Goal: Transaction & Acquisition: Book appointment/travel/reservation

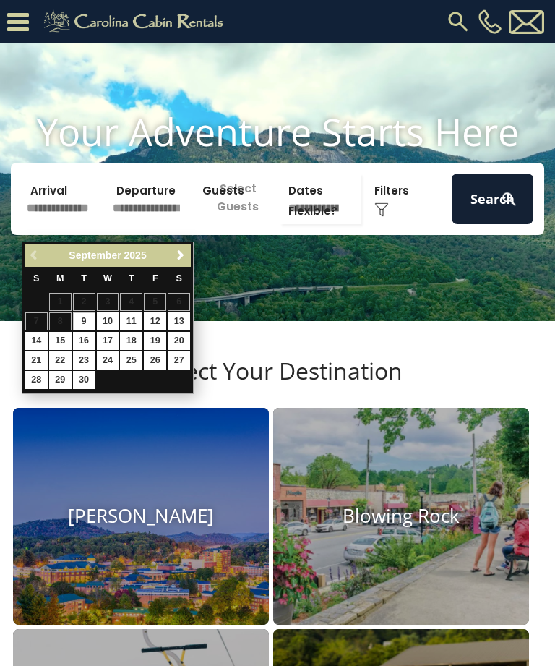
click at [181, 254] on span "Next" at bounding box center [181, 256] width 12 height 12
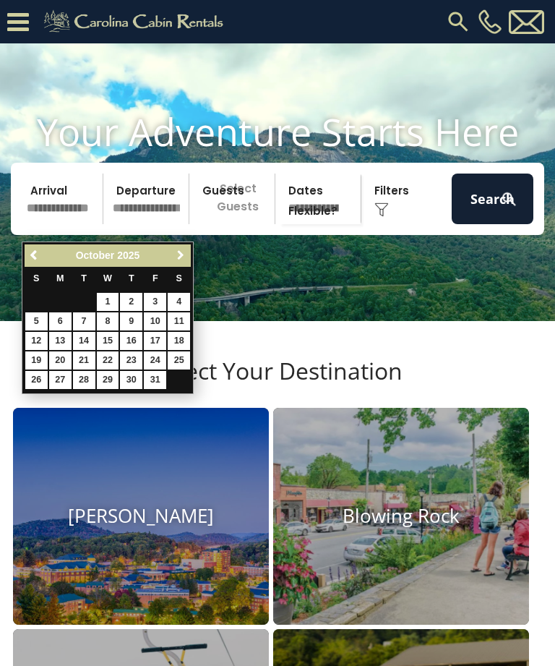
click at [181, 255] on span "Next" at bounding box center [181, 256] width 12 height 12
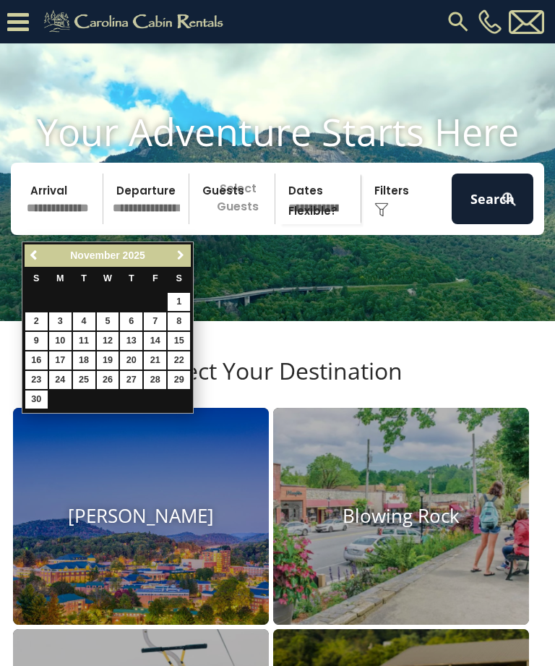
click at [177, 255] on span "Next" at bounding box center [181, 256] width 12 height 12
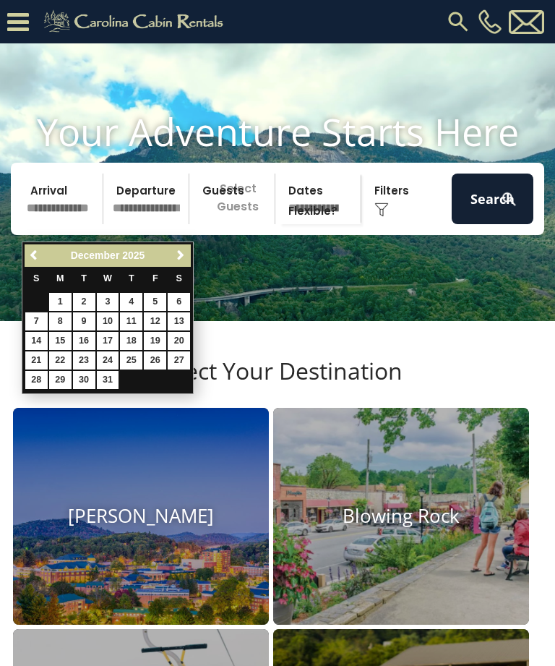
click at [84, 358] on link "23" at bounding box center [84, 361] width 22 height 18
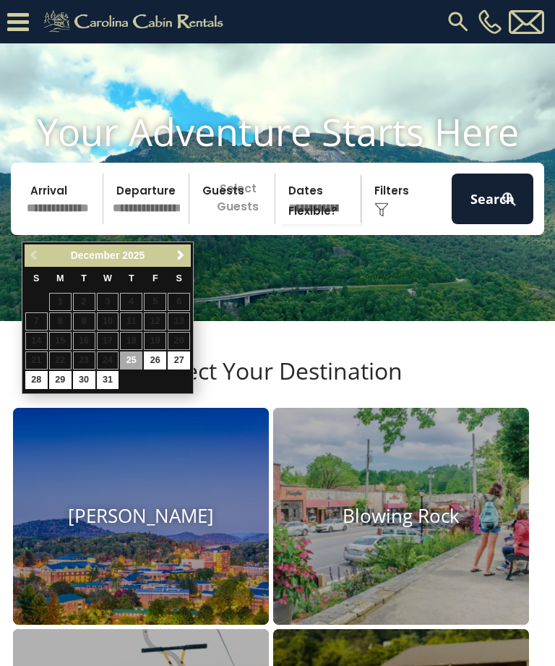
type input "********"
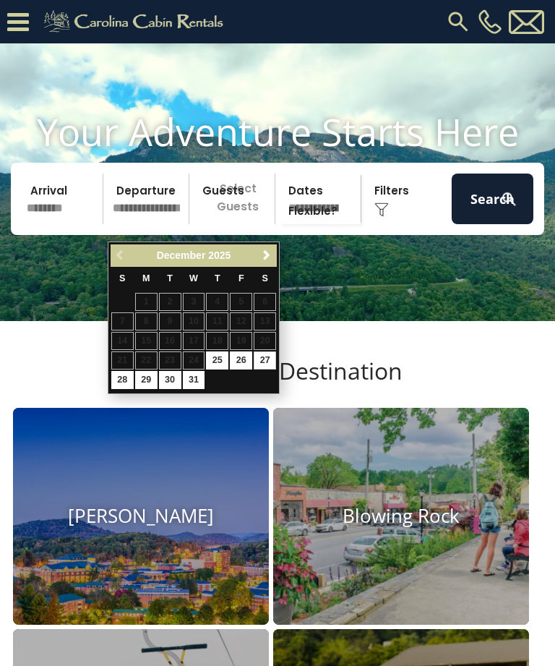
click at [265, 362] on link "27" at bounding box center [265, 361] width 22 height 18
type input "********"
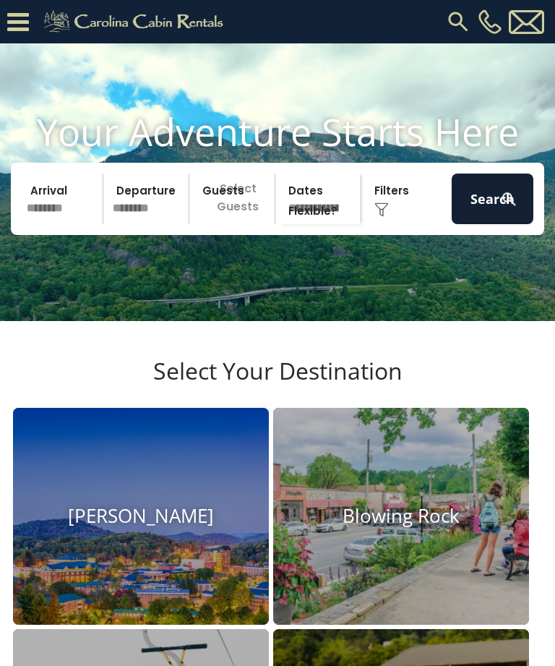
click at [249, 213] on p "Select Guests" at bounding box center [234, 199] width 81 height 51
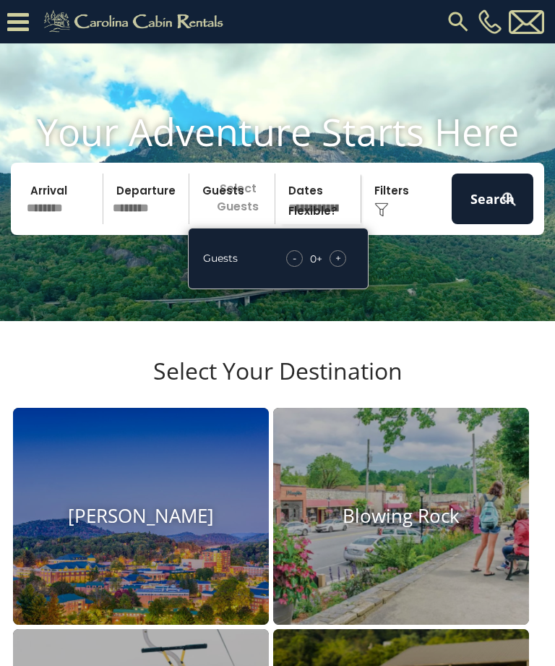
click at [341, 267] on div "+" at bounding box center [338, 258] width 17 height 17
click at [342, 267] on div "+" at bounding box center [338, 258] width 17 height 17
click at [338, 265] on span "+" at bounding box center [339, 258] width 6 height 14
click at [341, 267] on div "+" at bounding box center [338, 258] width 17 height 17
click at [341, 265] on span "+" at bounding box center [339, 258] width 6 height 14
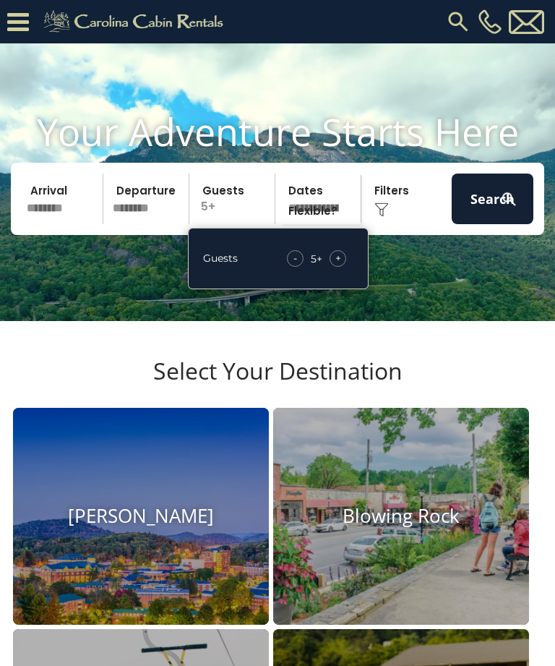
click at [340, 265] on span "+" at bounding box center [339, 258] width 6 height 14
click at [339, 265] on span "+" at bounding box center [339, 258] width 6 height 14
click at [341, 267] on div "+" at bounding box center [338, 258] width 17 height 17
click at [391, 211] on div "Click to Choose" at bounding box center [407, 199] width 82 height 51
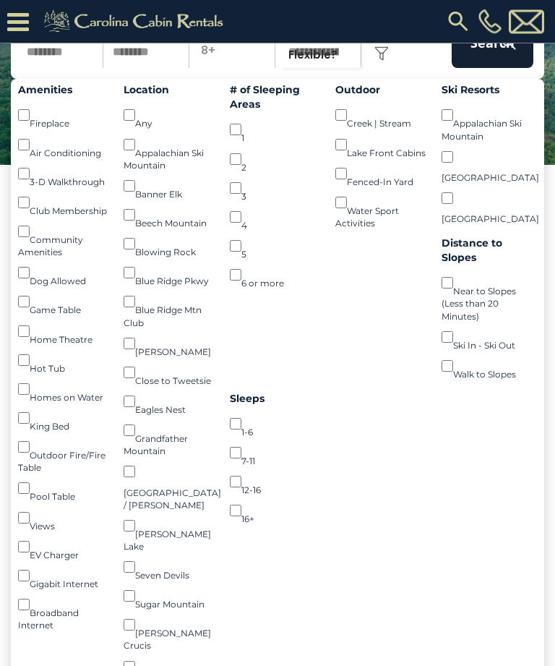
scroll to position [185, 0]
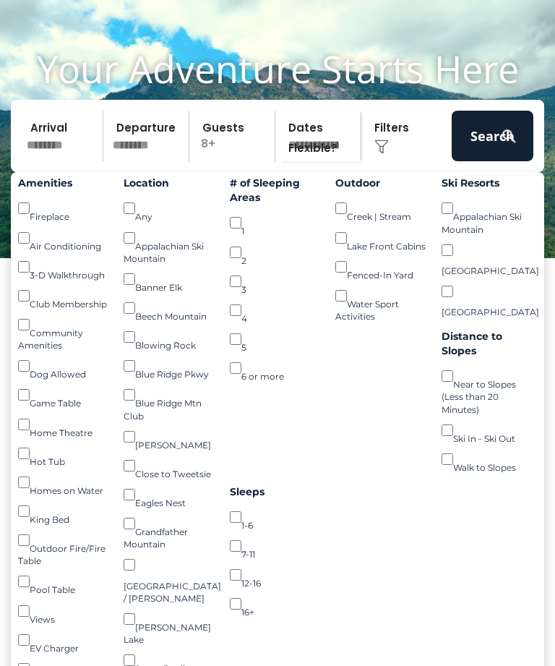
click at [485, 151] on button "Search" at bounding box center [493, 136] width 82 height 51
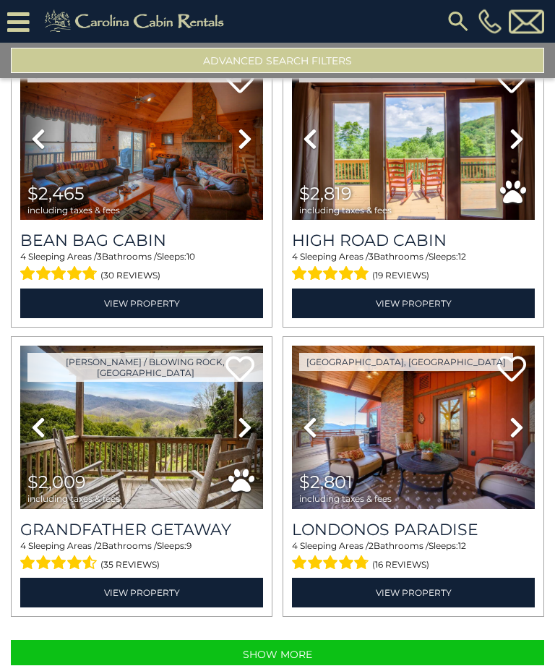
scroll to position [74, 0]
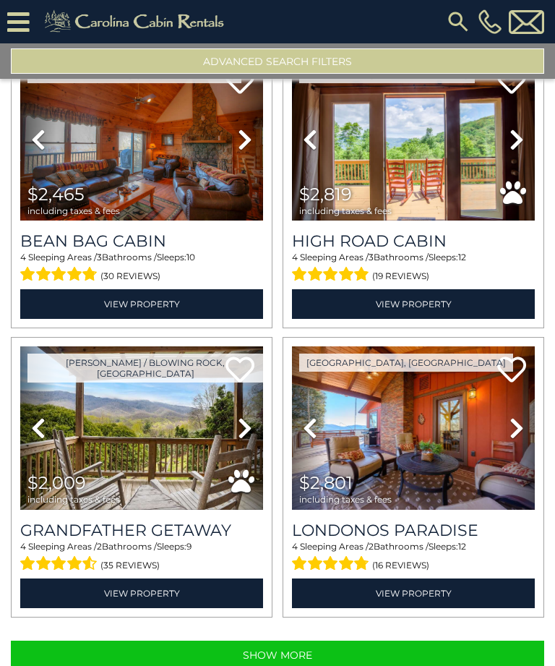
click at [446, 641] on button "Show More" at bounding box center [278, 655] width 534 height 29
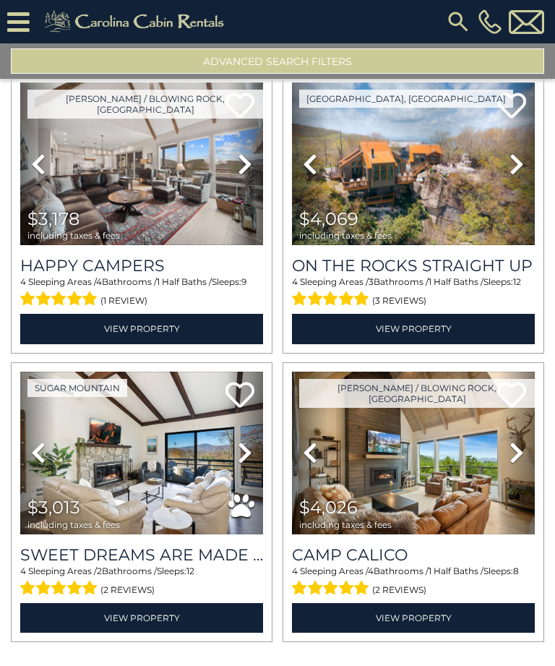
scroll to position [6118, 0]
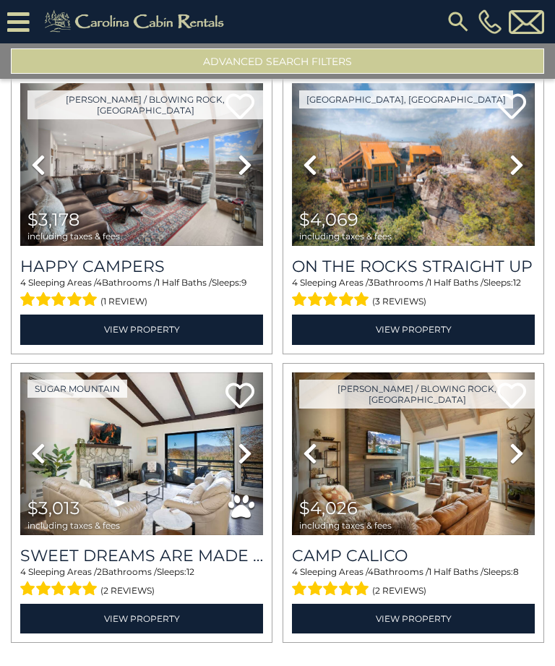
click at [247, 442] on icon at bounding box center [245, 453] width 14 height 23
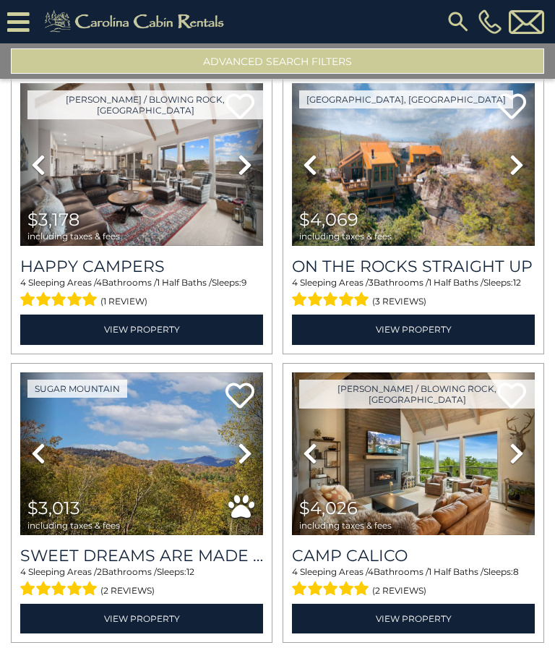
click at [244, 442] on icon at bounding box center [245, 453] width 14 height 23
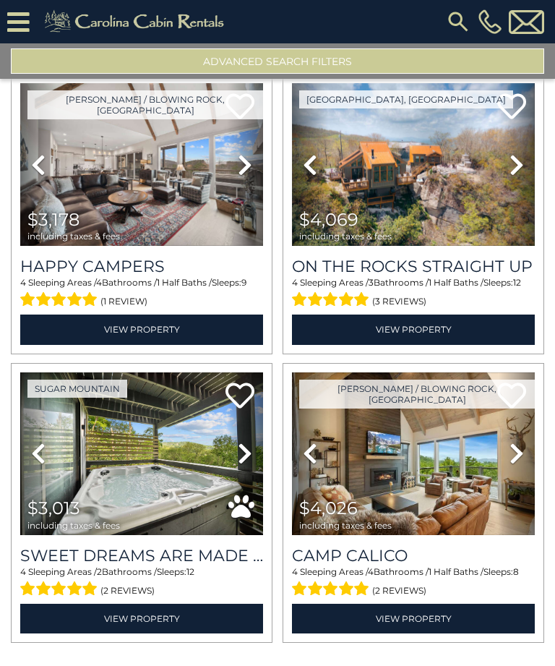
click at [234, 425] on link "Next" at bounding box center [245, 453] width 36 height 163
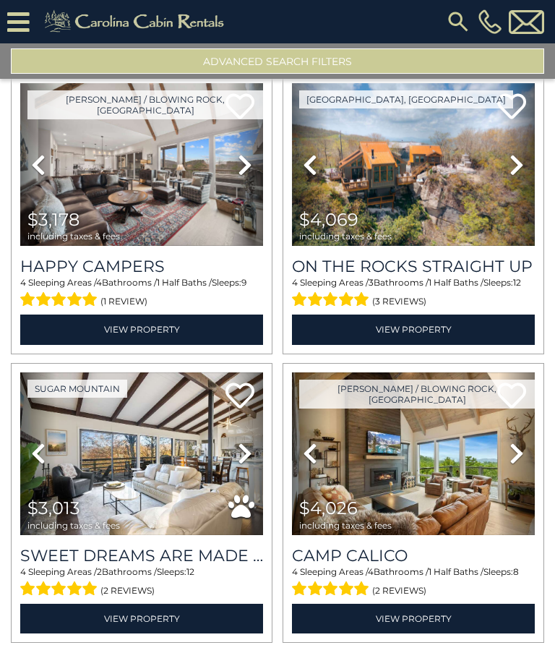
click at [242, 442] on icon at bounding box center [245, 453] width 14 height 23
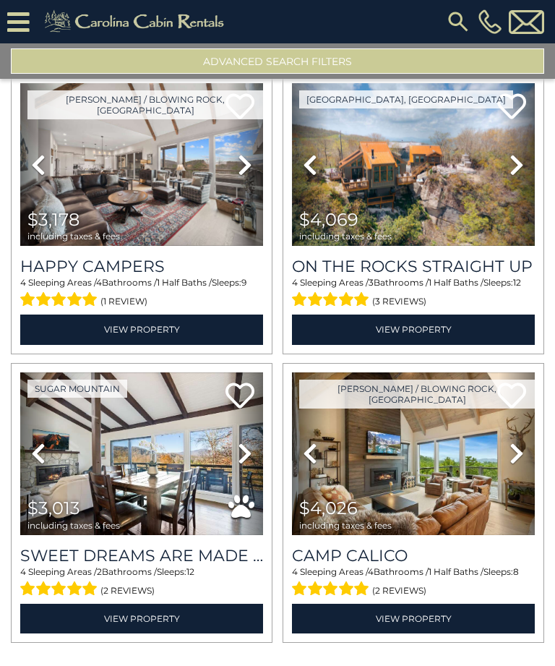
click at [239, 442] on icon at bounding box center [245, 453] width 14 height 23
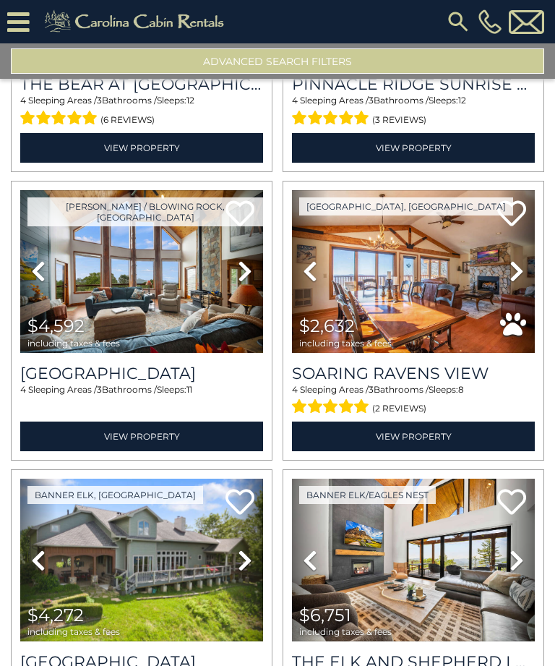
scroll to position [4855, 0]
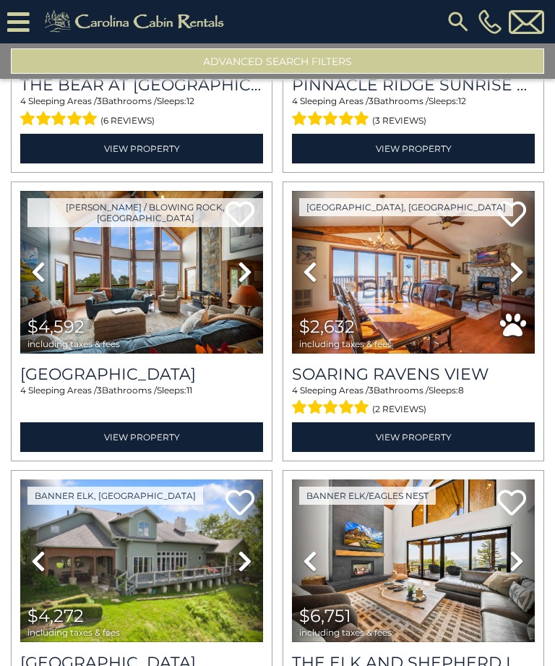
click at [520, 260] on icon at bounding box center [517, 271] width 14 height 23
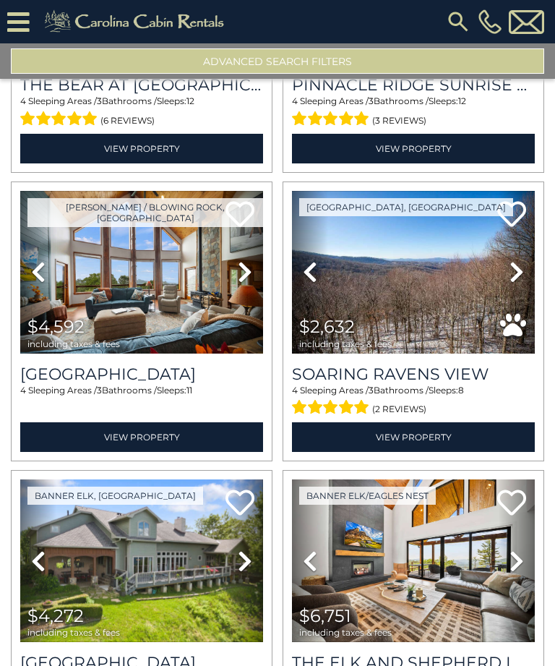
click at [524, 260] on icon at bounding box center [517, 271] width 14 height 23
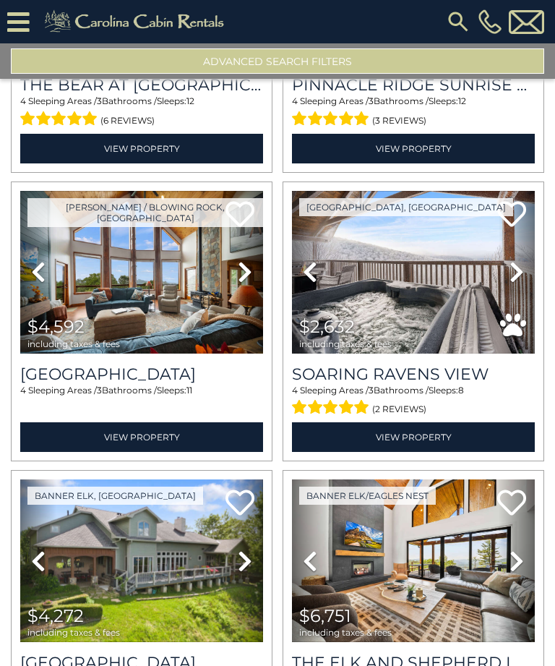
click at [528, 233] on link "Next" at bounding box center [517, 272] width 36 height 163
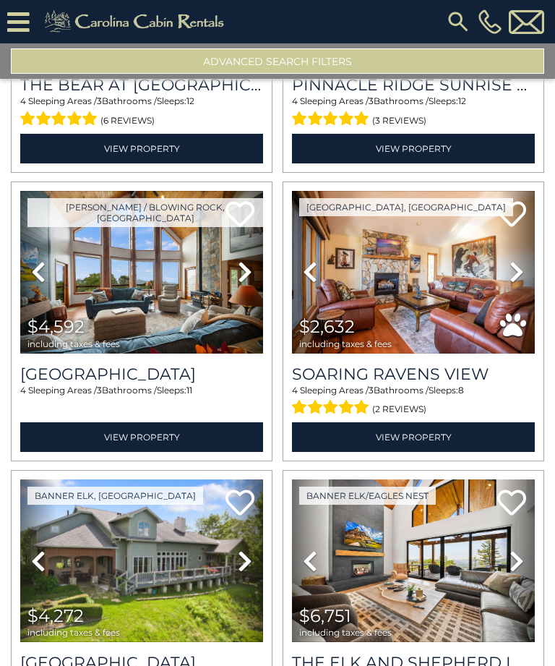
click at [438, 253] on img at bounding box center [413, 272] width 243 height 163
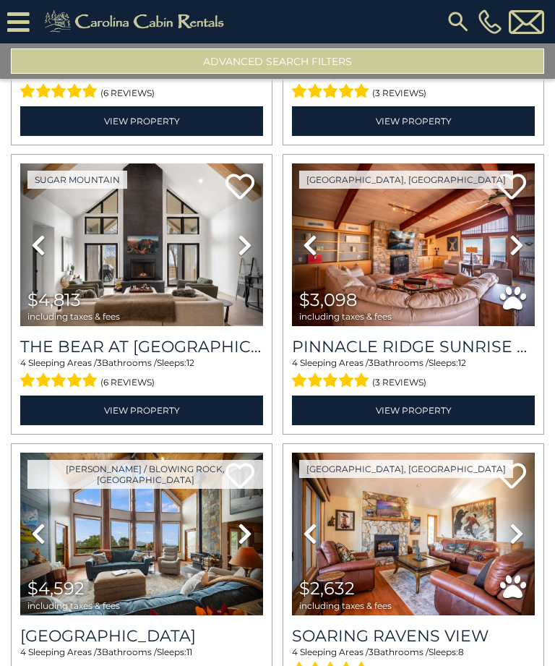
scroll to position [4582, 0]
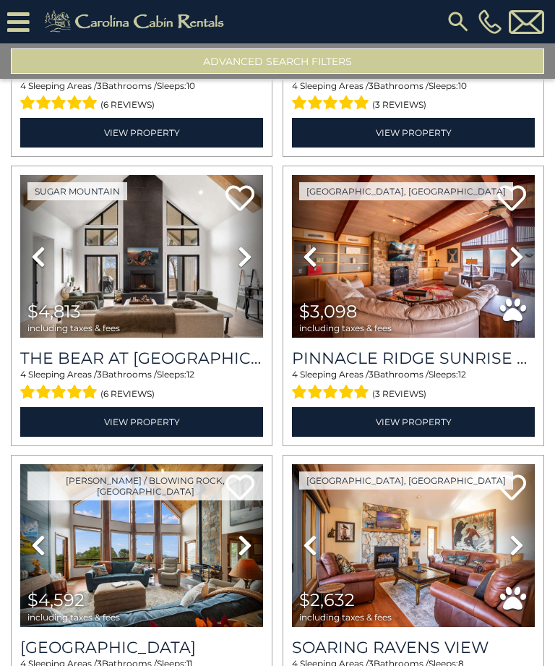
click at [524, 245] on icon at bounding box center [517, 256] width 14 height 23
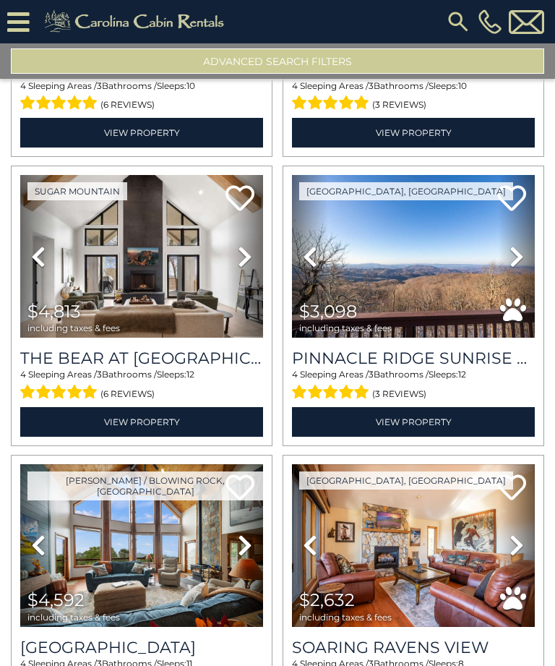
click at [516, 245] on icon at bounding box center [517, 256] width 14 height 23
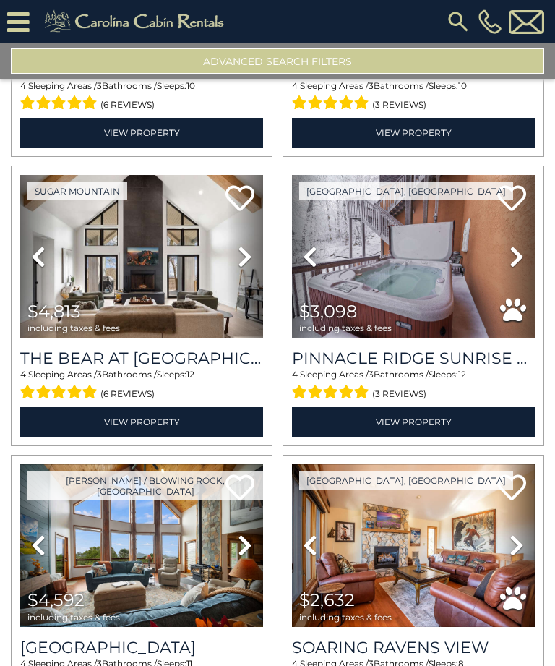
click at [520, 245] on icon at bounding box center [517, 256] width 14 height 23
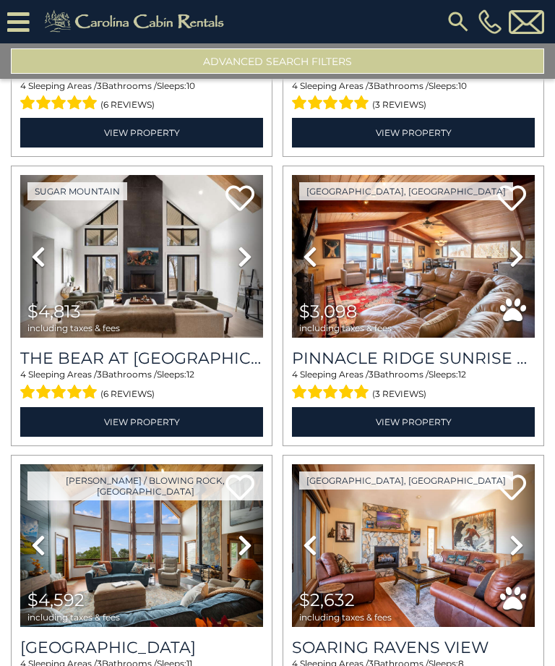
click at [529, 220] on link "Next" at bounding box center [517, 256] width 36 height 163
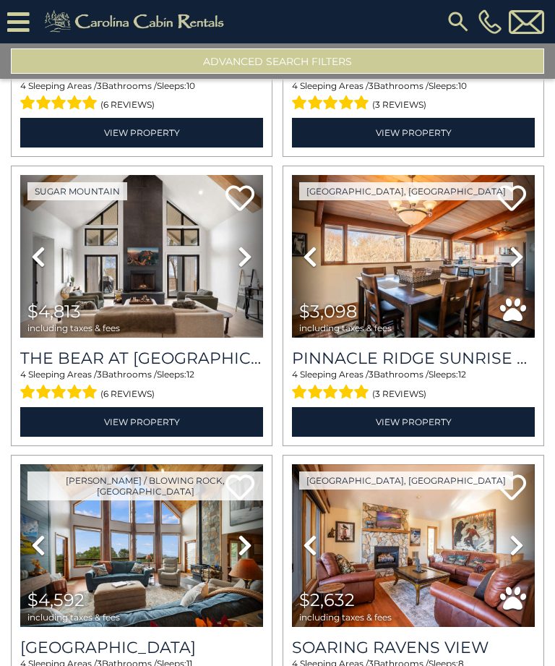
click at [523, 245] on icon at bounding box center [517, 256] width 14 height 23
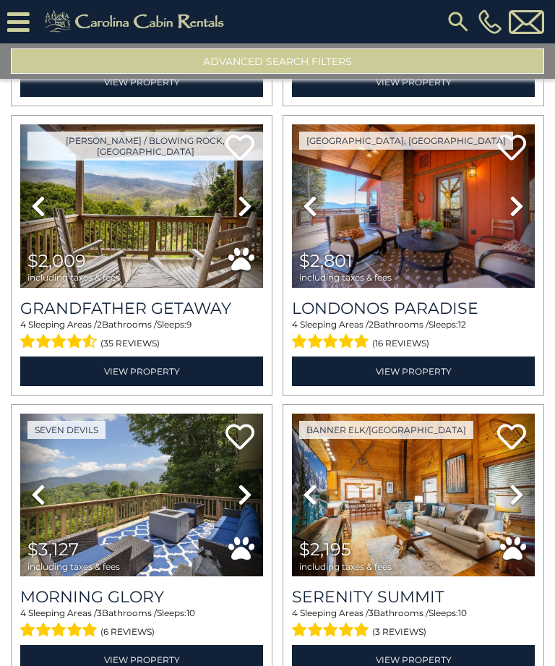
scroll to position [4054, 0]
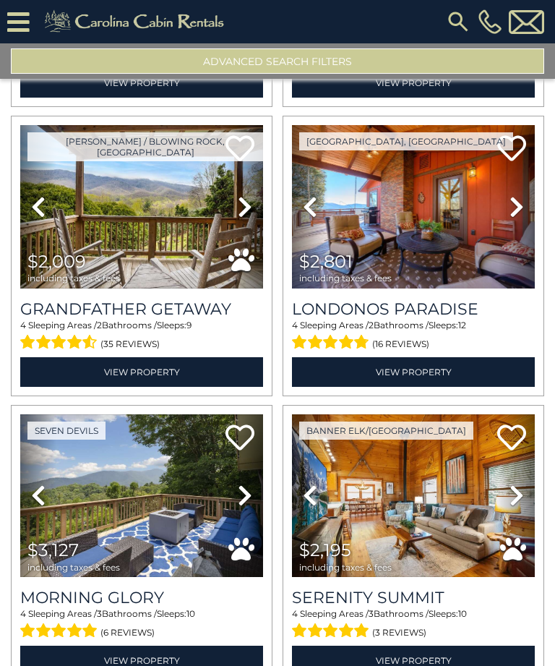
click at [192, 184] on img at bounding box center [141, 206] width 243 height 163
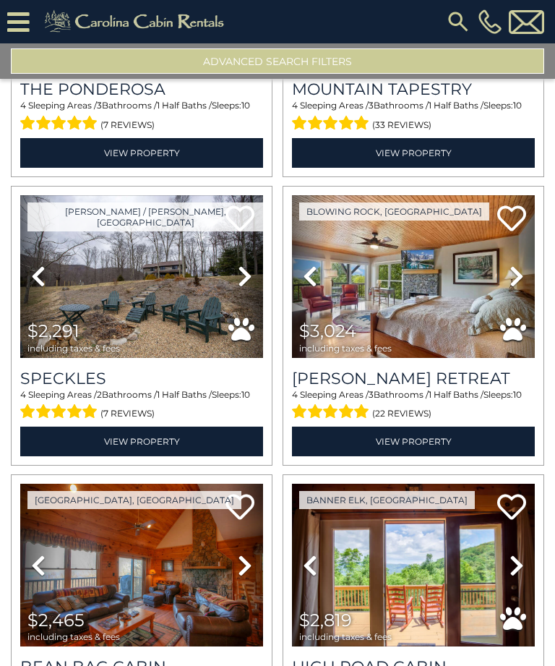
scroll to position [3369, 0]
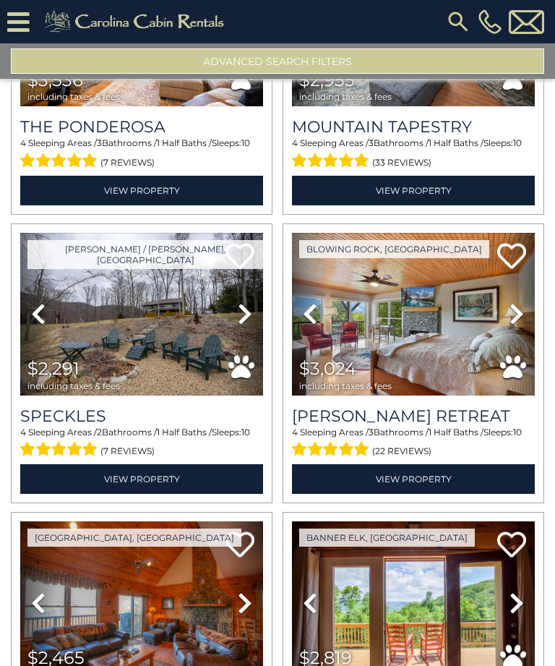
click at [464, 24] on img at bounding box center [459, 22] width 26 height 26
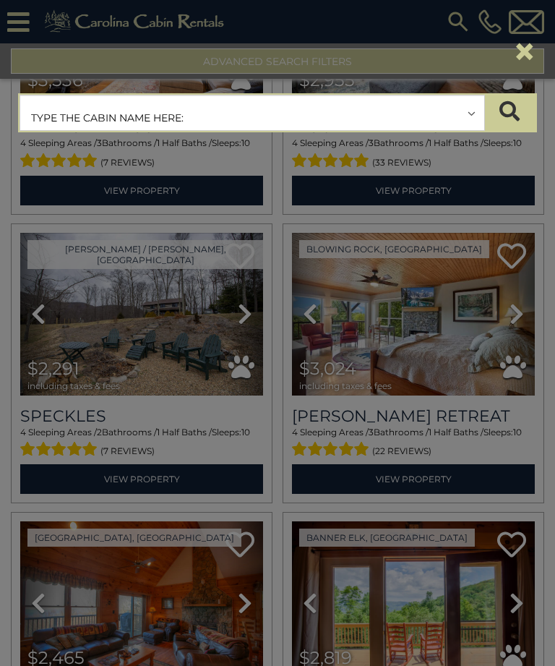
click at [305, 114] on input "text" at bounding box center [252, 113] width 464 height 36
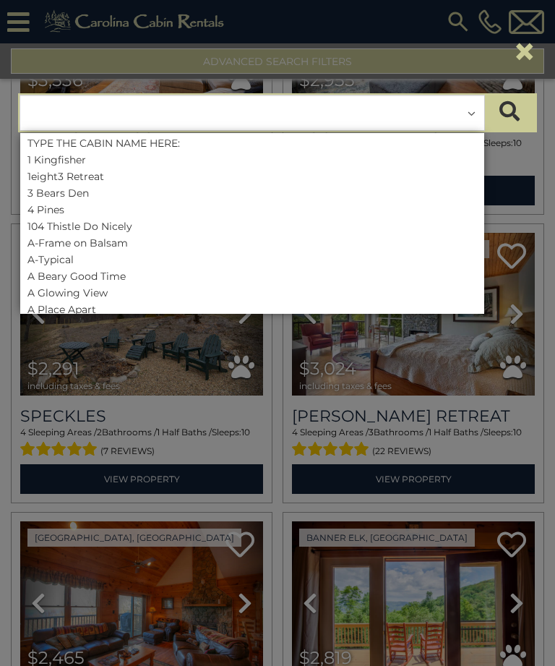
scroll to position [74, 0]
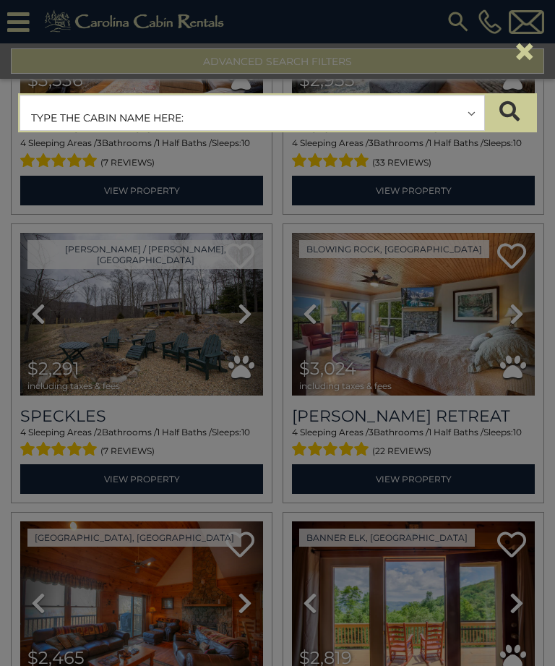
click at [446, 117] on input "text" at bounding box center [252, 113] width 464 height 36
click at [455, 114] on input "text" at bounding box center [252, 113] width 464 height 36
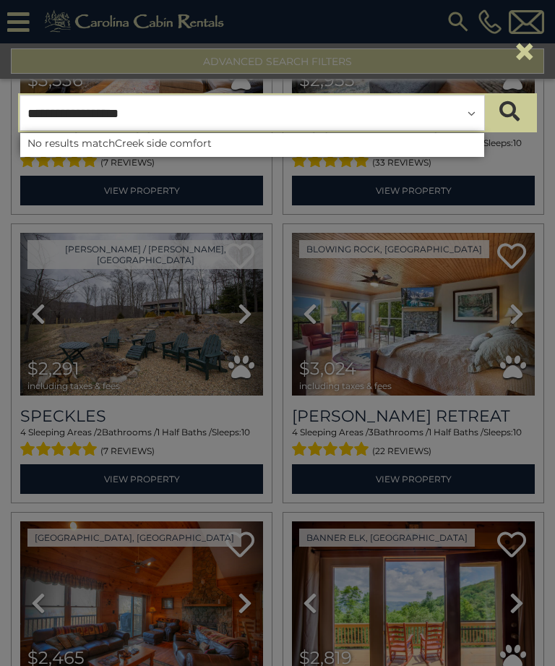
type input "**********"
click at [529, 54] on button "×" at bounding box center [525, 51] width 25 height 41
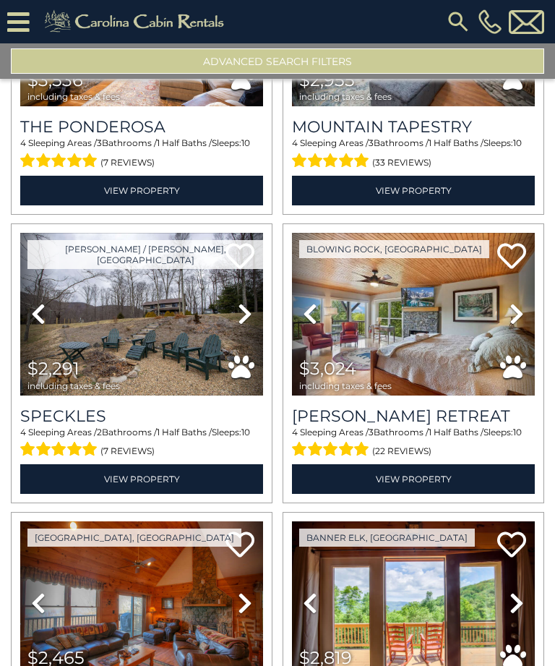
click at [197, 319] on img at bounding box center [141, 314] width 243 height 163
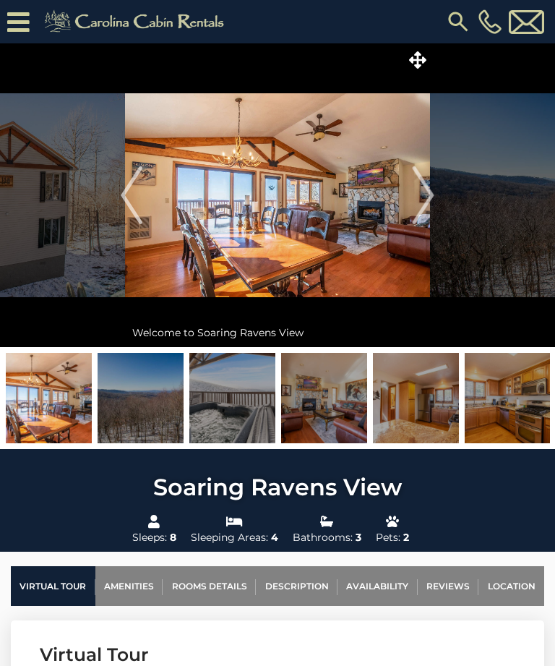
click at [425, 195] on img "Next" at bounding box center [424, 195] width 22 height 58
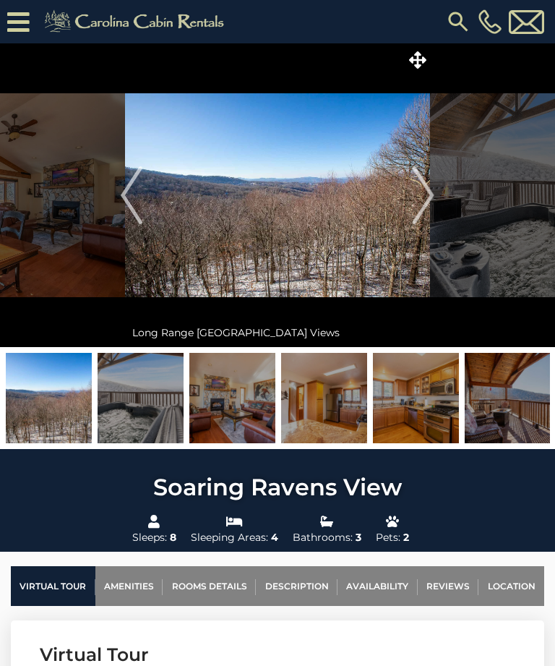
click at [428, 195] on img "Next" at bounding box center [424, 195] width 22 height 58
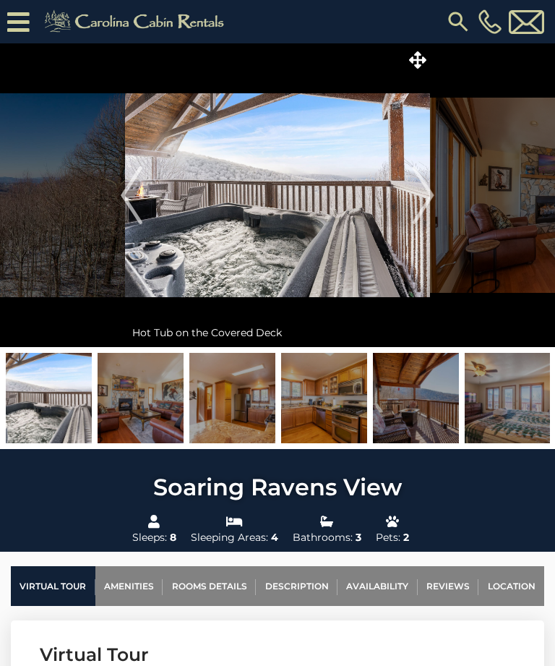
click at [424, 186] on img "Next" at bounding box center [424, 195] width 22 height 58
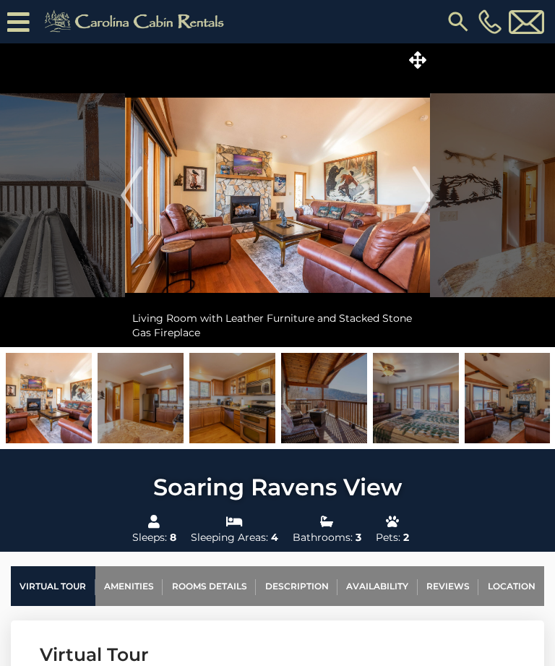
click at [433, 195] on img "Next" at bounding box center [424, 195] width 22 height 58
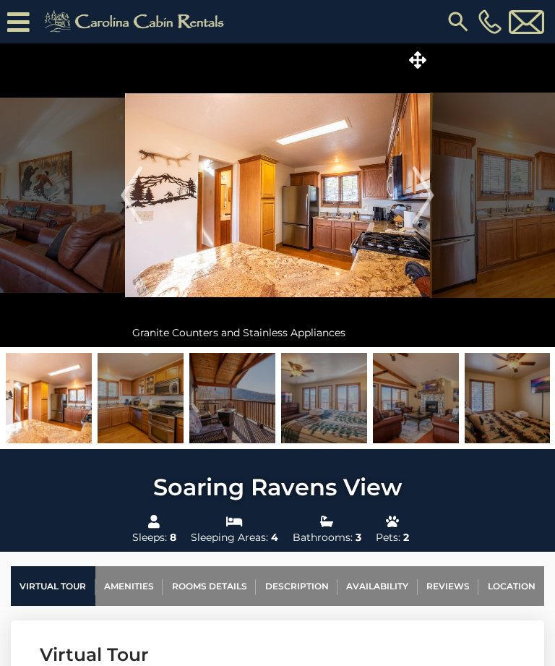
click at [430, 193] on img "Next" at bounding box center [424, 195] width 22 height 58
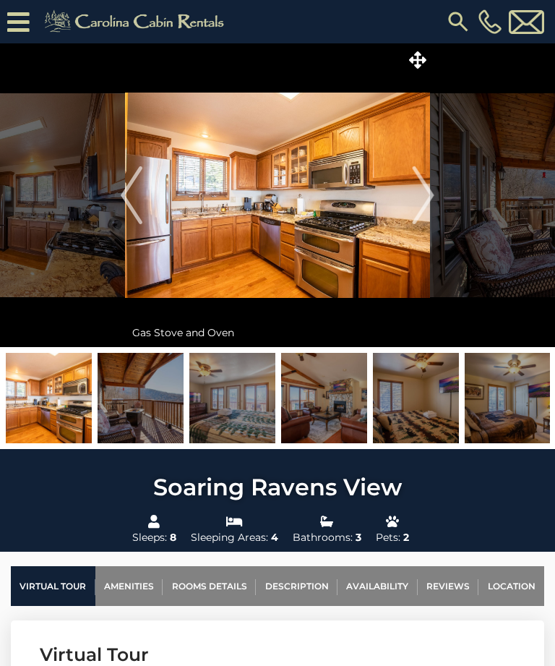
click at [430, 192] on img "Next" at bounding box center [424, 195] width 22 height 58
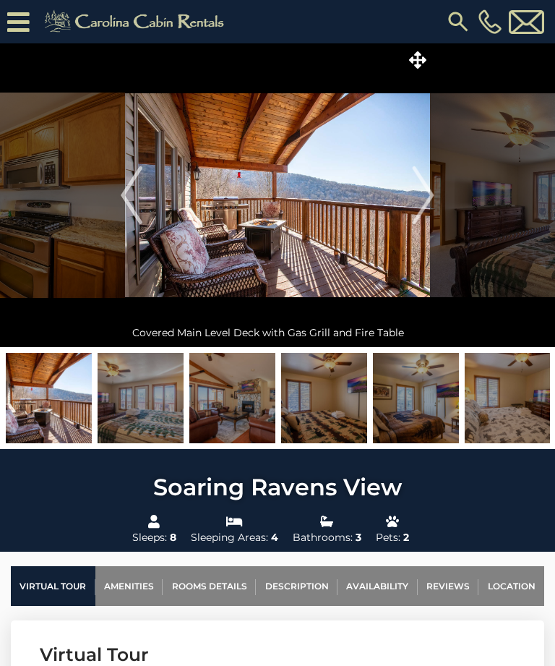
click at [428, 186] on img "Next" at bounding box center [424, 195] width 22 height 58
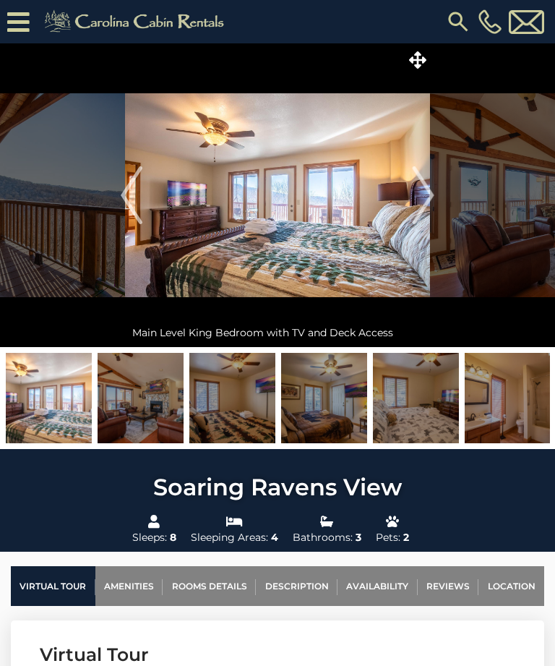
click at [423, 196] on img "Next" at bounding box center [424, 195] width 22 height 58
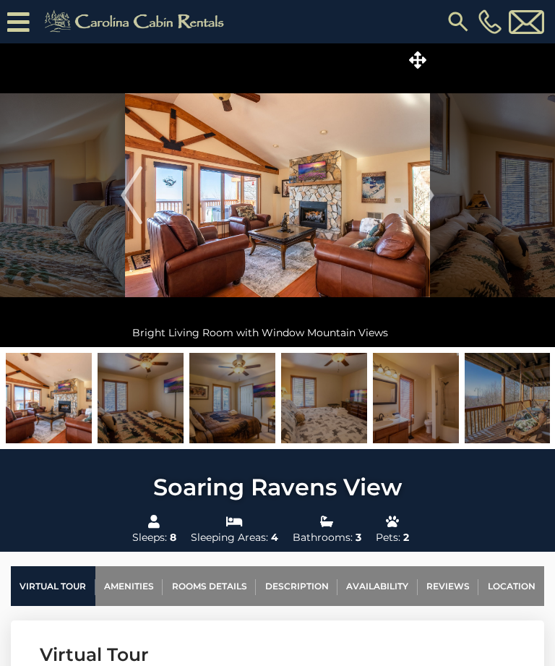
click at [430, 197] on img "Next" at bounding box center [424, 195] width 22 height 58
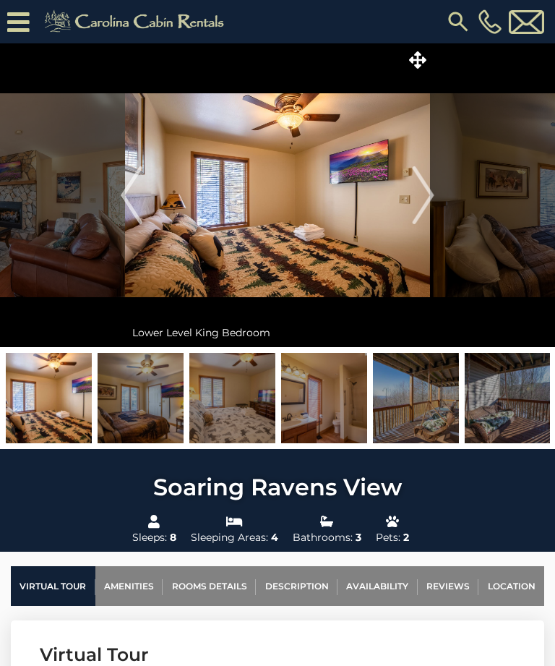
click at [433, 187] on img "Next" at bounding box center [424, 195] width 22 height 58
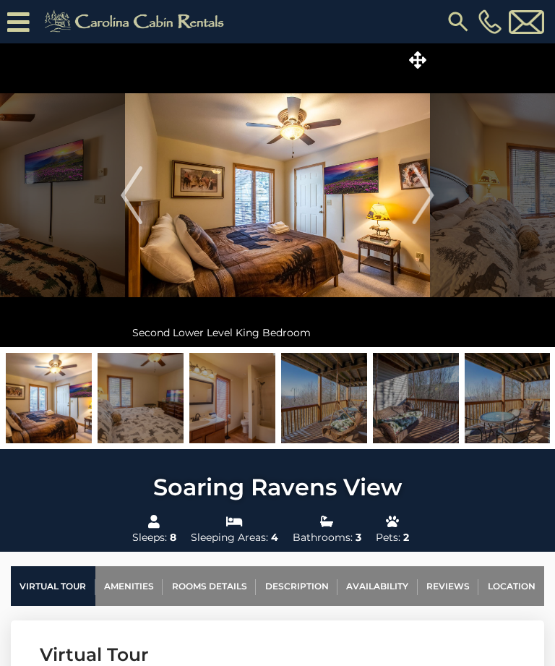
click at [433, 189] on img "Next" at bounding box center [424, 195] width 22 height 58
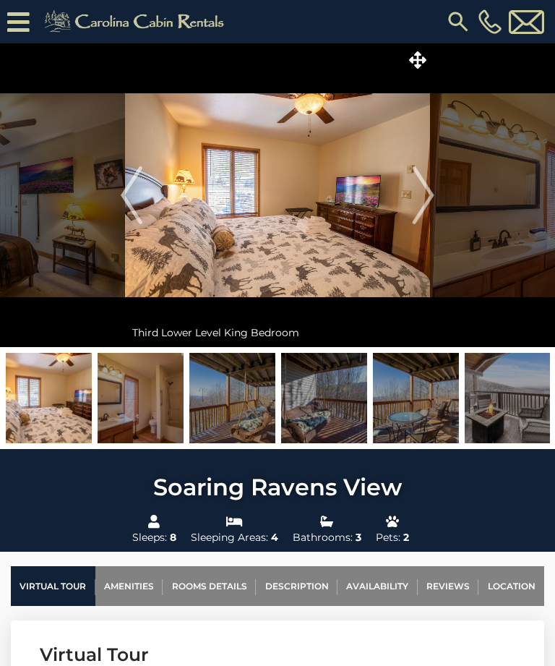
click at [428, 194] on img "Next" at bounding box center [424, 195] width 22 height 58
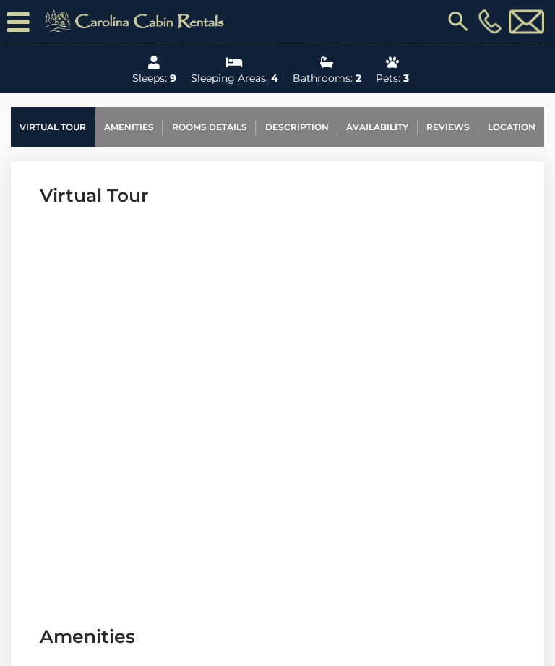
scroll to position [469, 0]
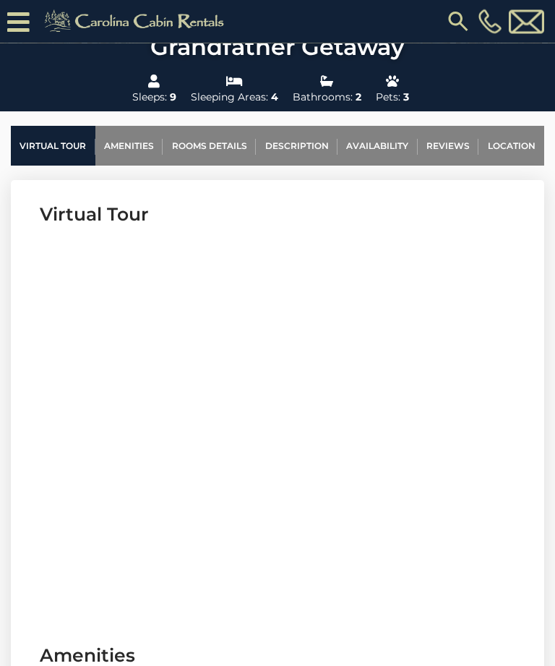
click at [455, 143] on link "Reviews" at bounding box center [448, 147] width 61 height 40
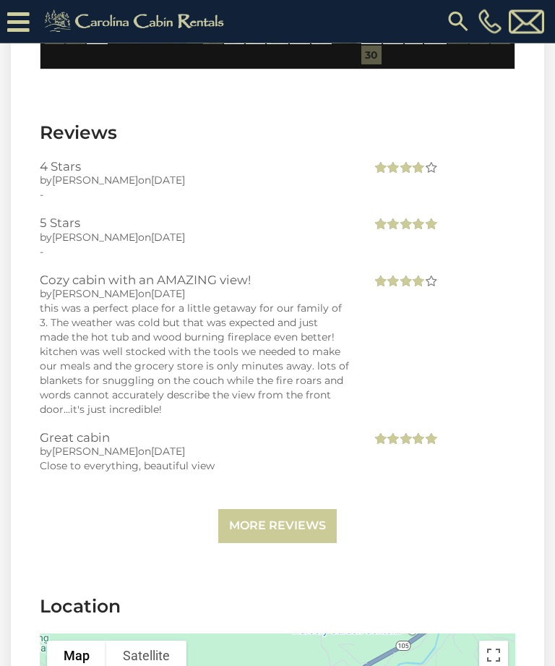
scroll to position [2668, 0]
click at [309, 532] on link "More Reviews" at bounding box center [277, 526] width 119 height 34
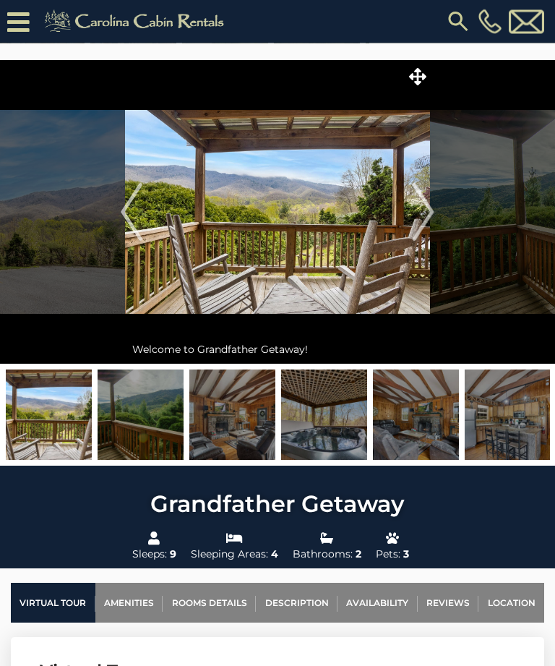
scroll to position [0, 0]
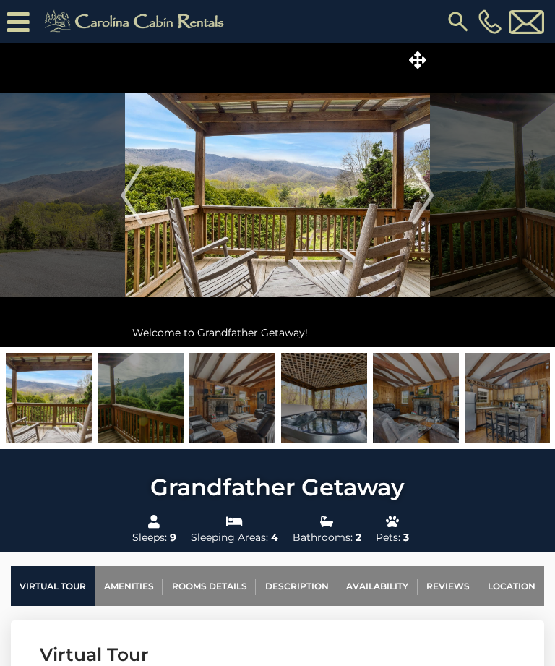
click at [419, 190] on img "Next" at bounding box center [424, 195] width 22 height 58
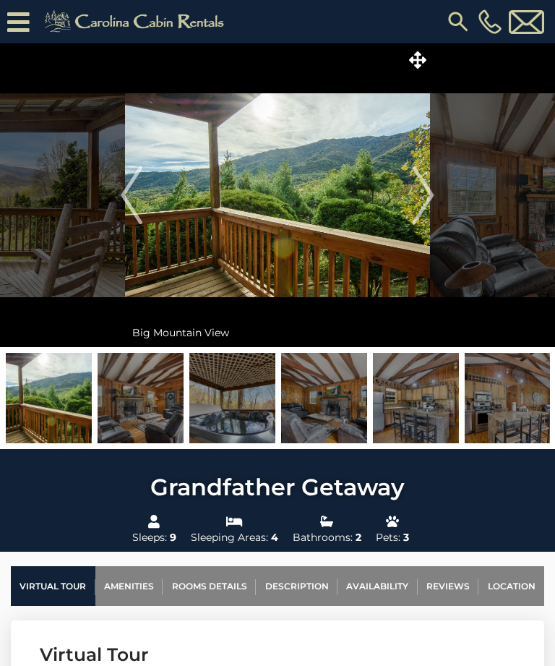
click at [432, 195] on img "Next" at bounding box center [424, 195] width 22 height 58
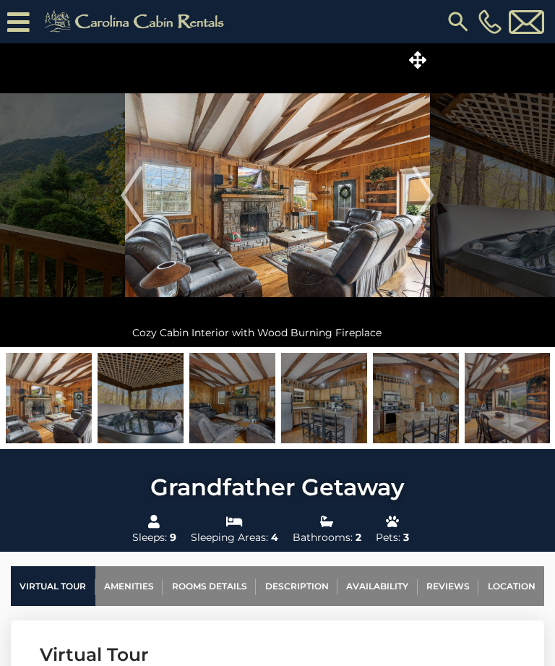
click at [414, 208] on img "Next" at bounding box center [424, 195] width 22 height 58
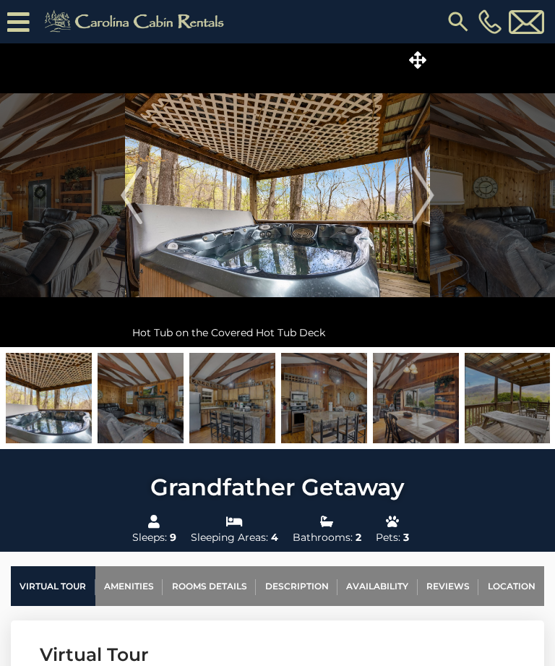
click at [429, 200] on img "Next" at bounding box center [424, 195] width 22 height 58
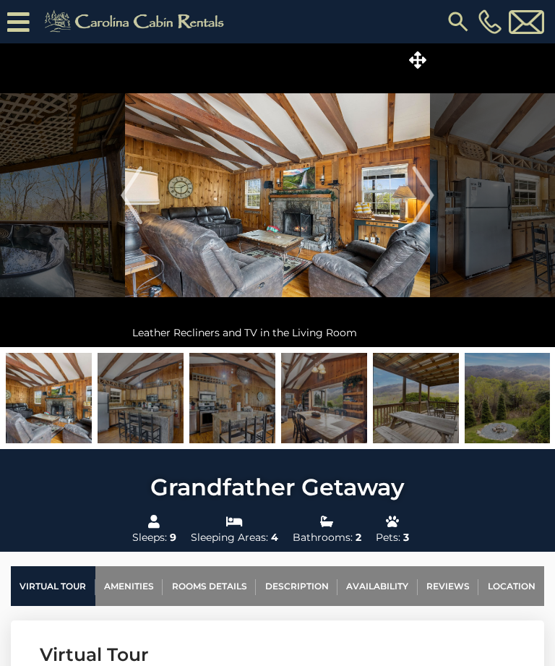
click at [430, 201] on img "Next" at bounding box center [424, 195] width 22 height 58
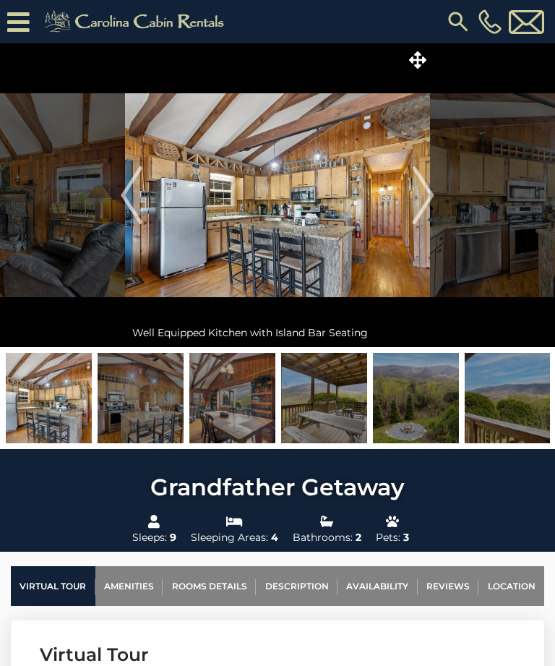
click at [425, 200] on img "Next" at bounding box center [424, 195] width 22 height 58
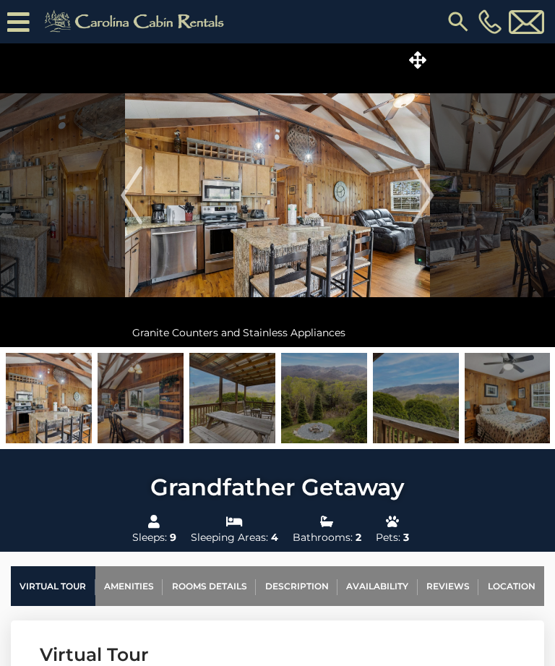
click at [425, 202] on img "Next" at bounding box center [424, 195] width 22 height 58
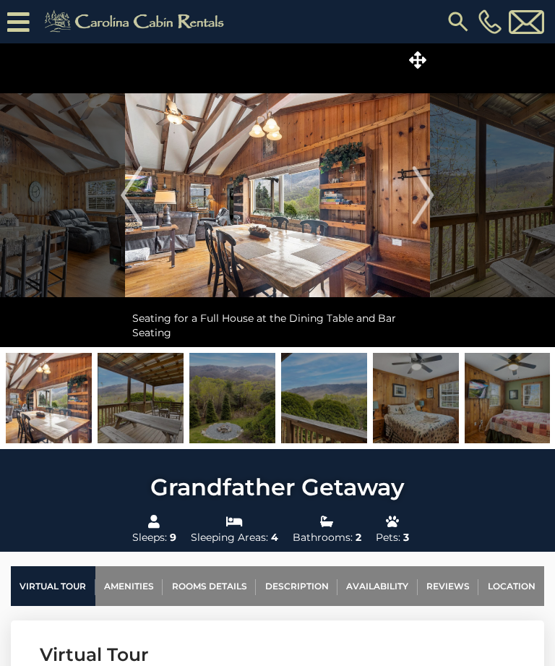
click at [420, 205] on img "Next" at bounding box center [424, 195] width 22 height 58
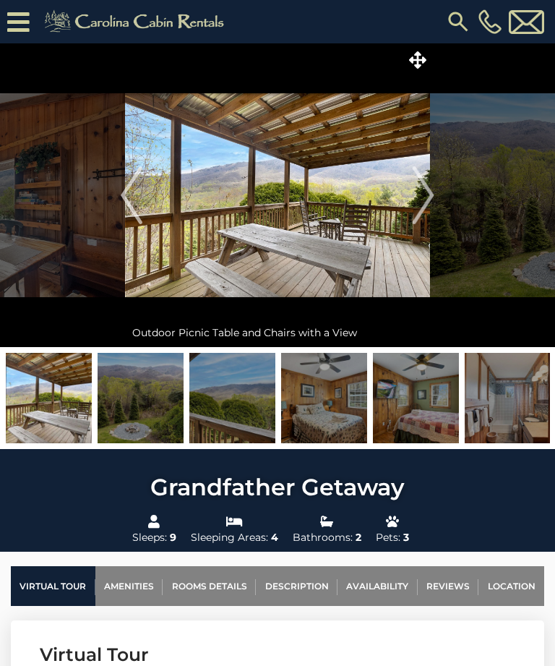
click at [427, 207] on img "Next" at bounding box center [424, 195] width 22 height 58
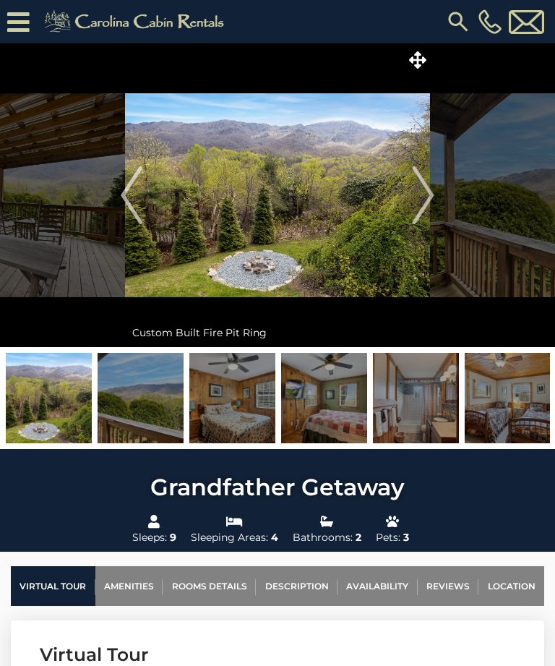
click at [421, 205] on img "Next" at bounding box center [424, 195] width 22 height 58
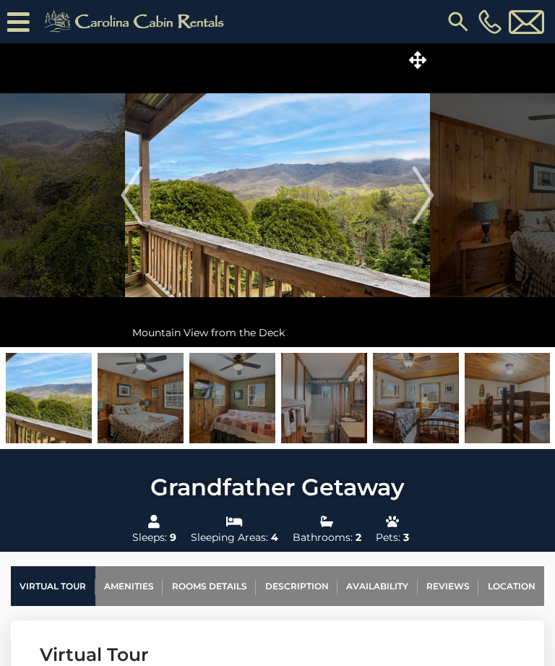
click at [420, 203] on img "Next" at bounding box center [424, 195] width 22 height 58
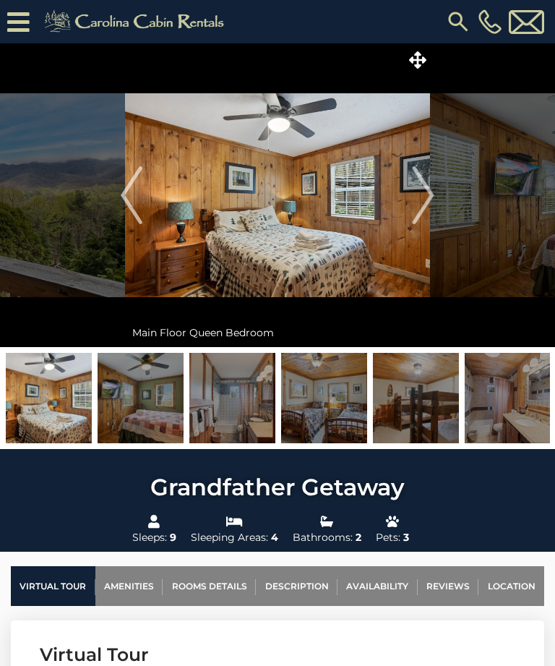
click at [417, 205] on img "Next" at bounding box center [424, 195] width 22 height 58
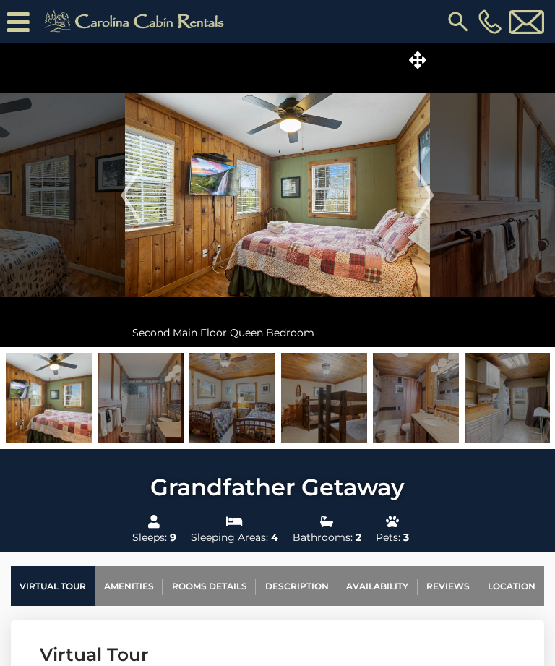
click at [423, 205] on img "Next" at bounding box center [424, 195] width 22 height 58
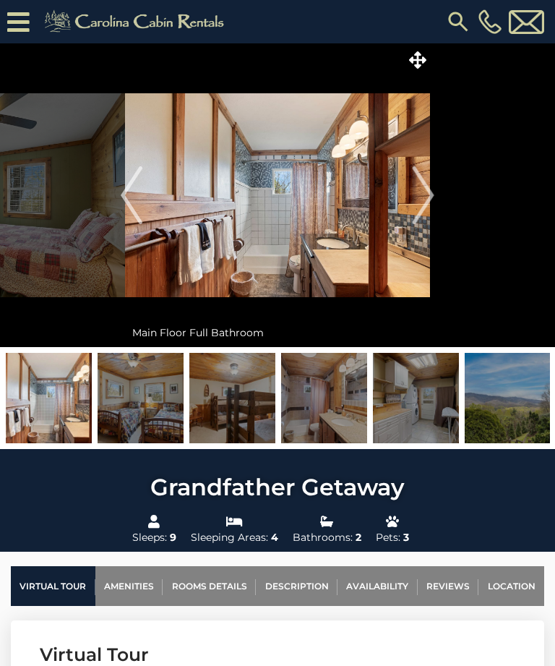
click at [419, 208] on img "Next" at bounding box center [424, 195] width 22 height 58
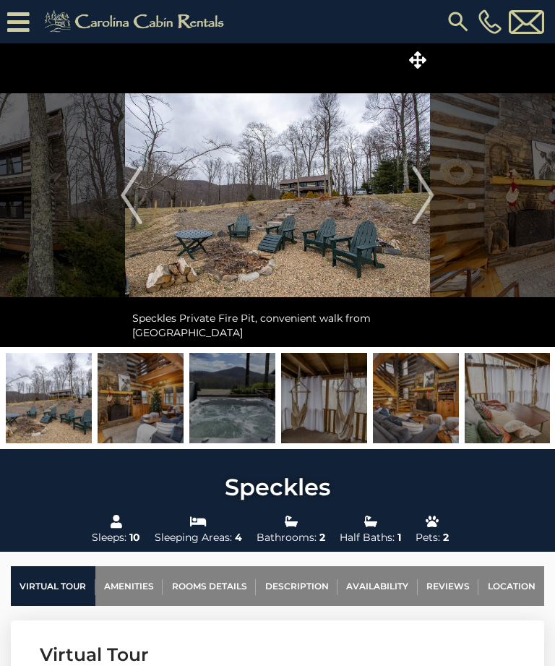
click at [421, 198] on img "Next" at bounding box center [424, 195] width 22 height 58
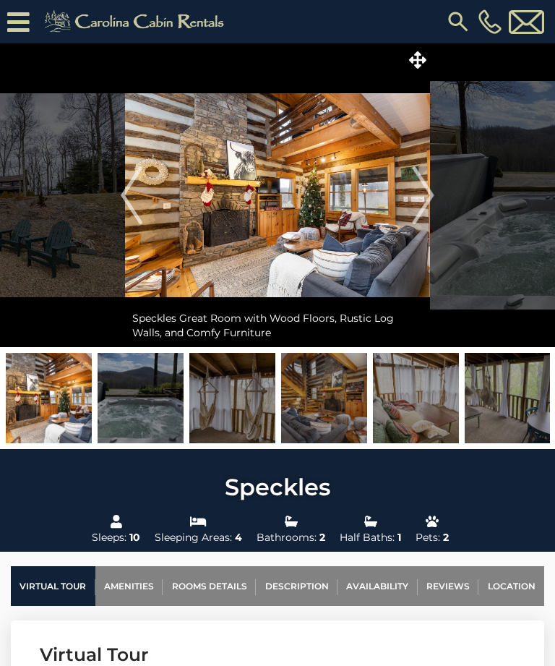
click at [426, 200] on img "Next" at bounding box center [424, 195] width 22 height 58
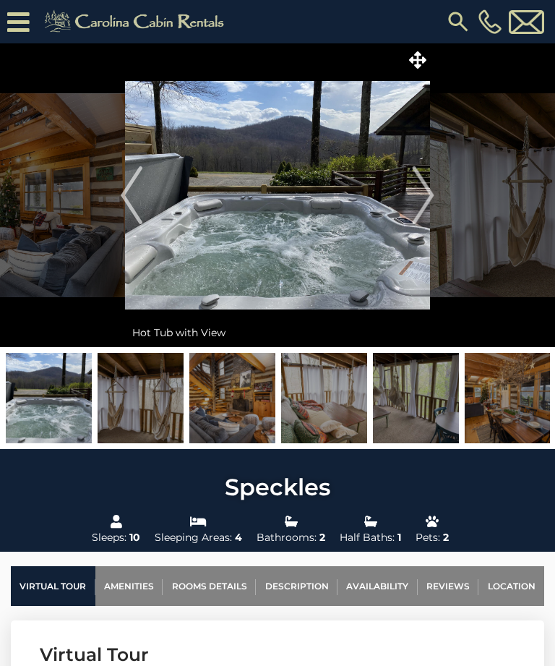
click at [431, 192] on img "Next" at bounding box center [424, 195] width 22 height 58
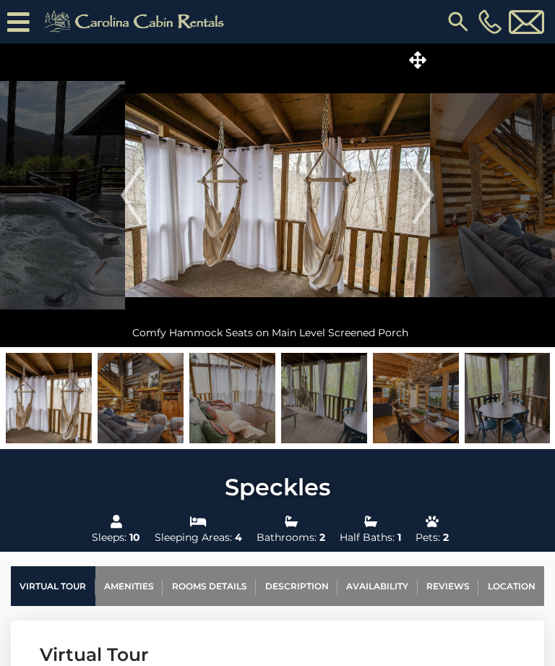
click at [427, 195] on img "Next" at bounding box center [424, 195] width 22 height 58
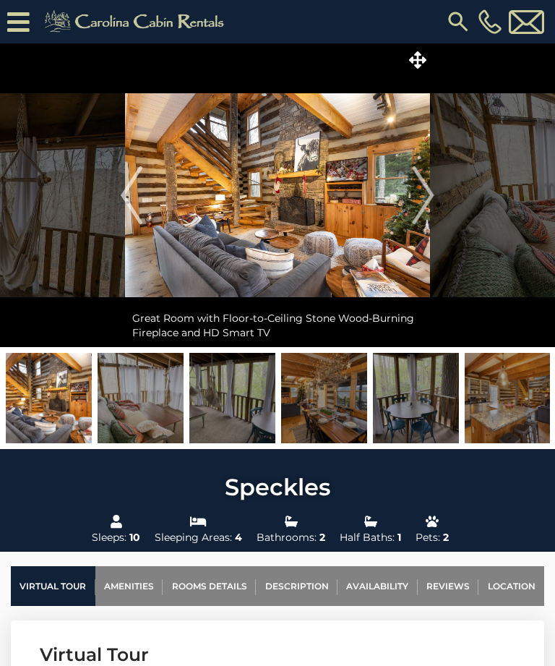
click at [435, 192] on img "Next" at bounding box center [424, 195] width 22 height 58
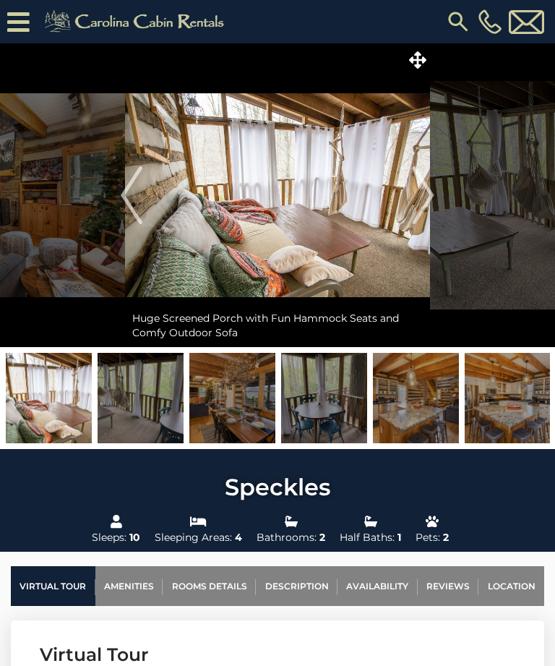
click at [422, 192] on img "Next" at bounding box center [424, 195] width 22 height 58
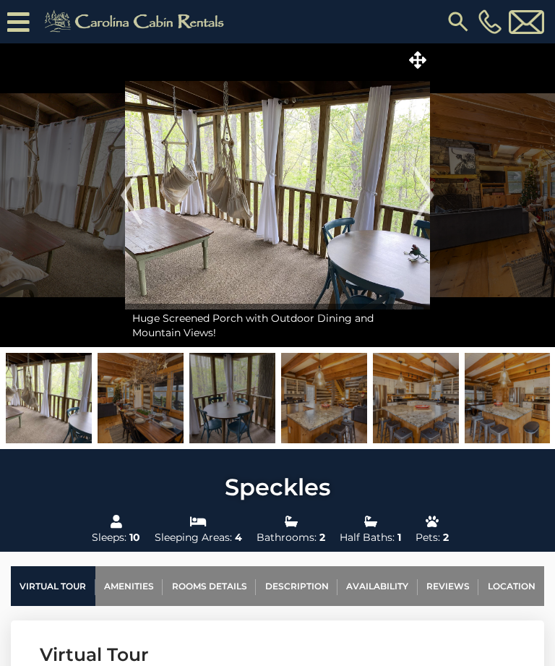
click at [426, 195] on img "Next" at bounding box center [424, 195] width 22 height 58
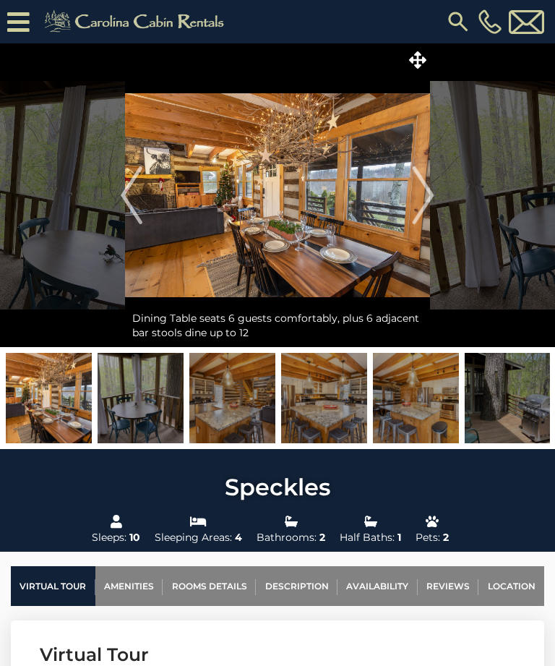
click at [425, 200] on img "Next" at bounding box center [424, 195] width 22 height 58
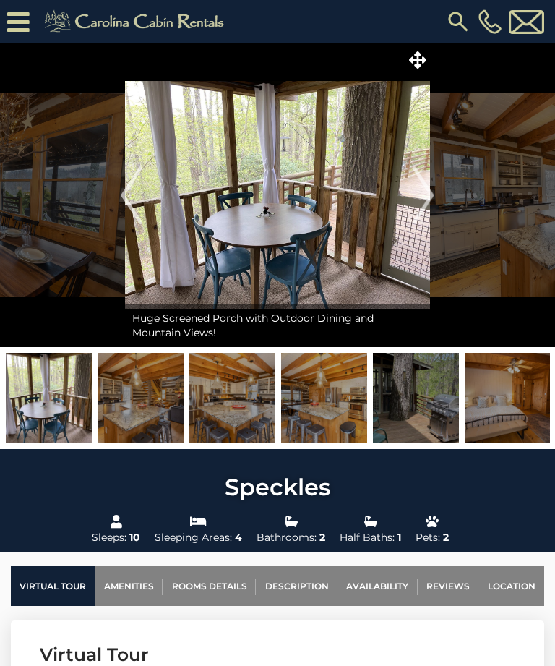
click at [430, 194] on img "Next" at bounding box center [424, 195] width 22 height 58
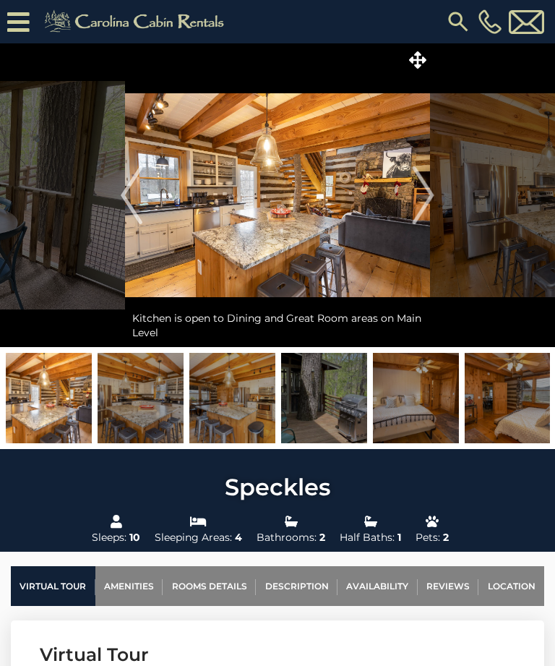
click at [427, 194] on img "Next" at bounding box center [424, 195] width 22 height 58
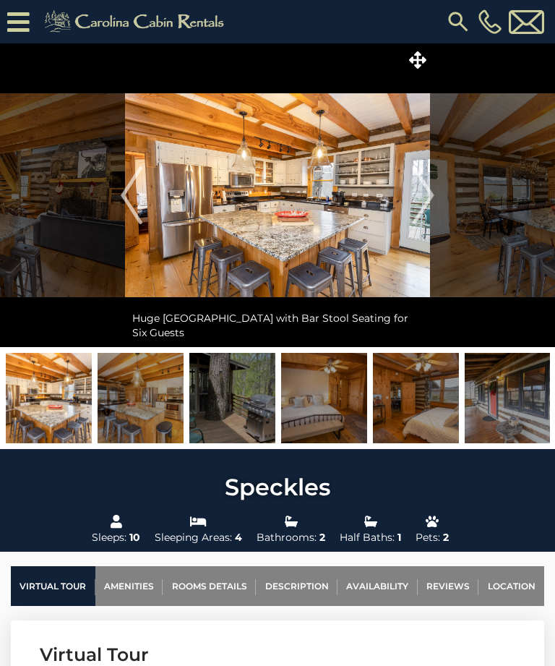
click at [428, 197] on img "Next" at bounding box center [424, 195] width 22 height 58
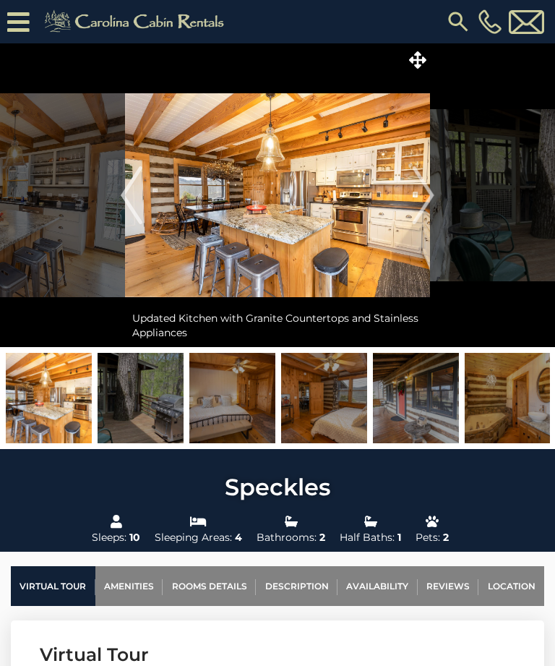
click at [433, 196] on img "Next" at bounding box center [424, 195] width 22 height 58
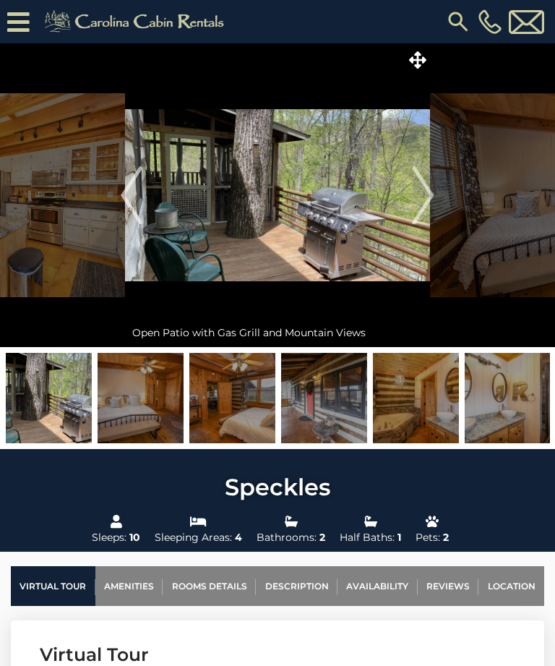
click at [430, 192] on img "Next" at bounding box center [424, 195] width 22 height 58
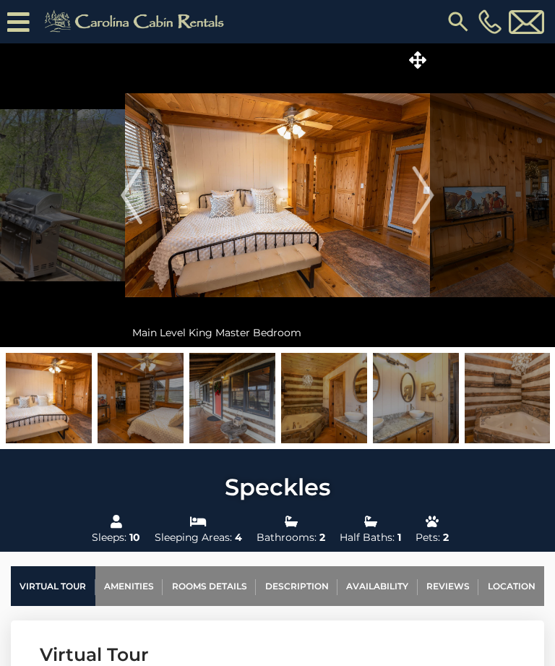
click at [432, 194] on img "Next" at bounding box center [424, 195] width 22 height 58
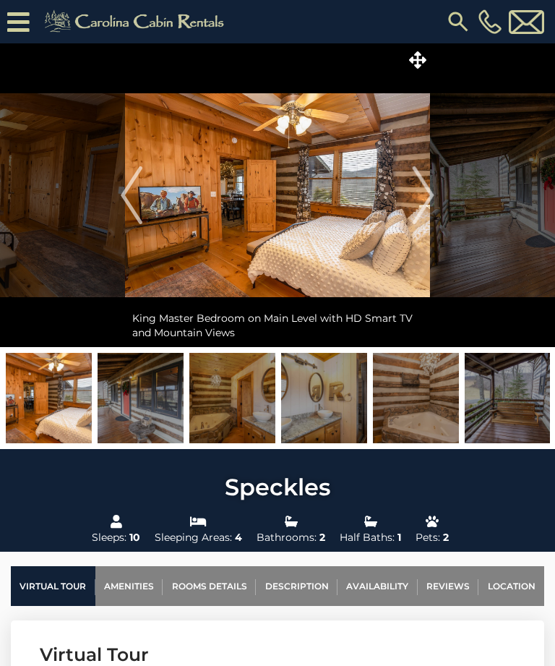
click at [435, 189] on img "Next" at bounding box center [424, 195] width 22 height 58
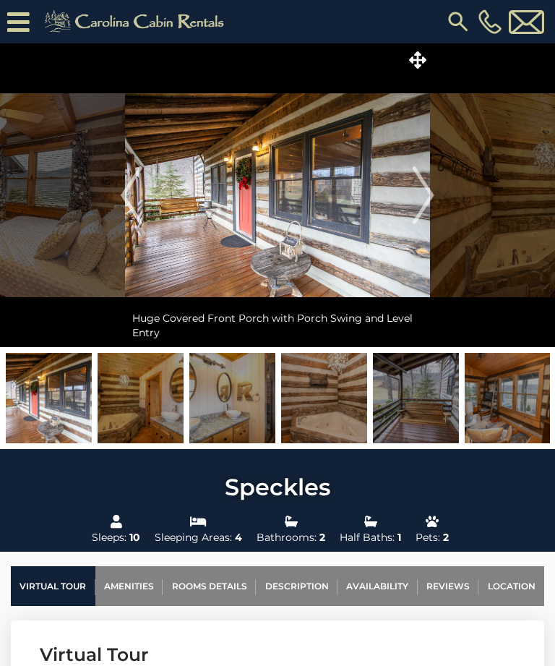
click at [434, 200] on img "Next" at bounding box center [424, 195] width 22 height 58
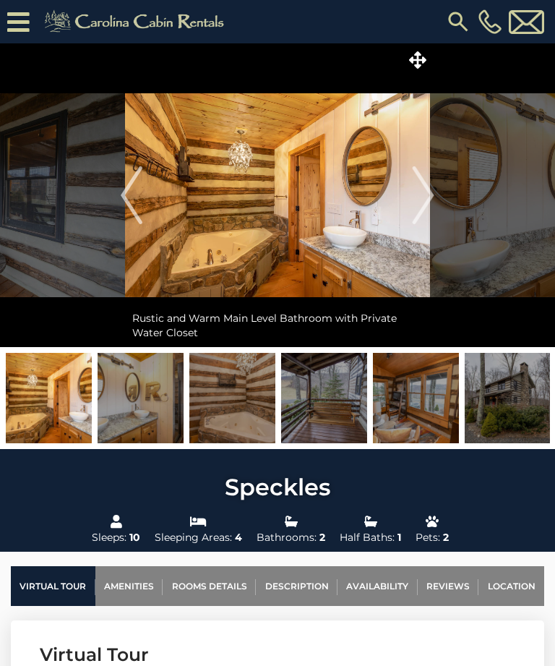
click at [428, 199] on img "Next" at bounding box center [424, 195] width 22 height 58
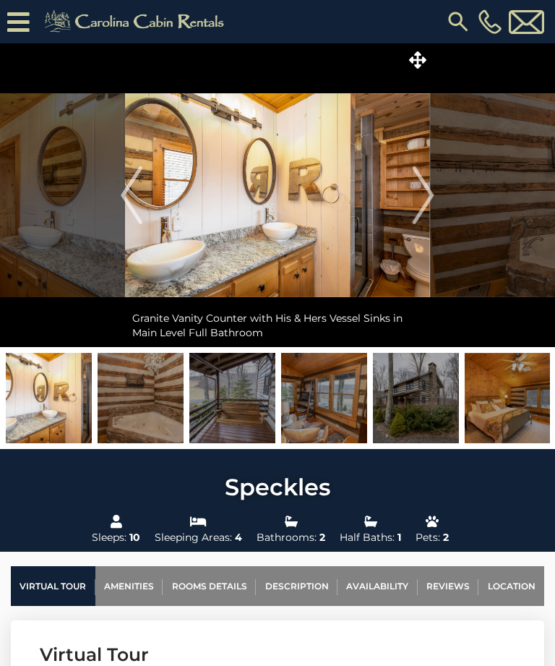
click at [425, 196] on img "Next" at bounding box center [424, 195] width 22 height 58
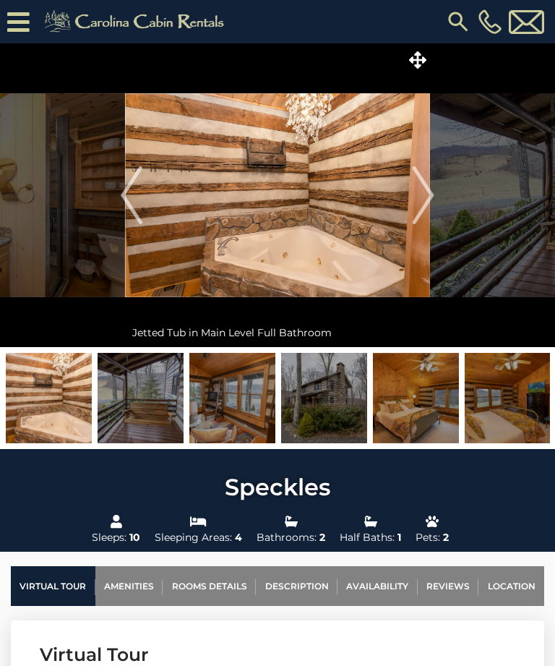
click at [425, 203] on img "Next" at bounding box center [424, 195] width 22 height 58
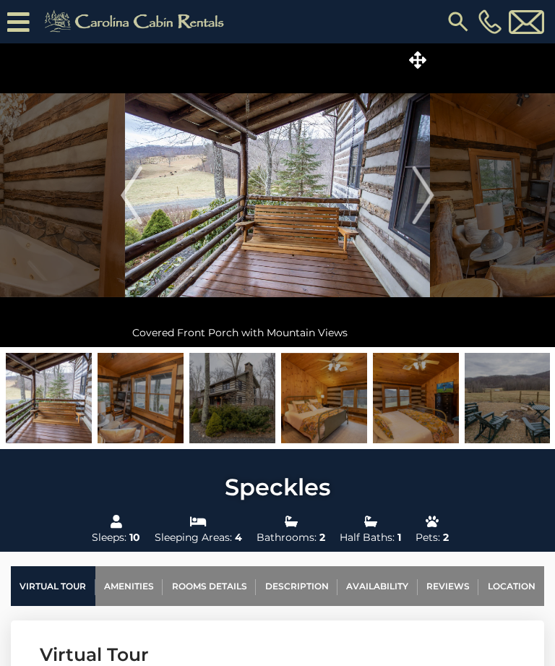
click at [422, 202] on img "Next" at bounding box center [424, 195] width 22 height 58
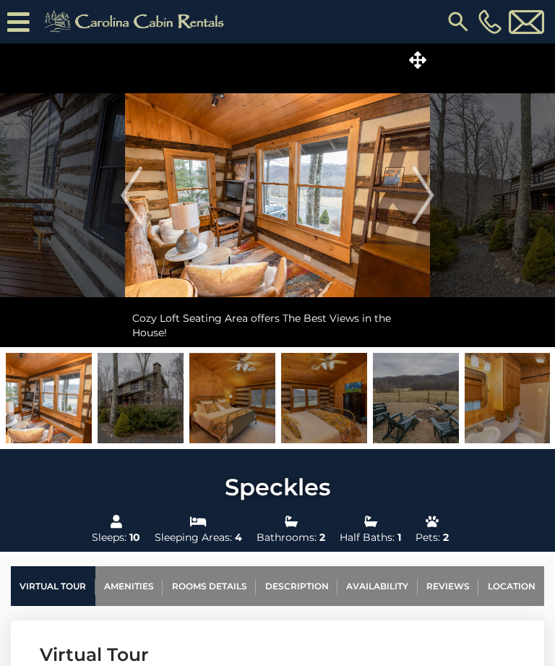
click at [431, 197] on img "Next" at bounding box center [424, 195] width 22 height 58
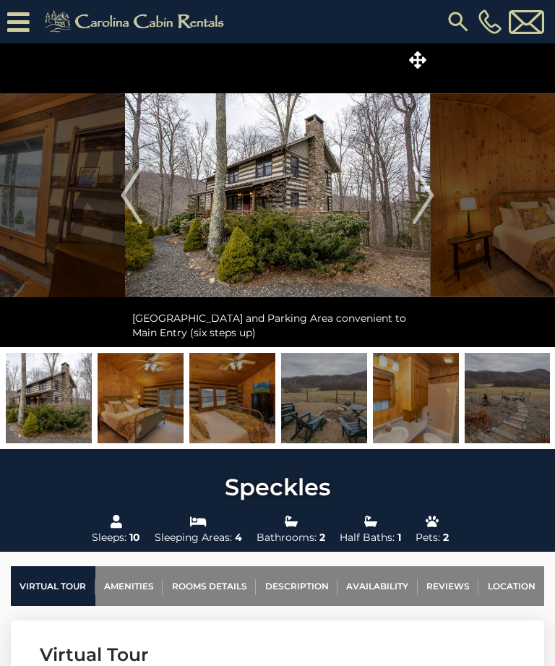
click at [431, 194] on img "Next" at bounding box center [424, 195] width 22 height 58
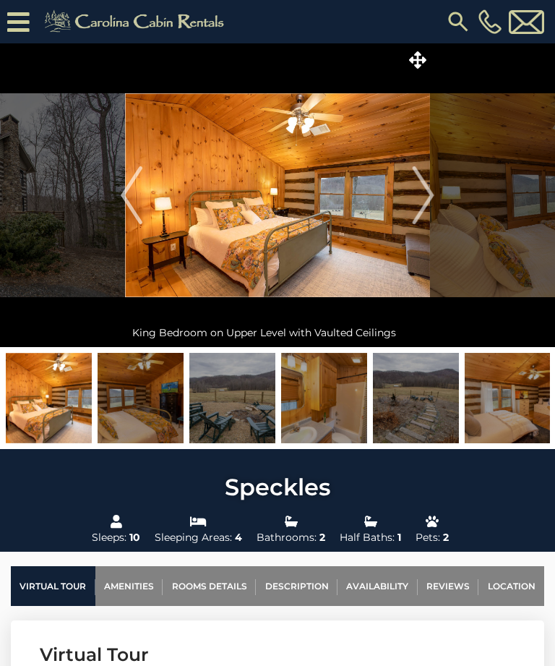
click at [420, 199] on img "Next" at bounding box center [424, 195] width 22 height 58
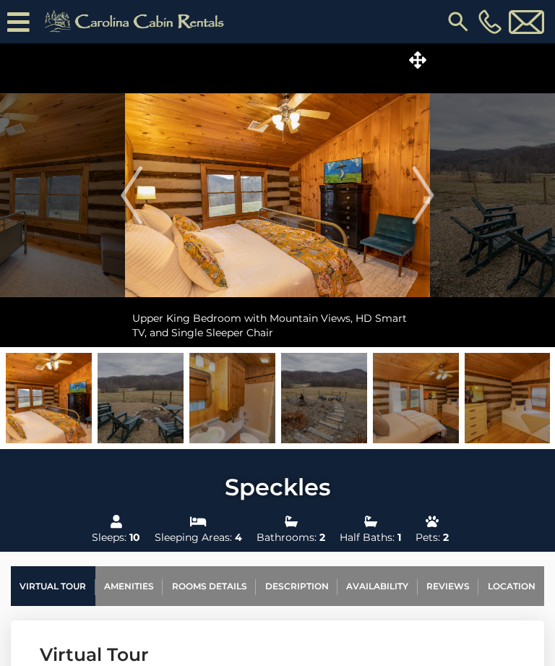
click at [422, 195] on img "Next" at bounding box center [424, 195] width 22 height 58
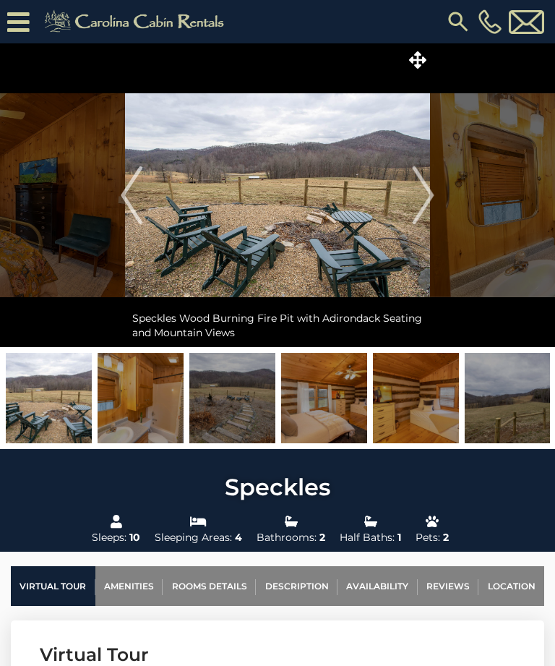
click at [425, 196] on img "Next" at bounding box center [424, 195] width 22 height 58
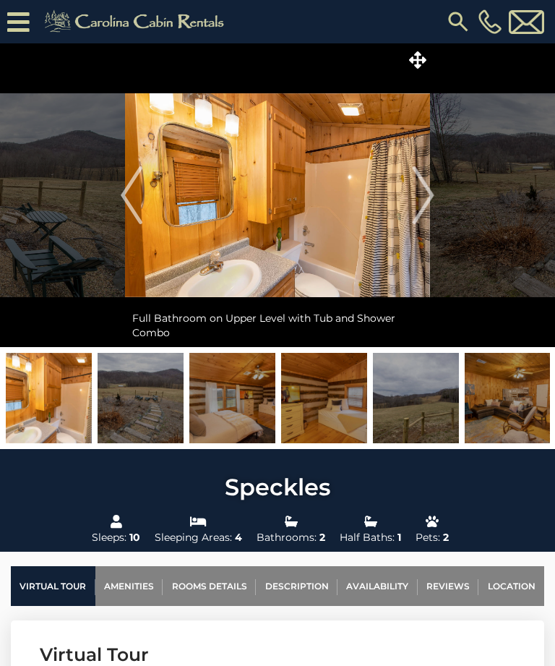
click at [431, 197] on img "Next" at bounding box center [424, 195] width 22 height 58
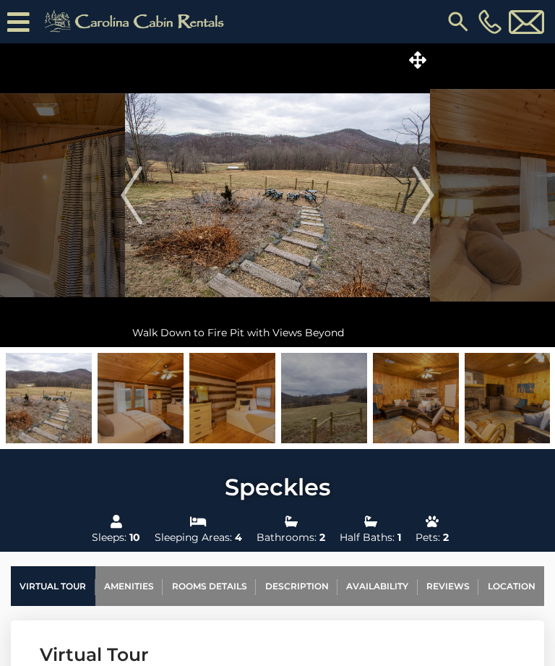
click at [432, 193] on img "Next" at bounding box center [424, 195] width 22 height 58
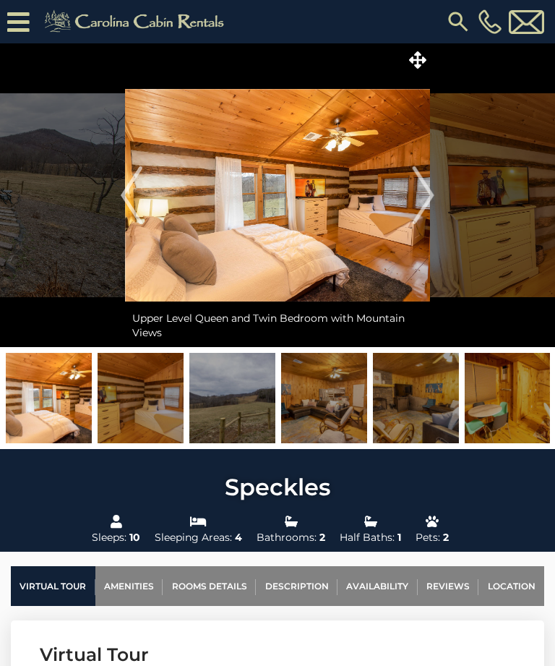
click at [431, 199] on img "Next" at bounding box center [424, 195] width 22 height 58
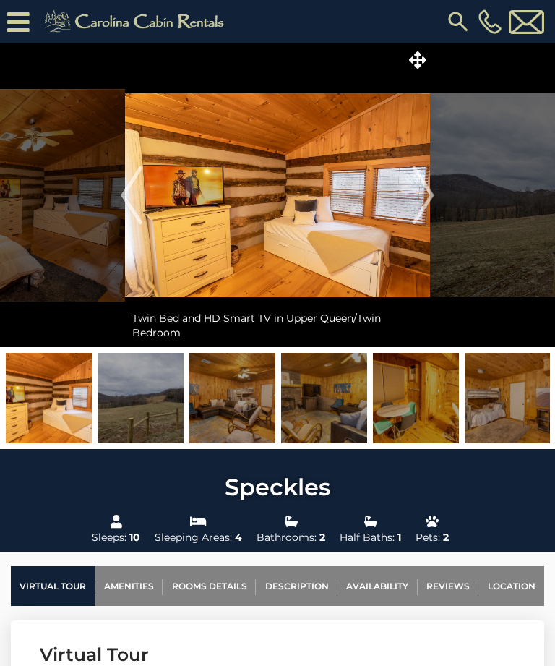
click at [433, 191] on img "Next" at bounding box center [424, 195] width 22 height 58
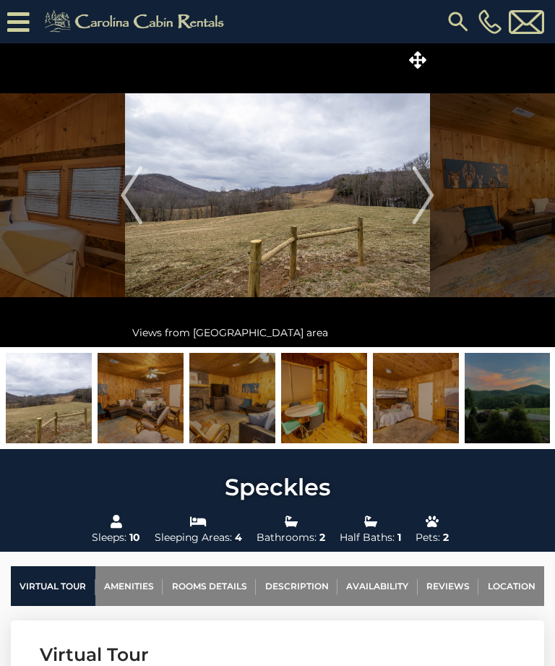
click at [430, 195] on img "Next" at bounding box center [424, 195] width 22 height 58
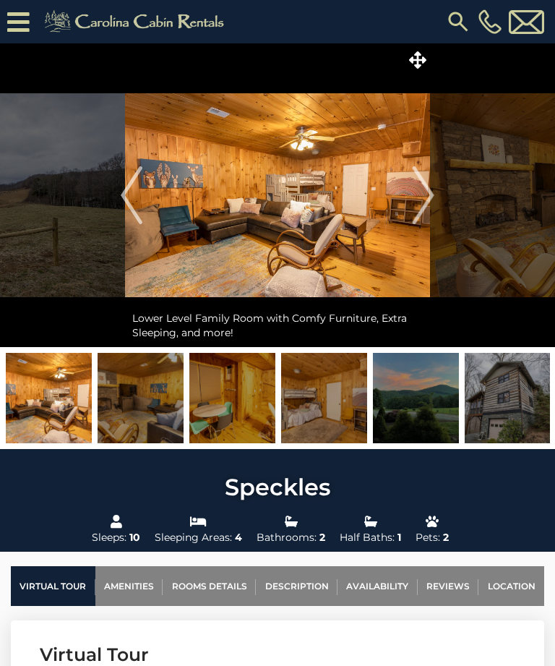
click at [431, 199] on img "Next" at bounding box center [424, 195] width 22 height 58
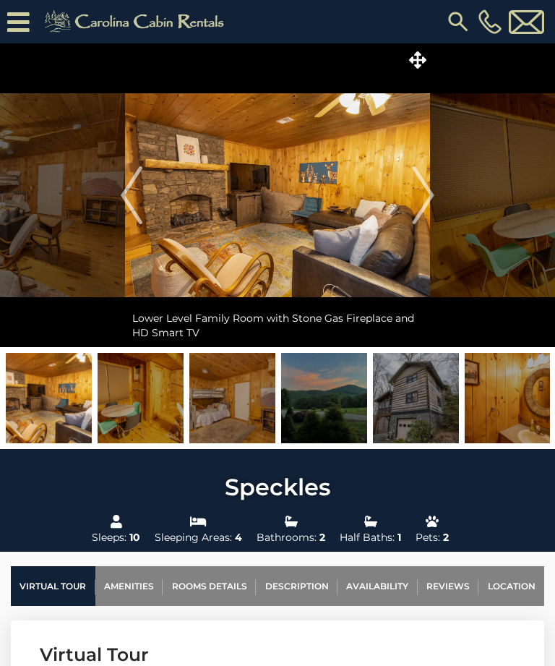
click at [431, 195] on img "Next" at bounding box center [424, 195] width 22 height 58
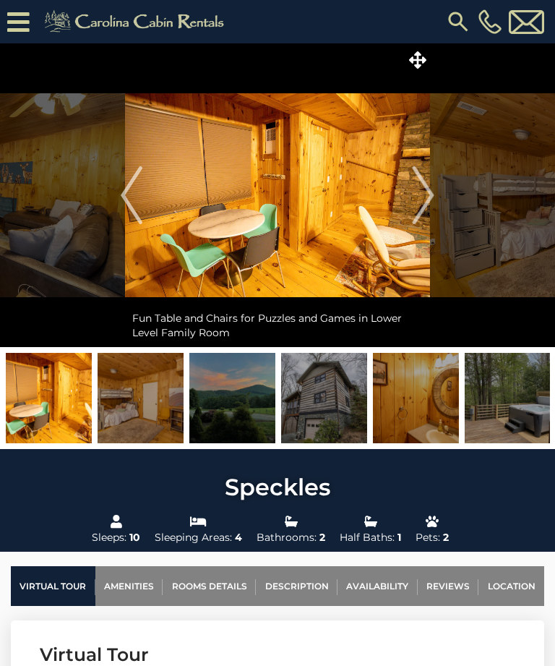
click at [433, 195] on img "Next" at bounding box center [424, 195] width 22 height 58
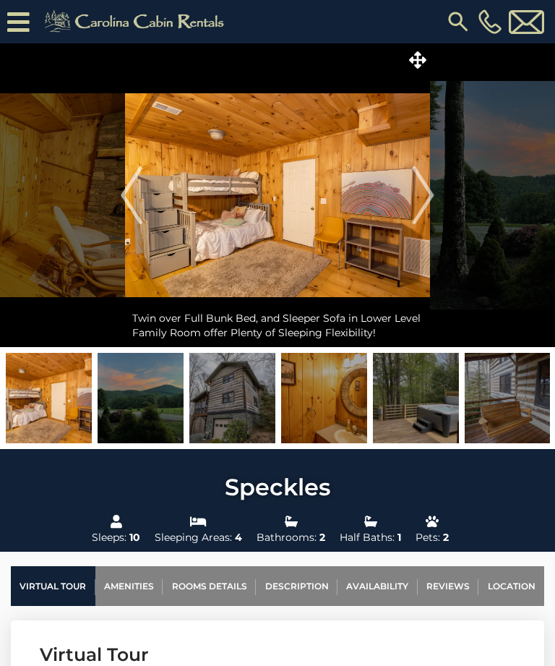
click at [430, 200] on img "Next" at bounding box center [424, 195] width 22 height 58
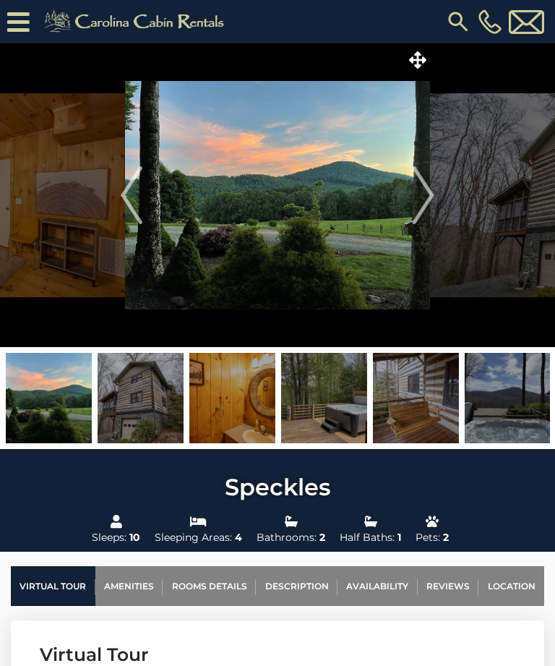
click at [427, 193] on img "Next" at bounding box center [424, 195] width 22 height 58
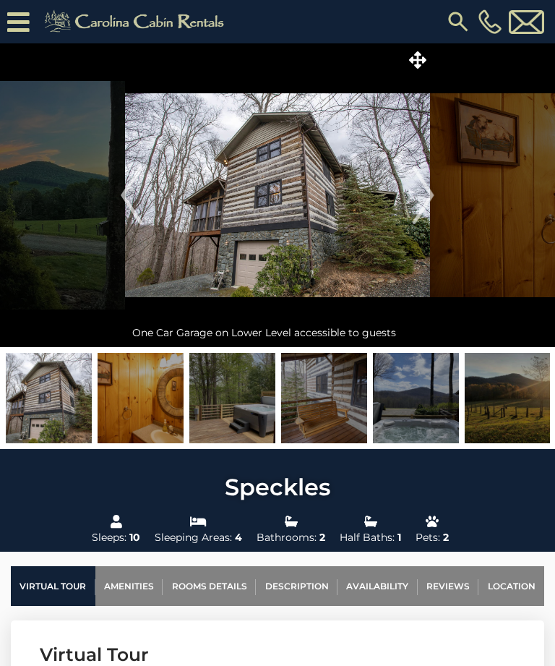
click at [429, 200] on img "Next" at bounding box center [424, 195] width 22 height 58
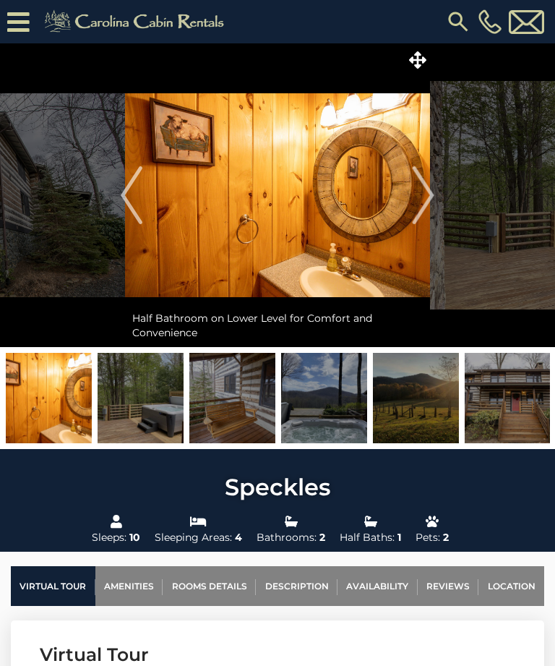
click at [433, 200] on img "Next" at bounding box center [424, 195] width 22 height 58
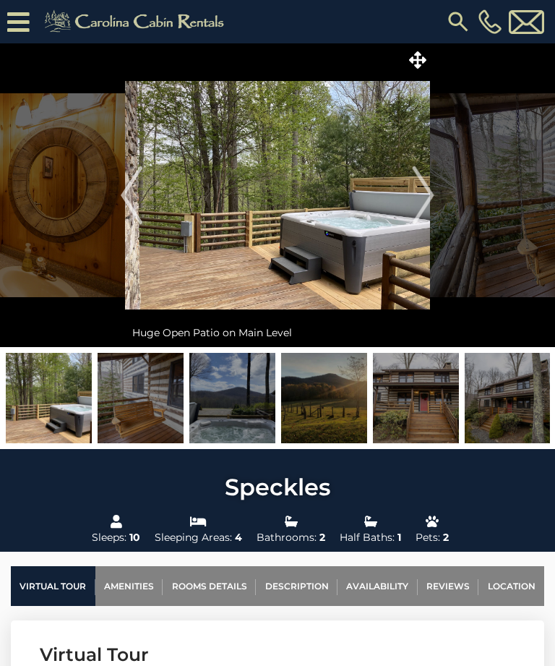
click at [427, 196] on img "Next" at bounding box center [424, 195] width 22 height 58
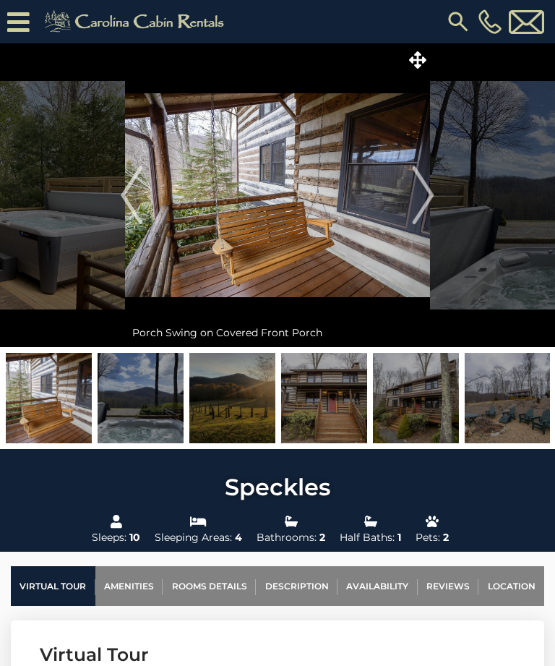
click at [425, 198] on img "Next" at bounding box center [424, 195] width 22 height 58
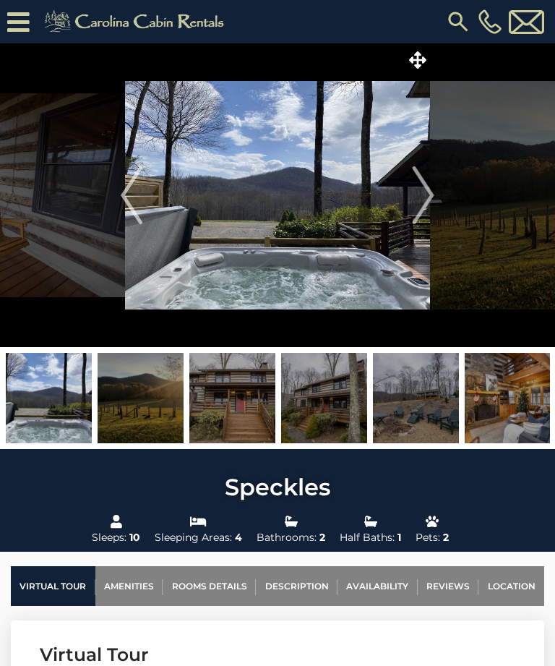
click at [429, 200] on img "Next" at bounding box center [424, 195] width 22 height 58
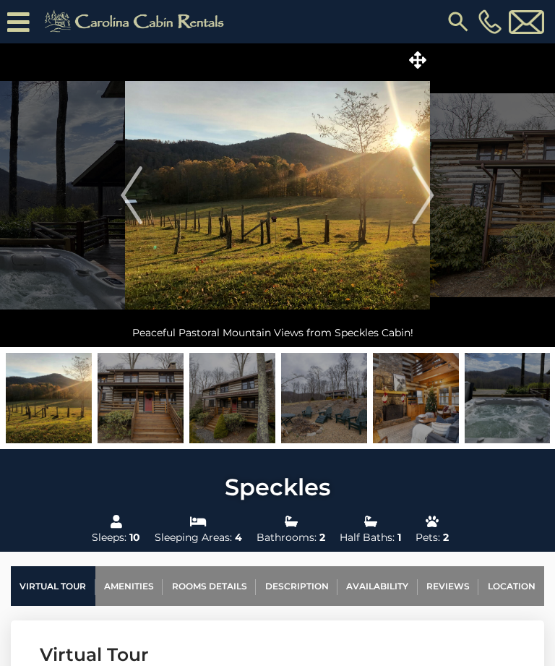
click at [429, 197] on img "Next" at bounding box center [424, 195] width 22 height 58
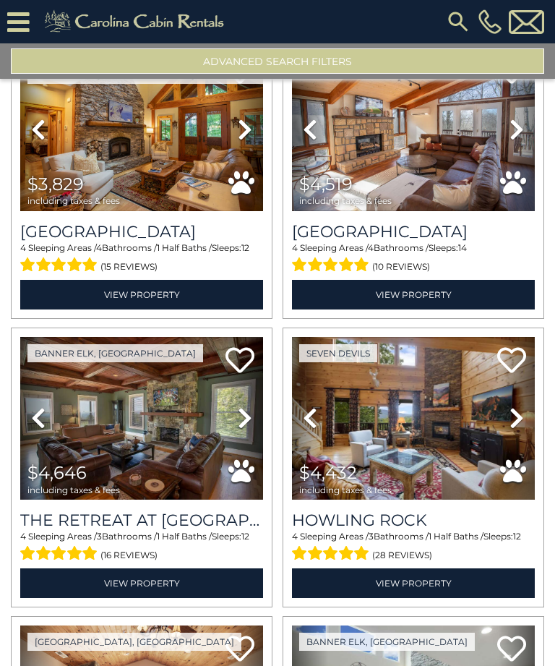
scroll to position [381, 0]
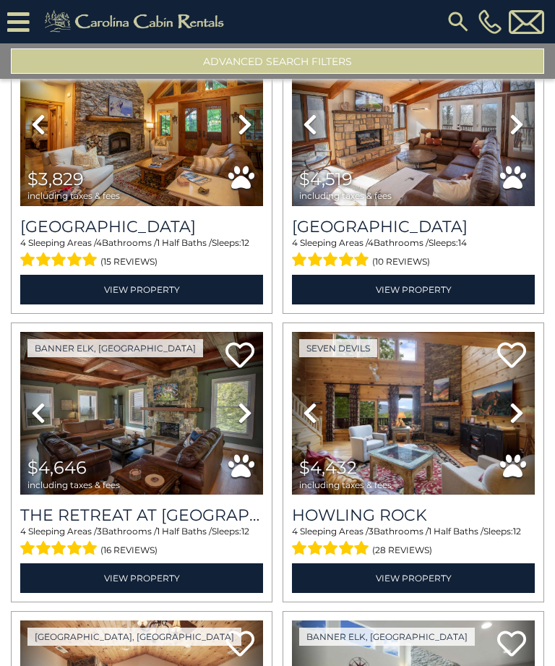
click at [181, 149] on img at bounding box center [141, 124] width 243 height 163
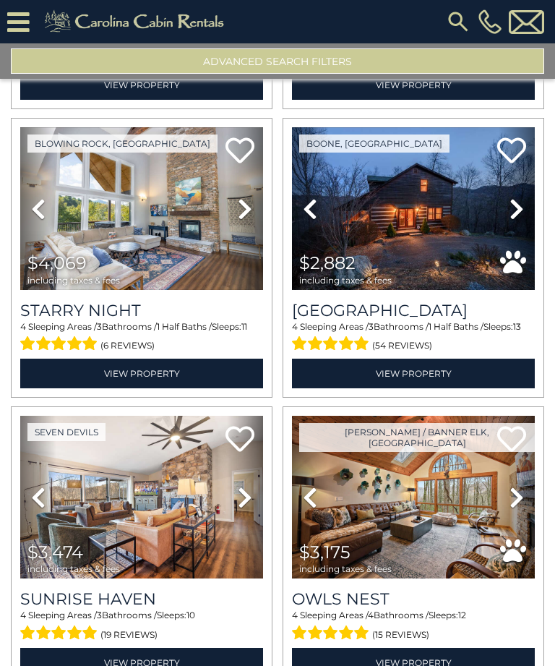
scroll to position [1452, 0]
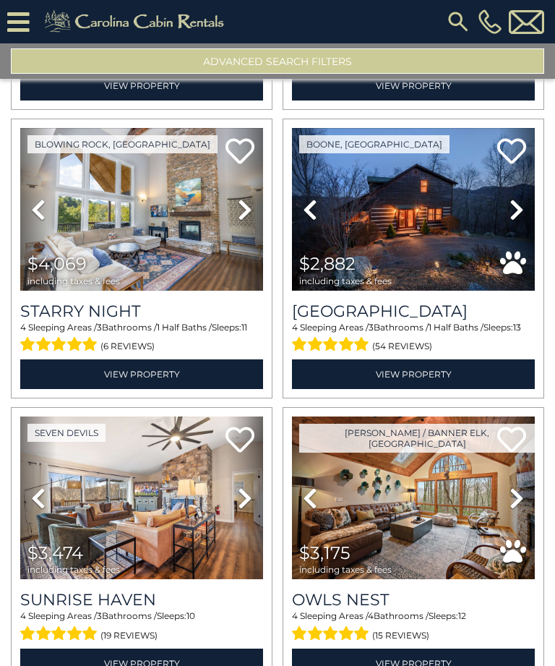
click at [465, 224] on img at bounding box center [413, 209] width 243 height 163
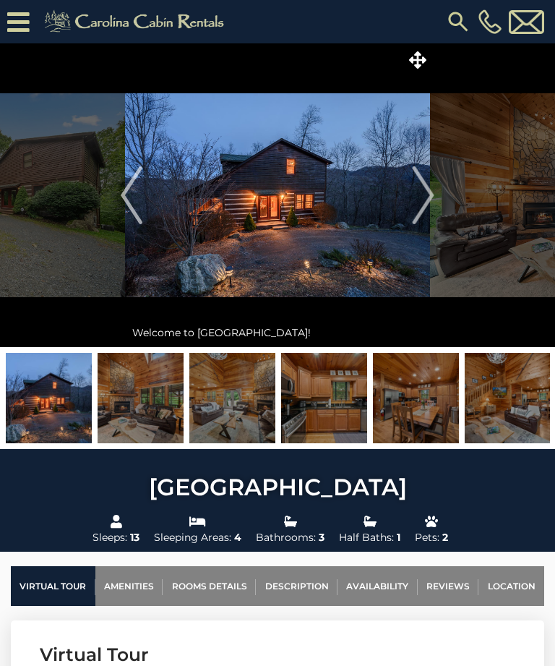
click at [425, 194] on img "Next" at bounding box center [424, 195] width 22 height 58
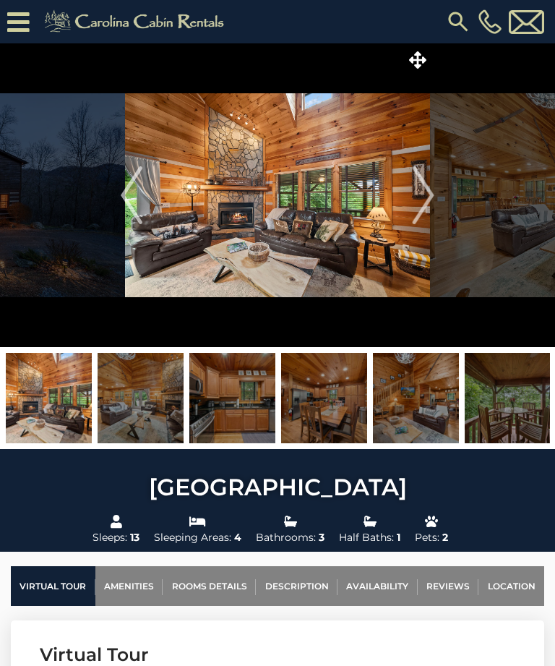
click at [429, 192] on img "Next" at bounding box center [424, 195] width 22 height 58
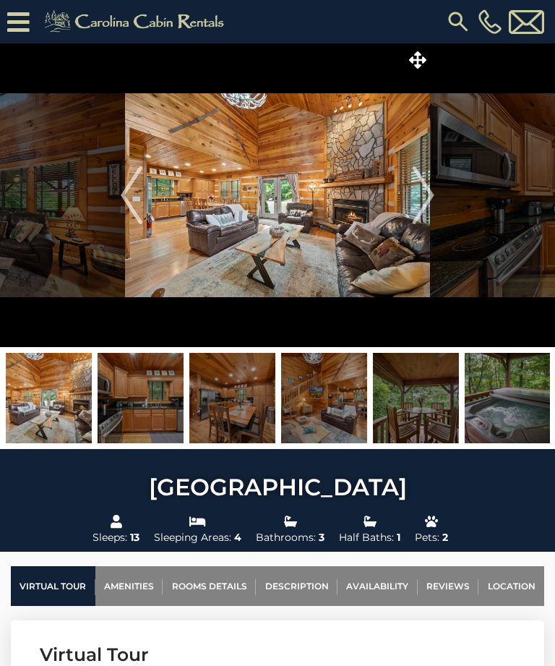
click at [432, 190] on img "Next" at bounding box center [424, 195] width 22 height 58
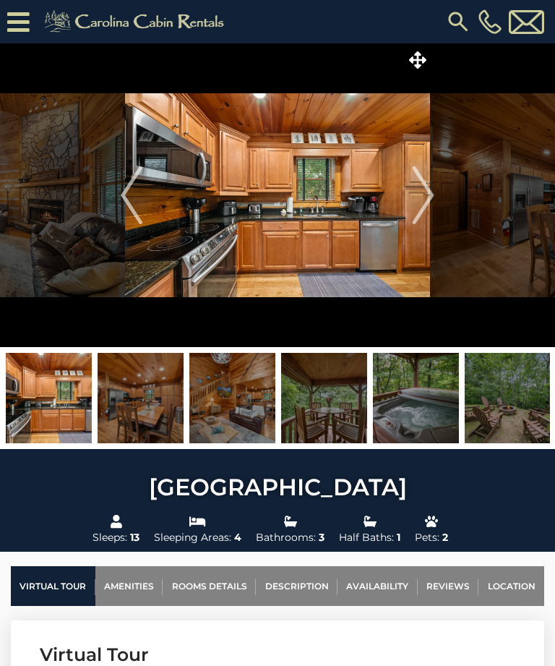
click at [149, 405] on img at bounding box center [141, 398] width 86 height 90
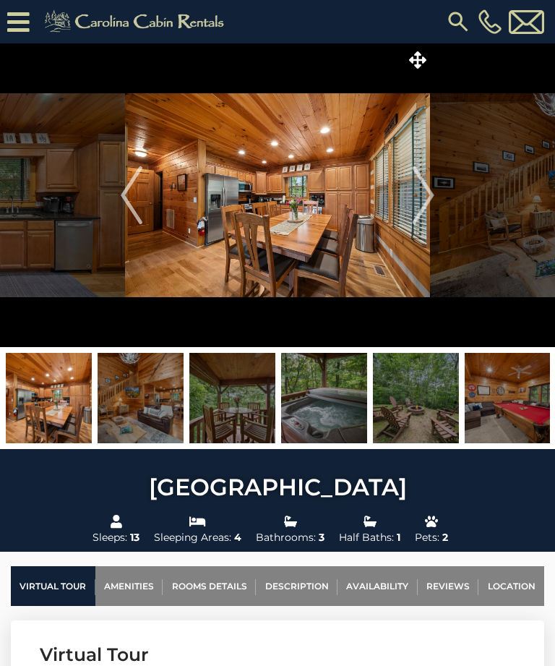
click at [234, 402] on img at bounding box center [232, 398] width 86 height 90
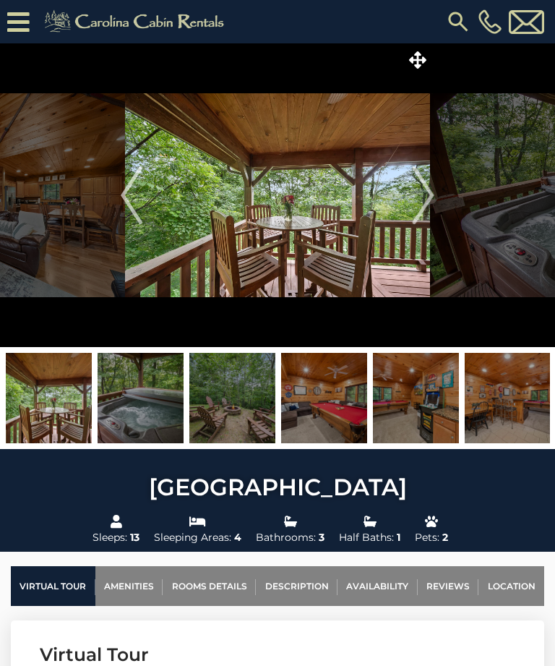
click at [231, 399] on img at bounding box center [232, 398] width 86 height 90
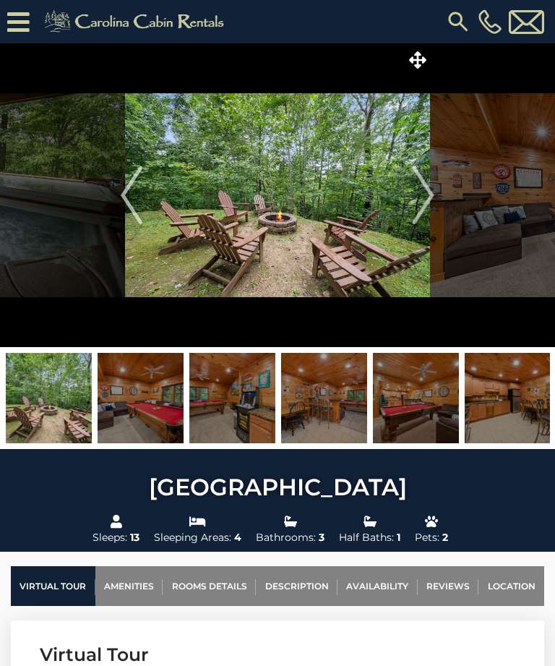
click at [140, 401] on img at bounding box center [141, 398] width 86 height 90
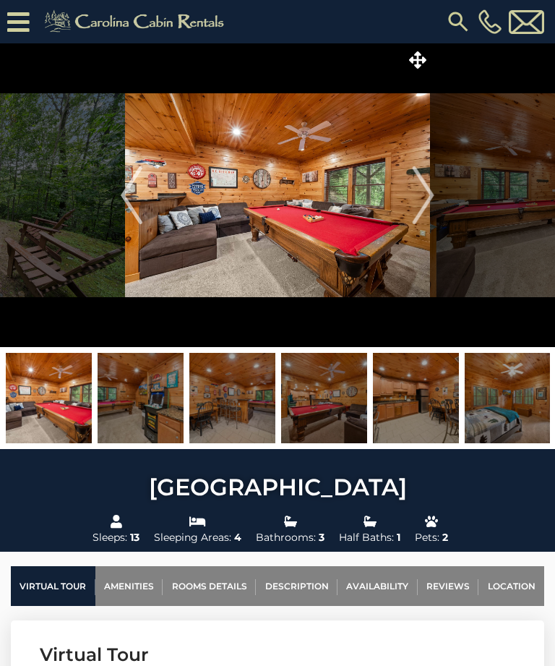
click at [143, 396] on img at bounding box center [141, 398] width 86 height 90
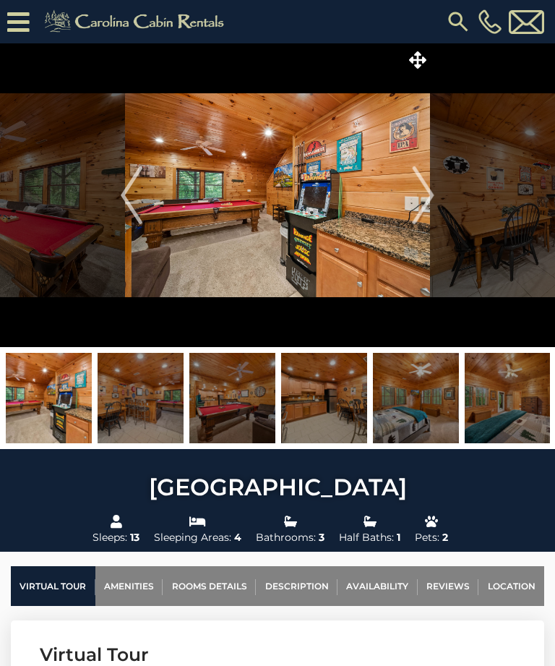
click at [140, 397] on img at bounding box center [141, 398] width 86 height 90
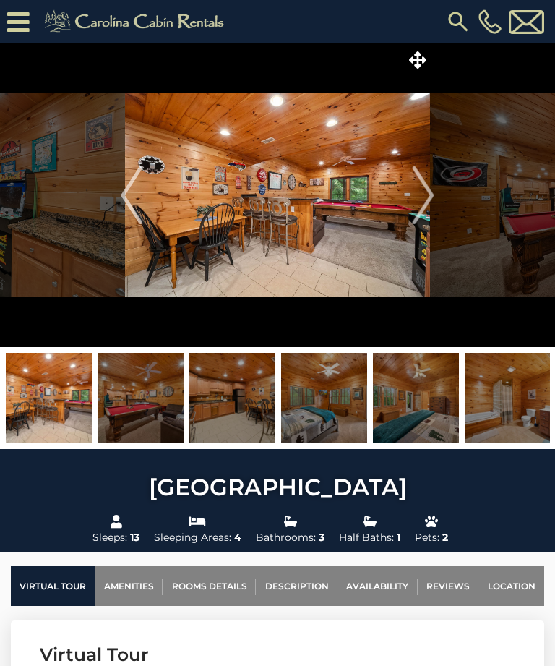
click at [148, 404] on img at bounding box center [141, 398] width 86 height 90
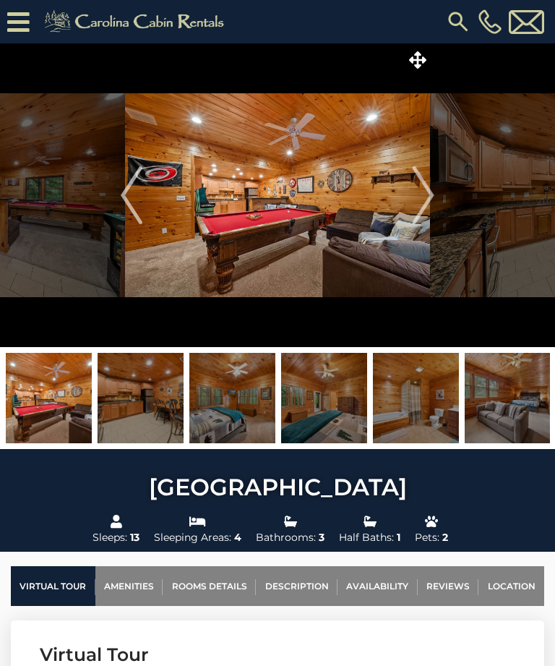
click at [137, 393] on img at bounding box center [141, 398] width 86 height 90
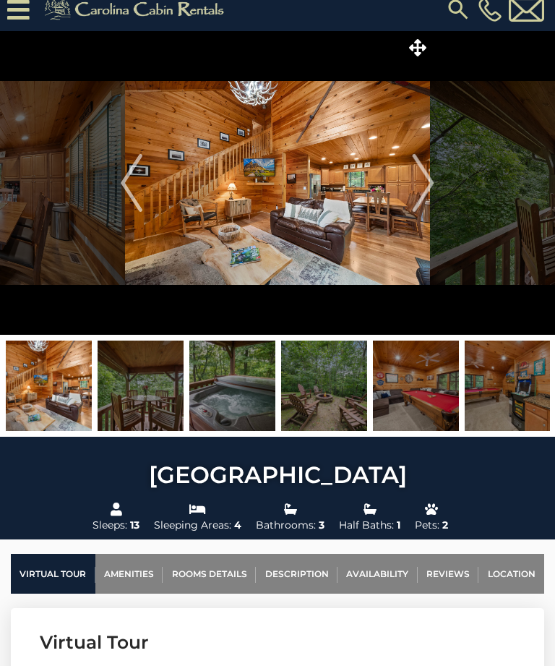
scroll to position [12, 0]
click at [334, 202] on img at bounding box center [277, 183] width 305 height 304
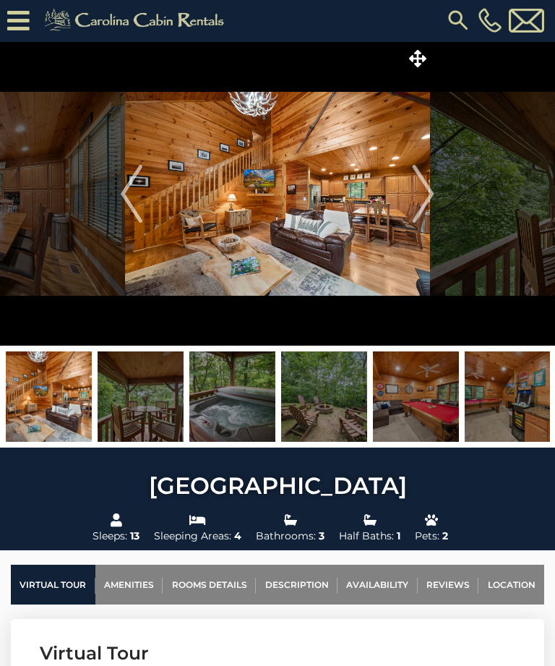
scroll to position [1, 0]
click at [512, 393] on img at bounding box center [508, 397] width 86 height 90
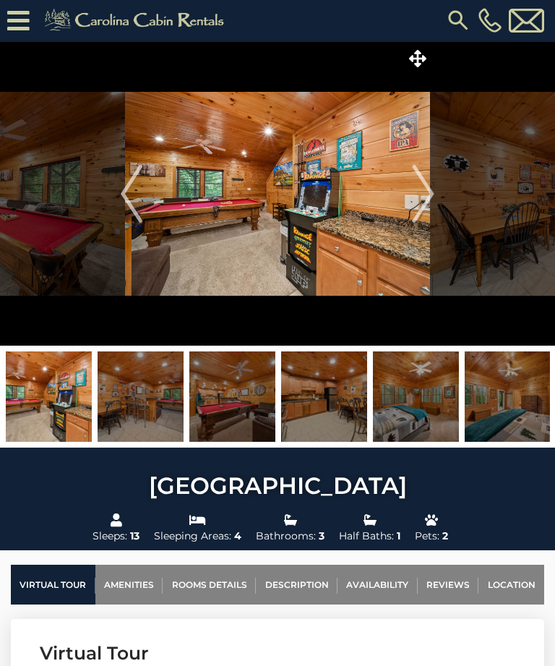
click at [245, 412] on img at bounding box center [232, 397] width 86 height 90
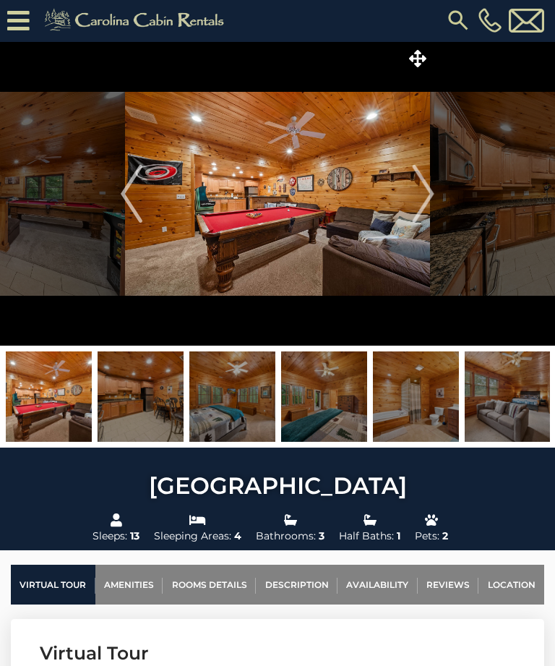
click at [161, 408] on img at bounding box center [141, 397] width 86 height 90
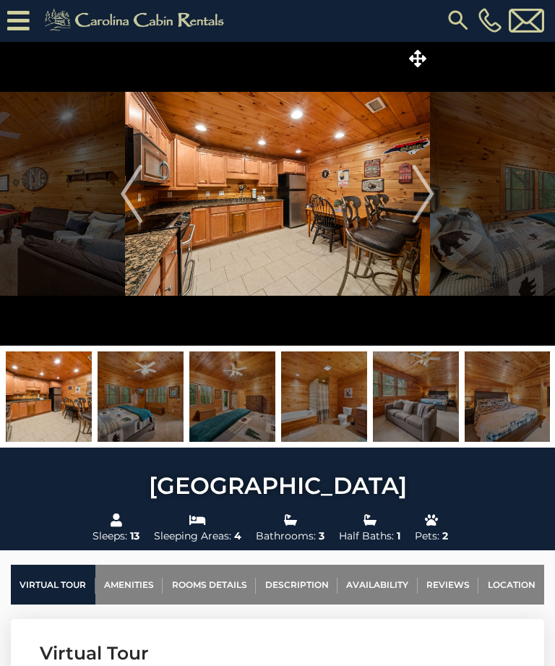
click at [157, 393] on img at bounding box center [141, 397] width 86 height 90
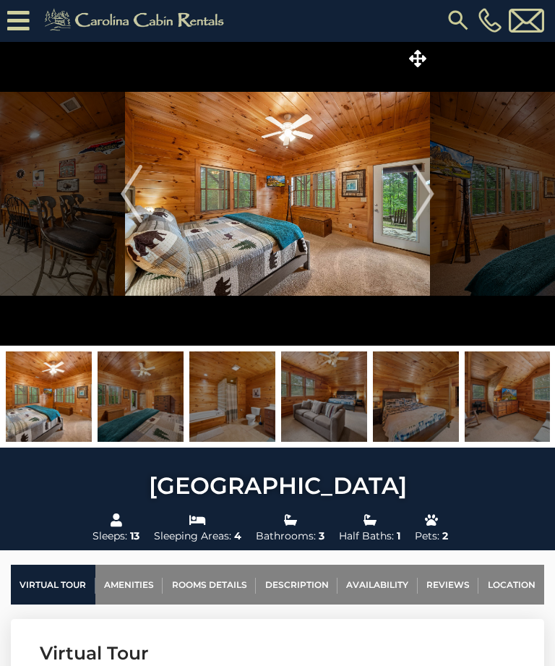
click at [159, 412] on img at bounding box center [141, 397] width 86 height 90
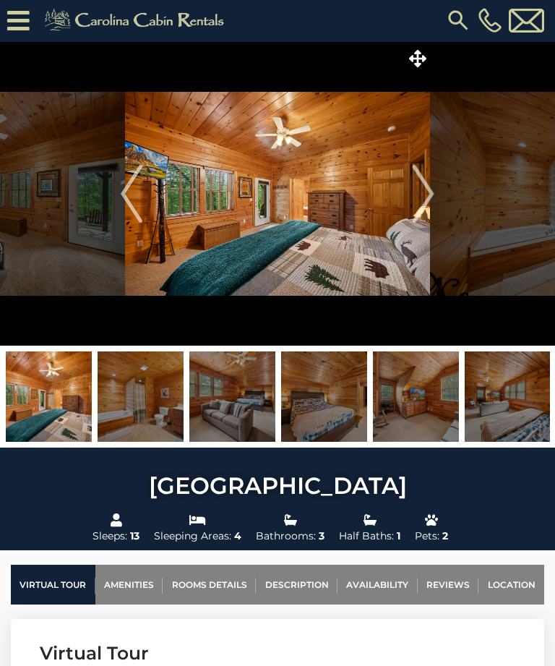
click at [148, 396] on img at bounding box center [141, 397] width 86 height 90
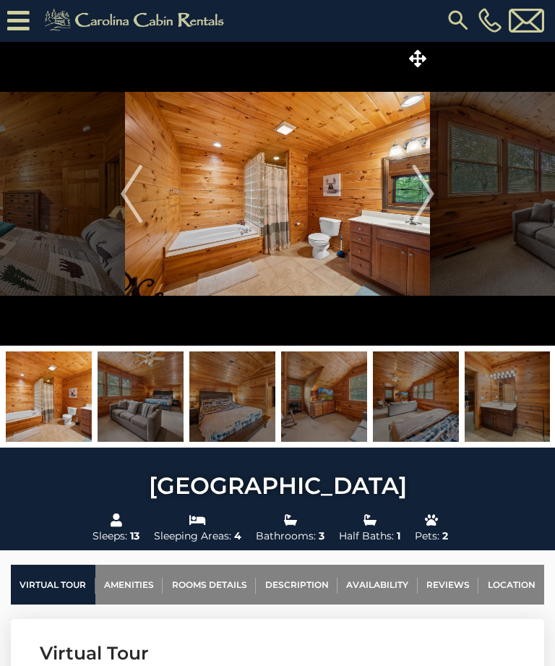
click at [160, 402] on img at bounding box center [141, 397] width 86 height 90
click at [61, 402] on img at bounding box center [49, 397] width 86 height 90
click at [138, 188] on img "Previous" at bounding box center [132, 194] width 22 height 58
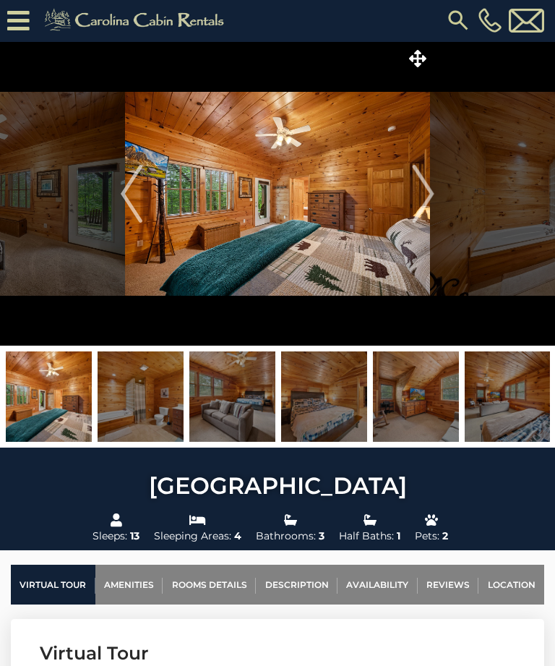
click at [235, 412] on img at bounding box center [232, 397] width 86 height 90
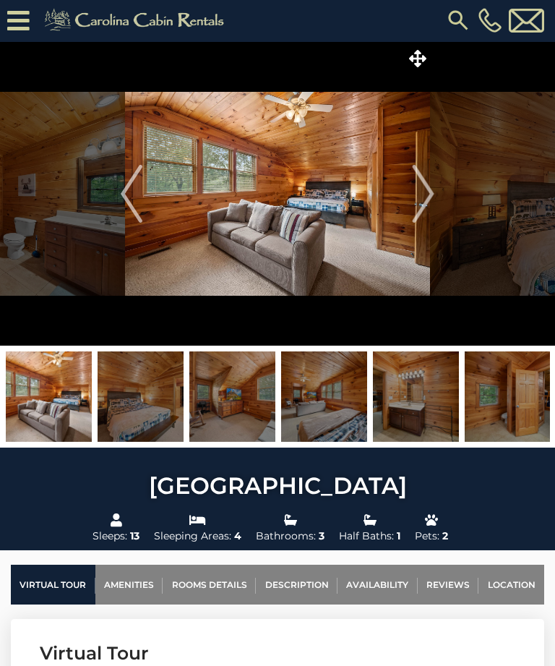
click at [165, 402] on img at bounding box center [141, 397] width 86 height 90
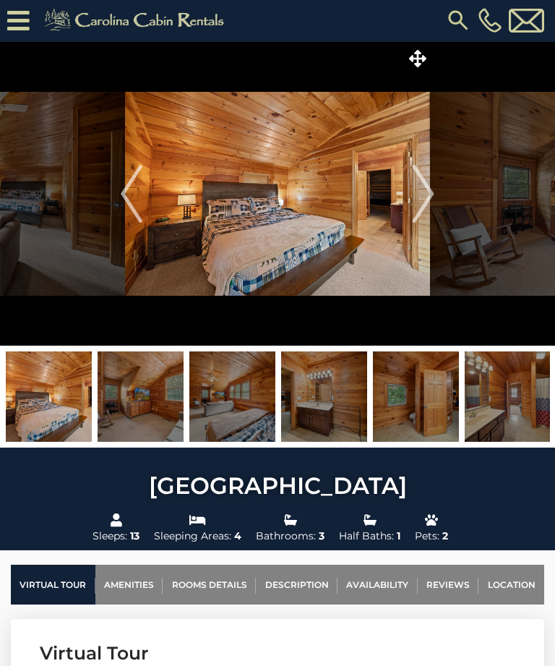
click at [152, 414] on img at bounding box center [141, 397] width 86 height 90
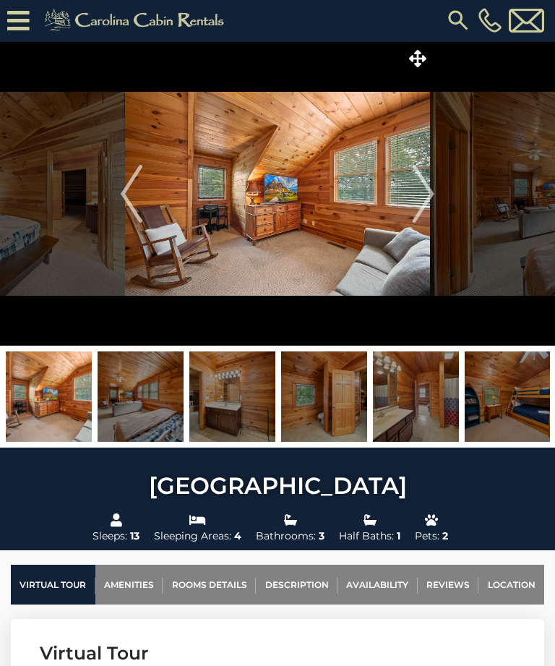
click at [151, 405] on img at bounding box center [141, 397] width 86 height 90
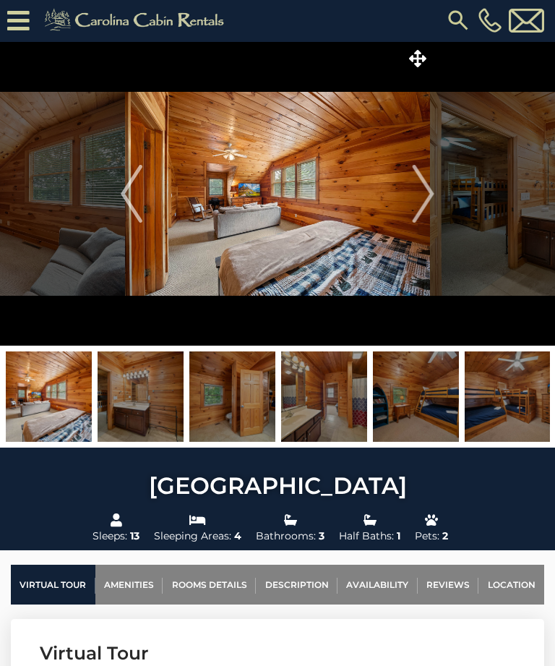
click at [149, 404] on img at bounding box center [141, 397] width 86 height 90
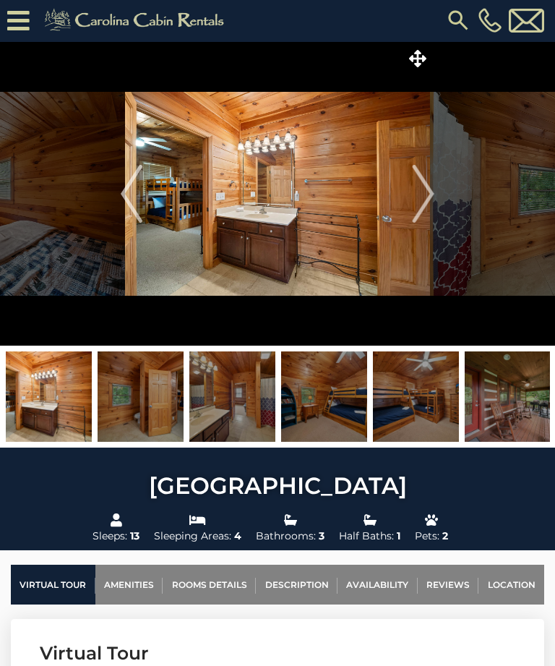
click at [149, 406] on img at bounding box center [141, 397] width 86 height 90
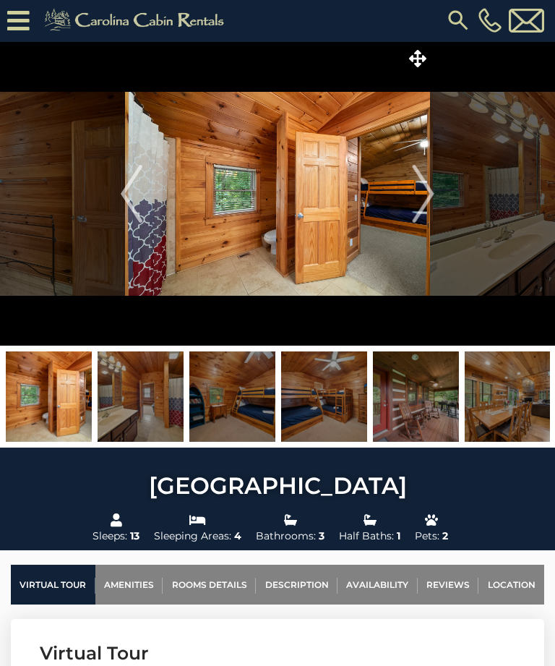
click at [153, 413] on img at bounding box center [141, 397] width 86 height 90
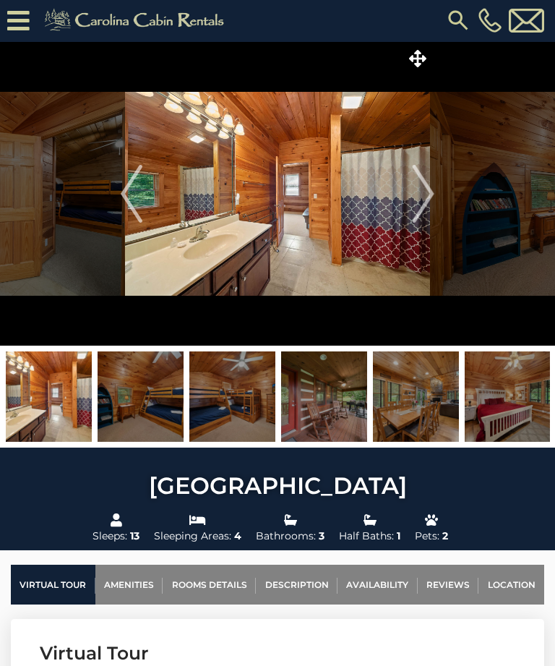
click at [157, 404] on img at bounding box center [141, 397] width 86 height 90
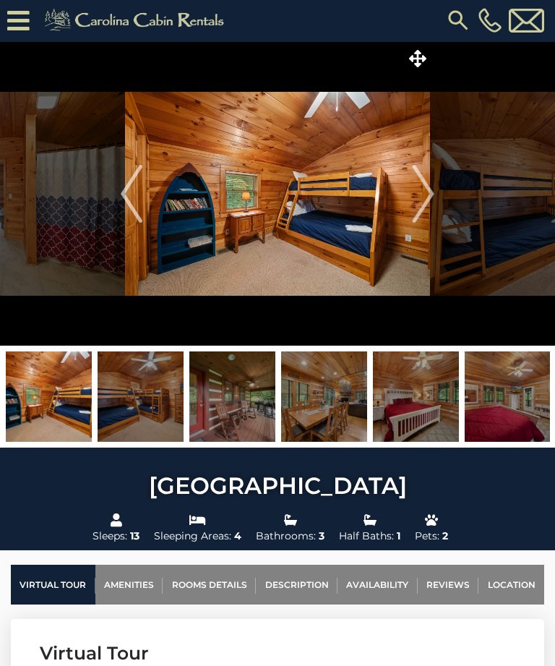
click at [152, 400] on img at bounding box center [141, 397] width 86 height 90
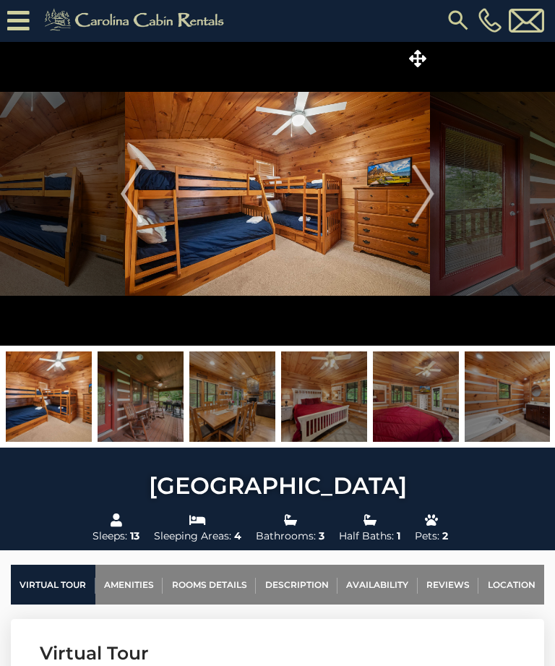
click at [148, 409] on img at bounding box center [141, 397] width 86 height 90
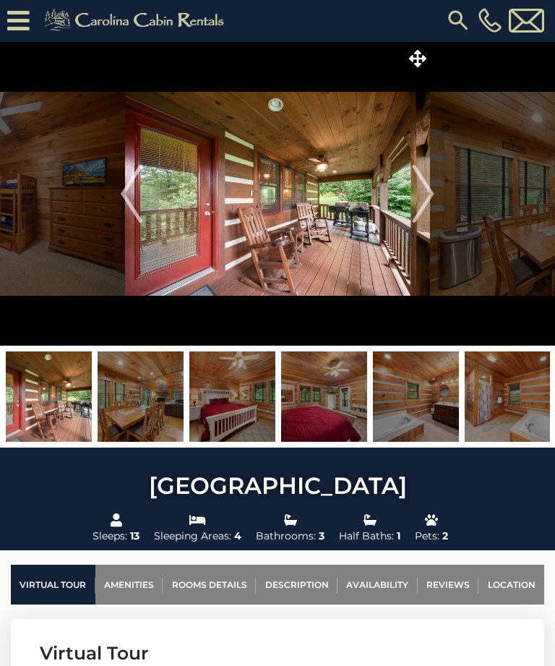
click at [153, 406] on img at bounding box center [141, 397] width 86 height 90
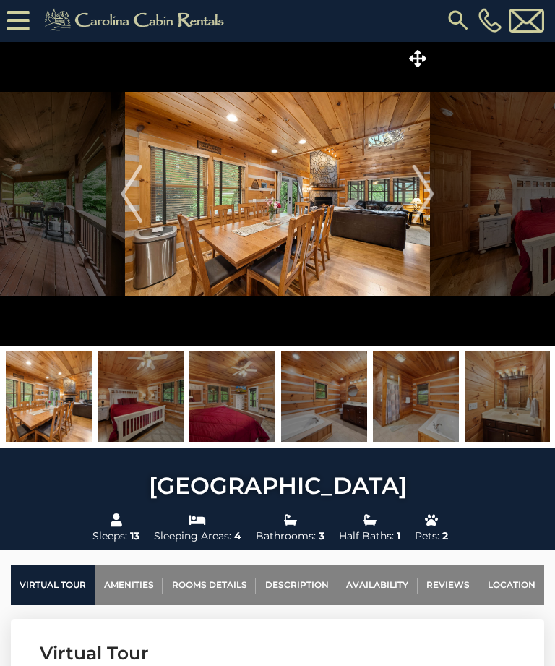
click at [157, 408] on img at bounding box center [141, 397] width 86 height 90
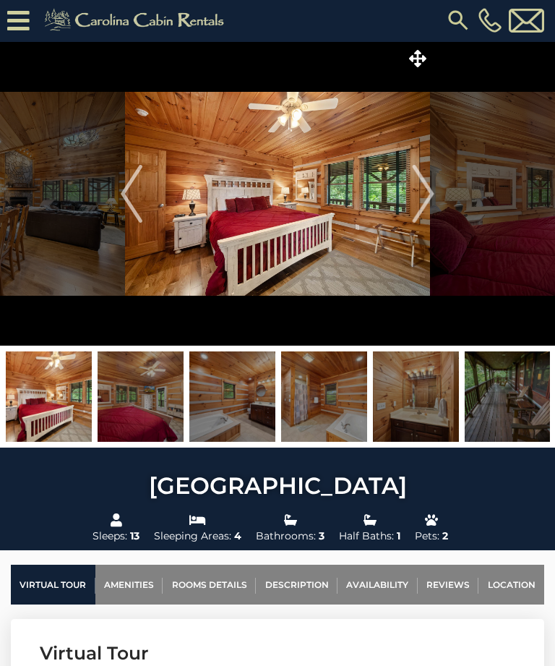
click at [157, 401] on img at bounding box center [141, 397] width 86 height 90
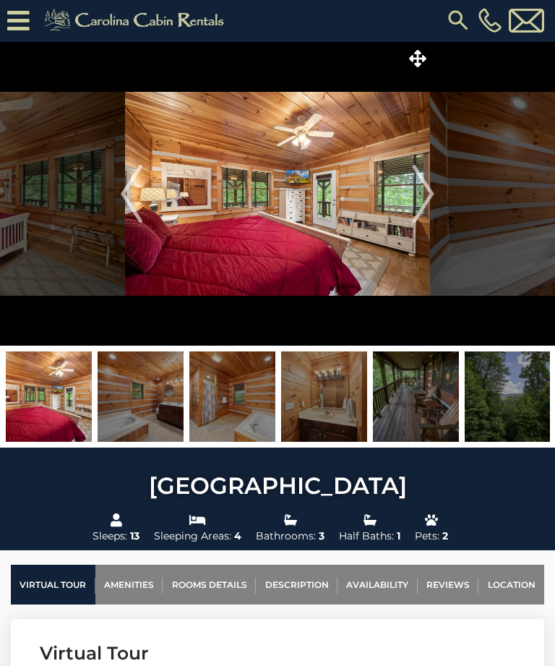
click at [149, 395] on img at bounding box center [141, 397] width 86 height 90
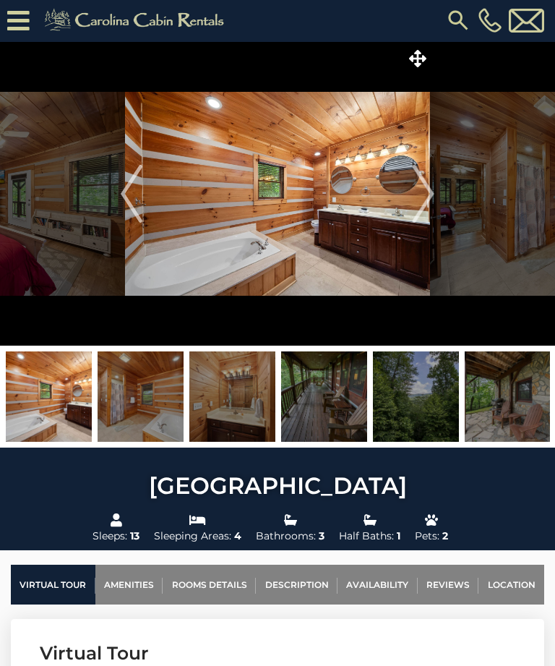
click at [158, 412] on img at bounding box center [141, 397] width 86 height 90
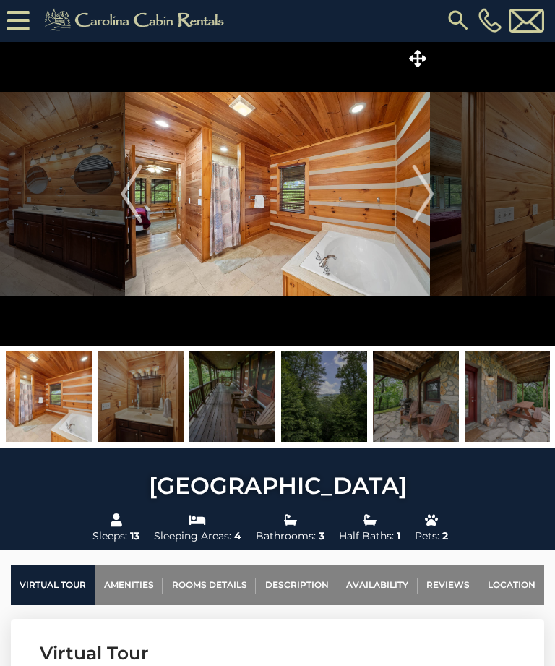
click at [145, 403] on img at bounding box center [141, 397] width 86 height 90
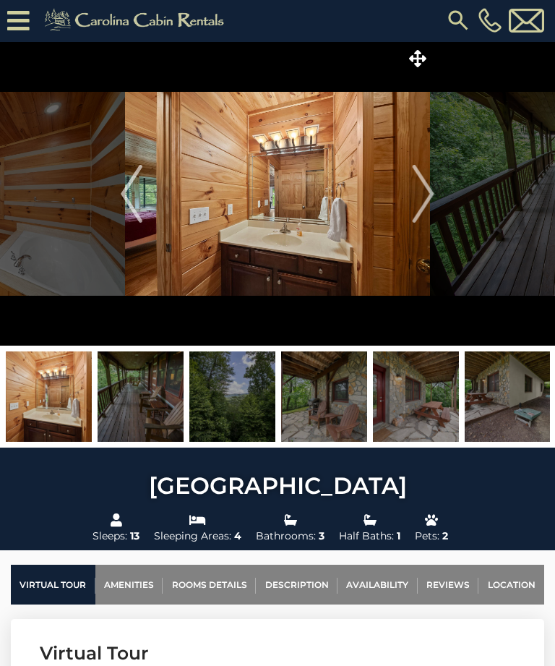
click at [159, 409] on img at bounding box center [141, 397] width 86 height 90
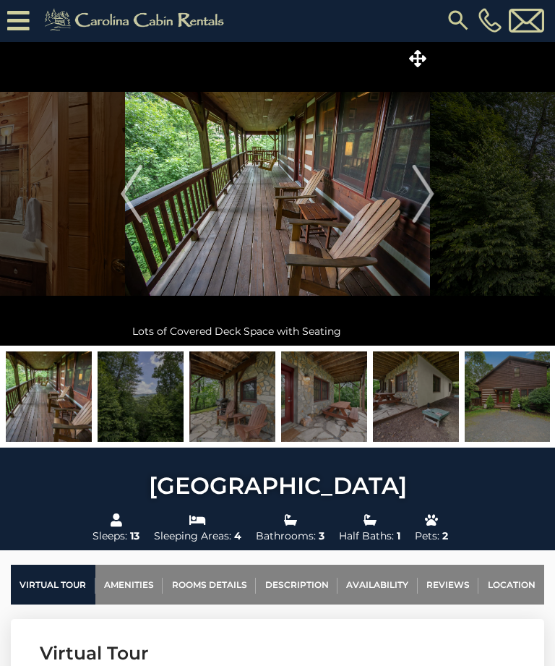
click at [161, 402] on img at bounding box center [141, 397] width 86 height 90
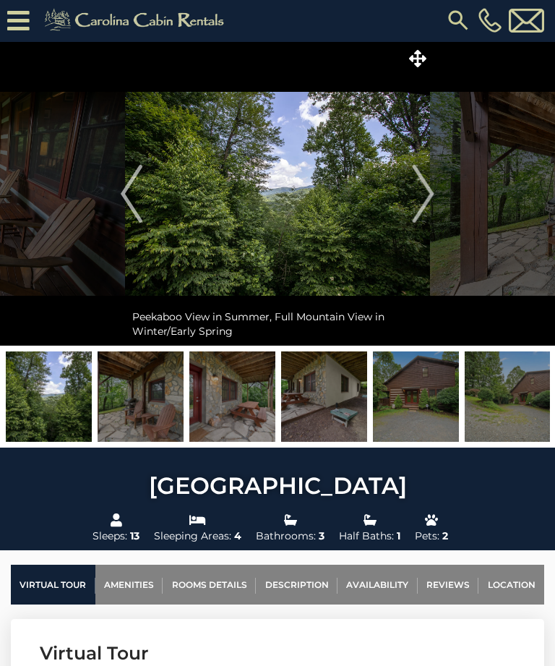
click at [147, 401] on img at bounding box center [141, 397] width 86 height 90
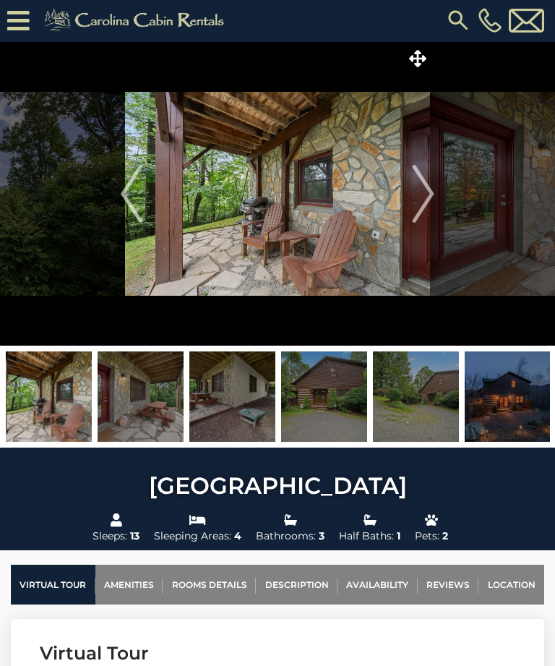
click at [155, 402] on img at bounding box center [141, 397] width 86 height 90
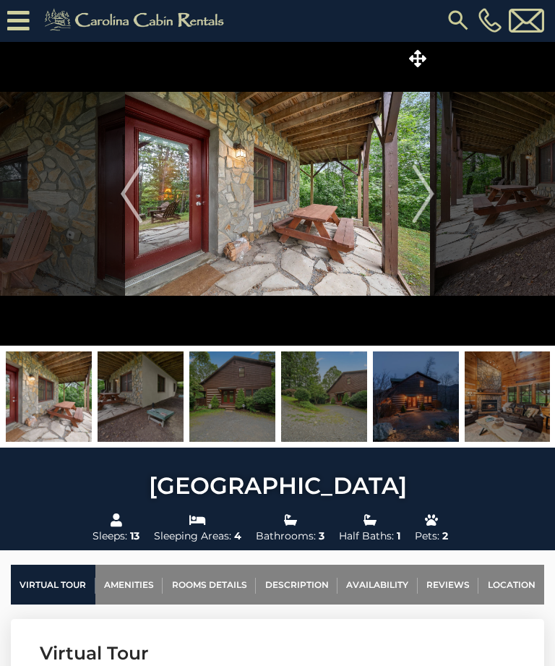
click at [156, 408] on img at bounding box center [141, 397] width 86 height 90
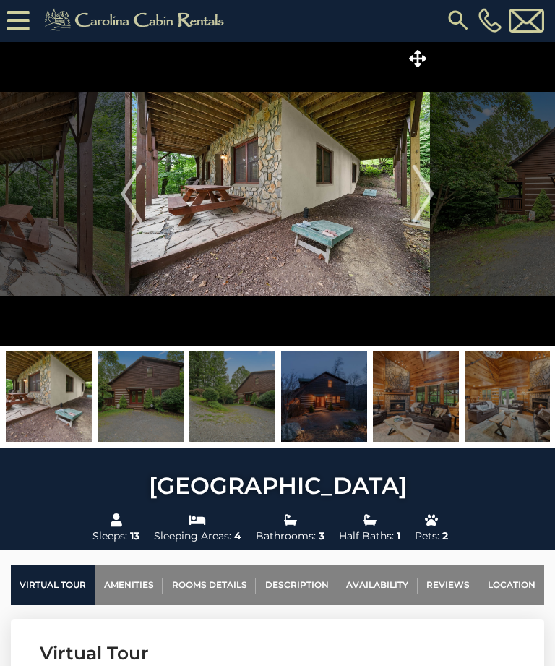
click at [159, 414] on img at bounding box center [141, 397] width 86 height 90
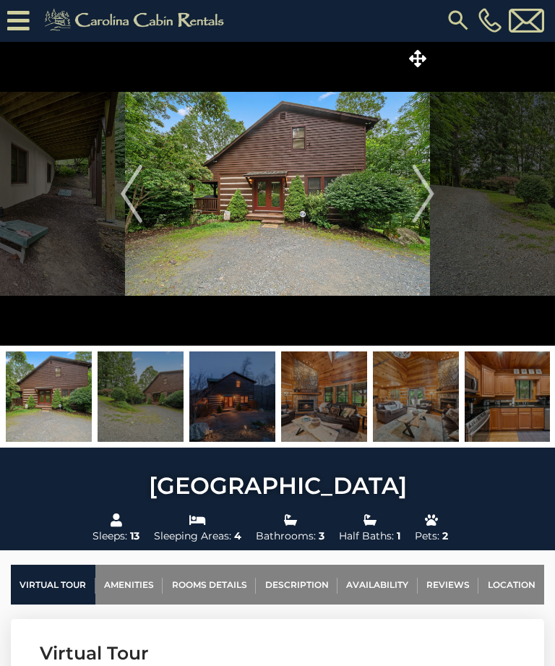
click at [161, 406] on img at bounding box center [141, 397] width 86 height 90
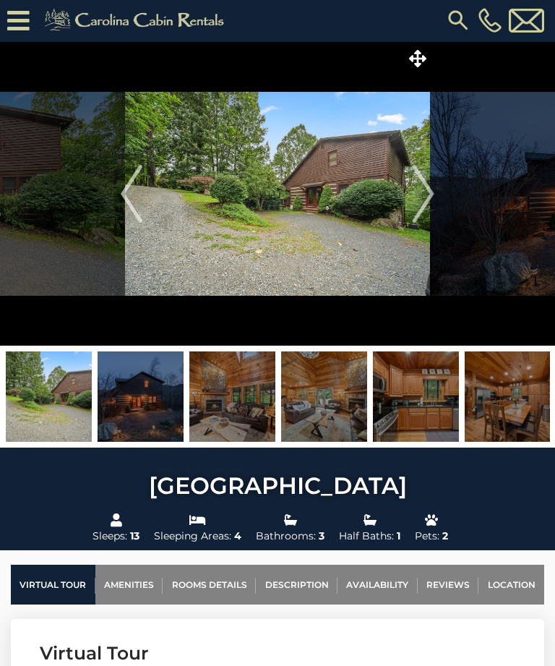
click at [173, 408] on img at bounding box center [141, 397] width 86 height 90
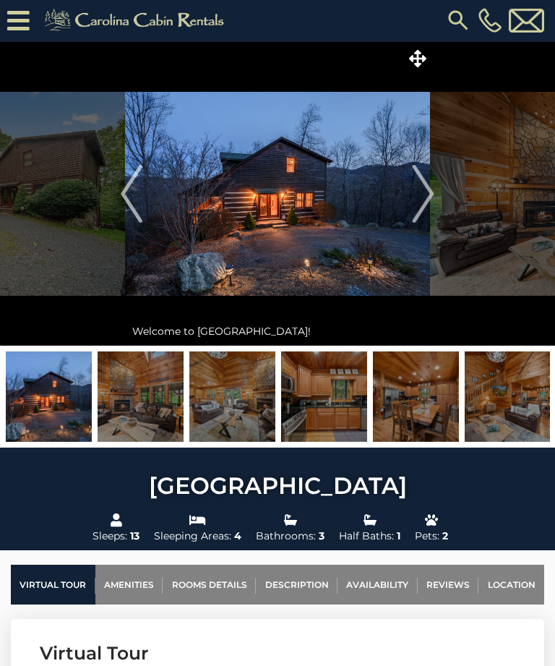
click at [219, 592] on link "Rooms Details" at bounding box center [209, 585] width 93 height 40
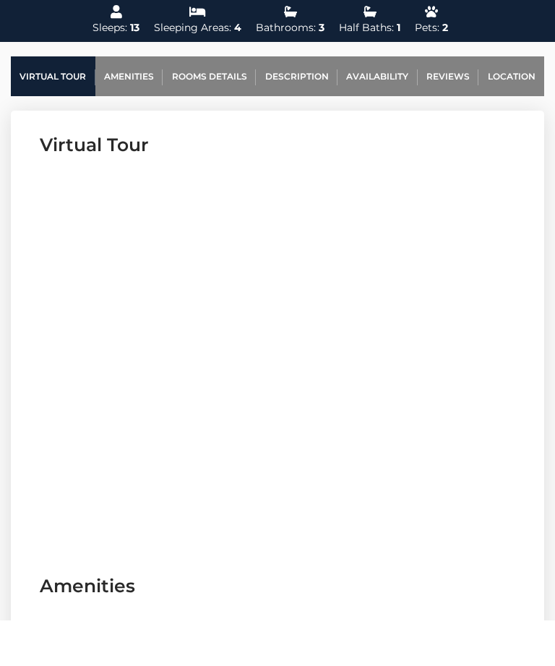
scroll to position [540, 0]
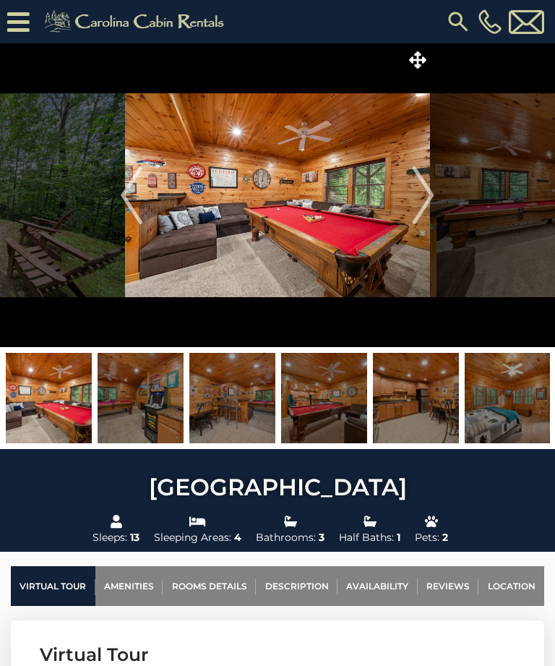
click at [505, 411] on img at bounding box center [508, 398] width 86 height 90
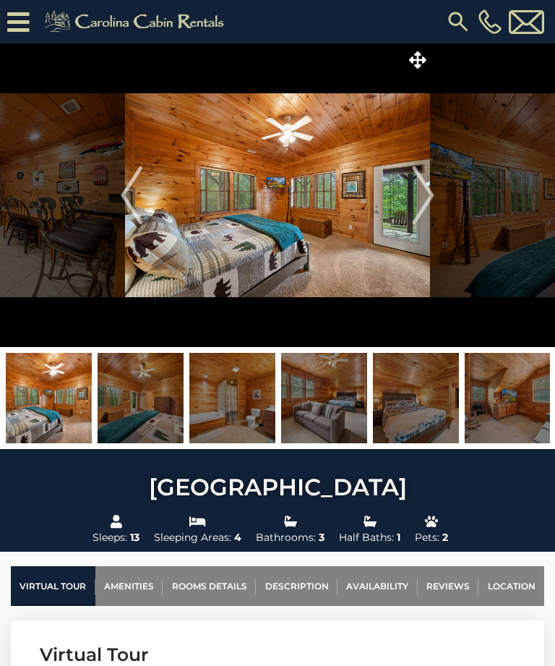
click at [152, 414] on img at bounding box center [141, 398] width 86 height 90
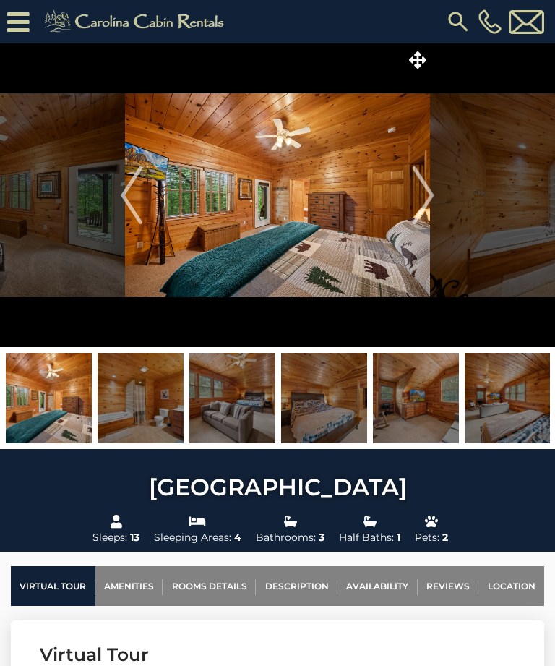
click at [152, 416] on img at bounding box center [141, 398] width 86 height 90
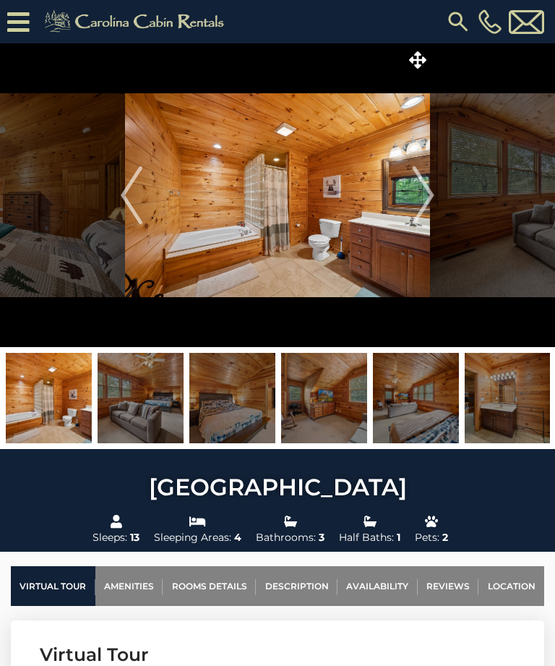
click at [160, 404] on img at bounding box center [141, 398] width 86 height 90
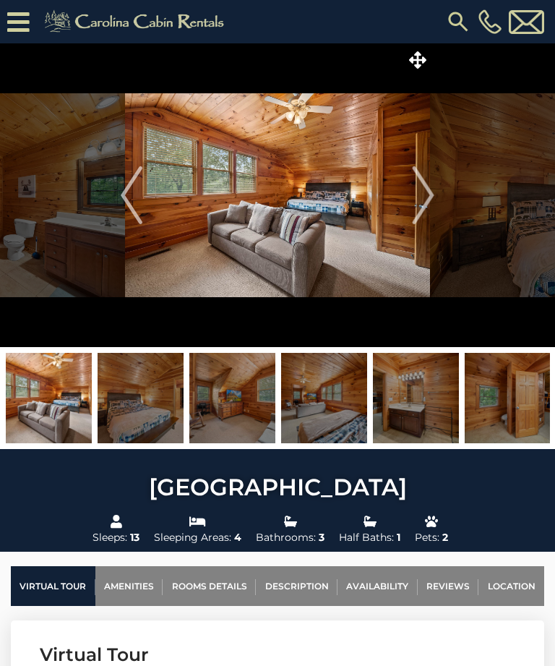
click at [247, 411] on img at bounding box center [232, 398] width 86 height 90
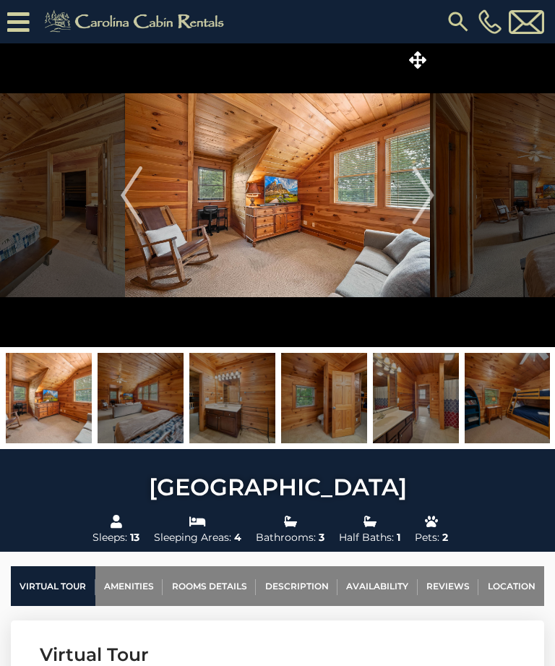
click at [240, 398] on img at bounding box center [232, 398] width 86 height 90
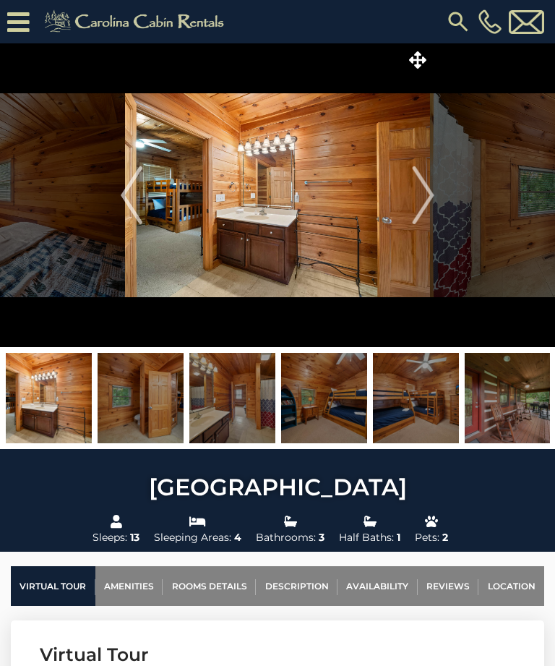
click at [308, 415] on img at bounding box center [324, 398] width 86 height 90
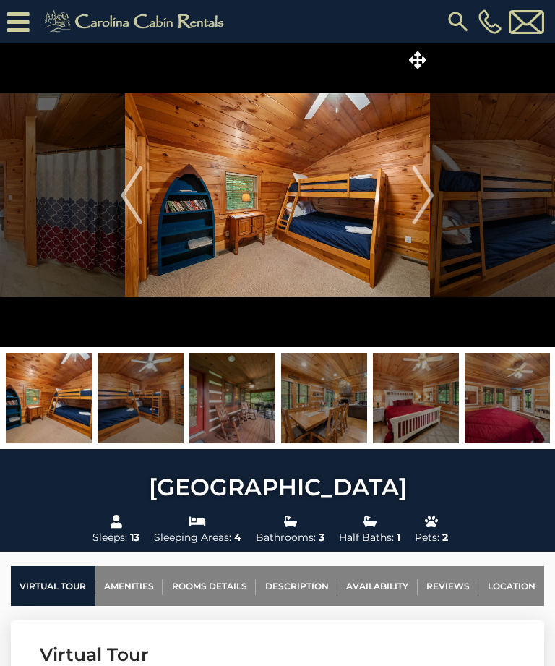
click at [59, 401] on img at bounding box center [49, 398] width 86 height 90
click at [154, 400] on img at bounding box center [141, 398] width 86 height 90
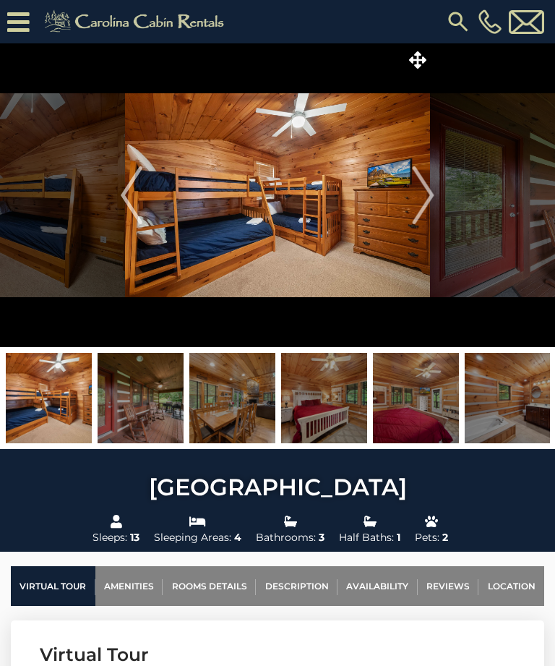
click at [146, 415] on img at bounding box center [141, 398] width 86 height 90
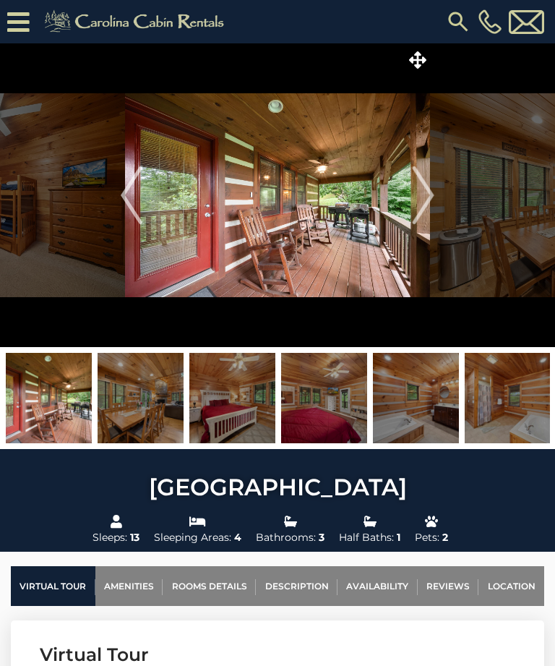
click at [232, 425] on img at bounding box center [232, 398] width 86 height 90
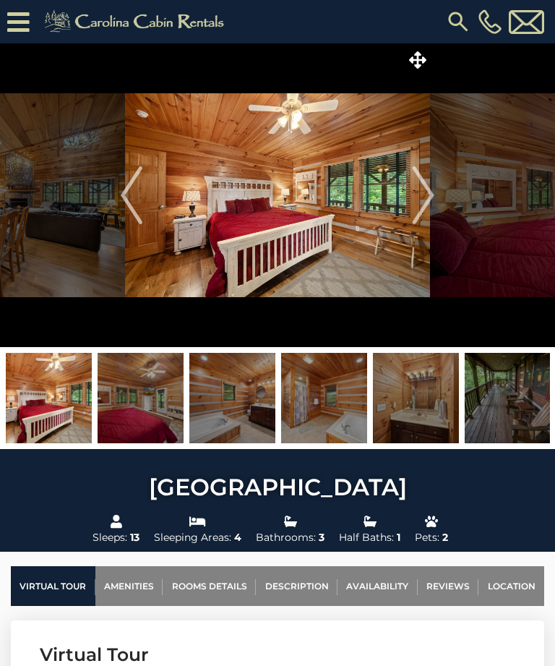
click at [241, 415] on img at bounding box center [232, 398] width 86 height 90
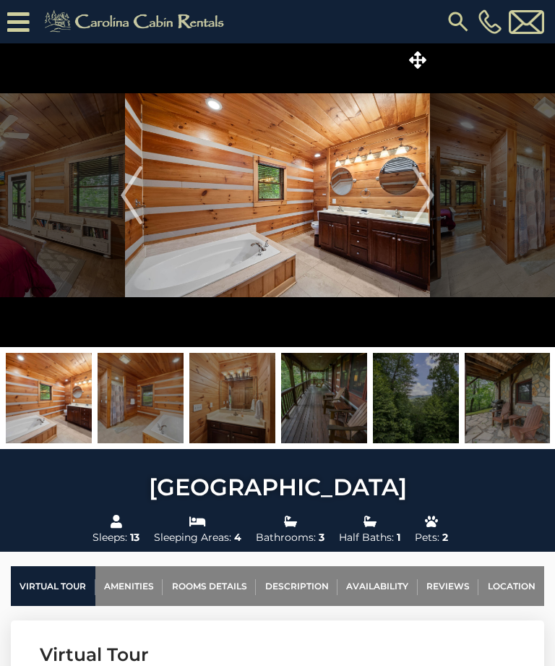
click at [249, 425] on img at bounding box center [232, 398] width 86 height 90
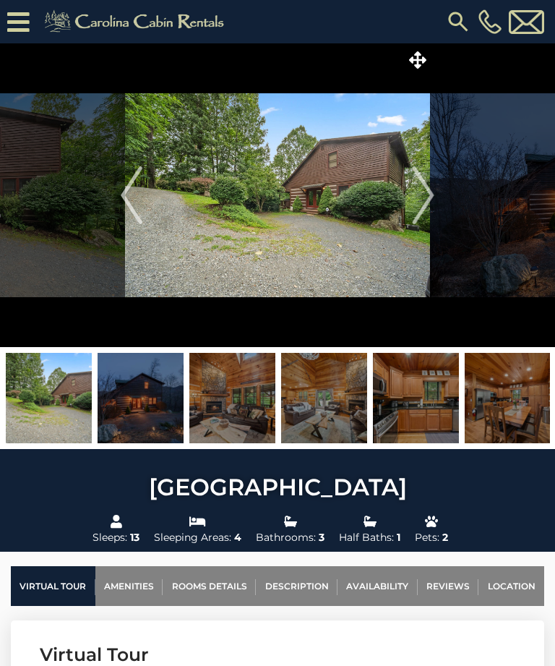
click at [409, 410] on img at bounding box center [416, 398] width 86 height 90
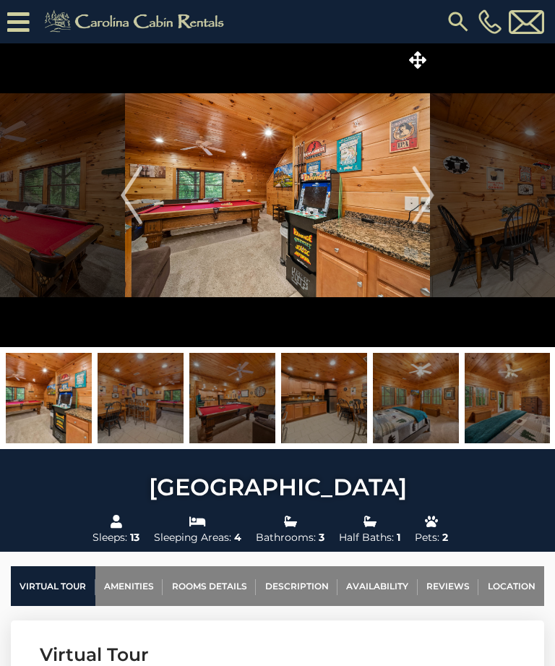
click at [399, 425] on img at bounding box center [416, 398] width 86 height 90
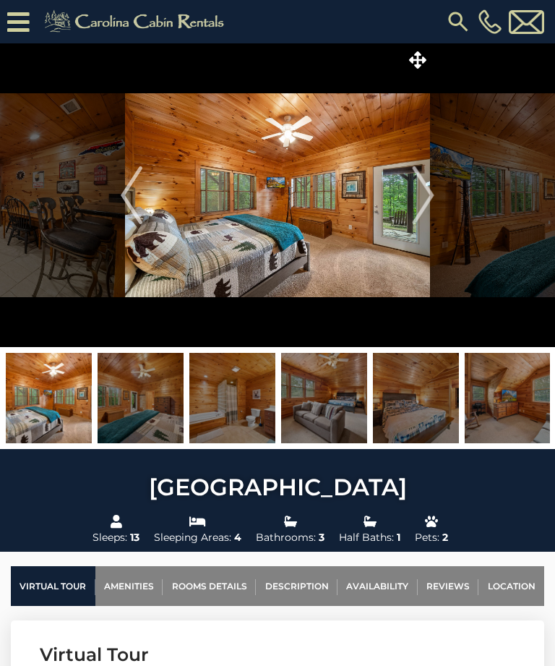
click at [425, 196] on img "Next" at bounding box center [424, 195] width 22 height 58
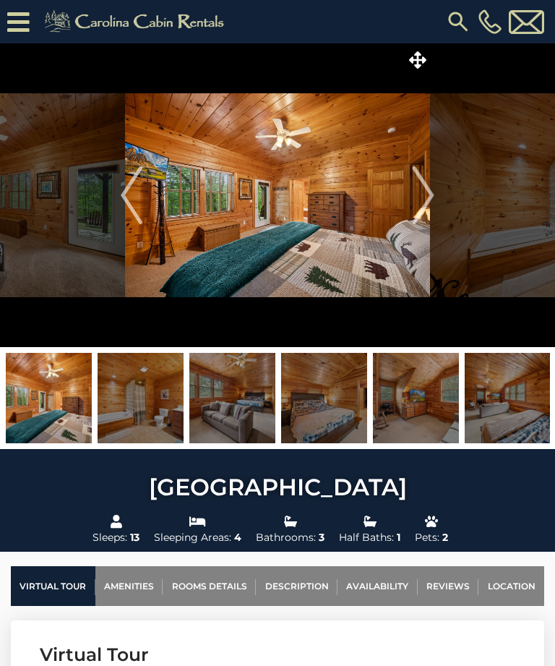
click at [472, 438] on img at bounding box center [508, 398] width 86 height 90
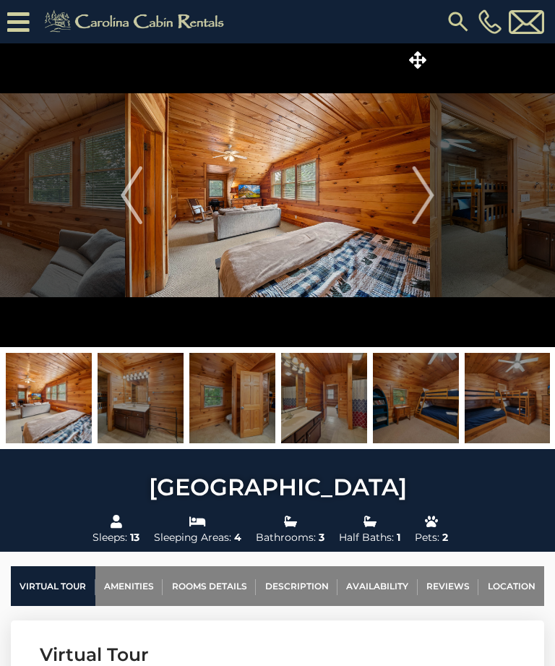
click at [333, 416] on img at bounding box center [324, 398] width 86 height 90
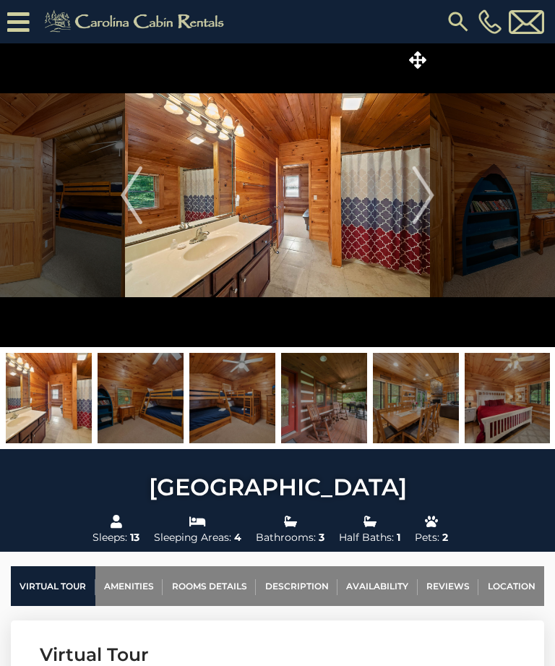
click at [498, 414] on img at bounding box center [508, 398] width 86 height 90
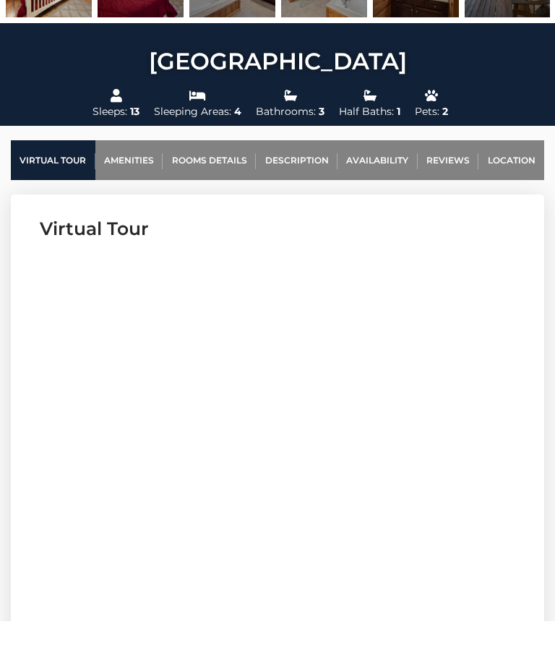
scroll to position [456, 0]
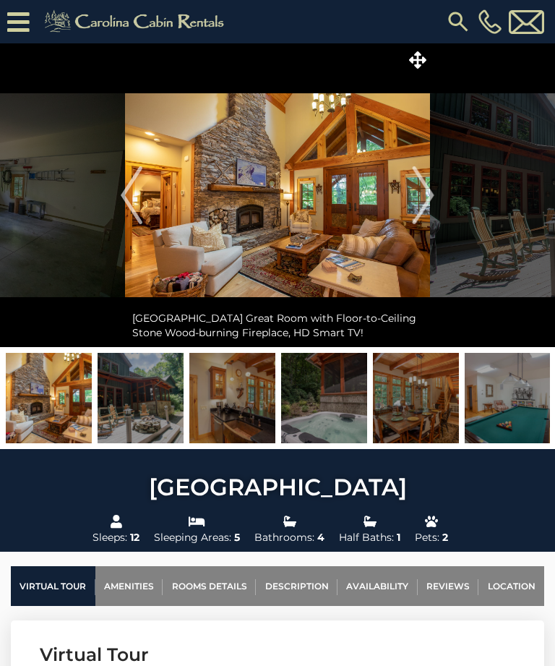
click at [426, 203] on img "Next" at bounding box center [424, 195] width 22 height 58
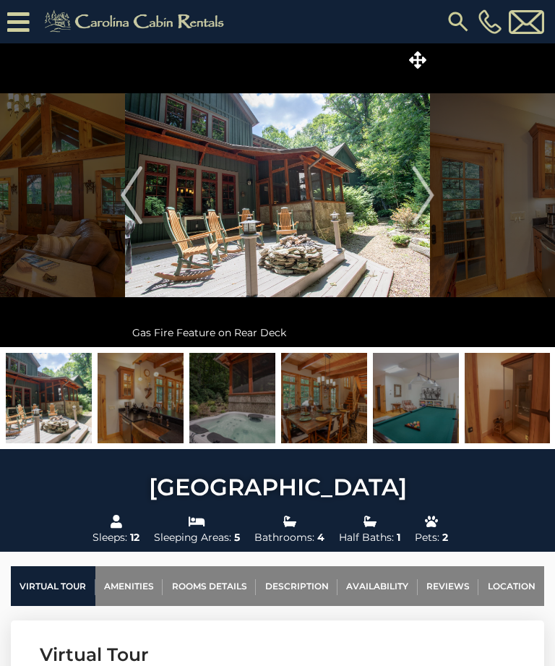
click at [413, 205] on img "Next" at bounding box center [424, 195] width 22 height 58
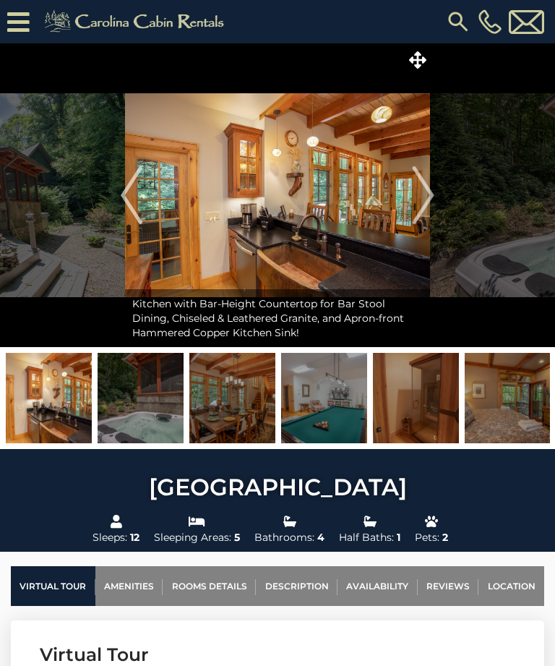
click at [425, 197] on img "Next" at bounding box center [424, 195] width 22 height 58
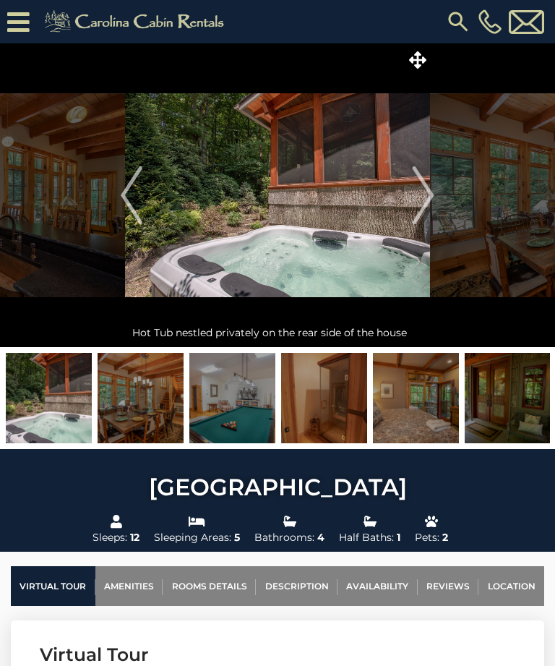
click at [425, 200] on img "Next" at bounding box center [424, 195] width 22 height 58
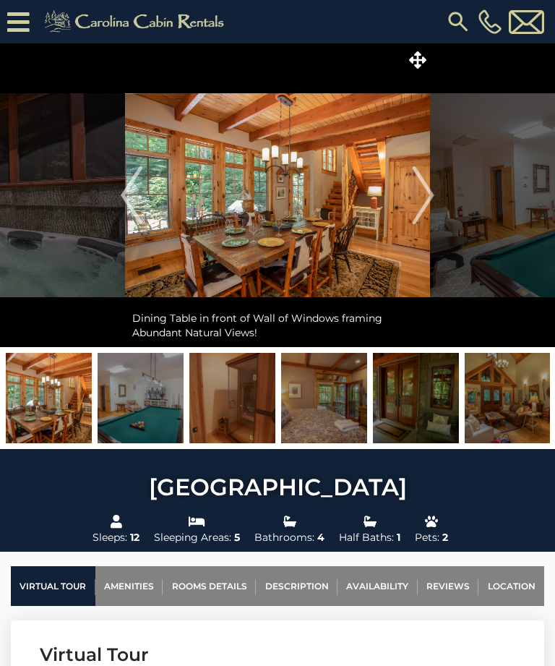
click at [427, 200] on img "Next" at bounding box center [424, 195] width 22 height 58
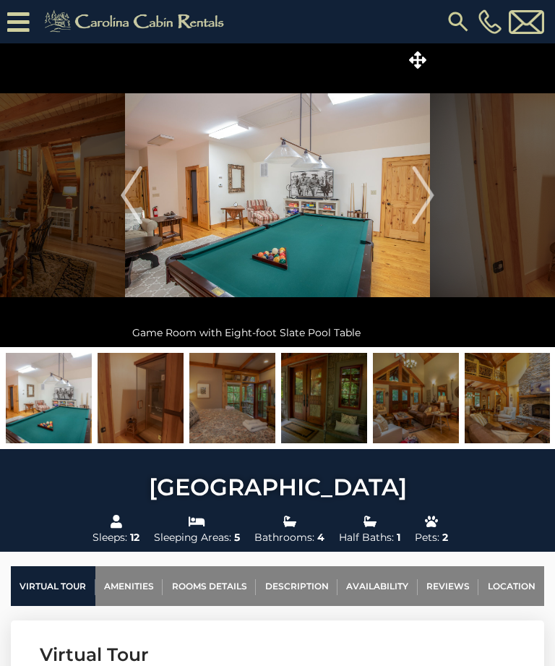
click at [432, 192] on img "Next" at bounding box center [424, 195] width 22 height 58
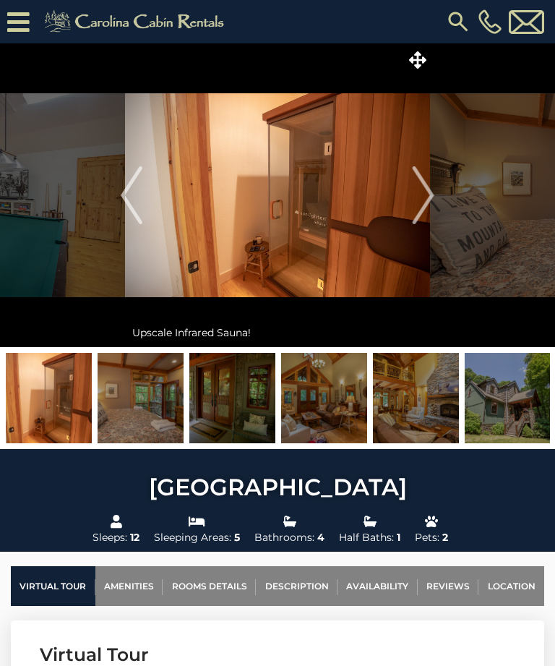
click at [426, 198] on img "Next" at bounding box center [424, 195] width 22 height 58
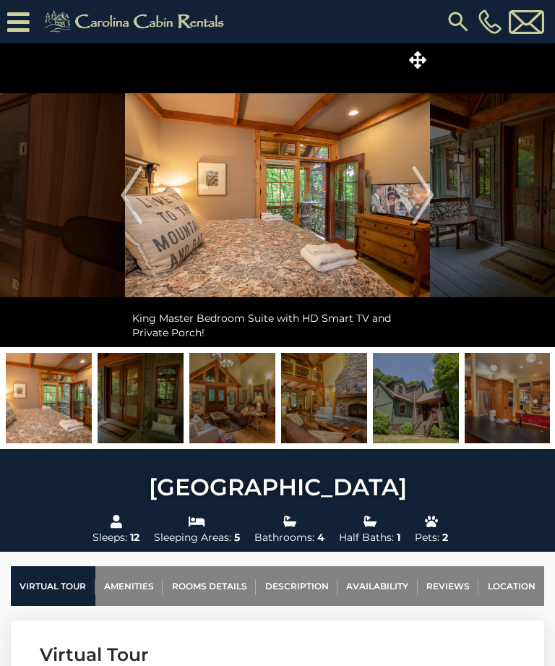
click at [432, 198] on img "Next" at bounding box center [424, 195] width 22 height 58
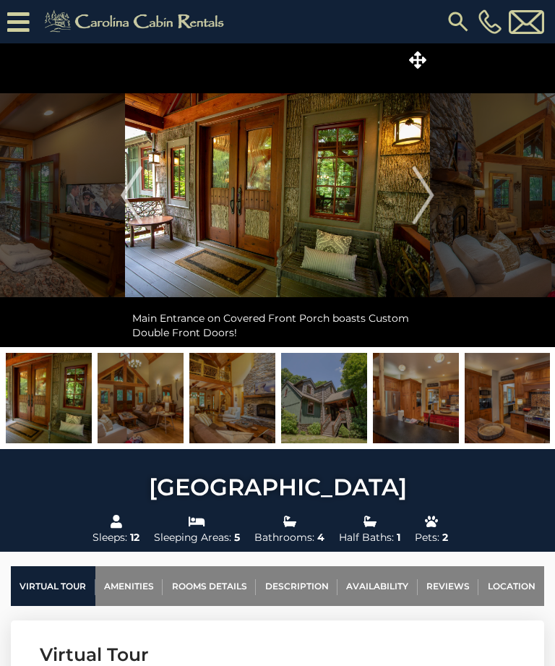
click at [423, 203] on img "Next" at bounding box center [424, 195] width 22 height 58
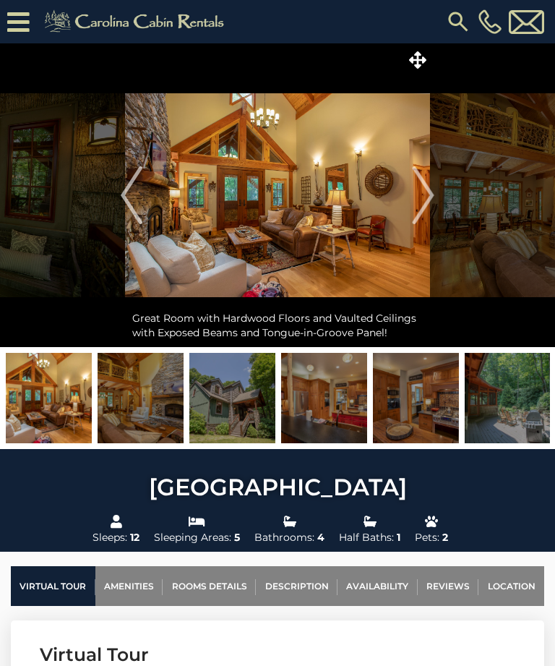
click at [433, 202] on img "Next" at bounding box center [424, 195] width 22 height 58
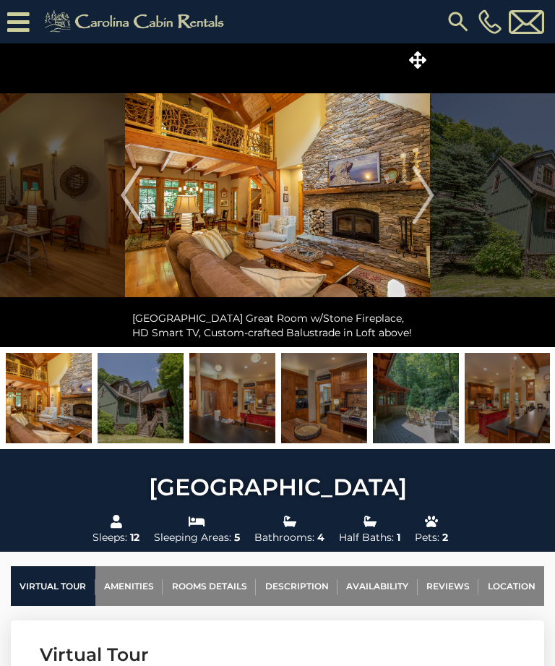
click at [430, 194] on img "Next" at bounding box center [424, 195] width 22 height 58
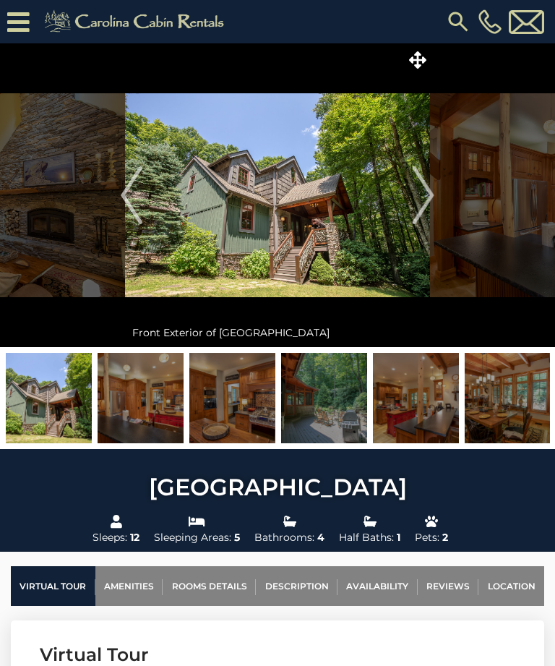
click at [430, 205] on img "Next" at bounding box center [424, 195] width 22 height 58
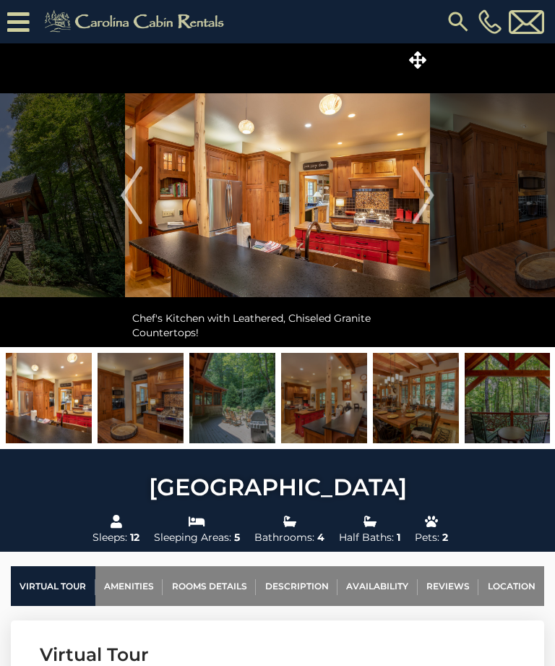
click at [434, 195] on img "Next" at bounding box center [424, 195] width 22 height 58
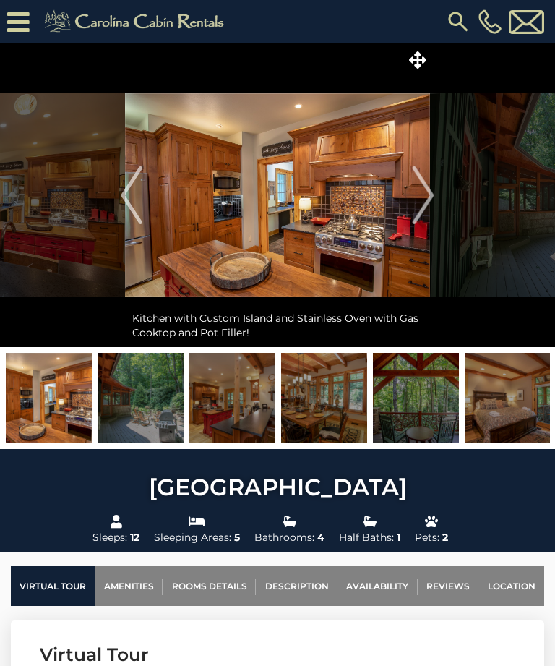
click at [430, 197] on img "Next" at bounding box center [424, 195] width 22 height 58
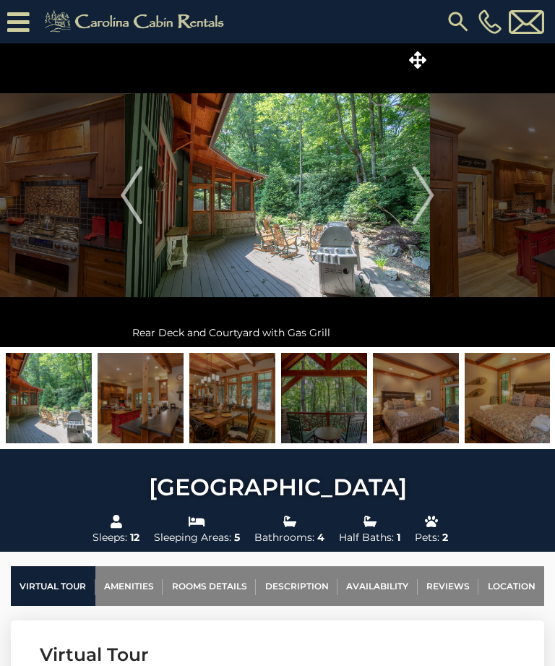
click at [427, 200] on img "Next" at bounding box center [424, 195] width 22 height 58
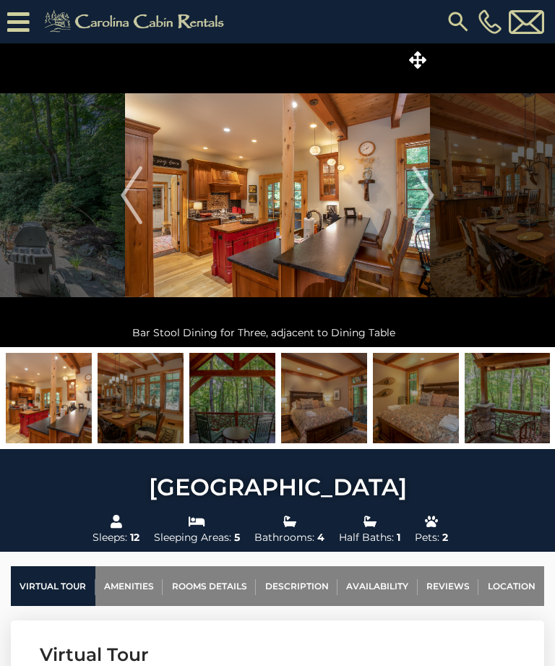
click at [431, 199] on img "Next" at bounding box center [424, 195] width 22 height 58
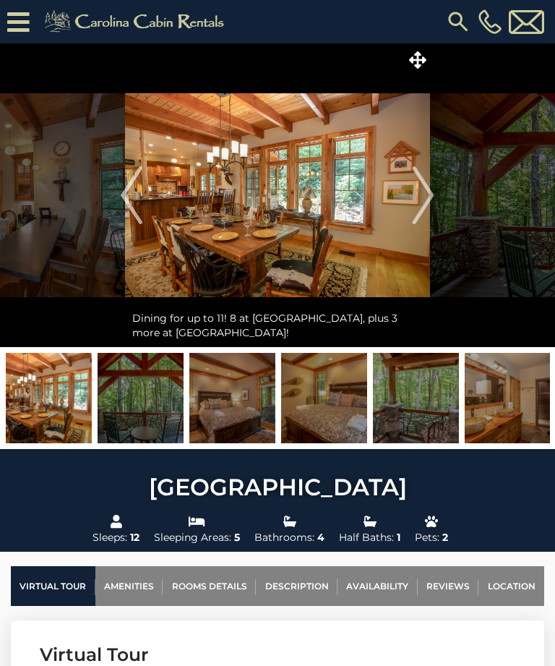
click at [433, 193] on img "Next" at bounding box center [424, 195] width 22 height 58
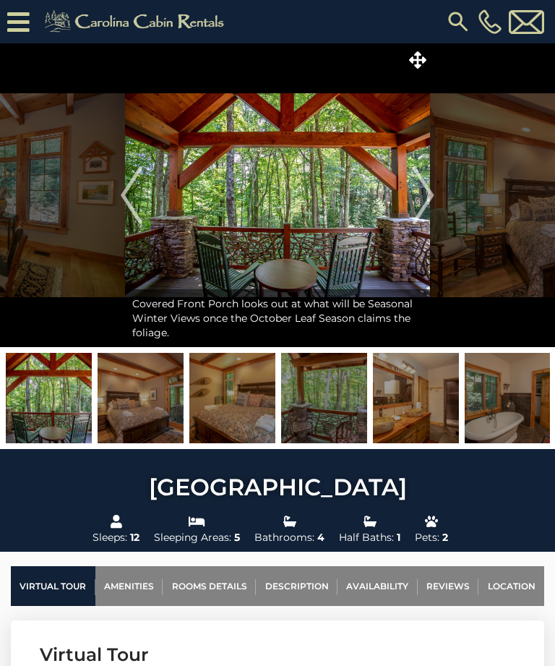
click at [427, 200] on img "Next" at bounding box center [424, 195] width 22 height 58
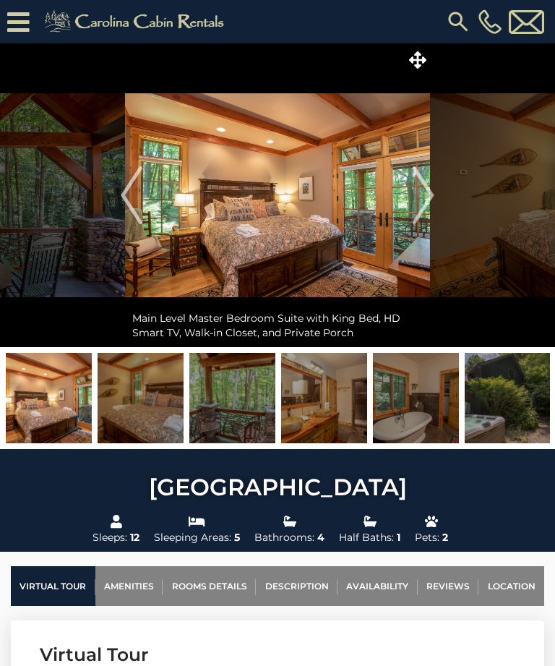
click at [432, 193] on img "Next" at bounding box center [424, 195] width 22 height 58
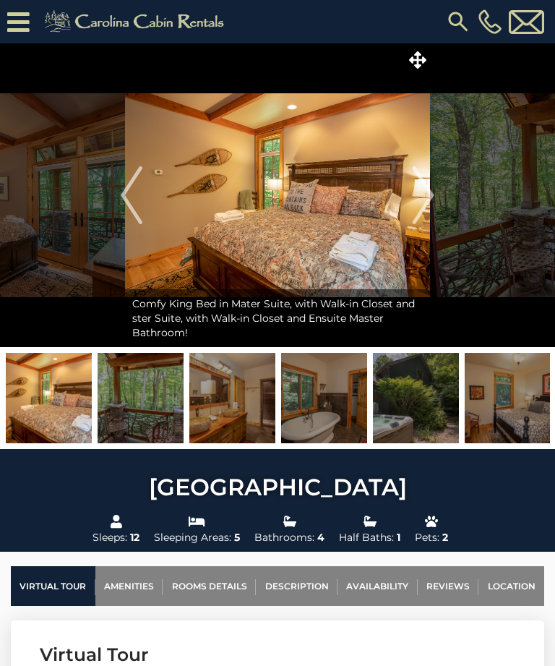
click at [433, 198] on img "Next" at bounding box center [424, 195] width 22 height 58
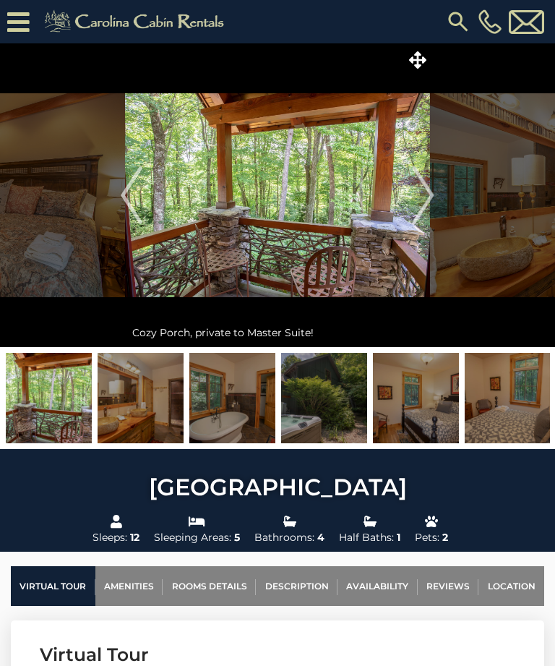
click at [435, 202] on img "Next" at bounding box center [424, 195] width 22 height 58
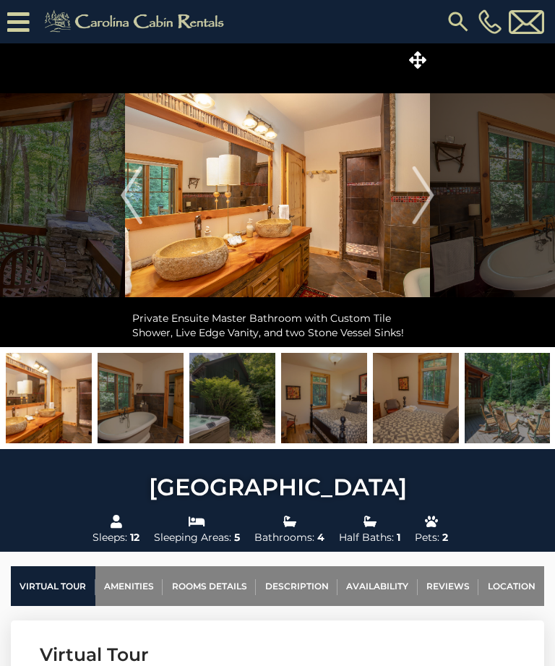
click at [427, 203] on img "Next" at bounding box center [424, 195] width 22 height 58
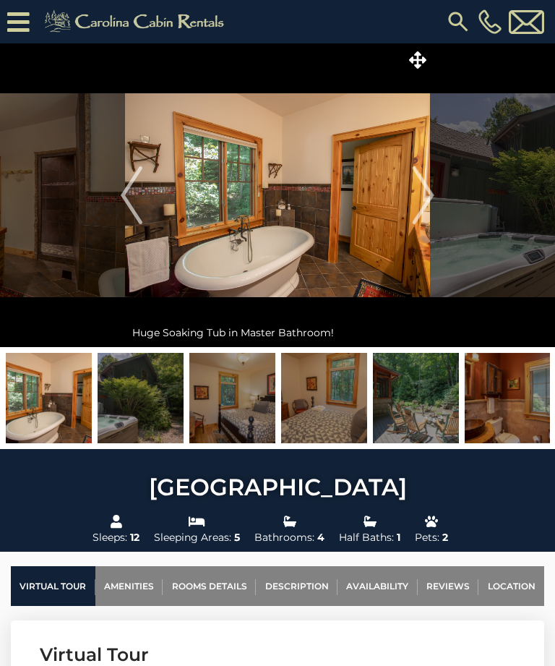
click at [427, 200] on img "Next" at bounding box center [424, 195] width 22 height 58
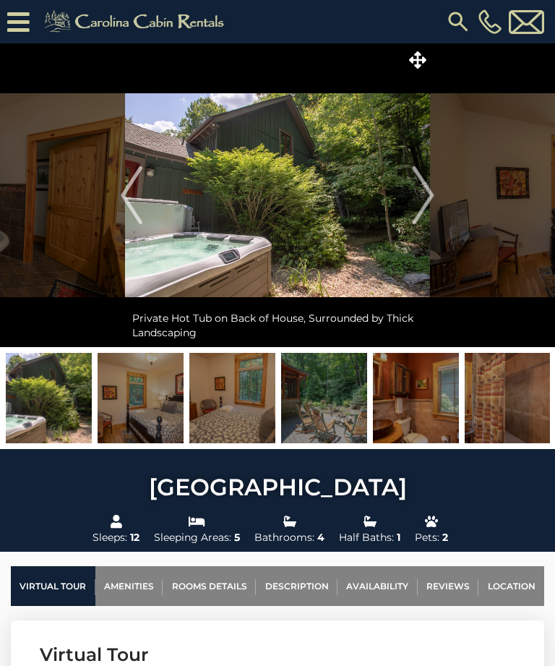
click at [430, 195] on img "Next" at bounding box center [424, 195] width 22 height 58
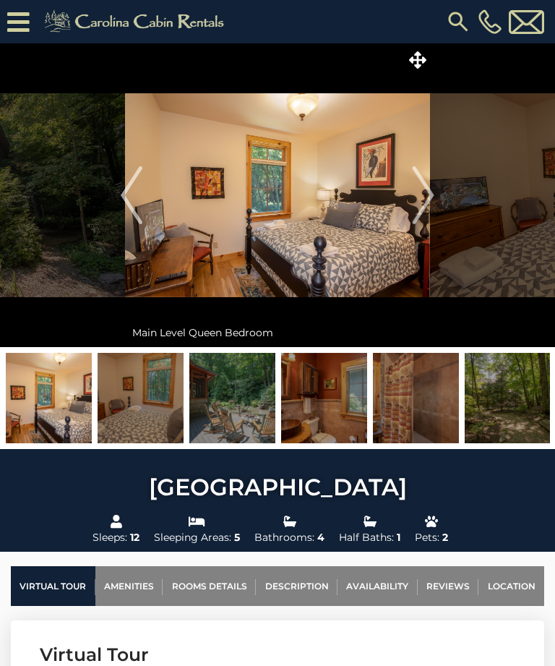
click at [426, 197] on img "Next" at bounding box center [424, 195] width 22 height 58
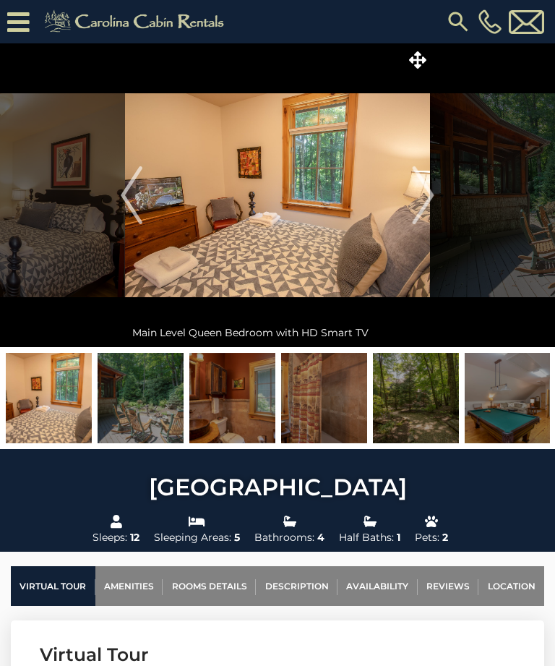
click at [430, 206] on img "Next" at bounding box center [424, 195] width 22 height 58
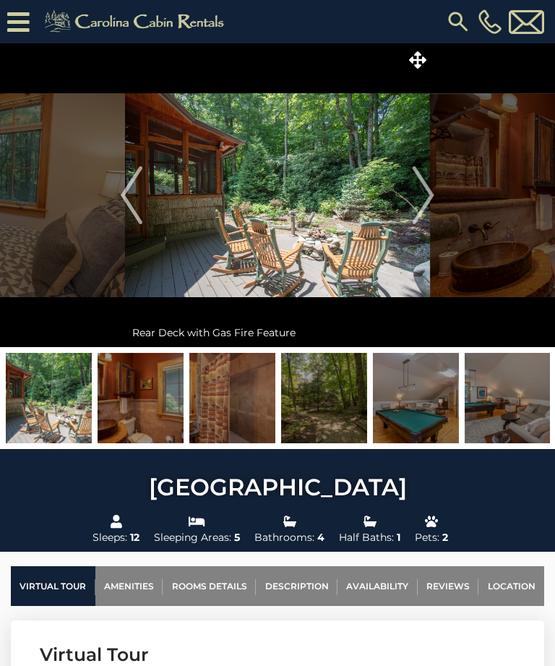
click at [425, 202] on img "Next" at bounding box center [424, 195] width 22 height 58
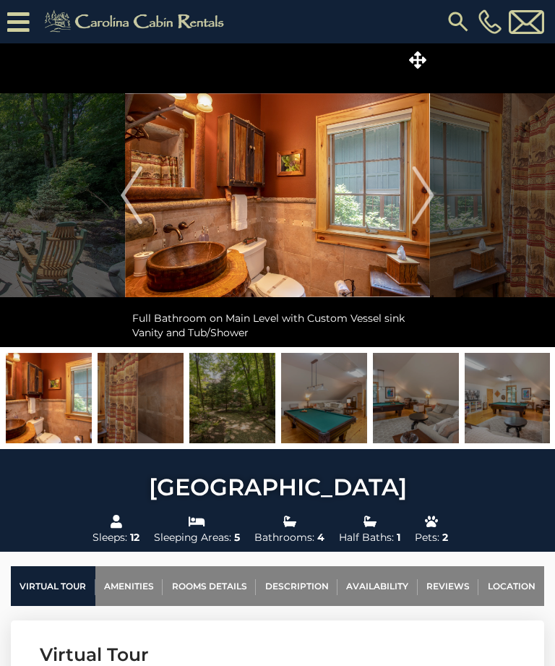
click at [427, 197] on img "Next" at bounding box center [424, 195] width 22 height 58
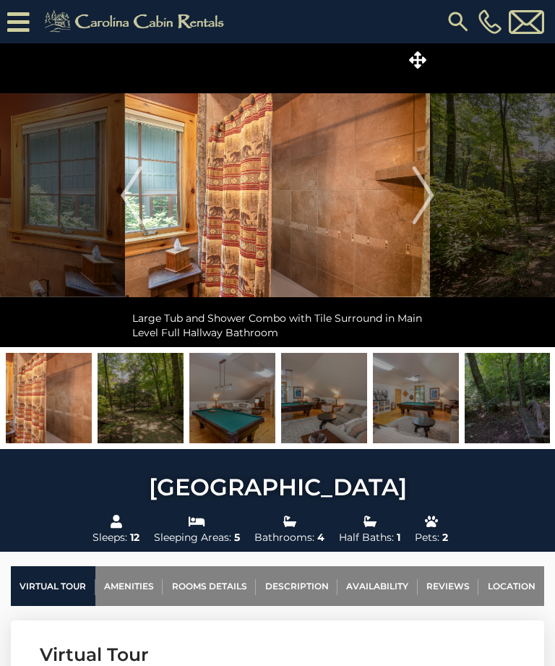
click at [422, 200] on img "Next" at bounding box center [424, 195] width 22 height 58
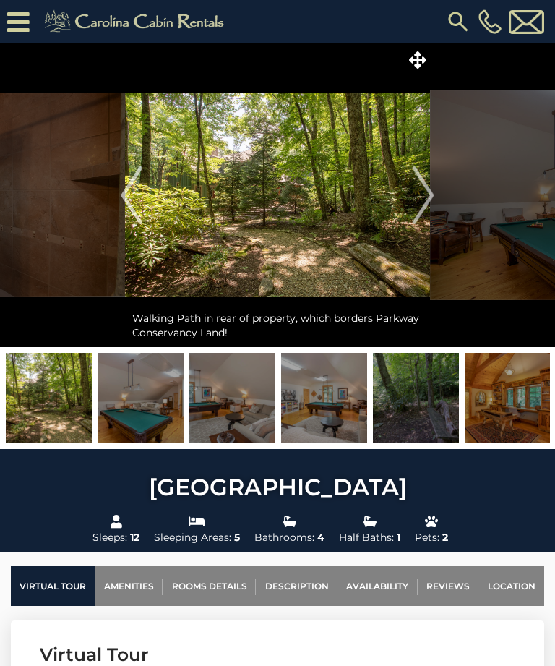
click at [425, 202] on img "Next" at bounding box center [424, 195] width 22 height 58
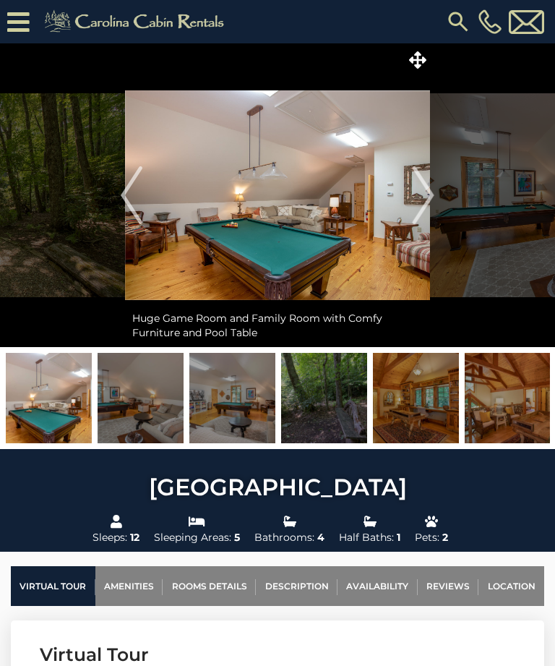
click at [421, 200] on img "Next" at bounding box center [424, 195] width 22 height 58
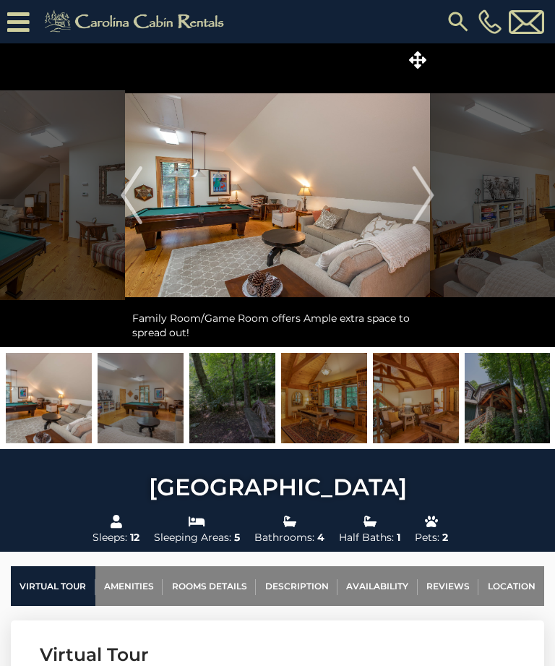
click at [427, 198] on img "Next" at bounding box center [424, 195] width 22 height 58
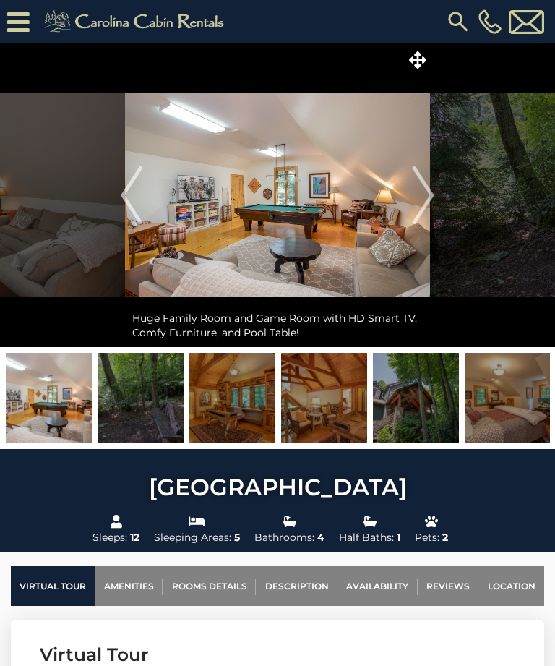
click at [419, 197] on img "Next" at bounding box center [424, 195] width 22 height 58
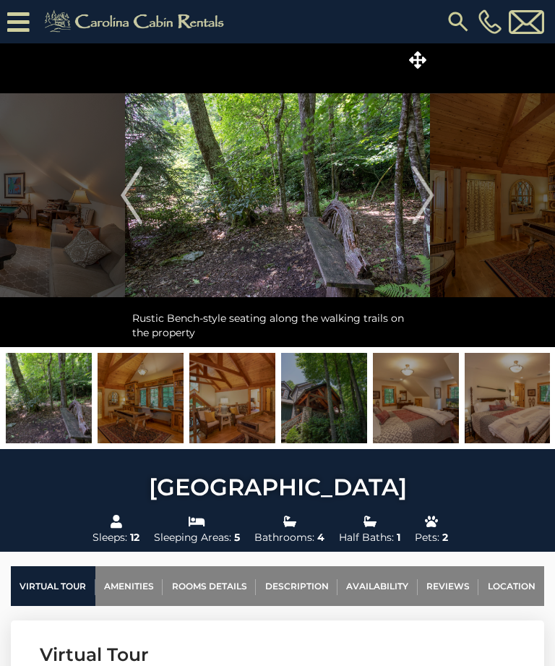
click at [421, 196] on img "Next" at bounding box center [424, 195] width 22 height 58
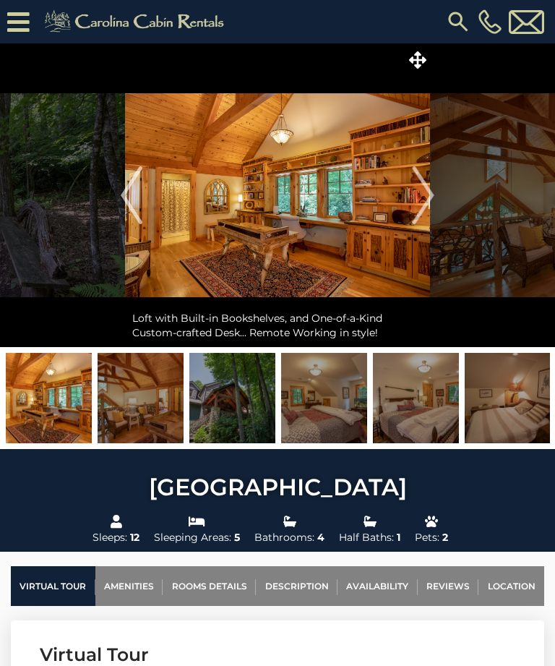
click at [430, 197] on img "Next" at bounding box center [424, 195] width 22 height 58
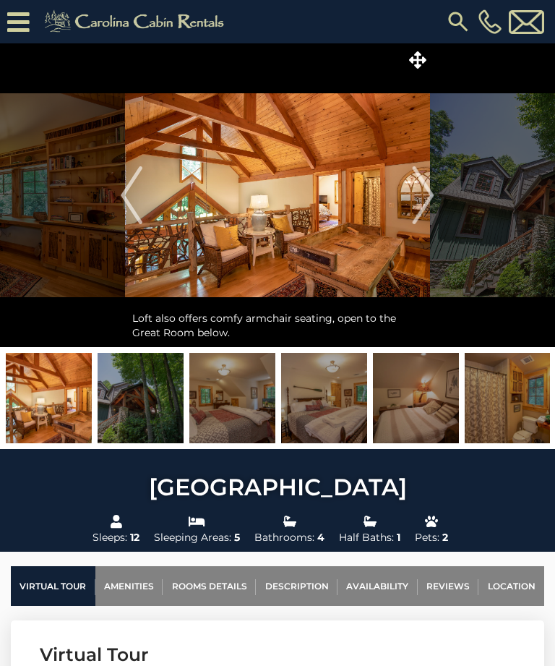
click at [416, 205] on img "Next" at bounding box center [424, 195] width 22 height 58
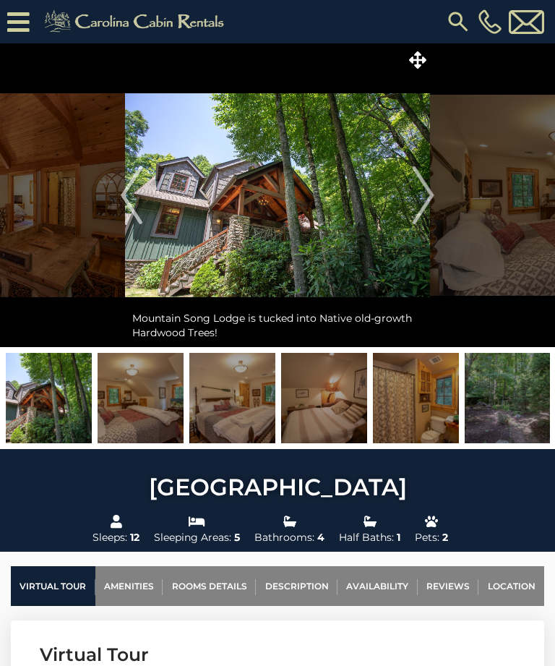
click at [425, 197] on img "Next" at bounding box center [424, 195] width 22 height 58
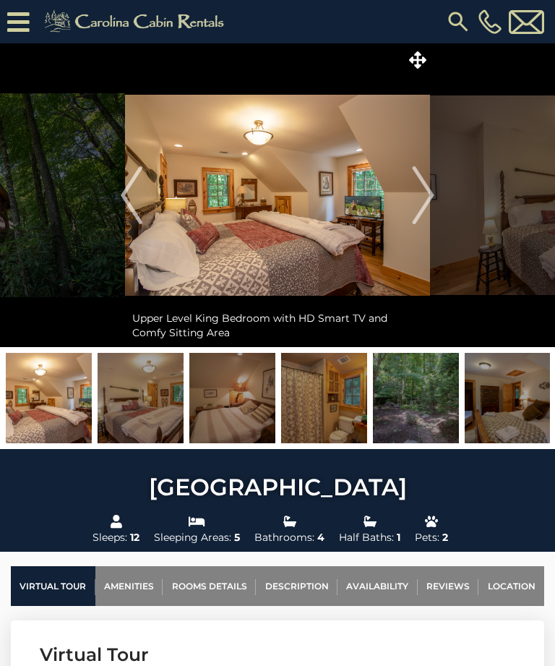
click at [433, 197] on img "Next" at bounding box center [424, 195] width 22 height 58
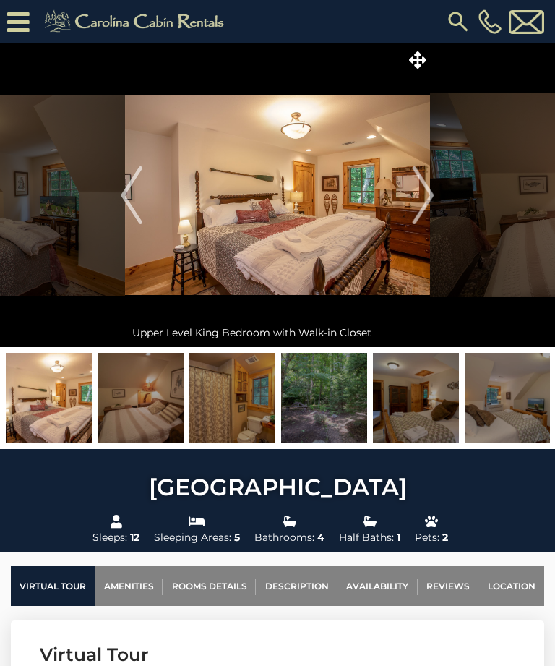
click at [433, 195] on img "Next" at bounding box center [424, 195] width 22 height 58
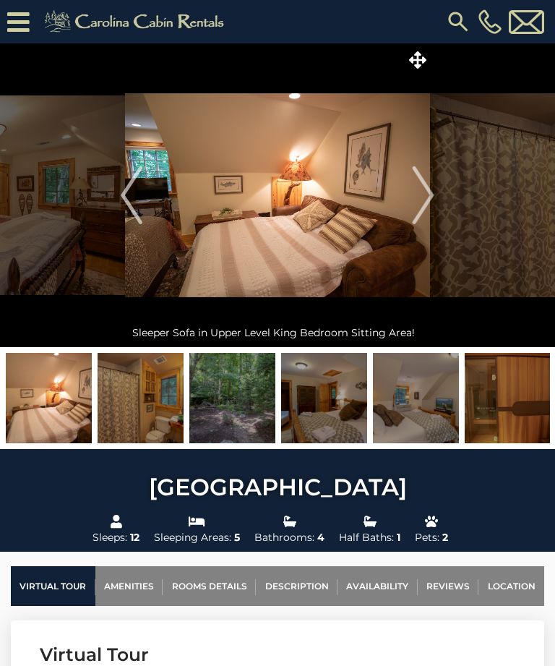
click at [428, 203] on img "Next" at bounding box center [424, 195] width 22 height 58
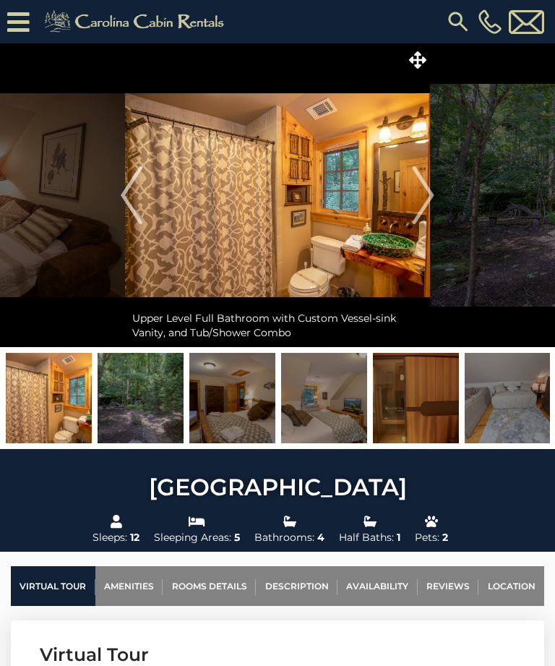
click at [430, 194] on img "Next" at bounding box center [424, 195] width 22 height 58
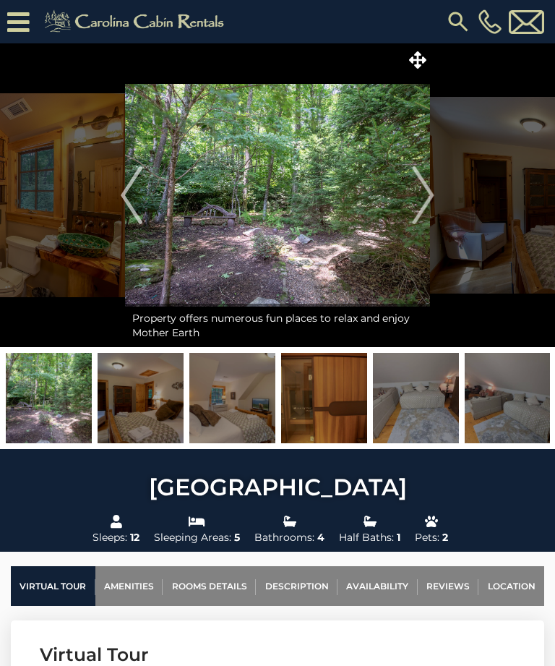
click at [429, 191] on img "Next" at bounding box center [424, 195] width 22 height 58
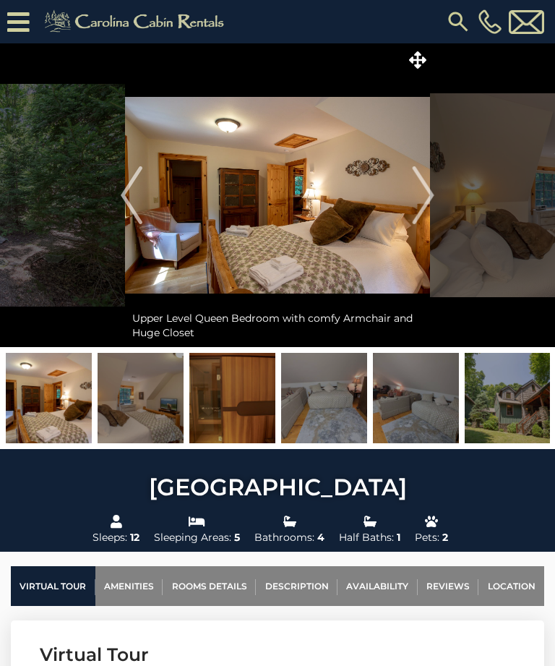
click at [412, 200] on button "Next" at bounding box center [423, 195] width 23 height 304
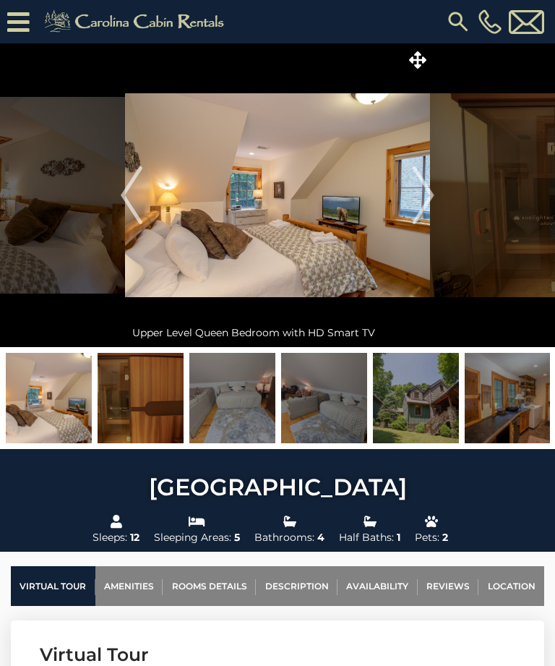
click at [426, 197] on img "Next" at bounding box center [424, 195] width 22 height 58
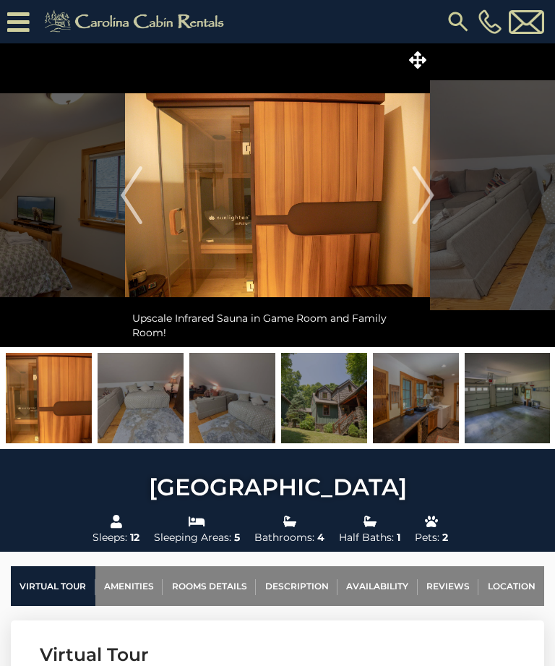
click at [428, 194] on img "Next" at bounding box center [424, 195] width 22 height 58
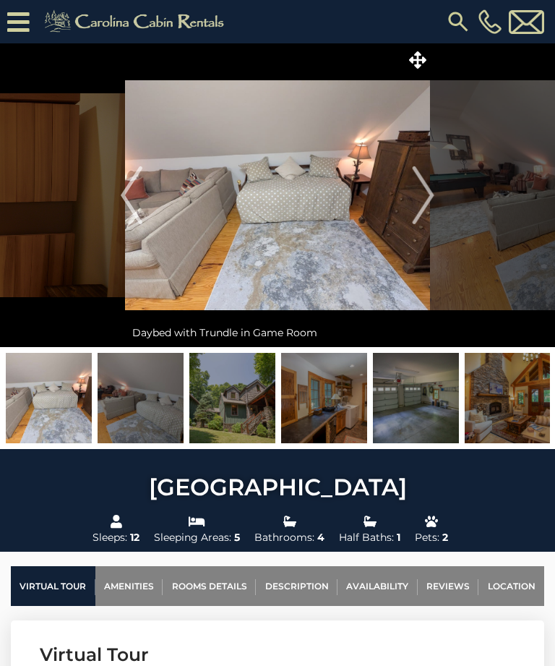
click at [429, 203] on img "Next" at bounding box center [424, 195] width 22 height 58
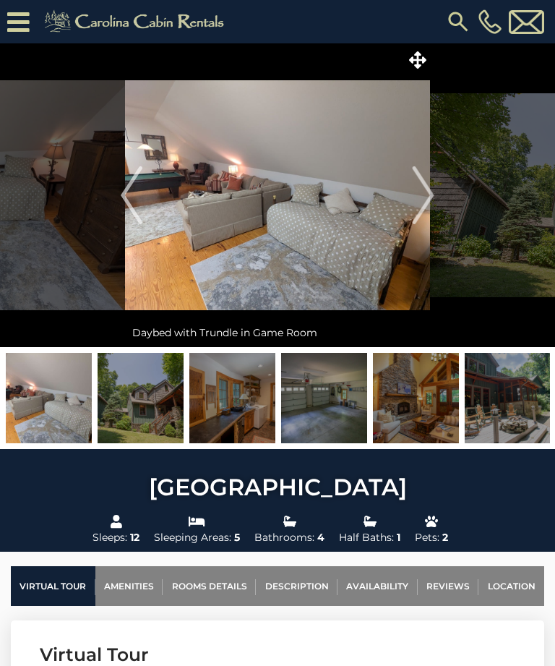
click at [431, 200] on img "Next" at bounding box center [424, 195] width 22 height 58
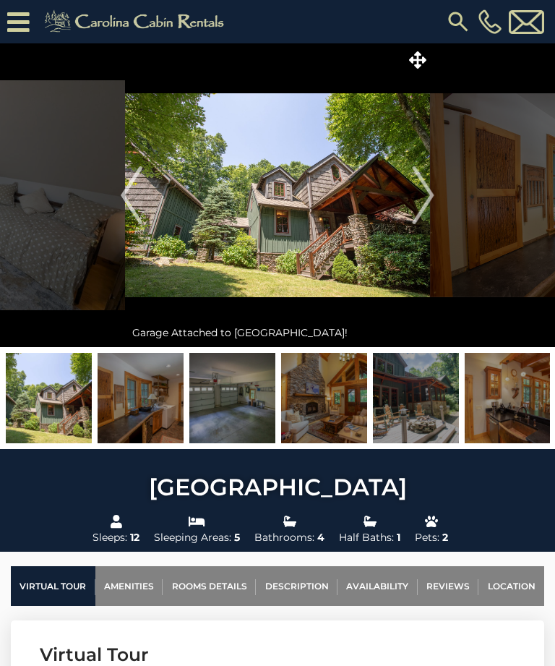
click at [433, 197] on img "Next" at bounding box center [424, 195] width 22 height 58
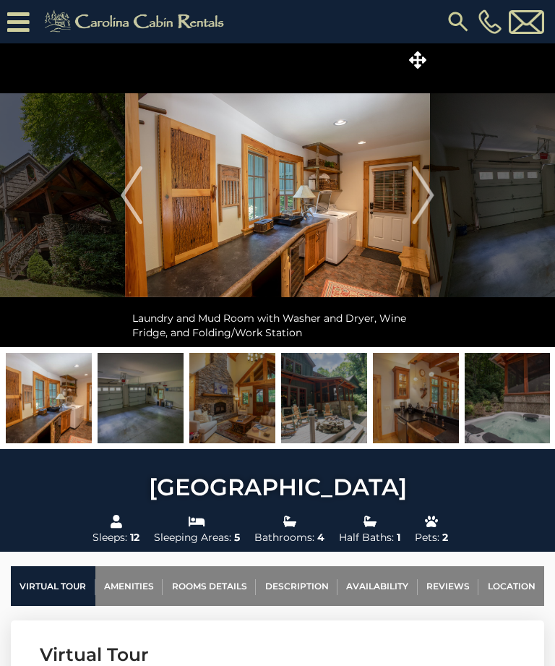
click at [427, 193] on img "Next" at bounding box center [424, 195] width 22 height 58
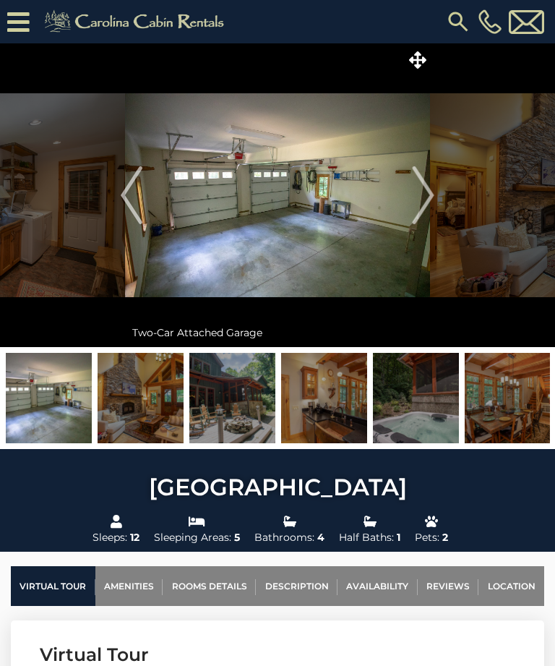
click at [127, 200] on img "Previous" at bounding box center [132, 195] width 22 height 58
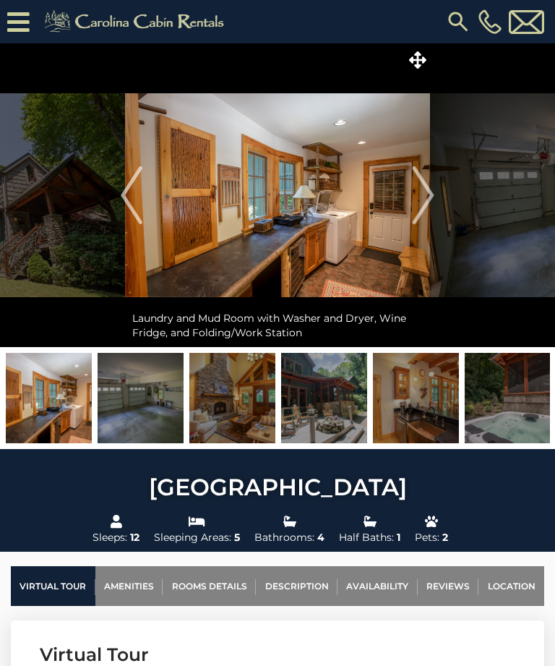
click at [419, 195] on img "Next" at bounding box center [424, 195] width 22 height 58
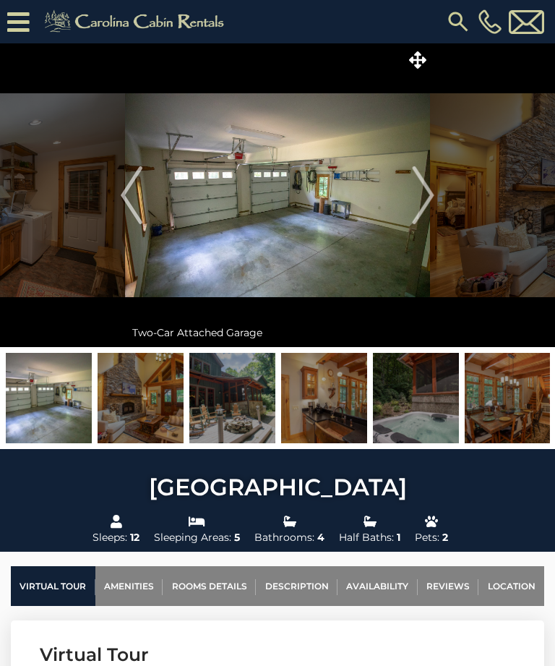
click at [424, 203] on img "Next" at bounding box center [424, 195] width 22 height 58
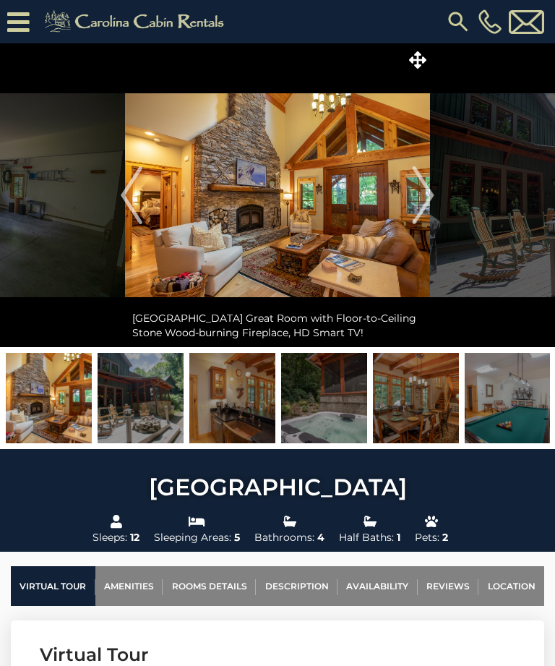
click at [453, 26] on img at bounding box center [459, 22] width 26 height 26
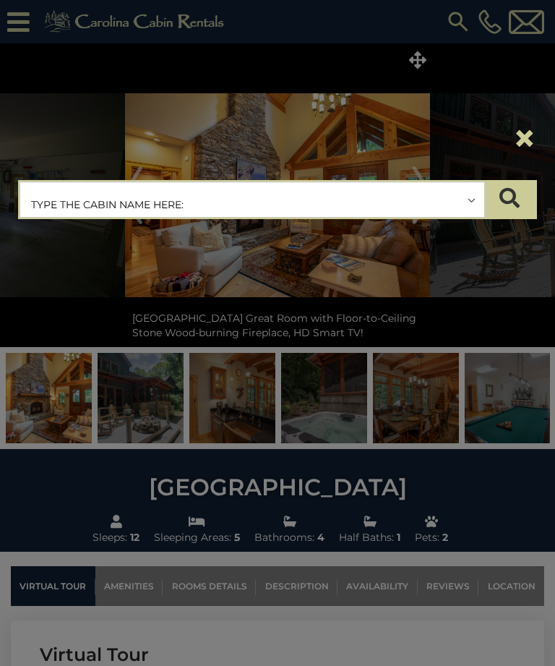
click at [260, 191] on input "text" at bounding box center [252, 200] width 464 height 36
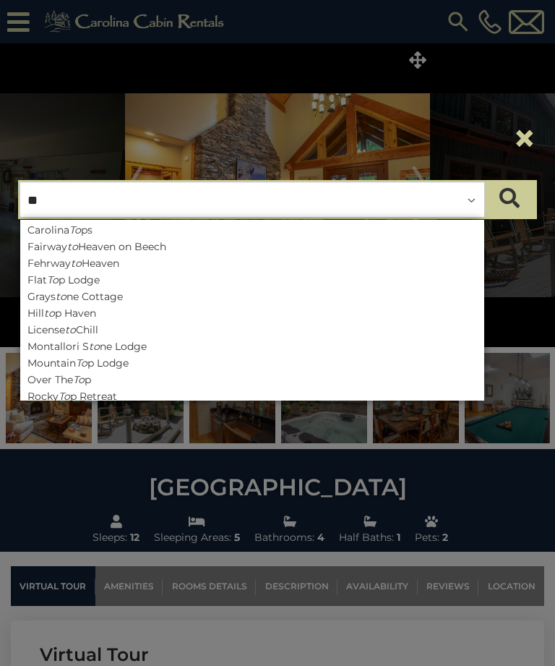
type input "***"
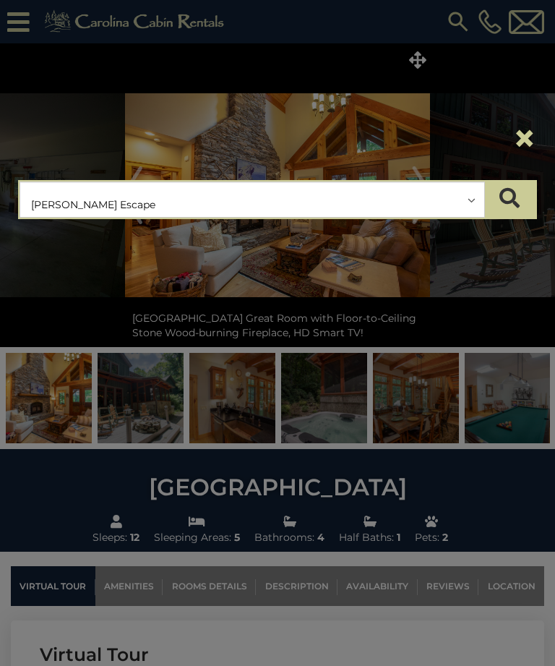
click at [510, 200] on button "submit" at bounding box center [510, 200] width 51 height 36
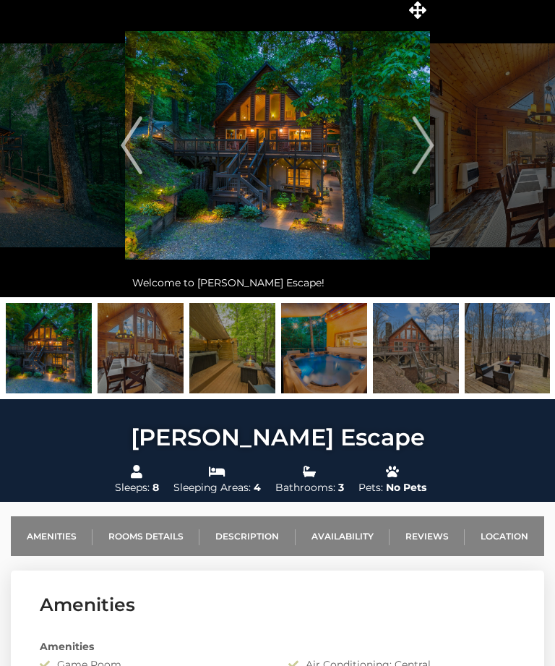
scroll to position [35, 0]
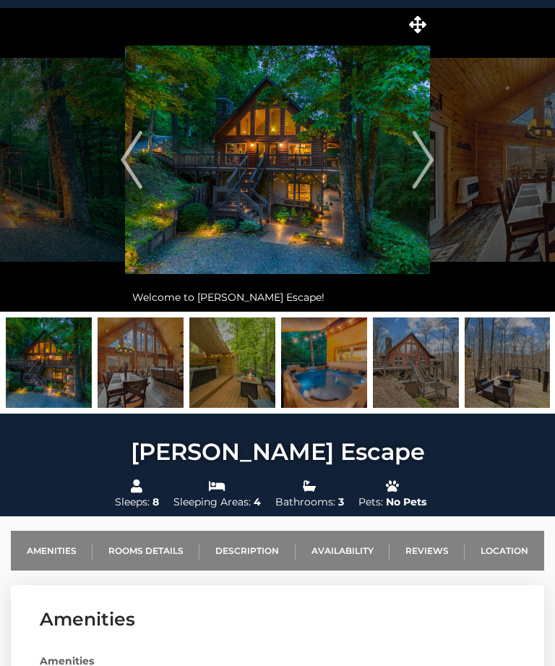
click at [422, 169] on img "Next" at bounding box center [424, 160] width 22 height 58
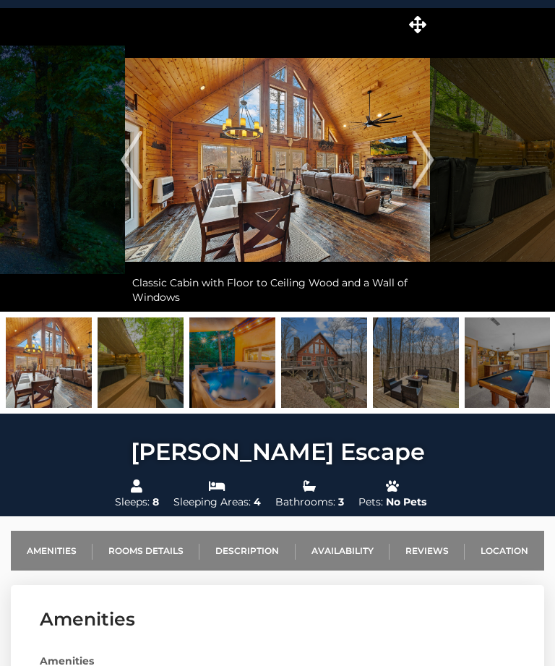
click at [427, 166] on img "Next" at bounding box center [424, 160] width 22 height 58
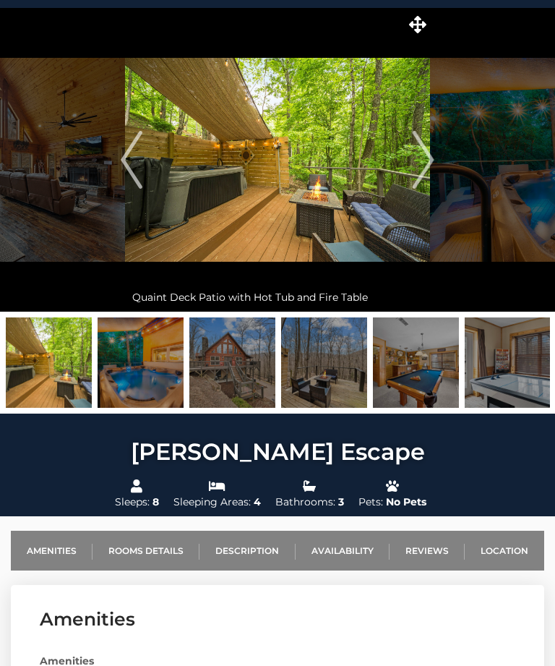
click at [427, 156] on img "Next" at bounding box center [424, 160] width 22 height 58
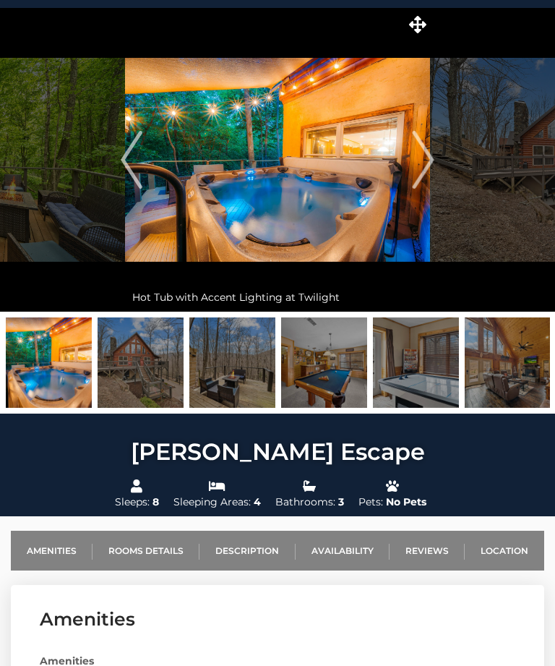
click at [426, 158] on img "Next" at bounding box center [424, 160] width 22 height 58
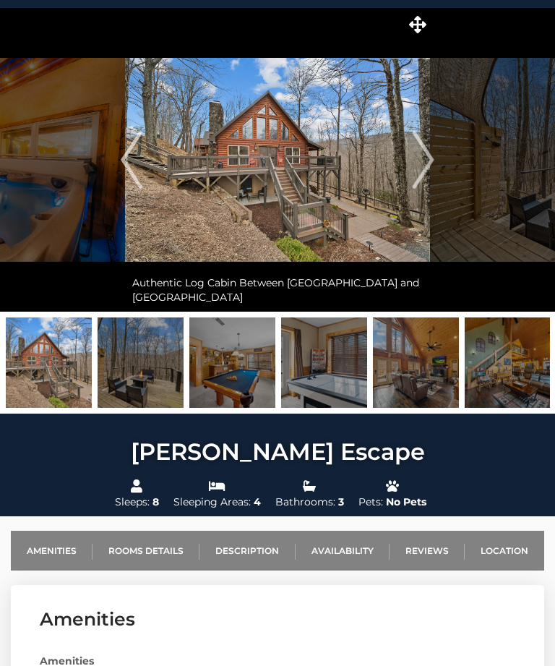
click at [423, 166] on img "Next" at bounding box center [424, 160] width 22 height 58
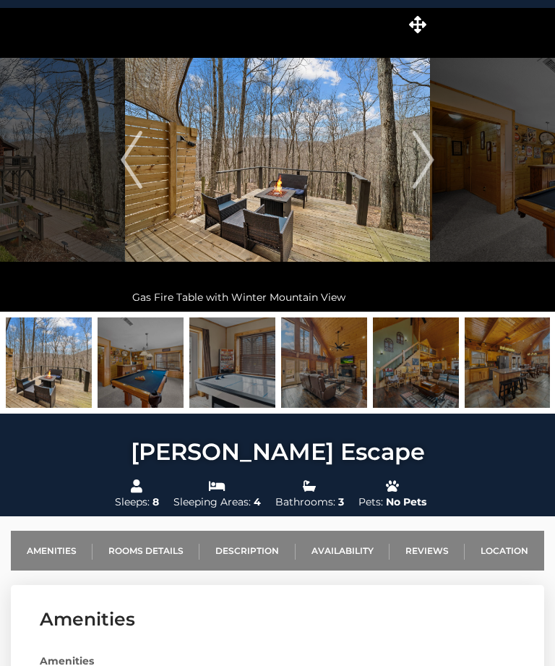
click at [422, 168] on img "Next" at bounding box center [424, 160] width 22 height 58
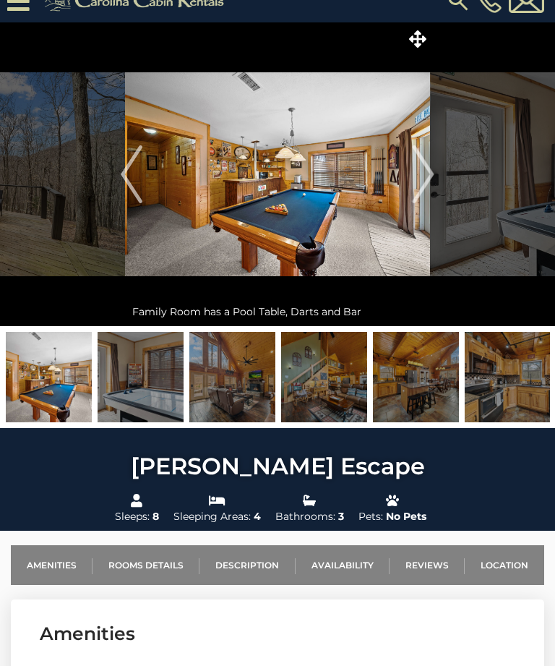
scroll to position [21, 0]
click at [310, 195] on img at bounding box center [277, 174] width 305 height 304
click at [423, 182] on img "Next" at bounding box center [424, 174] width 22 height 58
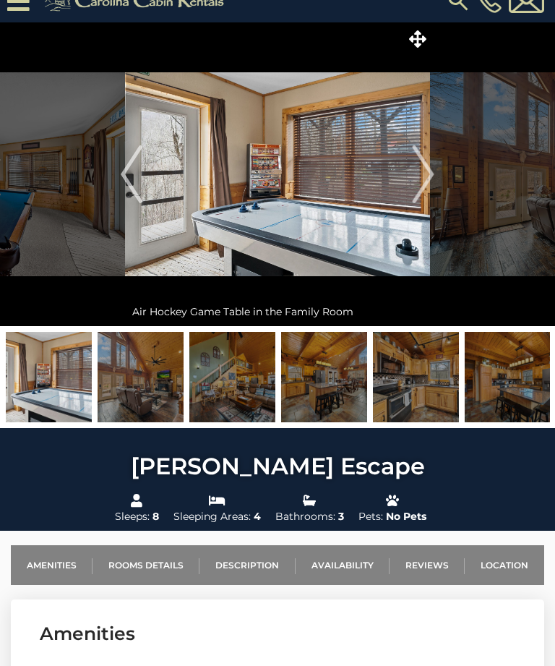
click at [425, 179] on img "Next" at bounding box center [424, 174] width 22 height 58
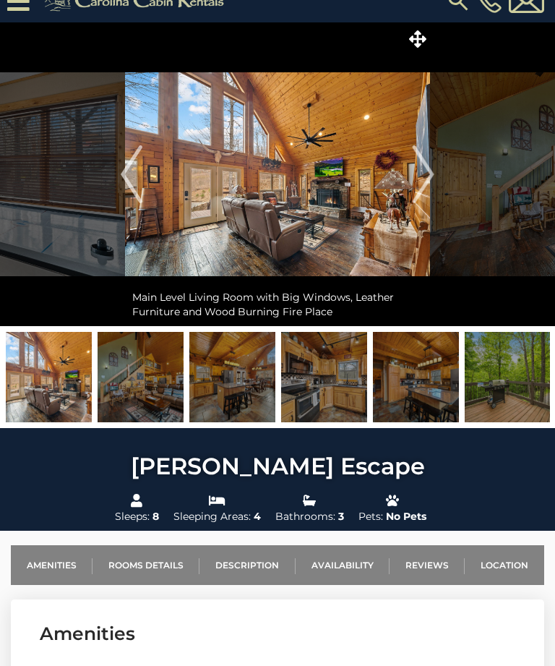
click at [430, 176] on img "Next" at bounding box center [424, 174] width 22 height 58
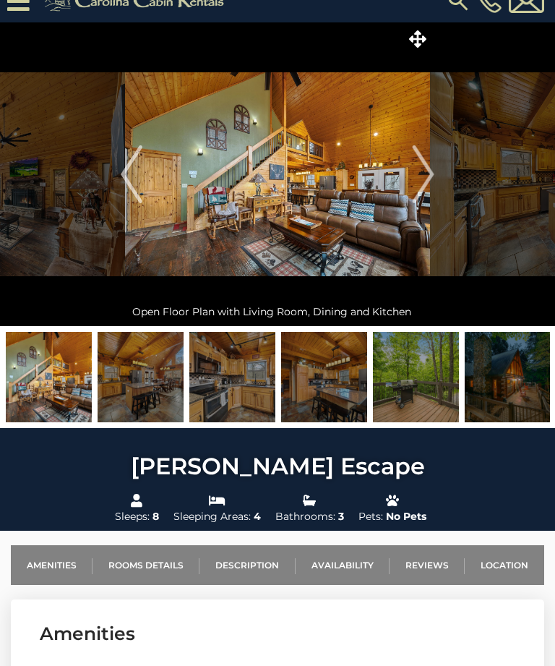
click at [431, 176] on img "Next" at bounding box center [424, 174] width 22 height 58
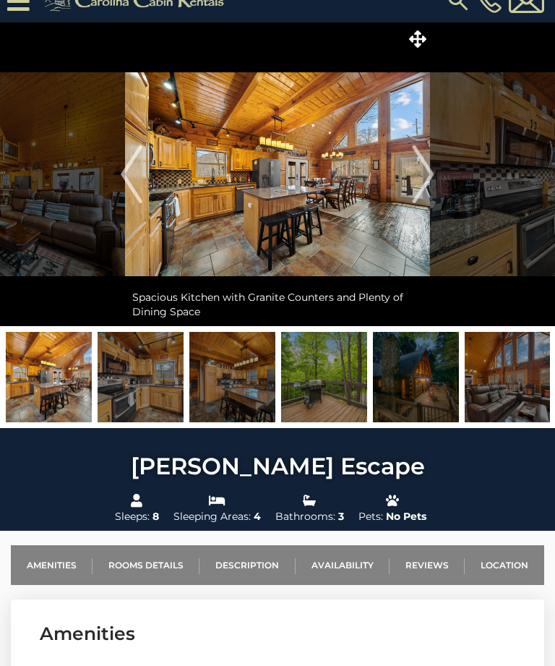
click at [430, 179] on img "Next" at bounding box center [424, 174] width 22 height 58
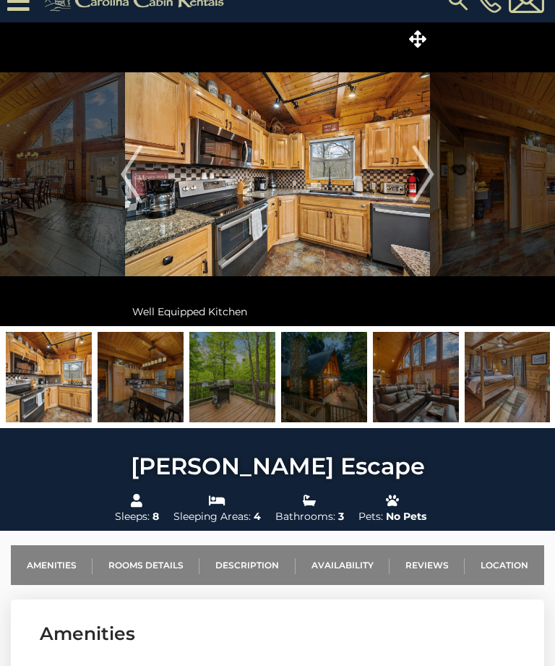
click at [430, 182] on img "Next" at bounding box center [424, 174] width 22 height 58
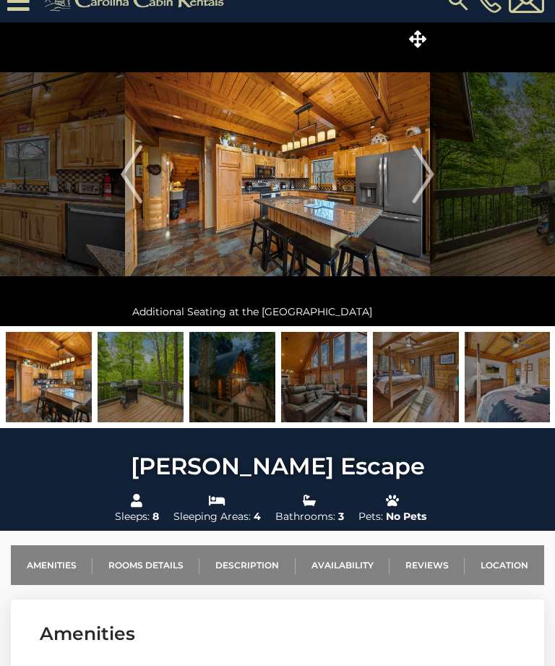
click at [433, 180] on img "Next" at bounding box center [424, 174] width 22 height 58
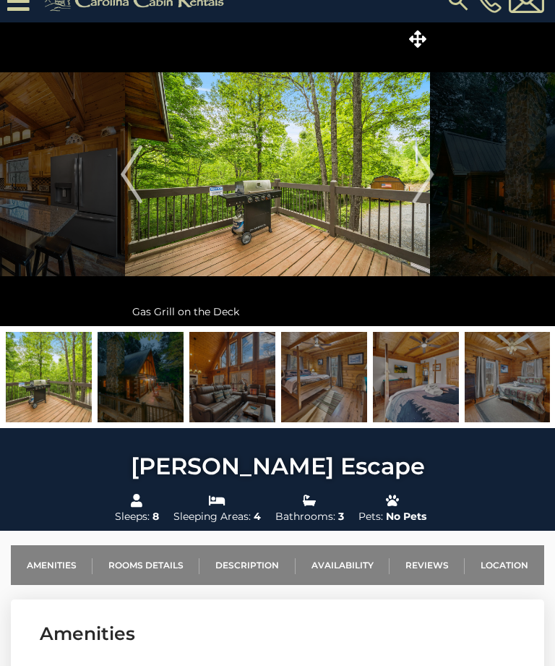
click at [430, 173] on img "Next" at bounding box center [424, 174] width 22 height 58
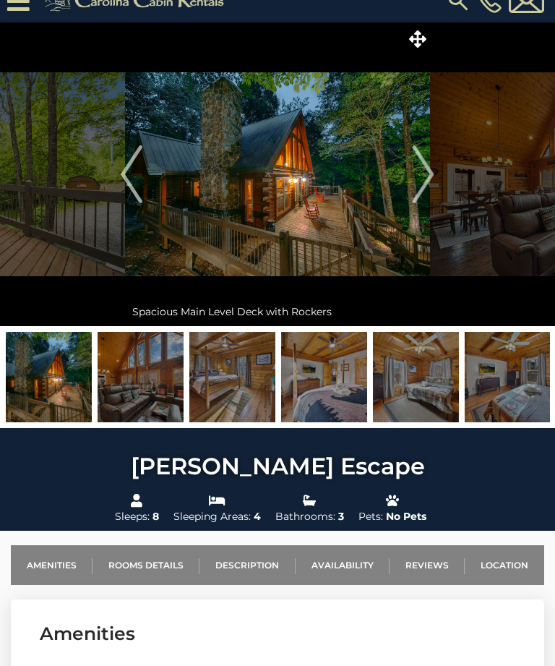
click at [435, 171] on img "Next" at bounding box center [424, 174] width 22 height 58
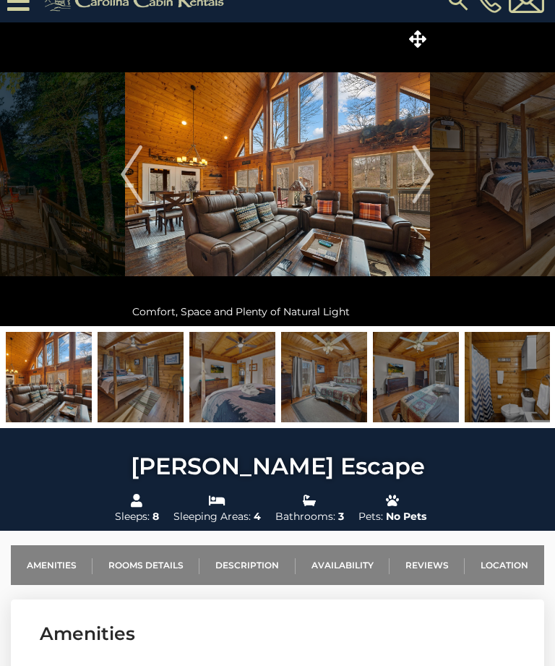
click at [433, 176] on img "Next" at bounding box center [424, 174] width 22 height 58
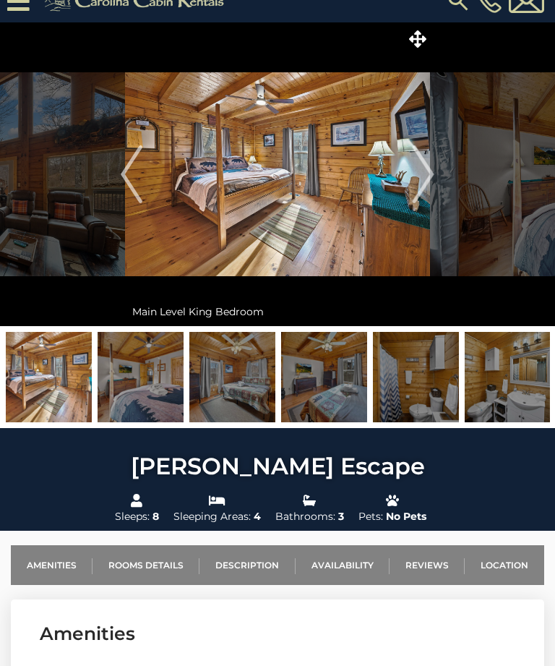
click at [432, 180] on img "Next" at bounding box center [424, 174] width 22 height 58
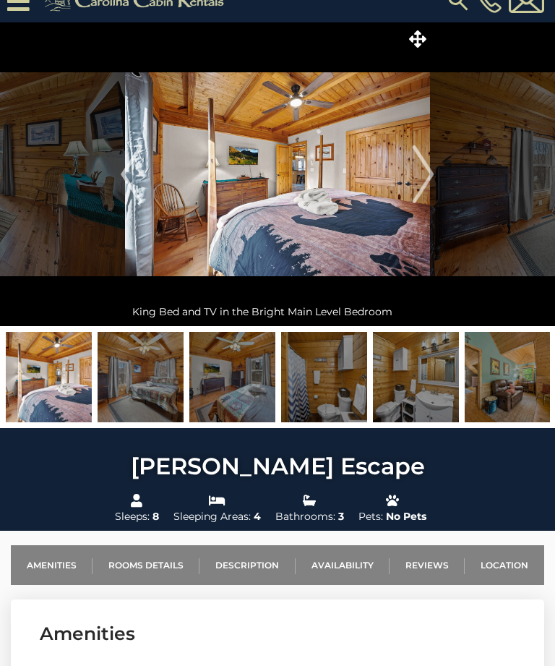
click at [430, 181] on img "Next" at bounding box center [424, 174] width 22 height 58
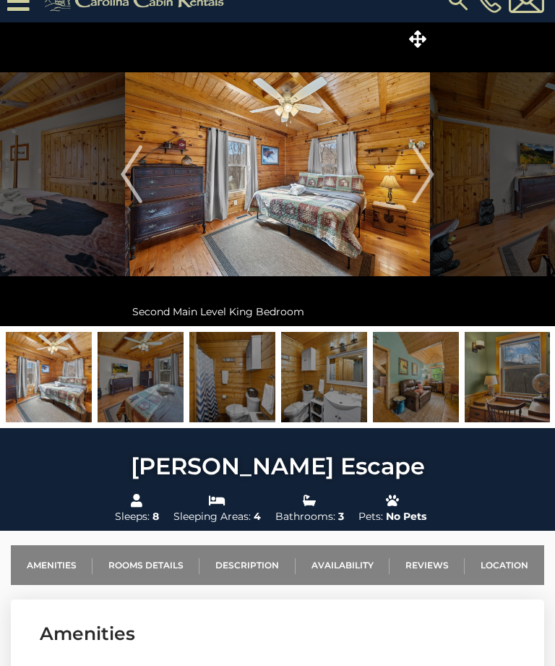
click at [430, 180] on img "Next" at bounding box center [424, 174] width 22 height 58
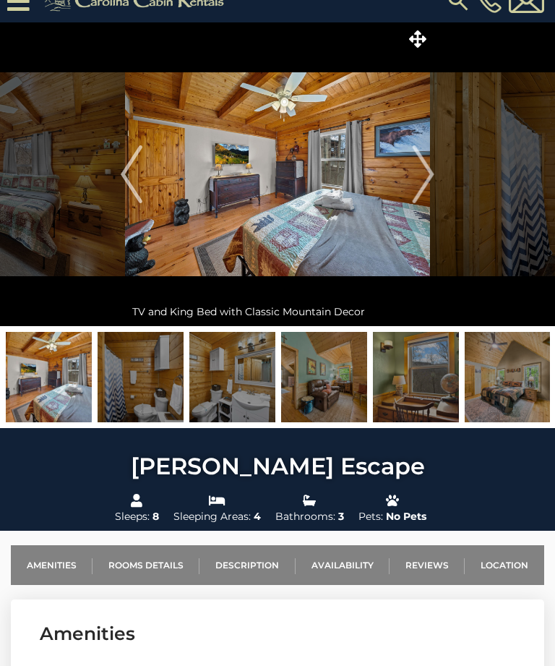
click at [433, 174] on img "Next" at bounding box center [424, 174] width 22 height 58
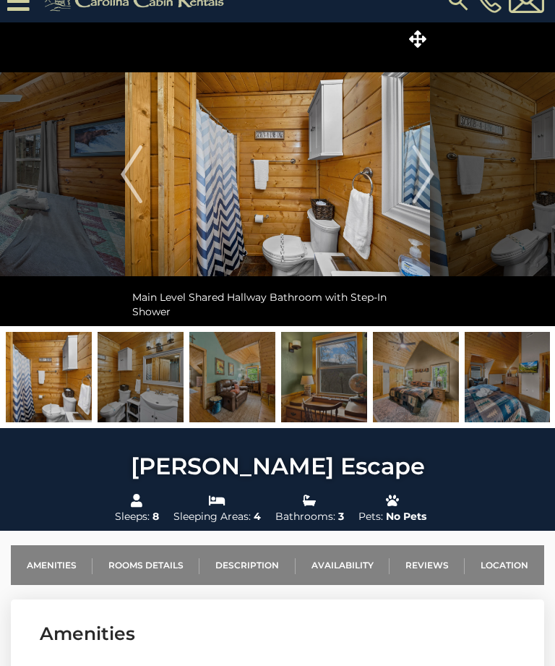
click at [433, 179] on img "Next" at bounding box center [424, 174] width 22 height 58
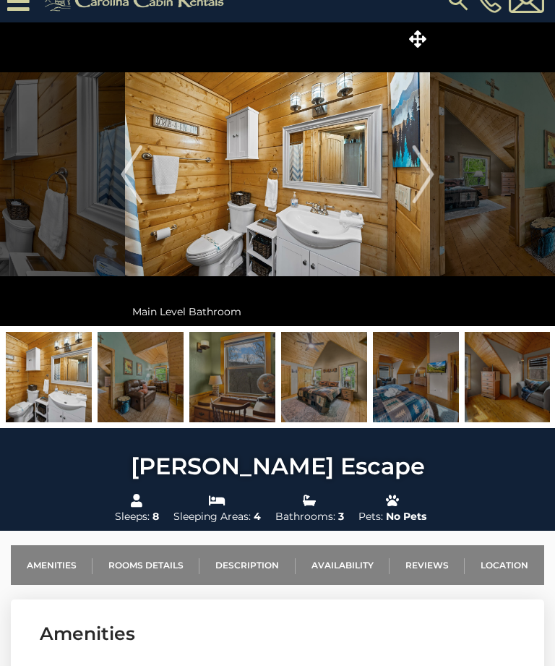
click at [432, 177] on img "Next" at bounding box center [424, 174] width 22 height 58
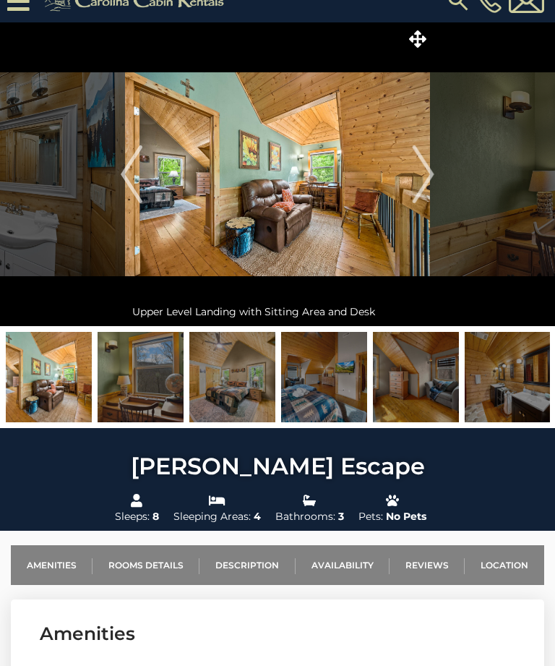
click at [432, 184] on img "Next" at bounding box center [424, 174] width 22 height 58
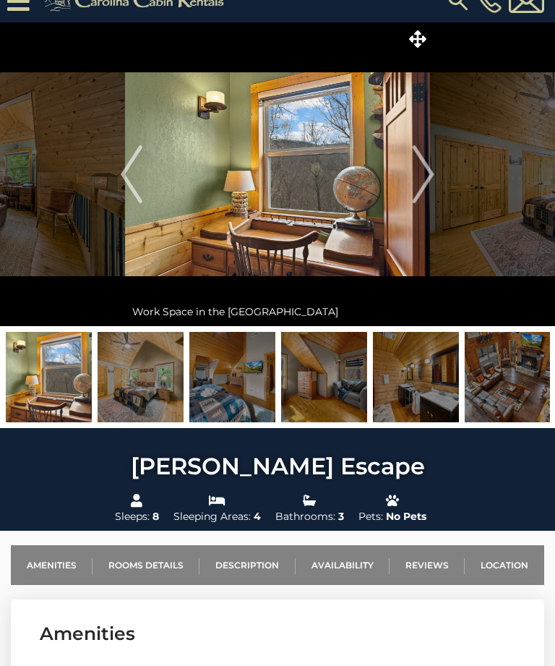
click at [433, 178] on img "Next" at bounding box center [424, 174] width 22 height 58
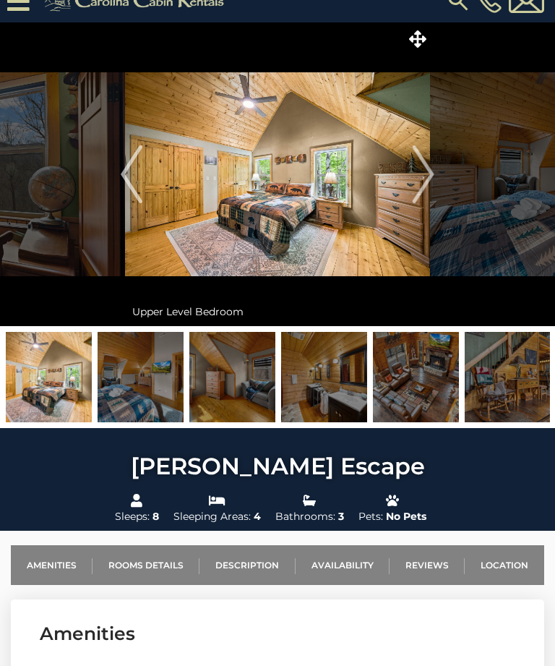
click at [435, 182] on img "Next" at bounding box center [424, 174] width 22 height 58
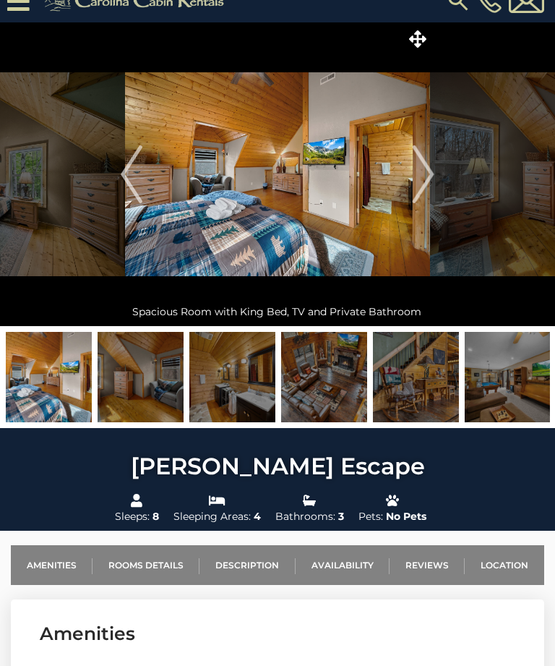
click at [435, 175] on img "Next" at bounding box center [424, 174] width 22 height 58
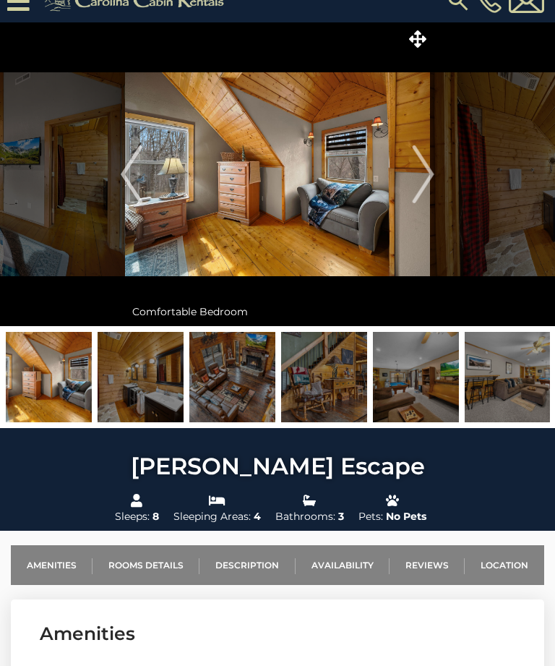
click at [430, 187] on img "Next" at bounding box center [424, 174] width 22 height 58
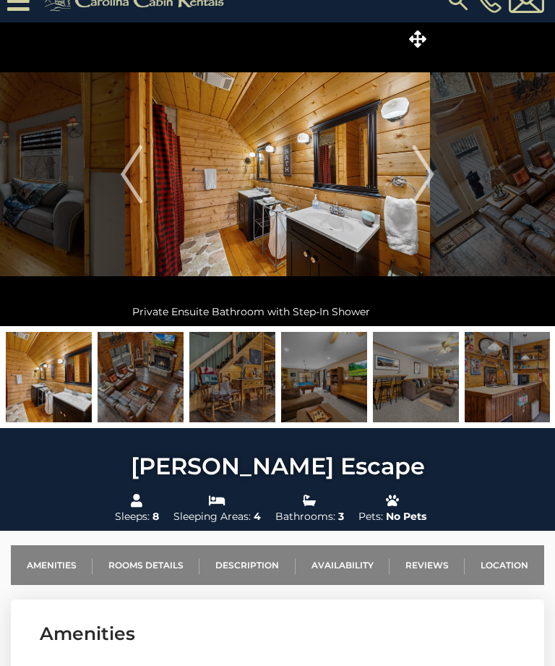
click at [435, 176] on img "Next" at bounding box center [424, 174] width 22 height 58
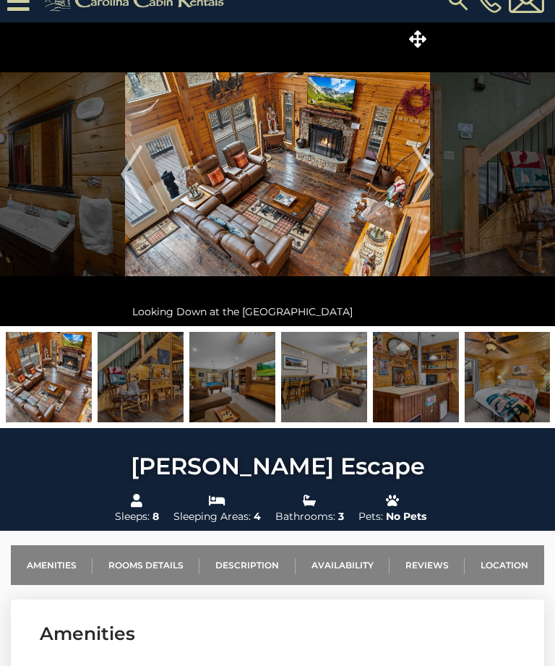
click at [424, 173] on img "Next" at bounding box center [424, 174] width 22 height 58
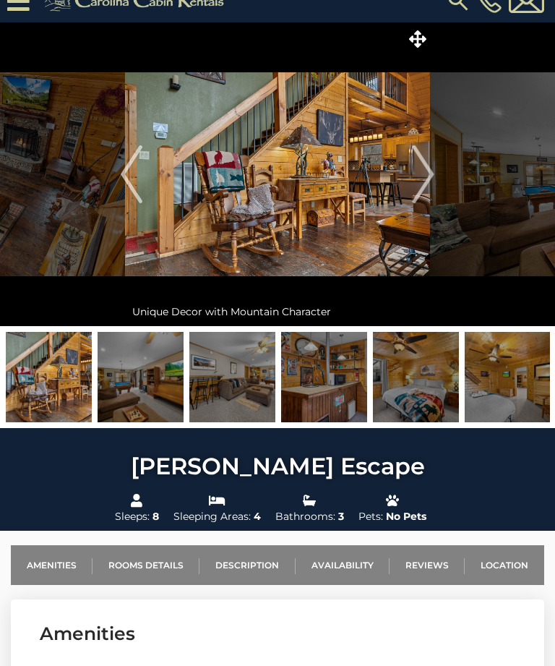
click at [425, 183] on img "Next" at bounding box center [424, 174] width 22 height 58
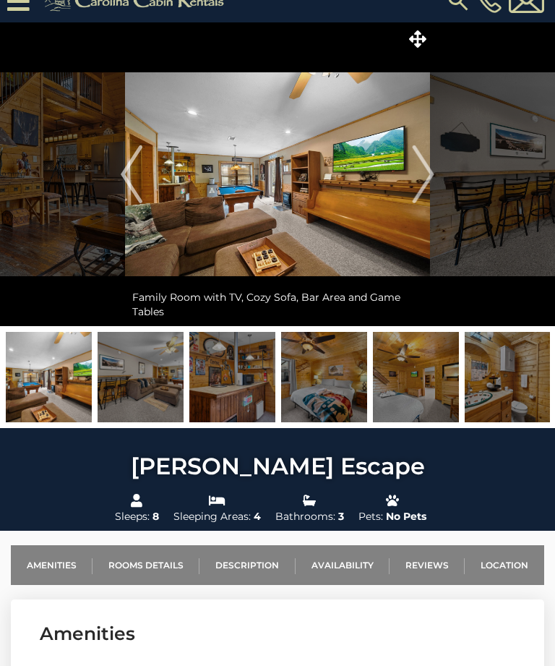
click at [428, 176] on img "Next" at bounding box center [424, 174] width 22 height 58
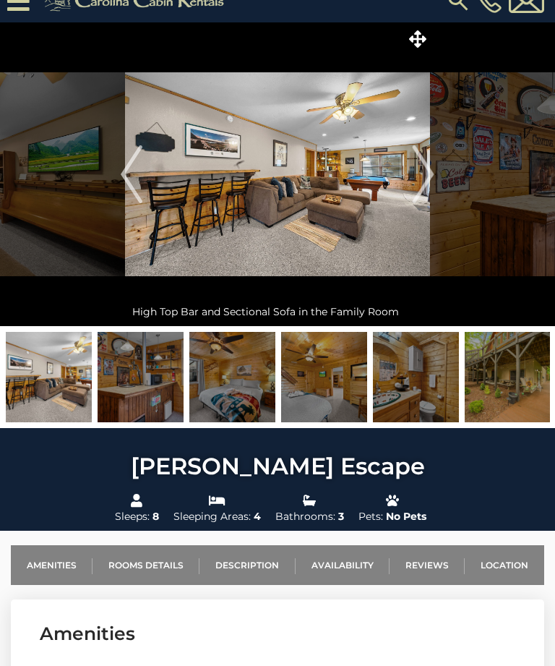
click at [427, 185] on img "Next" at bounding box center [424, 174] width 22 height 58
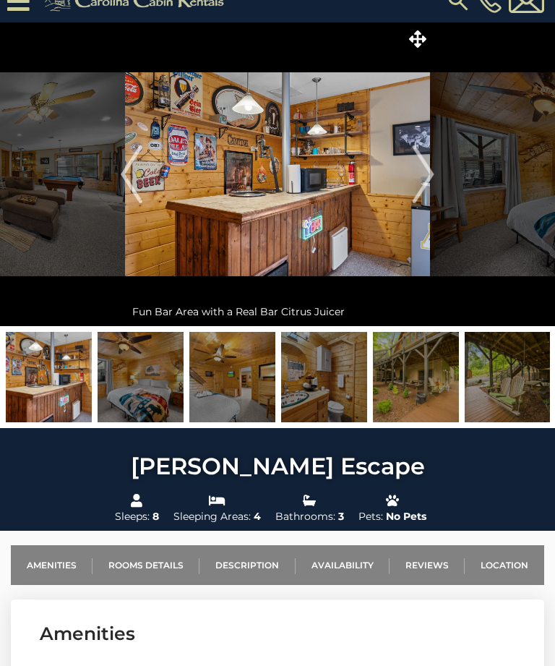
click at [414, 174] on img "Next" at bounding box center [424, 174] width 22 height 58
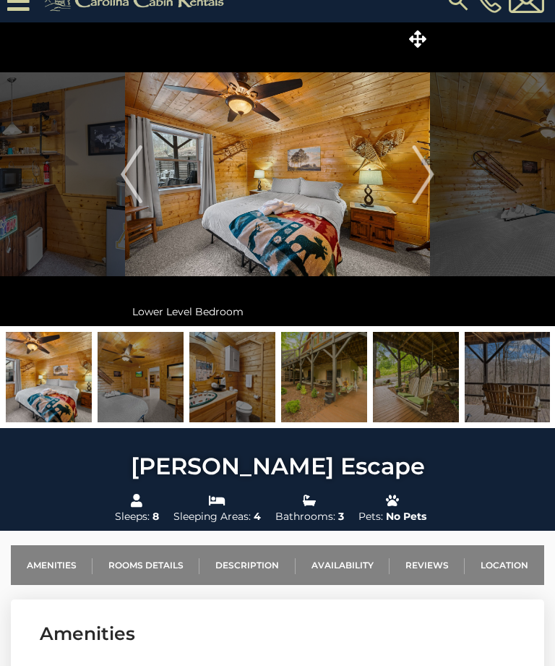
click at [425, 176] on img "Next" at bounding box center [424, 174] width 22 height 58
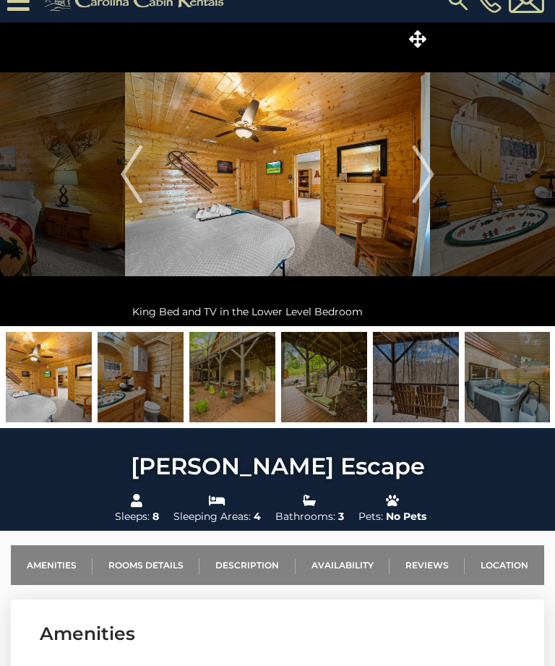
click at [416, 184] on img "Next" at bounding box center [424, 174] width 22 height 58
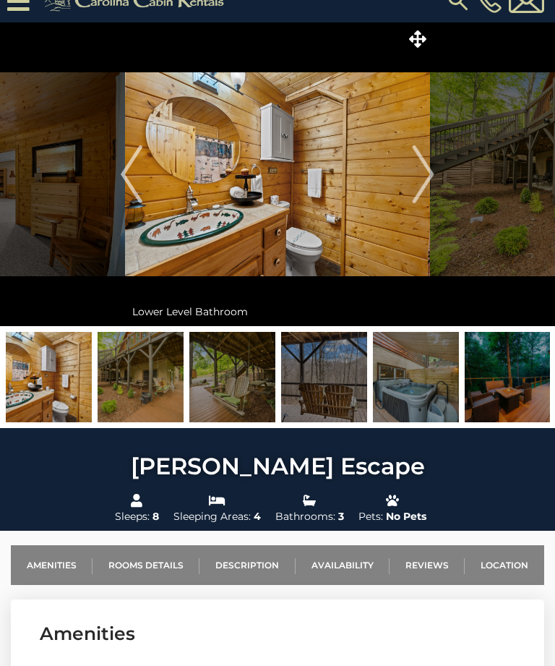
click at [421, 172] on img "Next" at bounding box center [424, 174] width 22 height 58
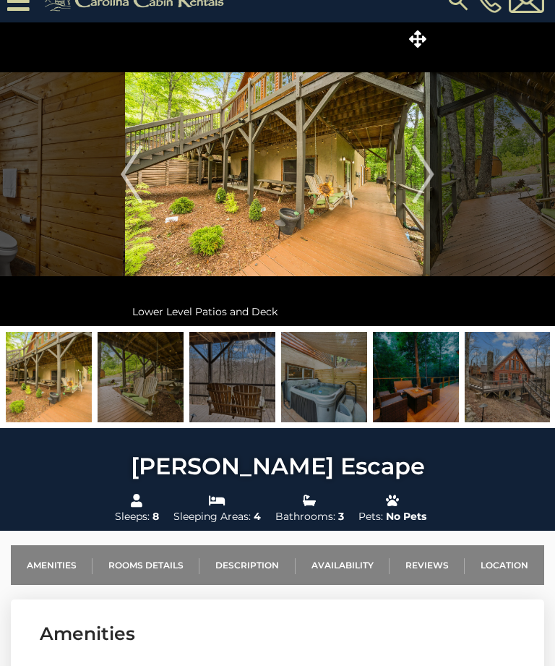
click at [414, 174] on img "Next" at bounding box center [424, 174] width 22 height 58
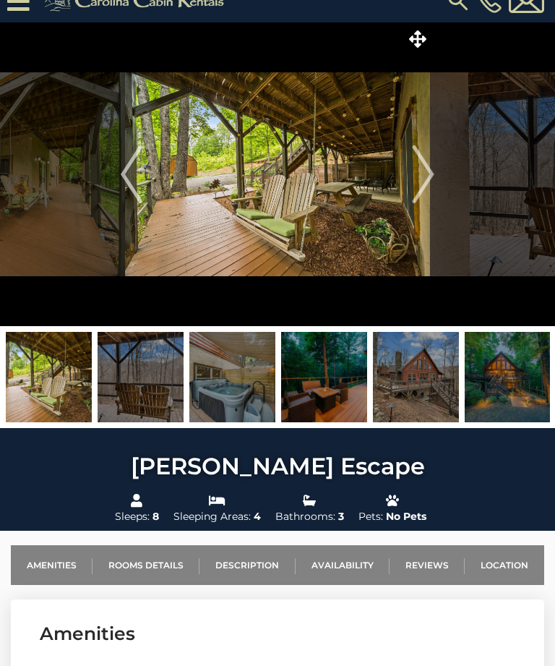
click at [414, 169] on img "Next" at bounding box center [424, 174] width 22 height 58
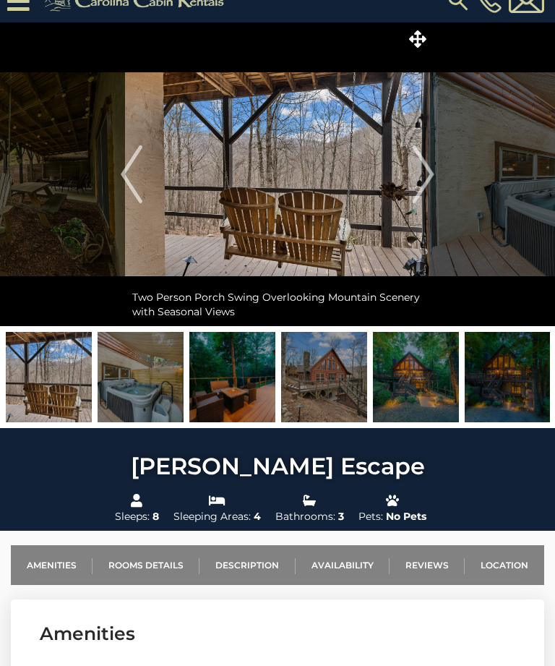
click at [416, 172] on img "Next" at bounding box center [424, 174] width 22 height 58
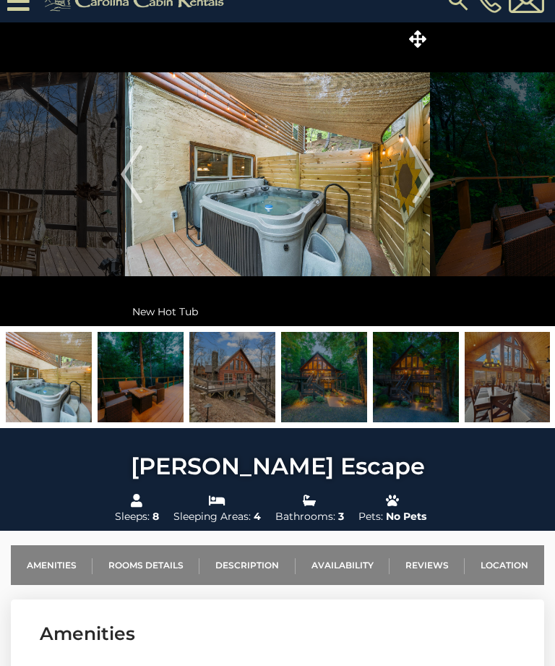
click at [414, 173] on img "Next" at bounding box center [424, 174] width 22 height 58
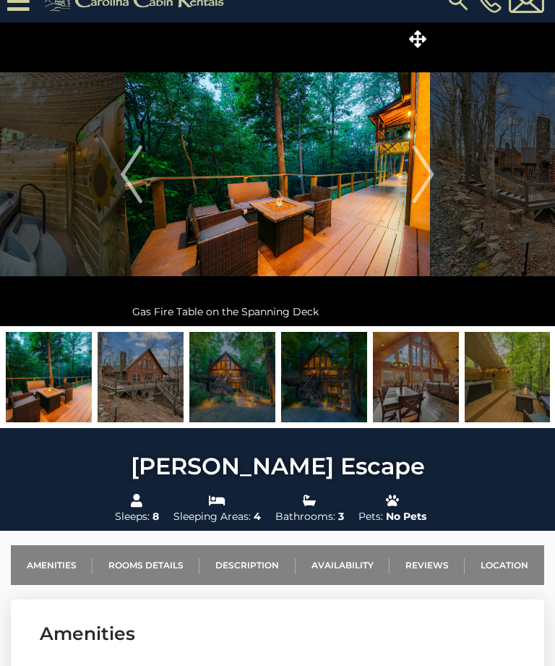
click at [414, 175] on img "Next" at bounding box center [424, 174] width 22 height 58
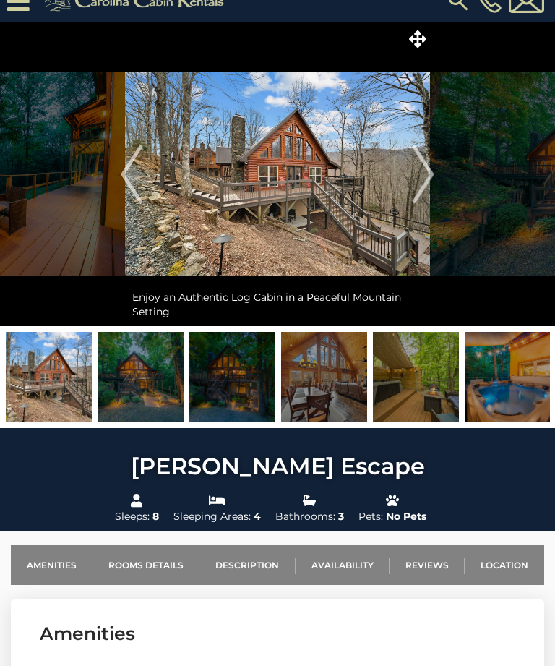
click at [419, 170] on img "Next" at bounding box center [424, 174] width 22 height 58
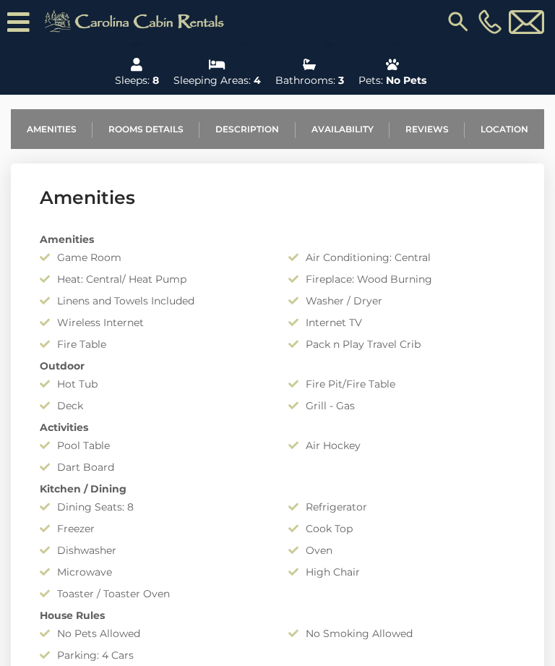
click at [362, 130] on link "Availability" at bounding box center [343, 129] width 94 height 40
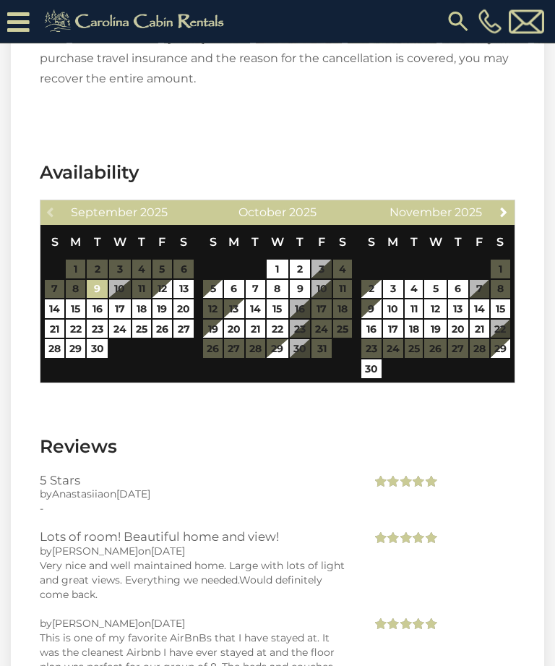
scroll to position [3022, 0]
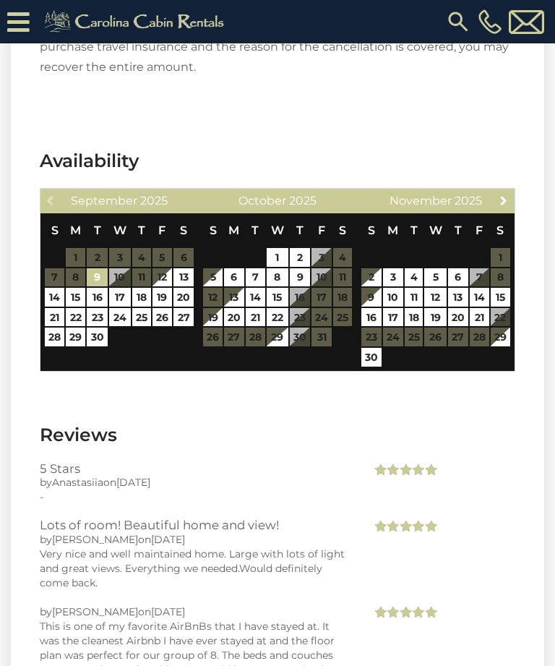
click at [508, 195] on span "Next" at bounding box center [504, 201] width 12 height 12
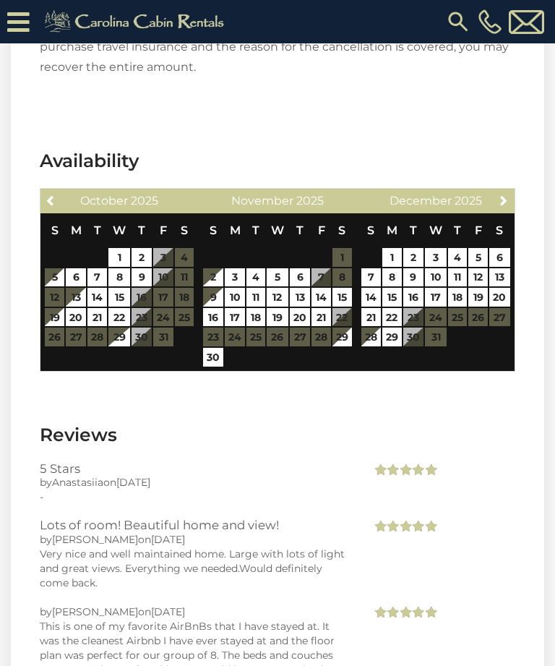
click at [420, 237] on table "S M T W T F S 1 2 3 4 5 6 7 8 9 10 11 12 13 14 15 16 17 18 19 20 21 22 23 24 25…" at bounding box center [436, 287] width 150 height 148
click at [438, 239] on table "S M T W T F S 1 2 3 4 5 6 7 8 9 10 11 12 13 14 15 16 17 18 19 20 21 22 23 24 25…" at bounding box center [436, 287] width 150 height 148
click at [451, 236] on table "S M T W T F S 1 2 3 4 5 6 7 8 9 10 11 12 13 14 15 16 17 18 19 20 21 22 23 24 25…" at bounding box center [436, 287] width 150 height 148
click at [480, 238] on table "S M T W T F S 1 2 3 4 5 6 7 8 9 10 11 12 13 14 15 16 17 18 19 20 21 22 23 24 25…" at bounding box center [436, 287] width 150 height 148
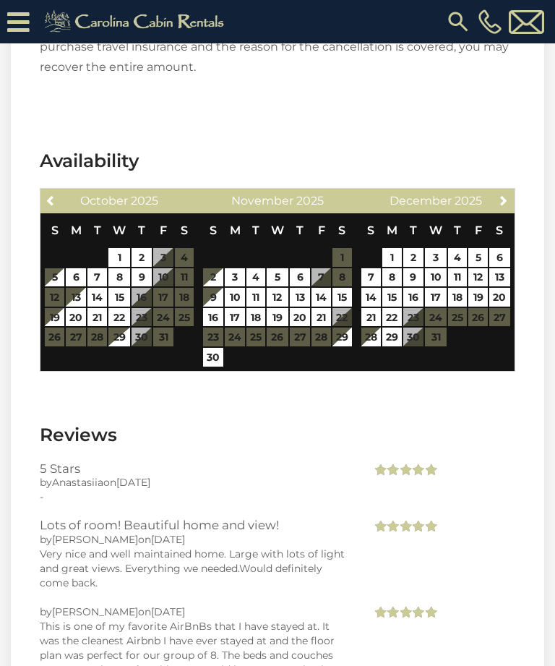
click at [490, 245] on table "S M T W T F S 1 2 3 4 5 6 7 8 9 10 11 12 13 14 15 16 17 18 19 20 21 22 23 24 25…" at bounding box center [436, 287] width 150 height 148
click at [419, 288] on link "16" at bounding box center [414, 297] width 20 height 19
type input "**********"
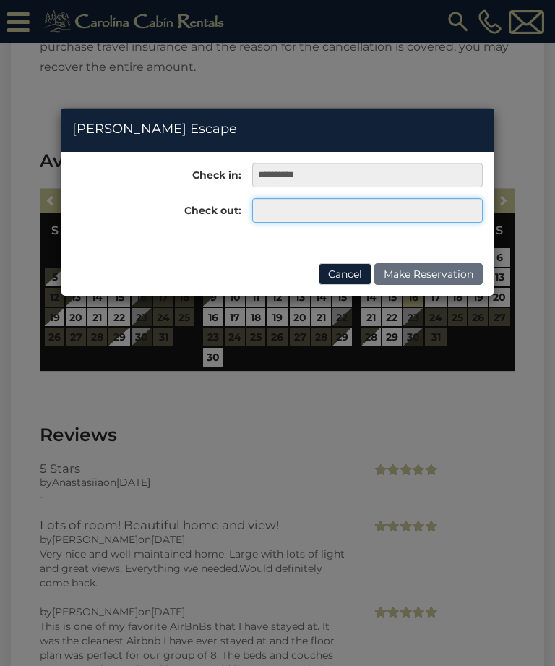
click at [415, 213] on input "text" at bounding box center [367, 210] width 231 height 25
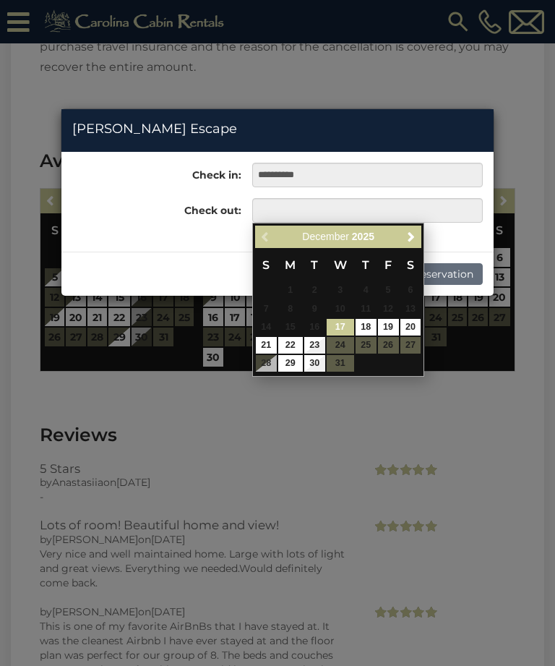
click at [414, 328] on link "20" at bounding box center [411, 327] width 21 height 17
type input "**********"
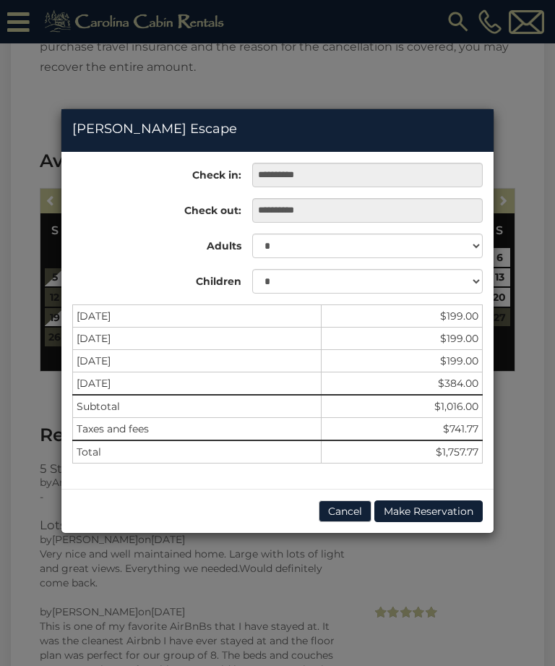
click at [353, 505] on button "Cancel" at bounding box center [345, 511] width 53 height 22
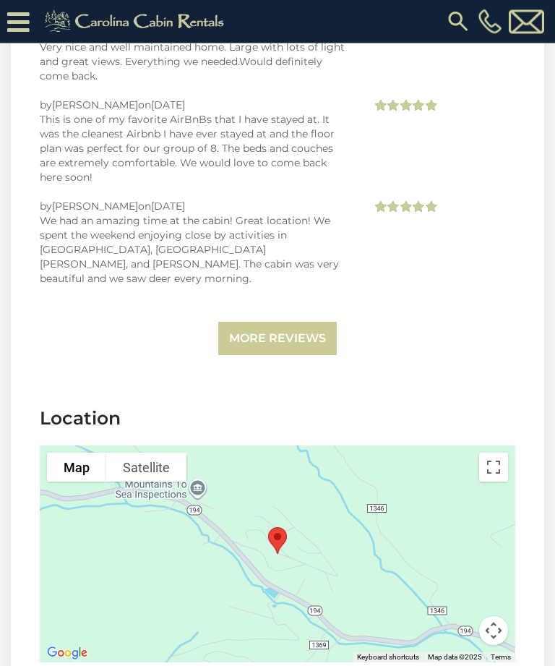
scroll to position [3534, 0]
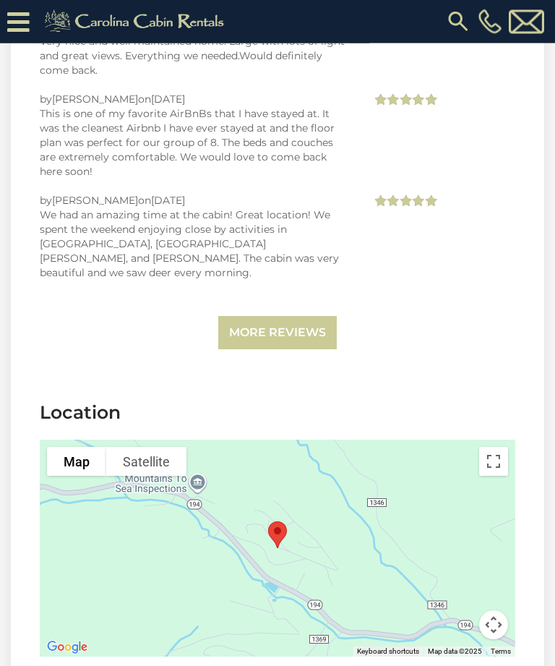
click at [425, 472] on div at bounding box center [278, 548] width 476 height 217
click at [495, 448] on button "Toggle fullscreen view" at bounding box center [494, 462] width 29 height 29
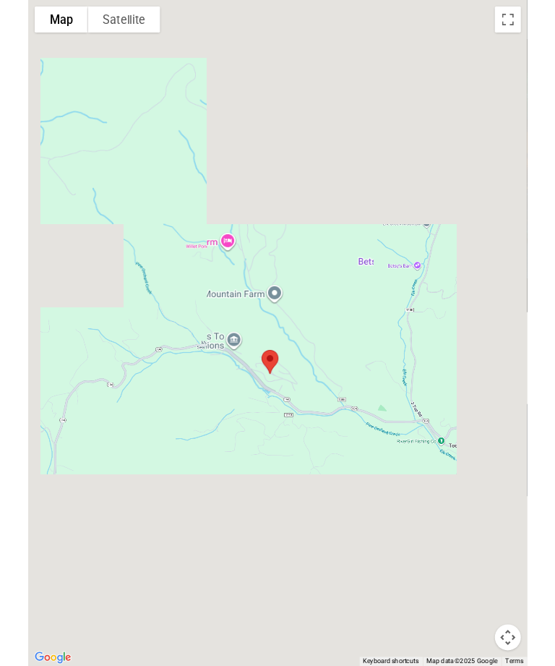
scroll to position [3535, 0]
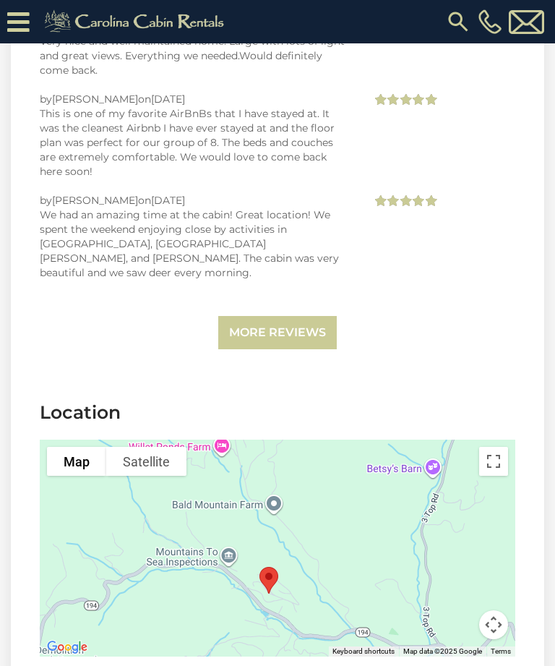
click at [527, 378] on section "Location To navigate the map with touch gestures double-tap and hold your finge…" at bounding box center [278, 531] width 534 height 307
click at [486, 447] on button "Toggle fullscreen view" at bounding box center [494, 461] width 29 height 29
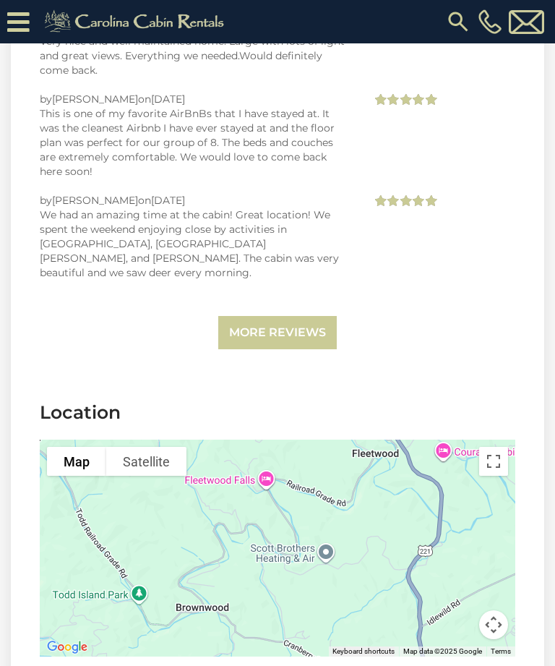
click at [495, 447] on button "Toggle fullscreen view" at bounding box center [494, 461] width 29 height 29
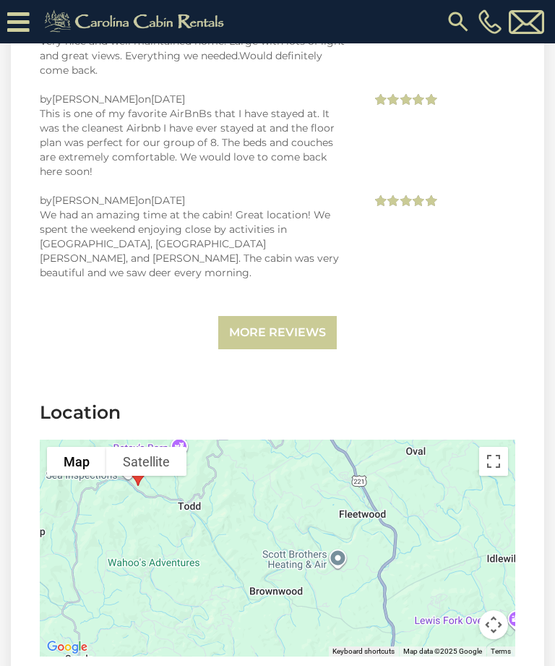
click at [495, 447] on button "Toggle fullscreen view" at bounding box center [494, 461] width 29 height 29
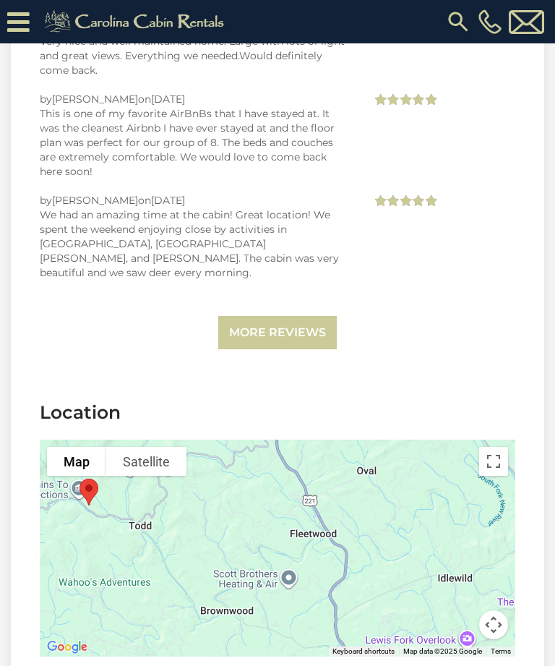
click at [498, 447] on button "Toggle fullscreen view" at bounding box center [494, 461] width 29 height 29
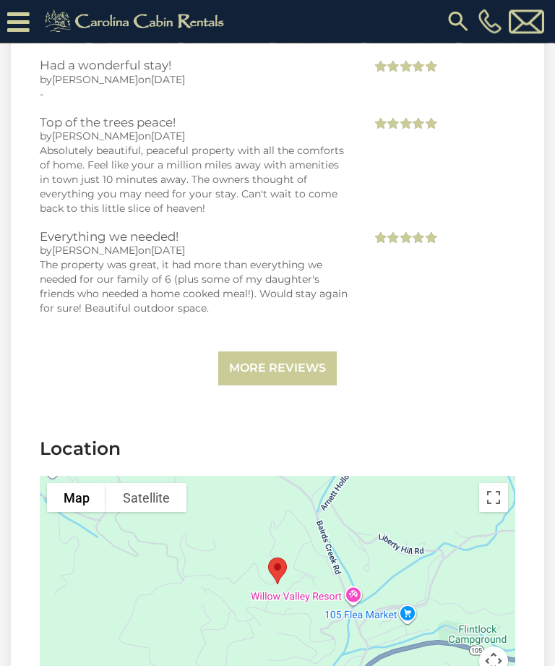
scroll to position [2960, 0]
click at [498, 482] on button "Toggle fullscreen view" at bounding box center [494, 496] width 29 height 29
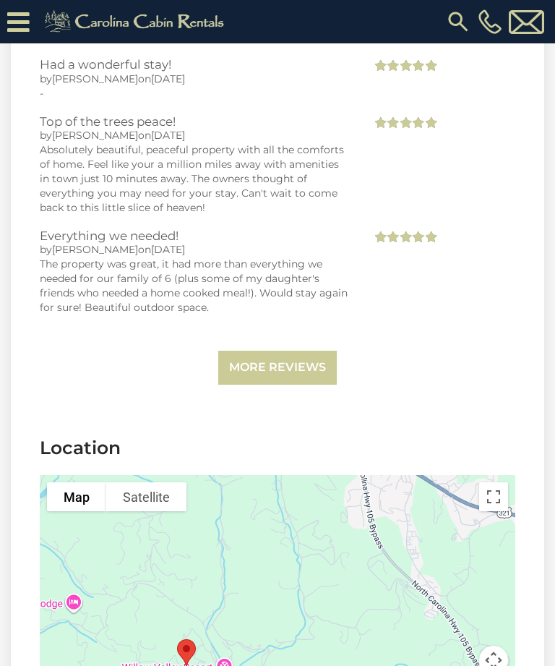
click at [512, 482] on div at bounding box center [278, 583] width 476 height 217
click at [493, 482] on button "Toggle fullscreen view" at bounding box center [494, 496] width 29 height 29
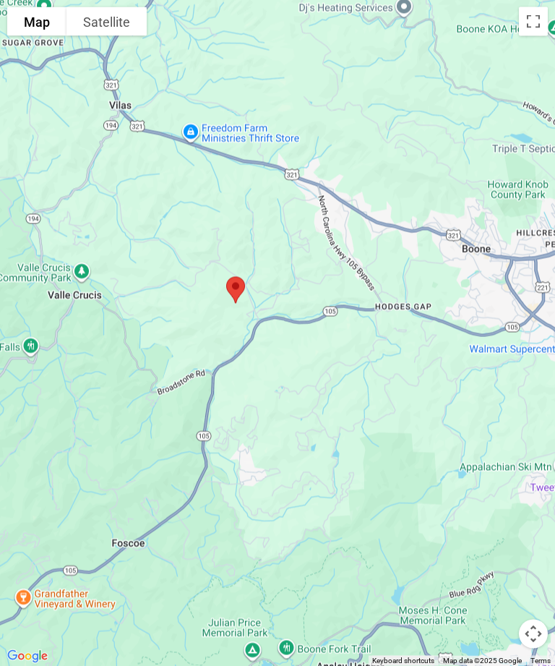
scroll to position [3605, 0]
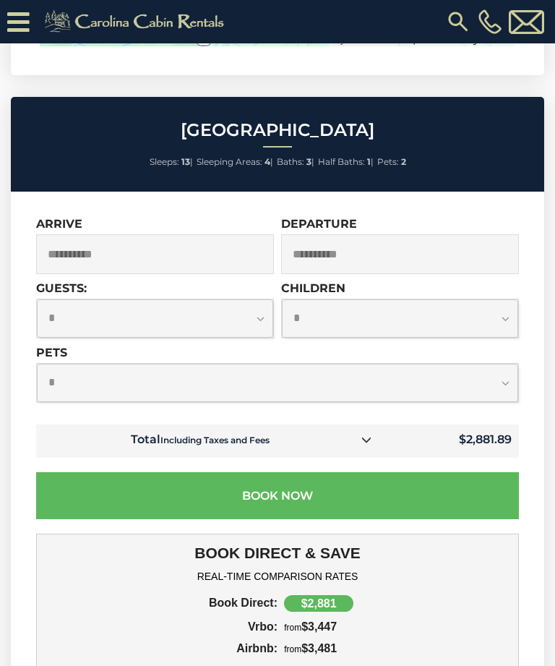
click at [499, 364] on select "**********" at bounding box center [278, 383] width 482 height 38
click at [505, 364] on select "**********" at bounding box center [278, 383] width 482 height 38
select select "*"
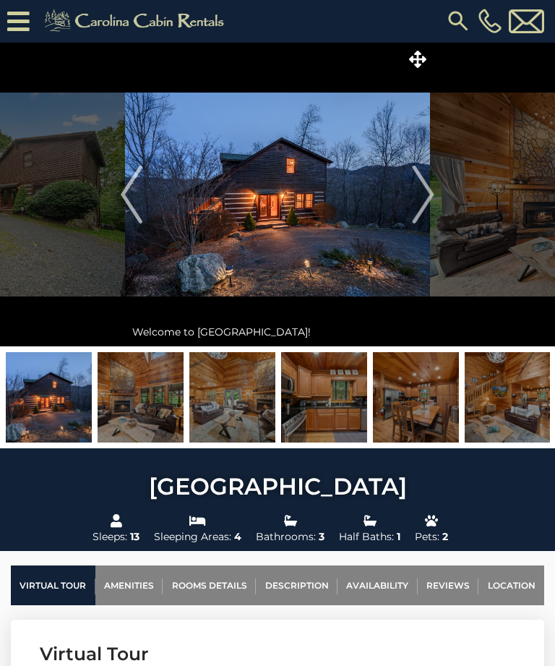
scroll to position [0, 0]
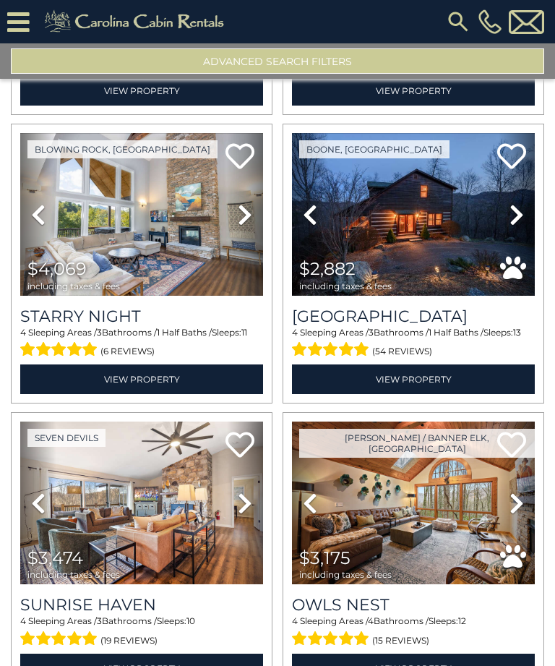
scroll to position [1447, 0]
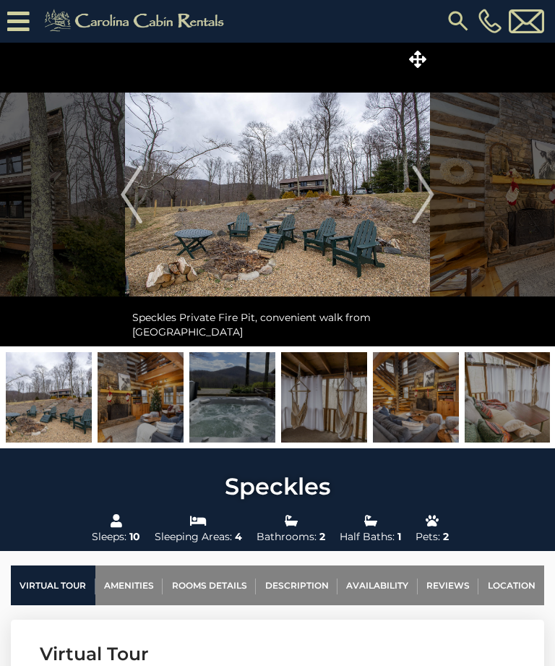
click at [430, 197] on img "Next" at bounding box center [424, 195] width 22 height 58
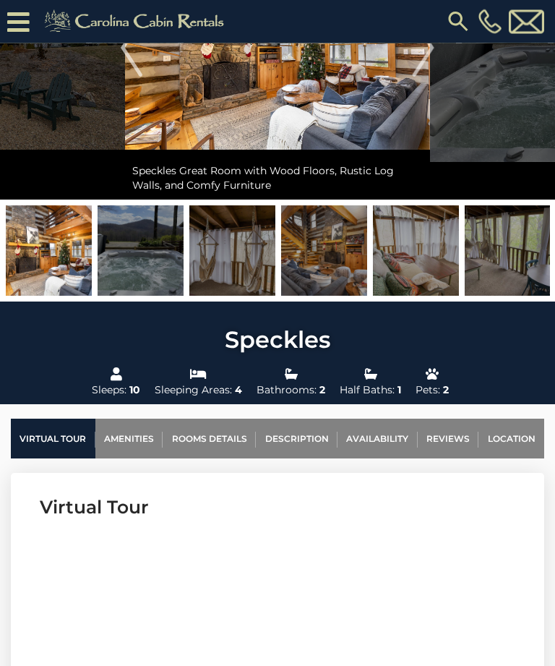
scroll to position [171, 0]
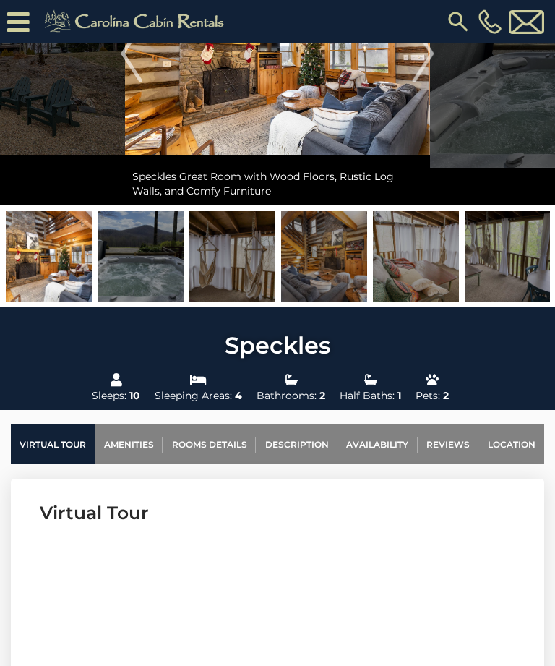
click at [231, 442] on link "Rooms Details" at bounding box center [209, 445] width 93 height 40
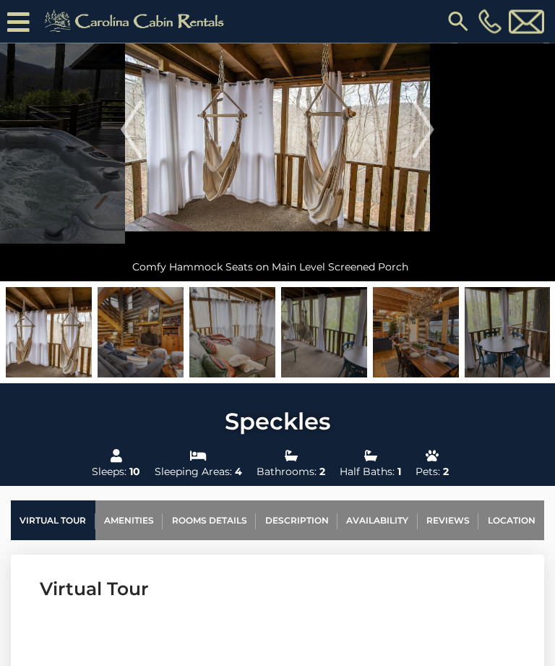
scroll to position [95, 0]
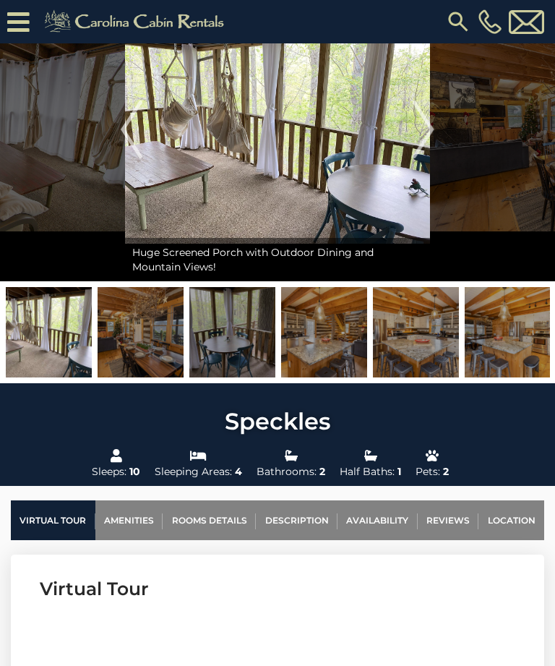
click at [331, 344] on img at bounding box center [324, 332] width 86 height 90
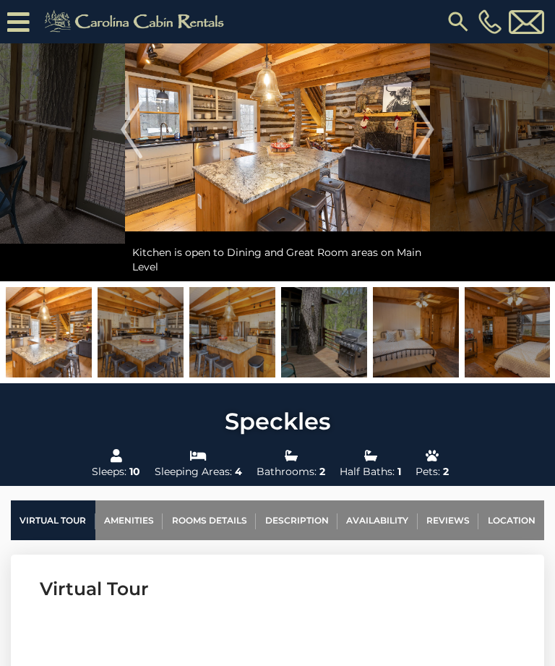
click at [404, 321] on img at bounding box center [416, 332] width 86 height 90
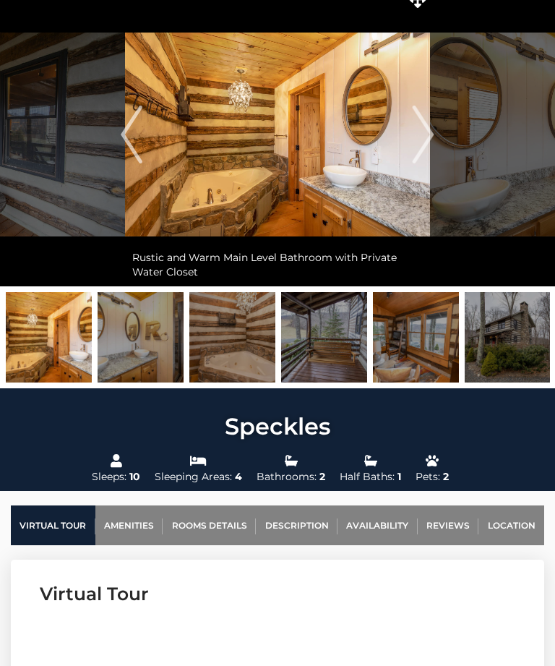
scroll to position [61, 0]
click at [418, 354] on img at bounding box center [416, 337] width 86 height 90
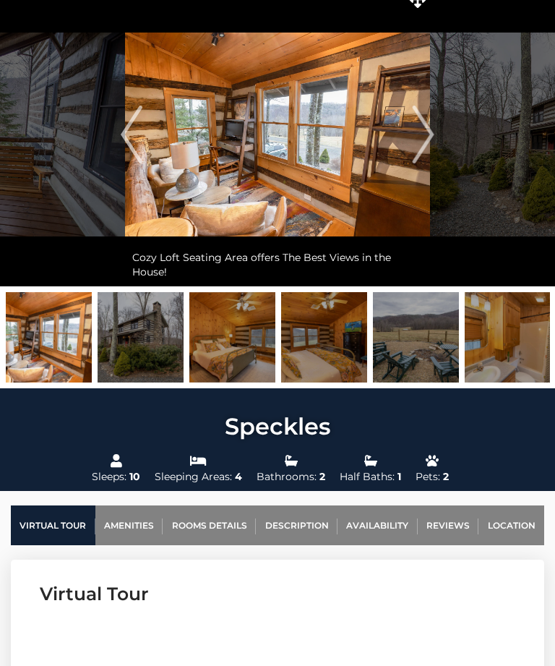
click at [240, 344] on img at bounding box center [232, 337] width 86 height 90
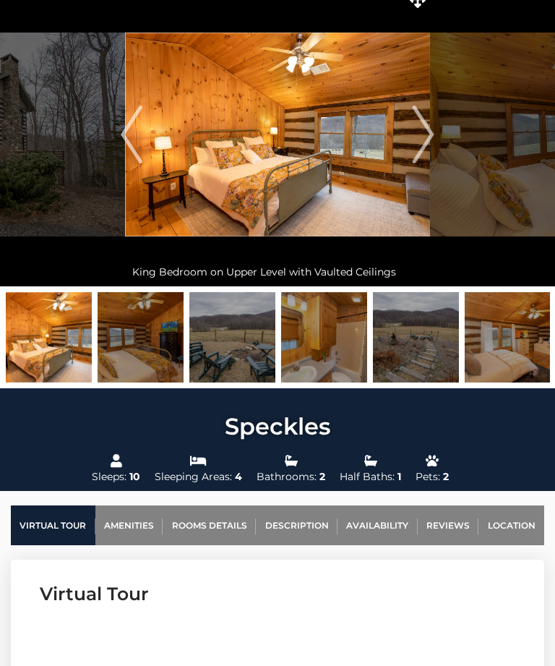
click at [505, 363] on img at bounding box center [508, 337] width 86 height 90
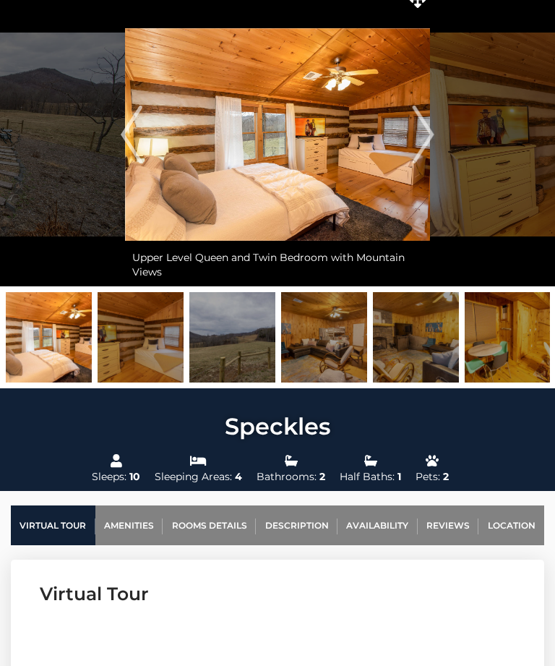
click at [500, 347] on img at bounding box center [508, 337] width 86 height 90
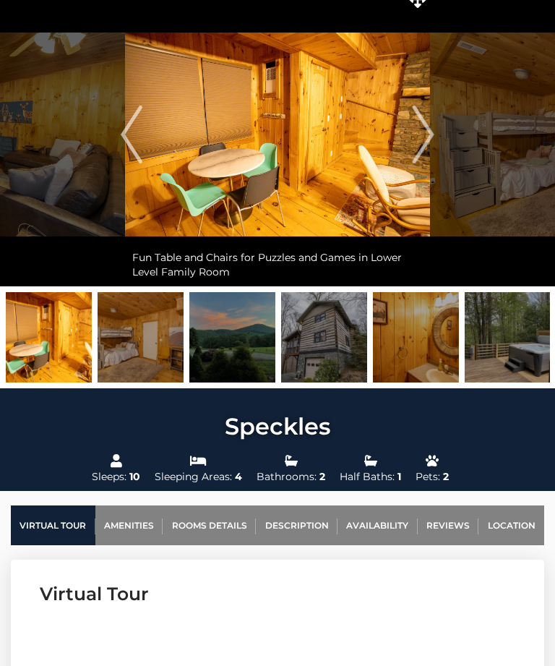
click at [142, 319] on img at bounding box center [141, 337] width 86 height 90
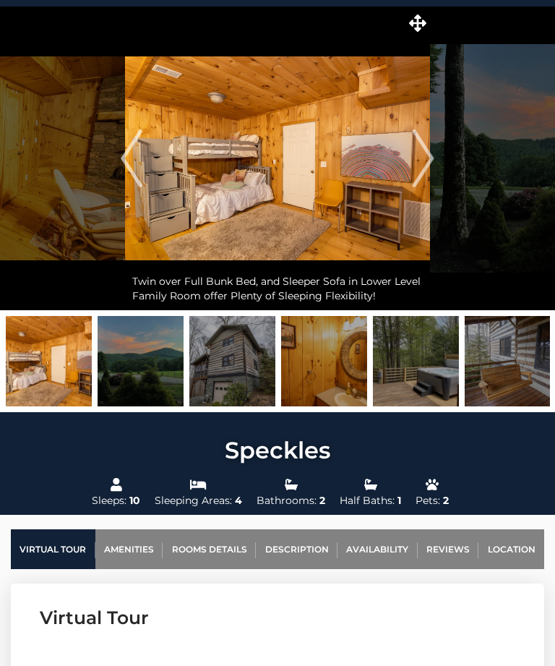
scroll to position [0, 0]
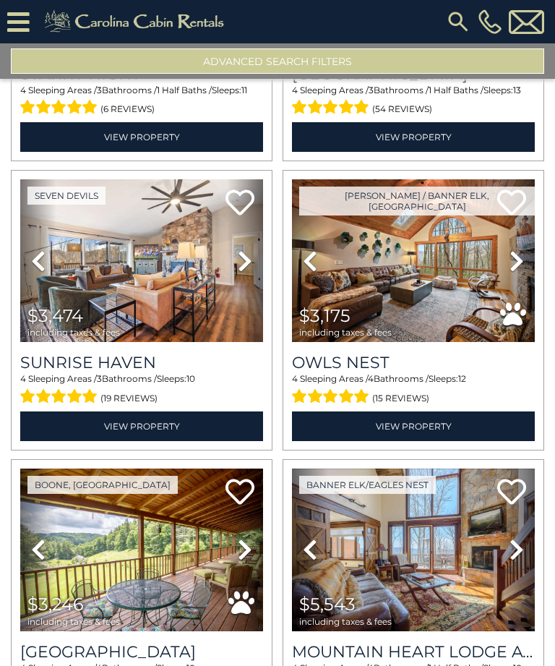
scroll to position [1693, 0]
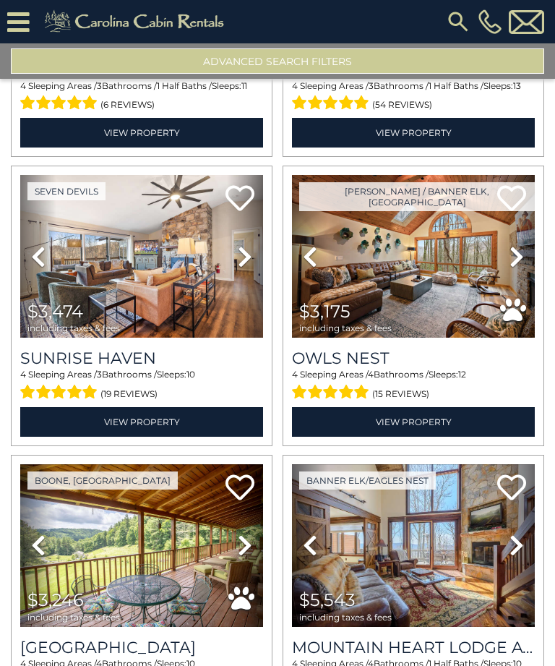
click at [481, 263] on img at bounding box center [413, 256] width 243 height 163
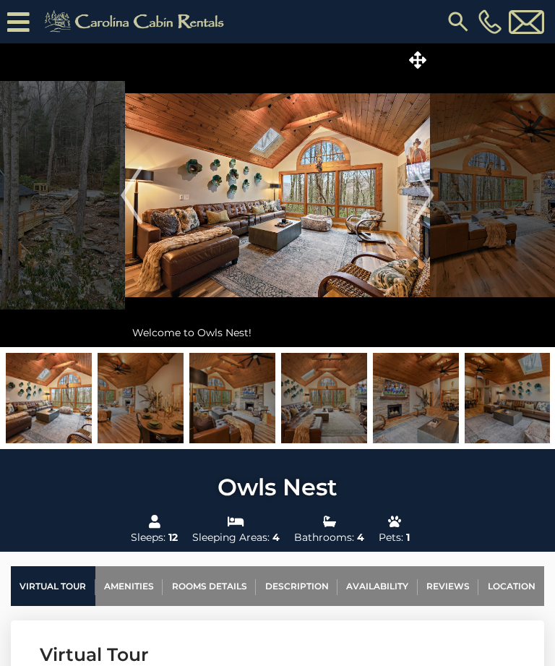
click at [224, 585] on link "Rooms Details" at bounding box center [209, 586] width 93 height 40
click at [149, 411] on img at bounding box center [141, 398] width 86 height 90
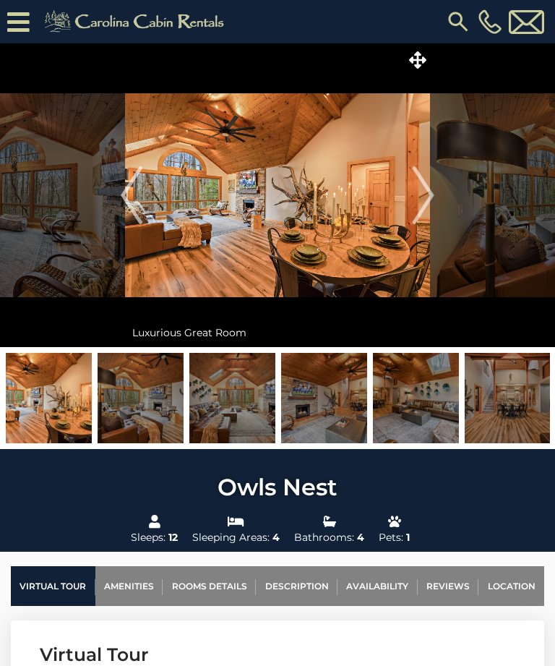
click at [430, 414] on img at bounding box center [416, 398] width 86 height 90
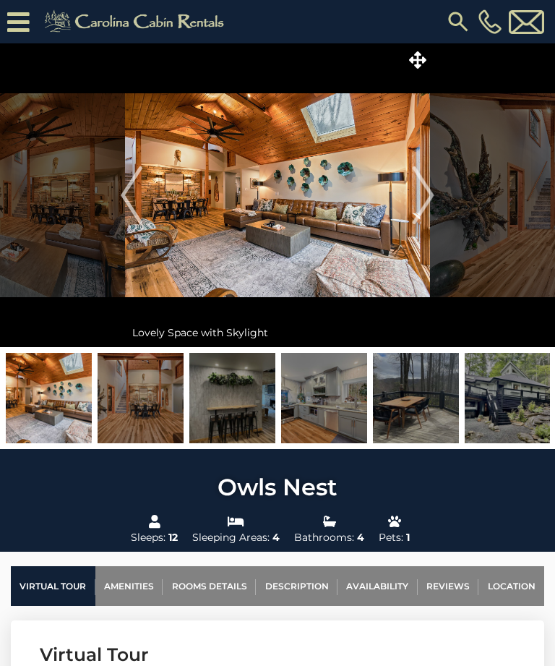
click at [331, 421] on img at bounding box center [324, 398] width 86 height 90
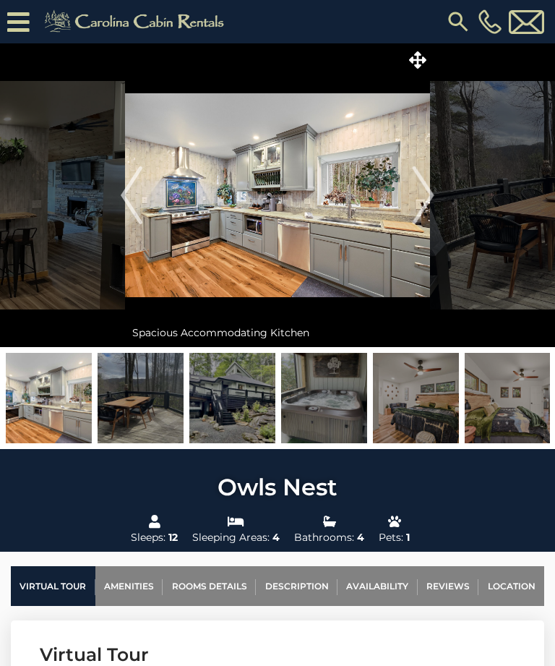
click at [145, 390] on img at bounding box center [141, 398] width 86 height 90
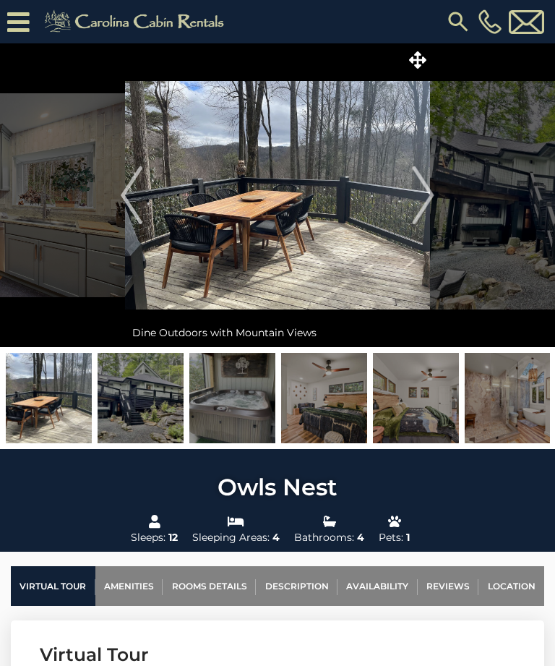
click at [333, 401] on img at bounding box center [324, 398] width 86 height 90
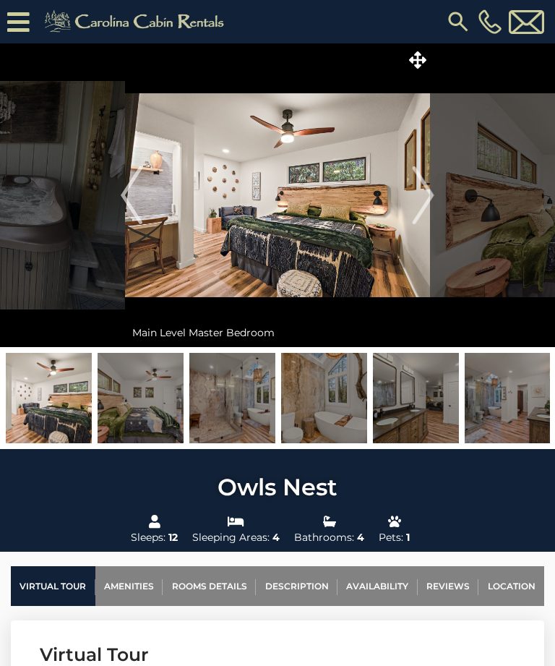
click at [418, 418] on img at bounding box center [416, 398] width 86 height 90
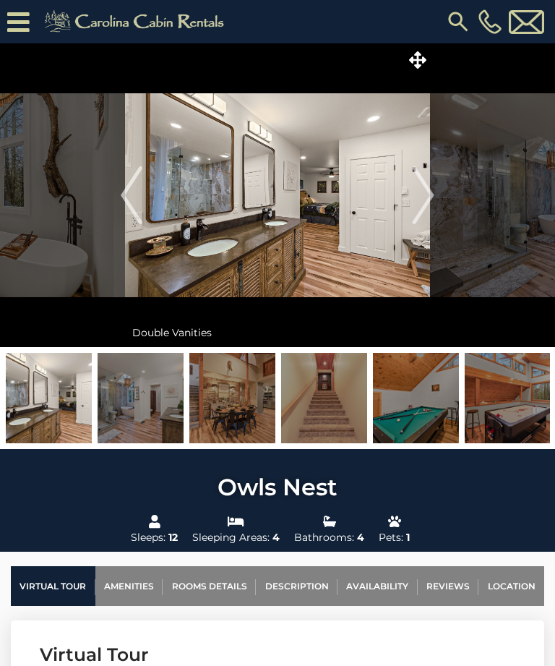
click at [493, 410] on img at bounding box center [508, 398] width 86 height 90
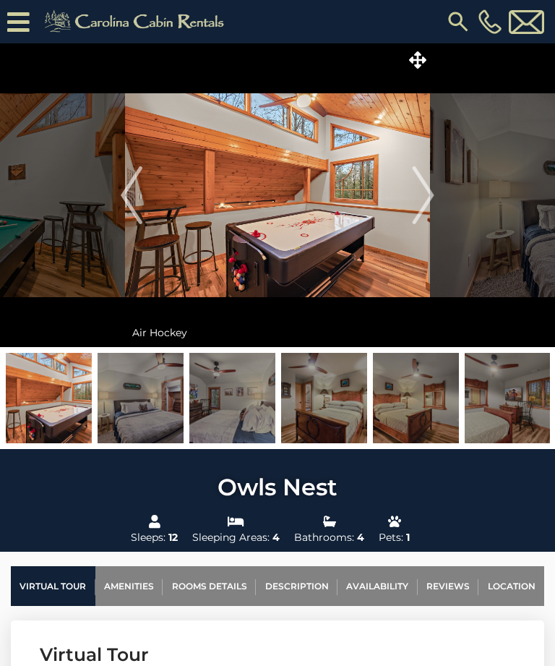
click at [326, 422] on img at bounding box center [324, 398] width 86 height 90
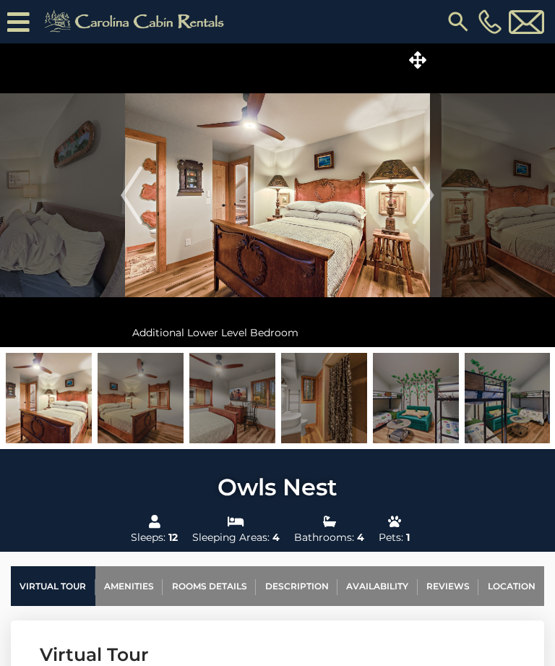
click at [416, 422] on img at bounding box center [416, 398] width 86 height 90
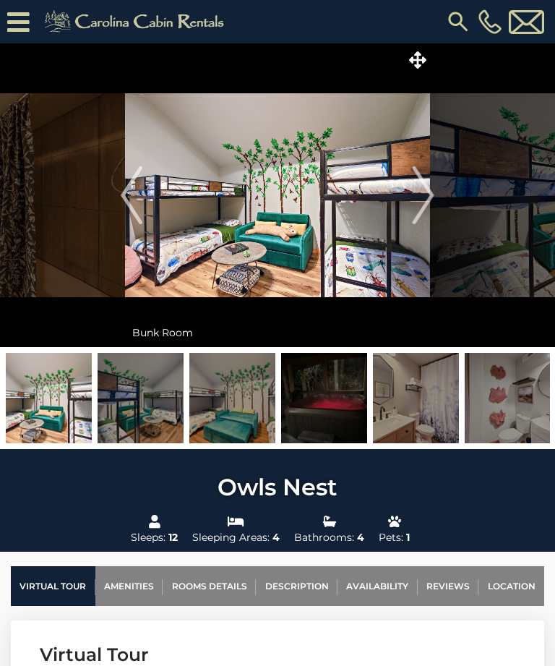
click at [489, 413] on img at bounding box center [508, 398] width 86 height 90
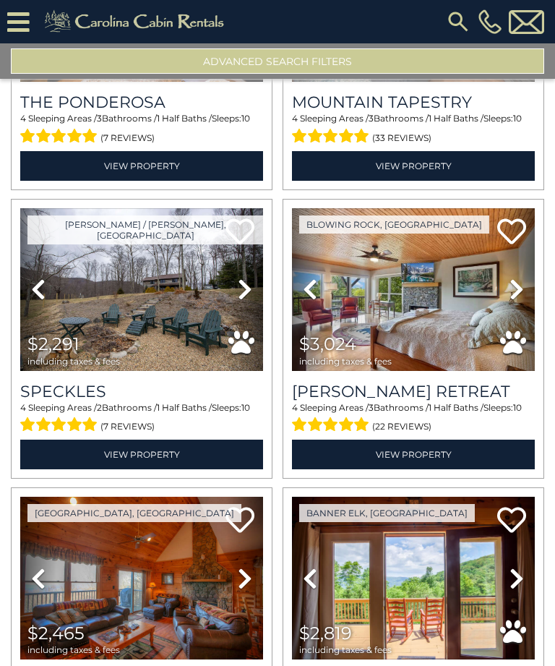
scroll to position [3395, 0]
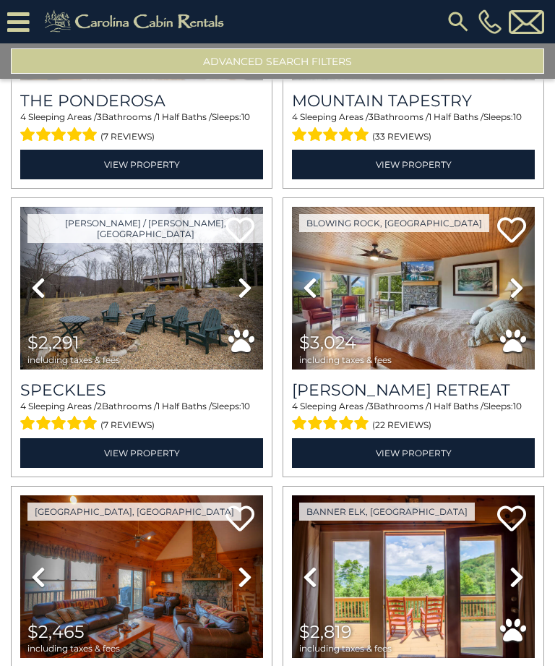
click at [446, 312] on img at bounding box center [413, 288] width 243 height 163
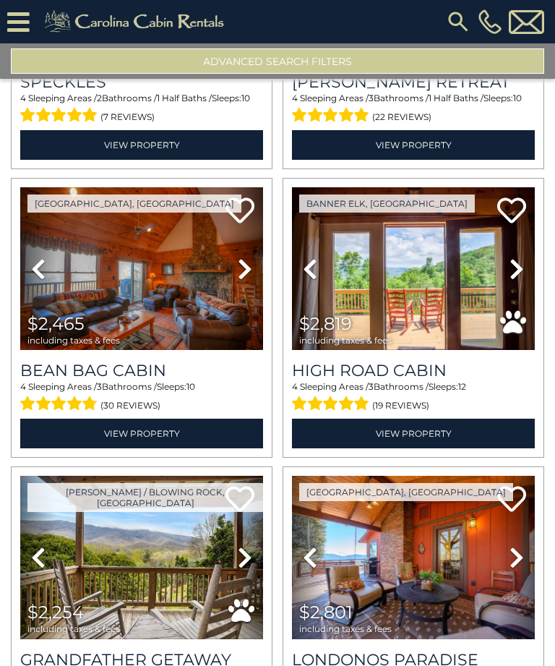
scroll to position [3705, 0]
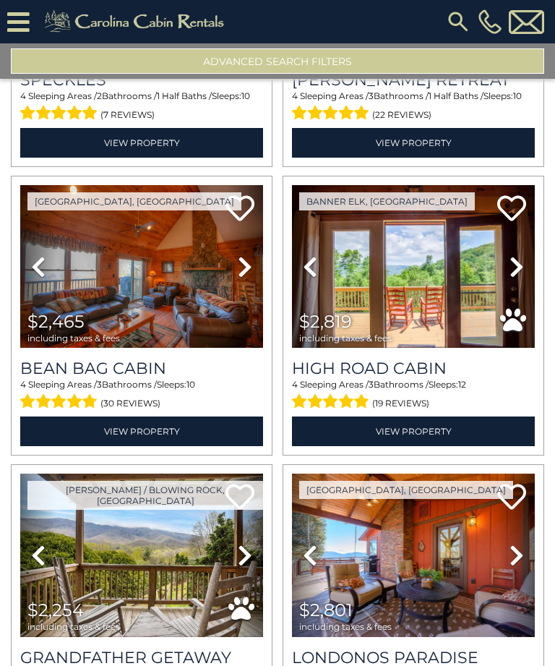
click at [442, 273] on img at bounding box center [413, 266] width 243 height 163
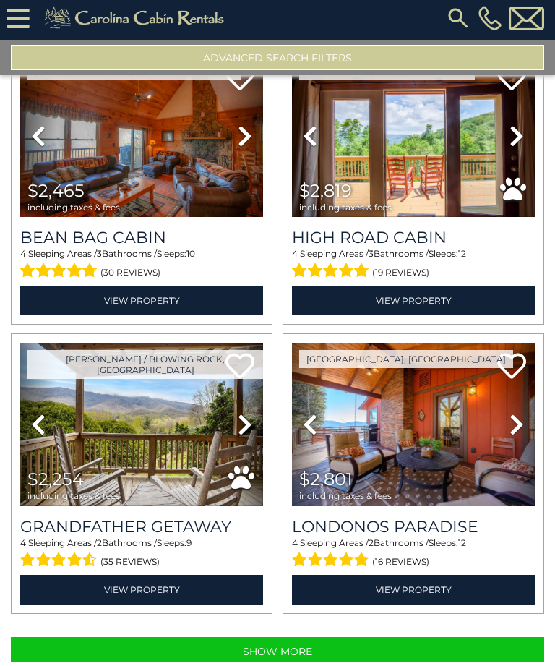
scroll to position [75, 0]
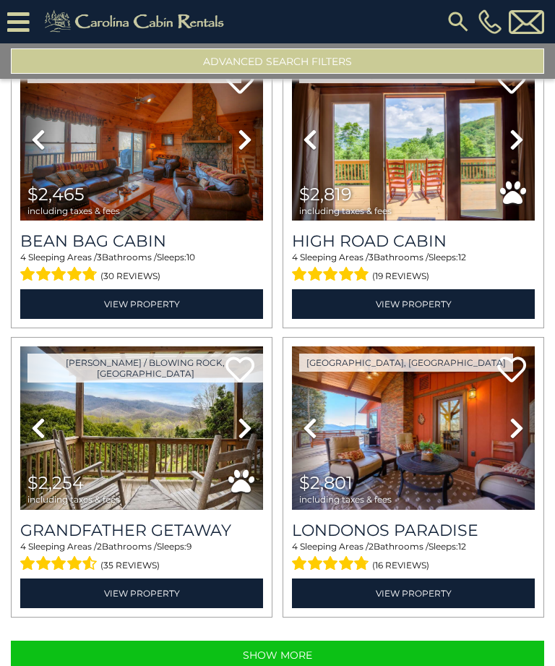
click at [453, 641] on button "Show More" at bounding box center [278, 655] width 534 height 29
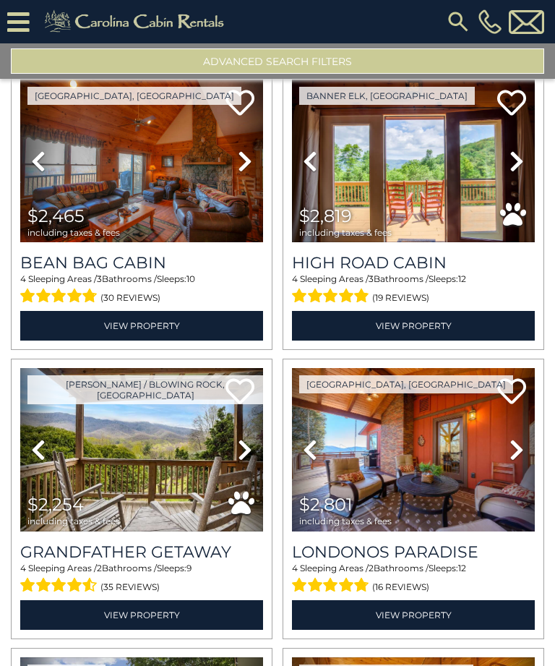
scroll to position [3925, 0]
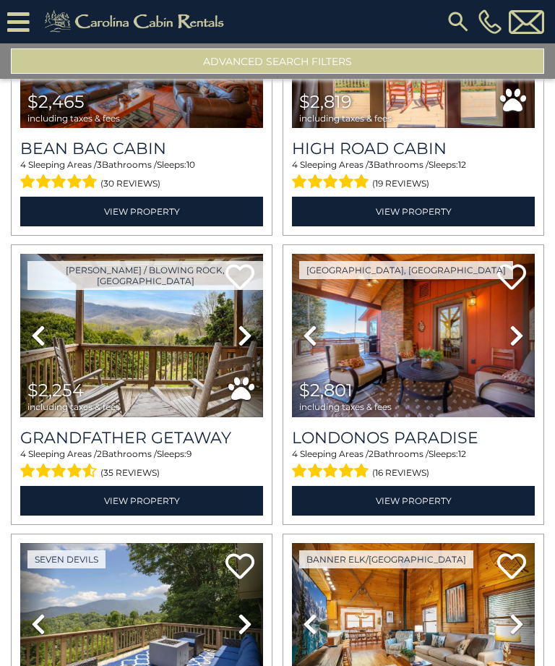
click at [442, 330] on img at bounding box center [413, 335] width 243 height 163
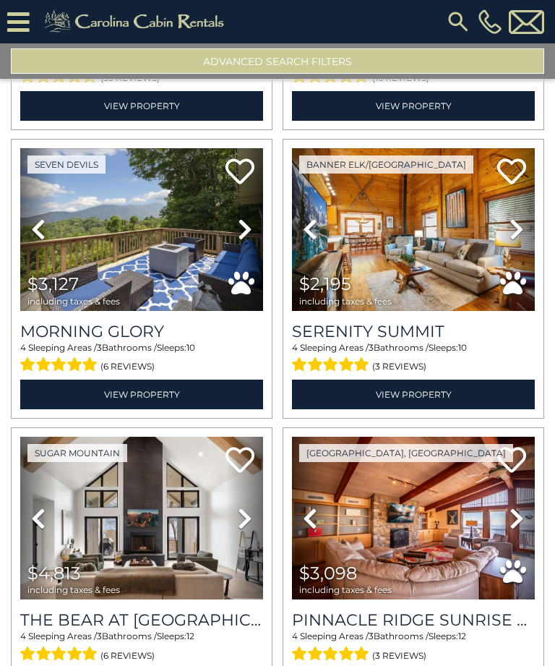
scroll to position [4321, 0]
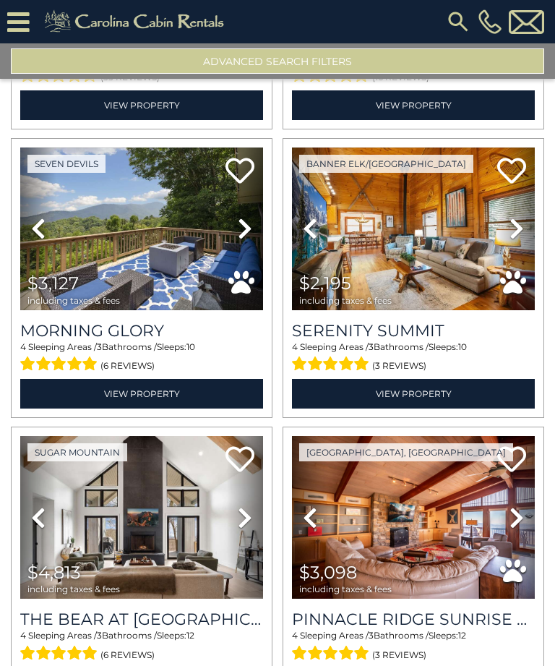
click at [512, 217] on icon at bounding box center [517, 228] width 14 height 23
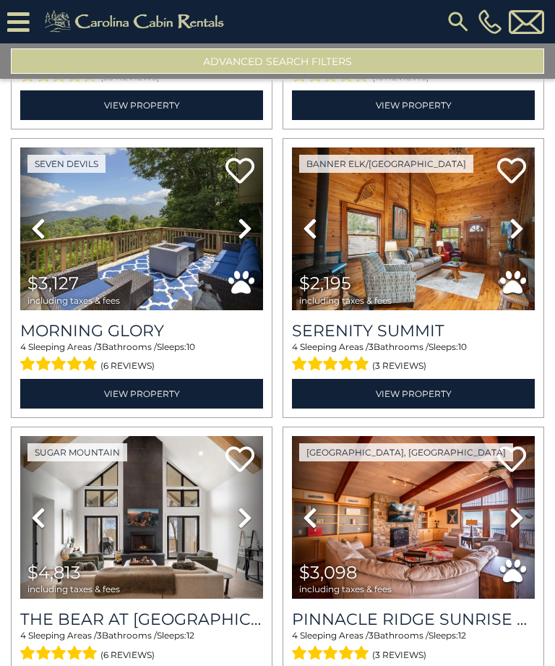
click at [518, 217] on icon at bounding box center [517, 228] width 14 height 23
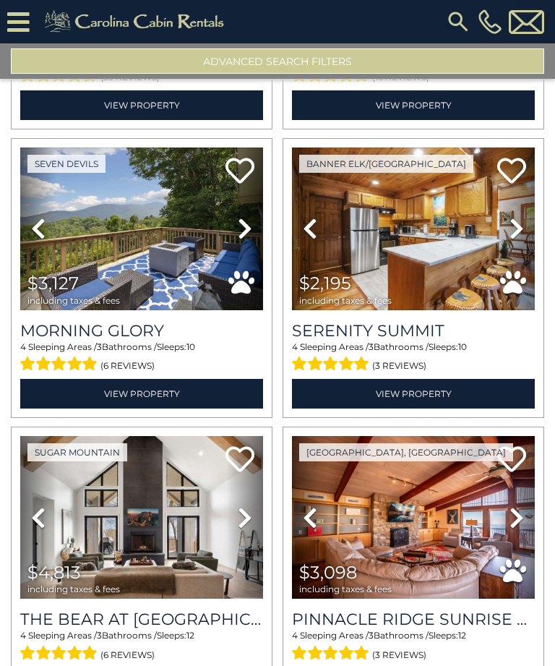
click at [521, 217] on icon at bounding box center [517, 228] width 14 height 23
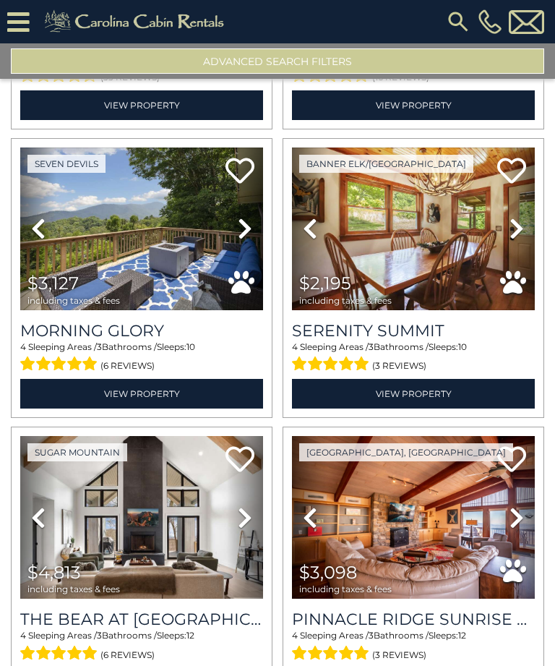
click at [521, 217] on icon at bounding box center [517, 228] width 14 height 23
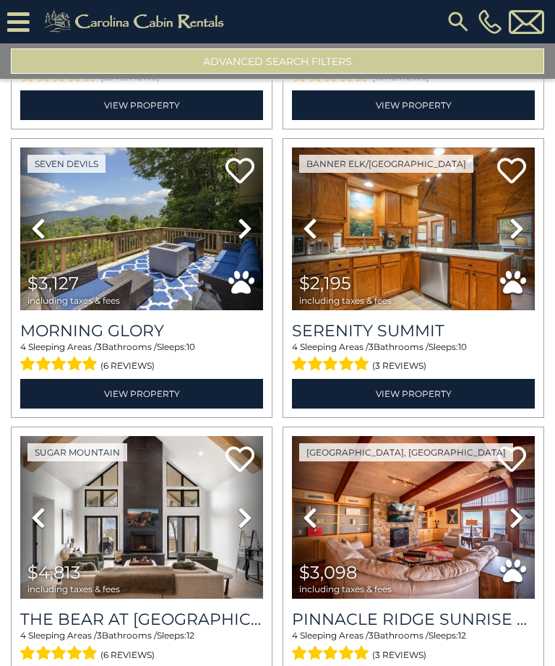
click at [516, 217] on icon at bounding box center [517, 228] width 14 height 23
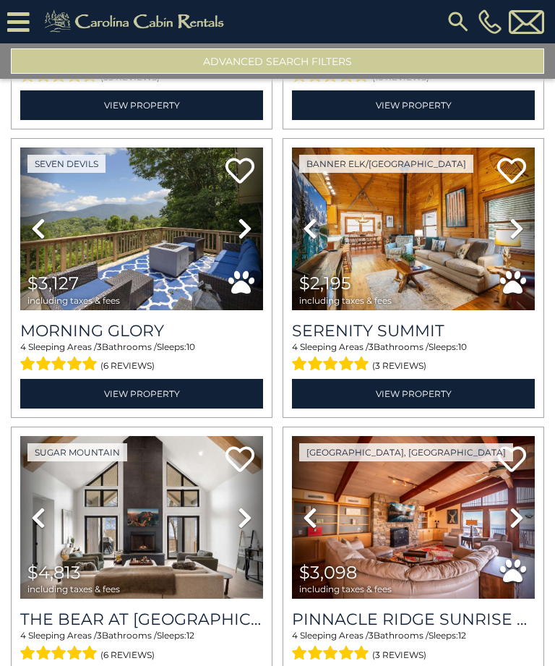
click at [440, 379] on link "View Property" at bounding box center [413, 394] width 243 height 30
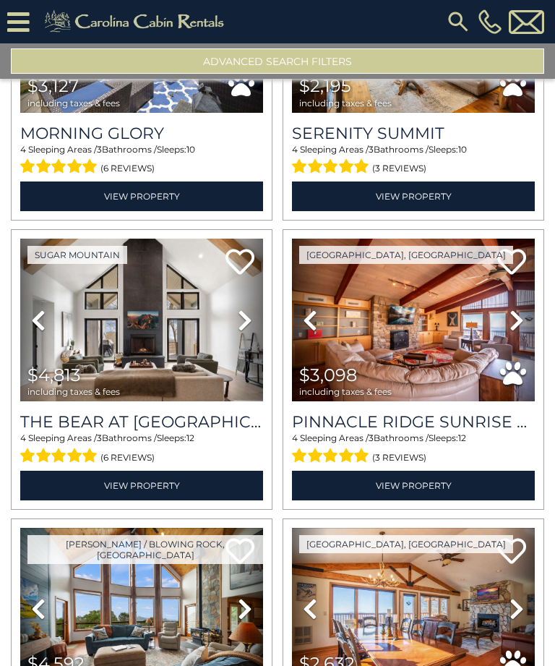
scroll to position [4520, 0]
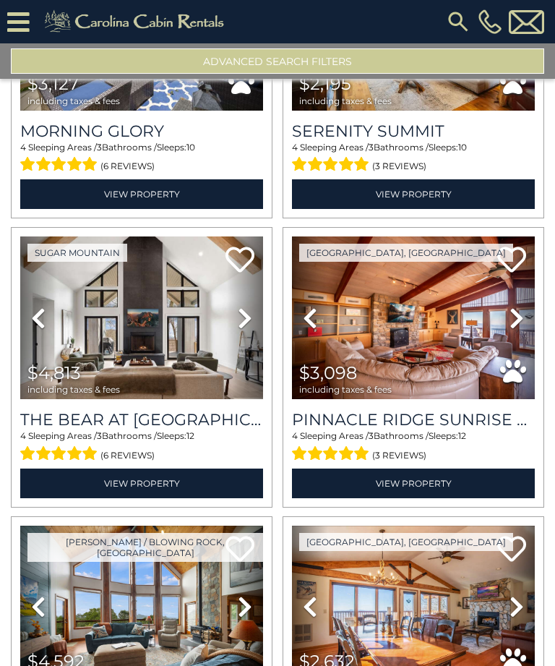
click at [514, 307] on icon at bounding box center [517, 318] width 14 height 23
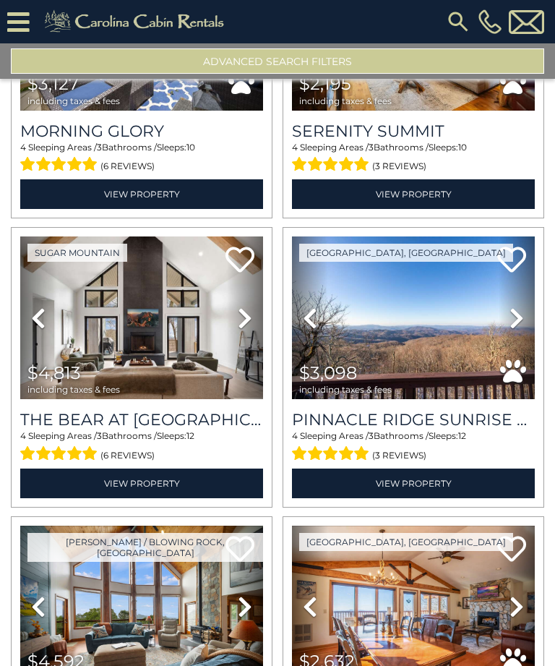
click at [517, 307] on icon at bounding box center [517, 318] width 14 height 23
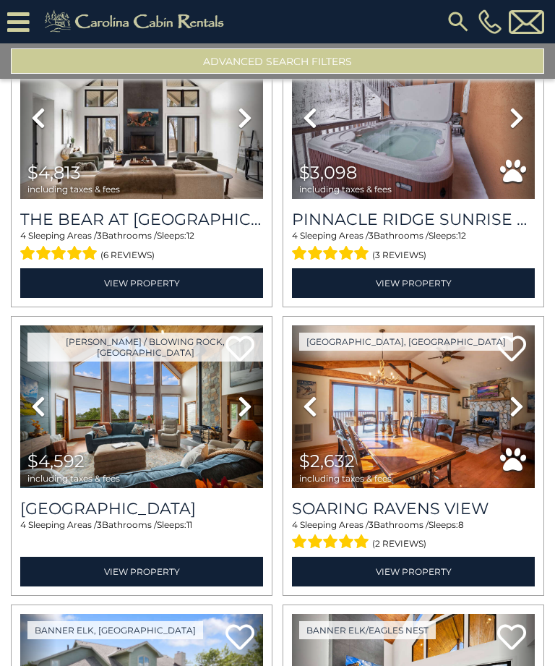
scroll to position [4778, 0]
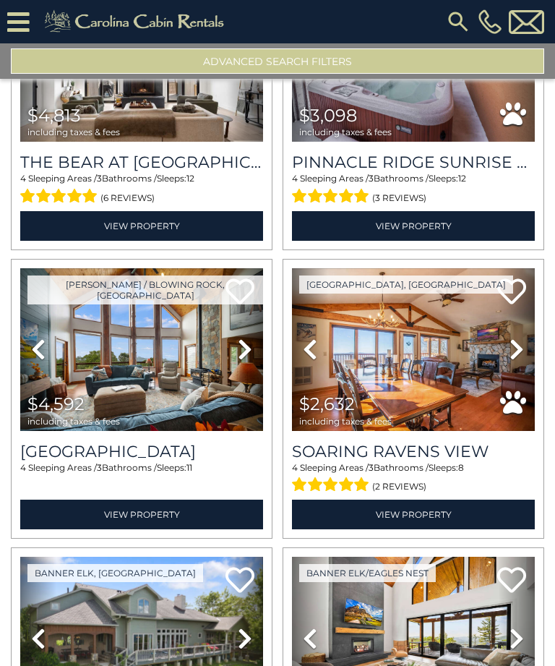
click at [521, 338] on icon at bounding box center [517, 349] width 14 height 23
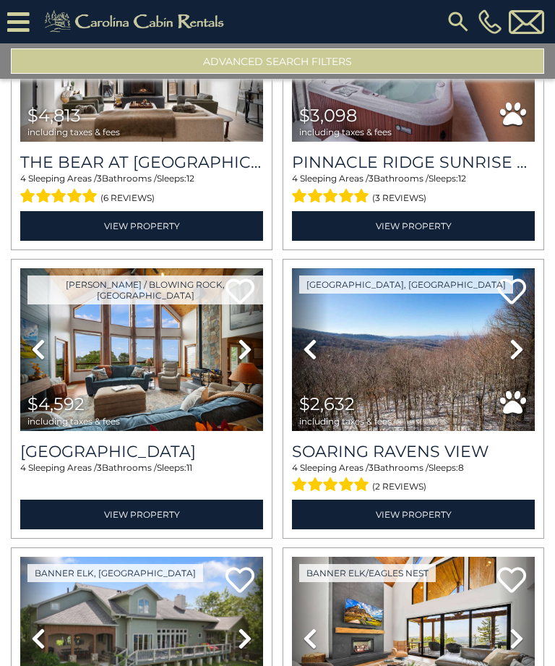
click at [514, 338] on icon at bounding box center [517, 349] width 14 height 23
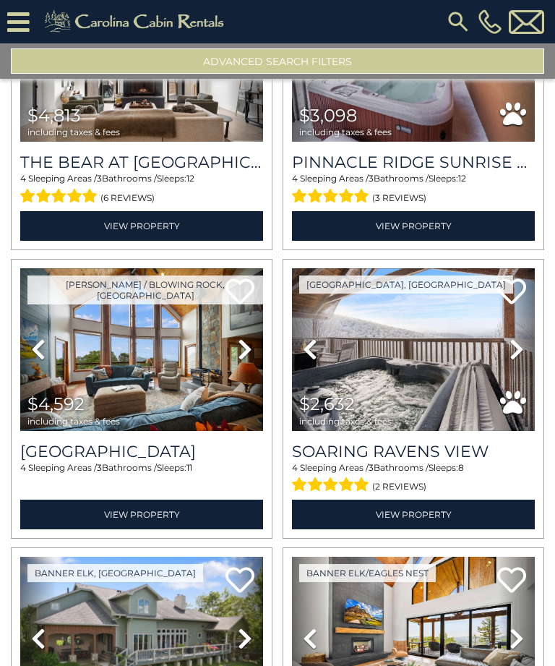
click at [524, 338] on icon at bounding box center [517, 349] width 14 height 23
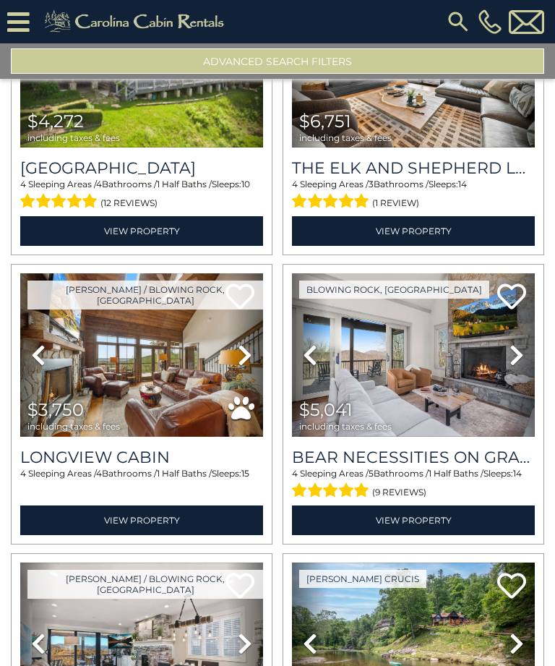
scroll to position [5351, 0]
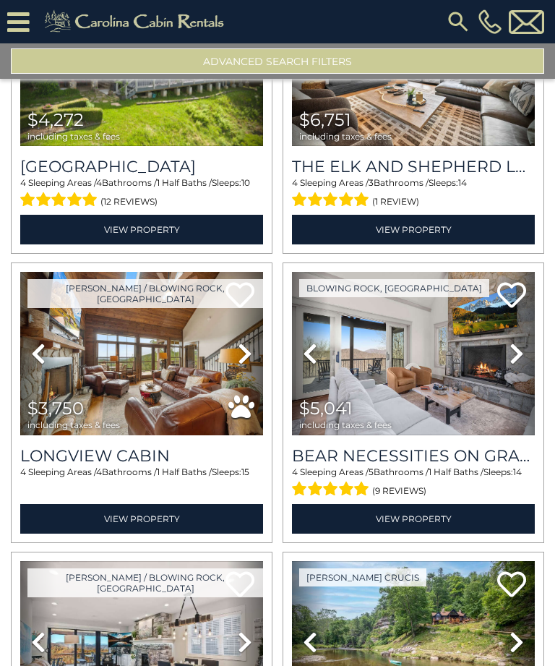
click at [238, 342] on icon at bounding box center [245, 353] width 14 height 23
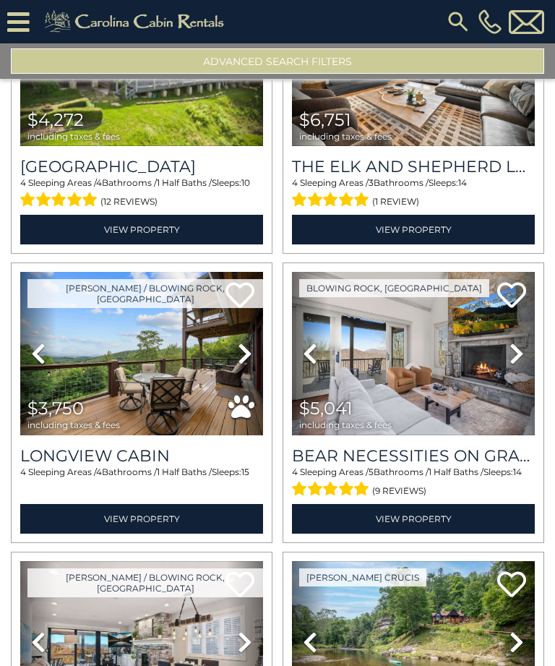
click at [242, 342] on icon at bounding box center [245, 353] width 14 height 23
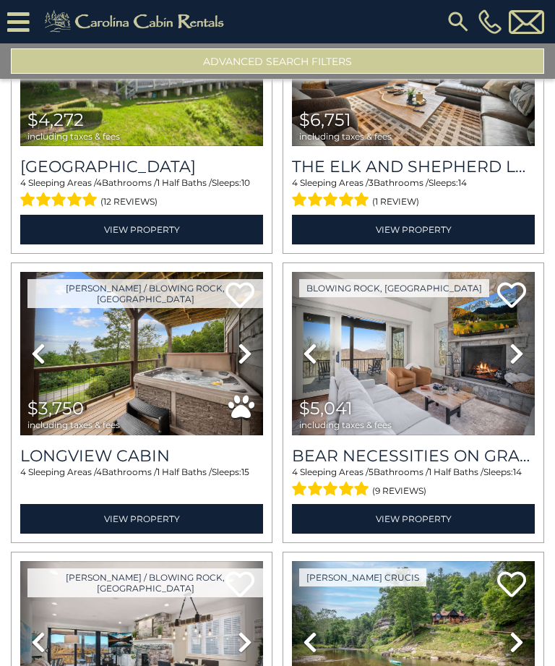
click at [241, 342] on icon at bounding box center [245, 353] width 14 height 23
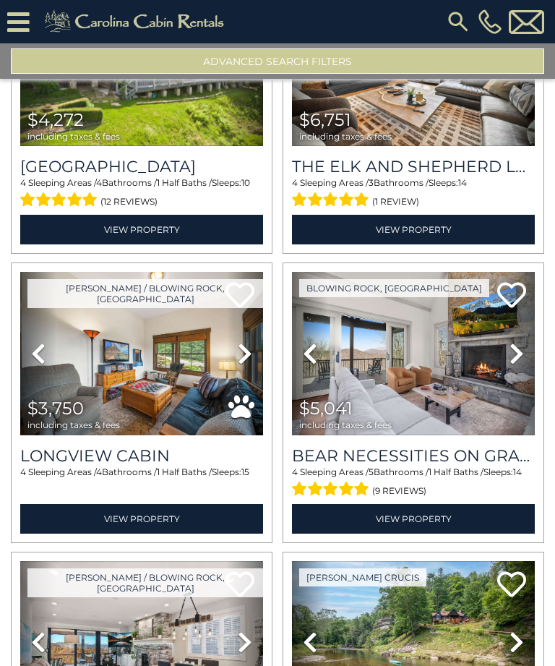
click at [238, 342] on icon at bounding box center [245, 353] width 14 height 23
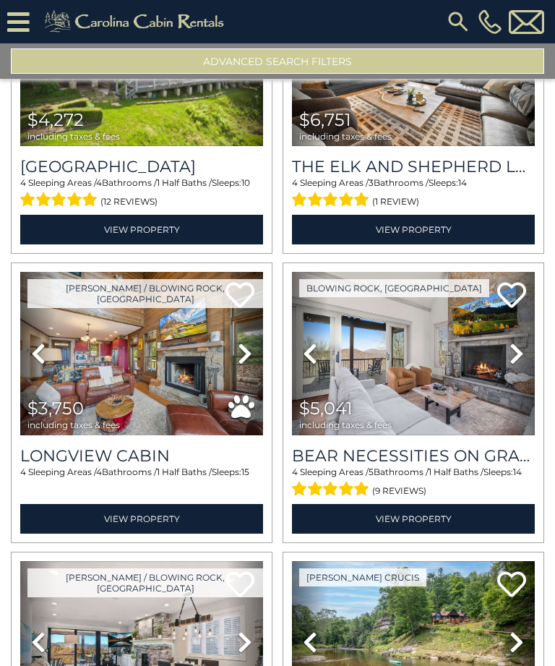
click at [236, 324] on link "Next" at bounding box center [245, 353] width 36 height 163
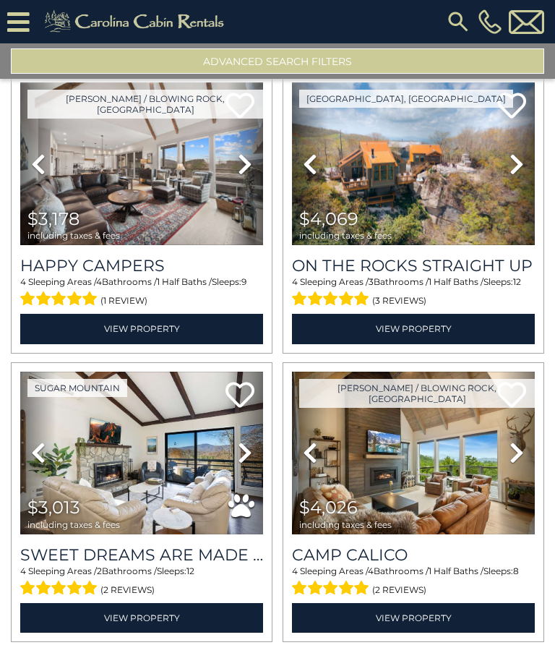
scroll to position [6118, 0]
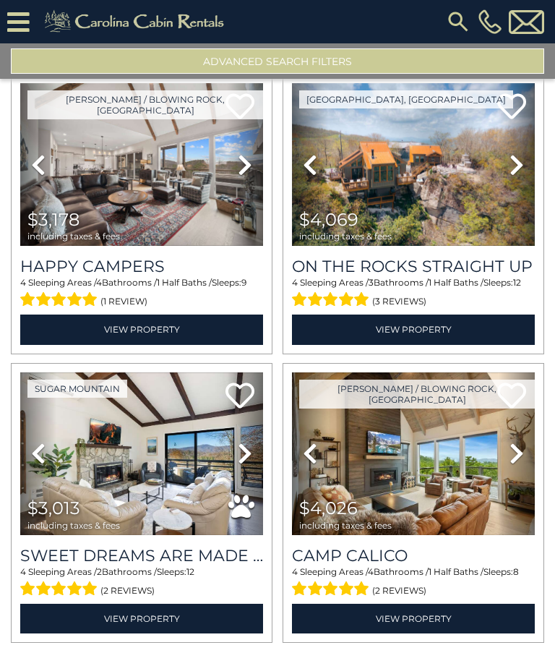
click at [243, 442] on icon at bounding box center [245, 453] width 14 height 23
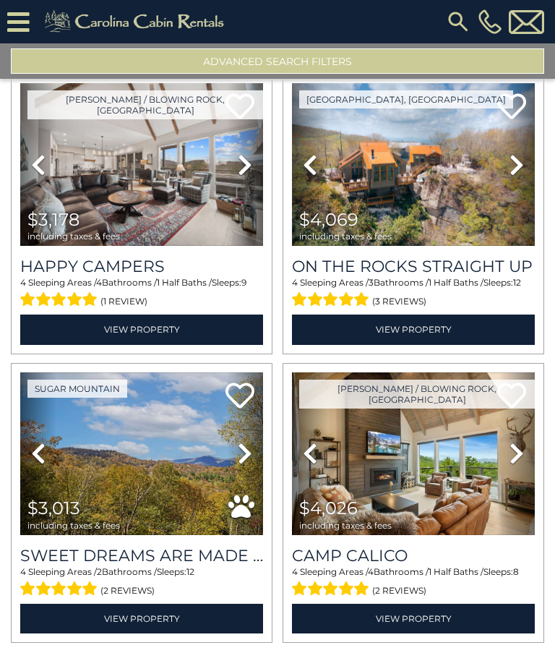
click at [242, 442] on icon at bounding box center [245, 453] width 14 height 23
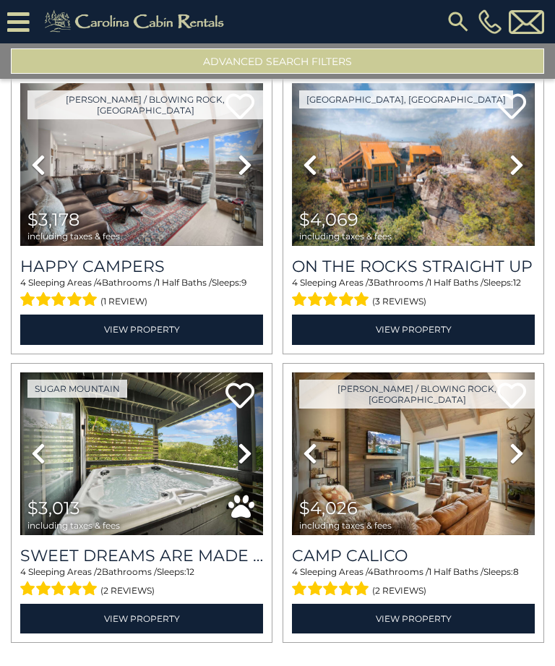
click at [240, 442] on icon at bounding box center [245, 453] width 14 height 23
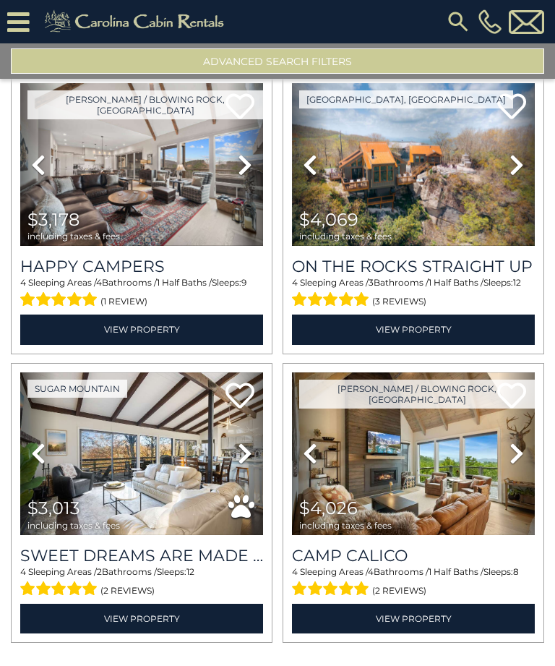
scroll to position [0, 0]
click at [458, 21] on img at bounding box center [459, 22] width 26 height 26
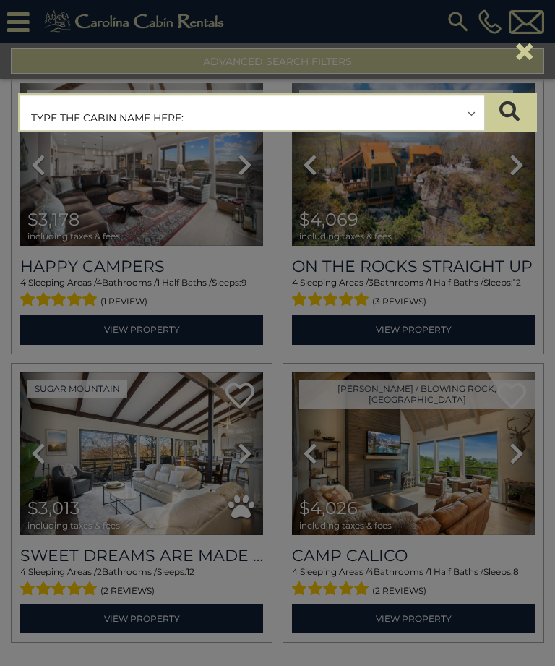
click at [256, 108] on input "text" at bounding box center [252, 113] width 464 height 36
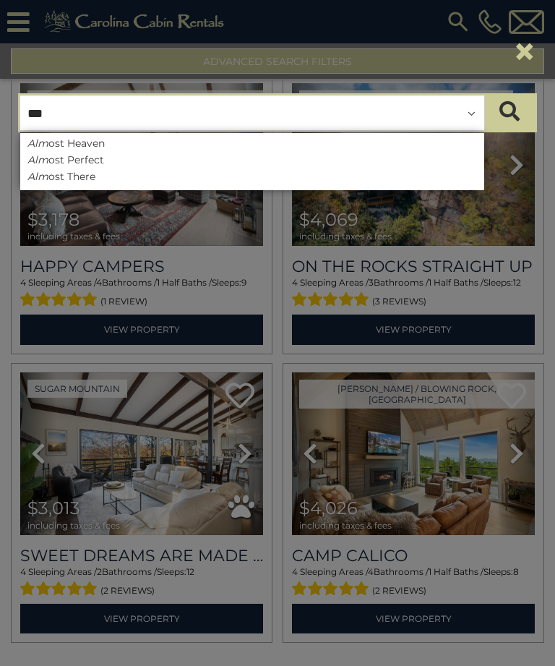
type input "****"
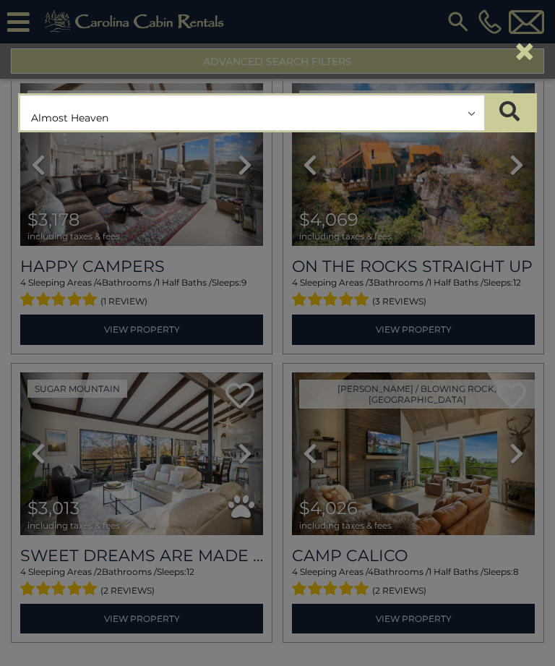
click at [510, 113] on button "submit" at bounding box center [510, 113] width 51 height 36
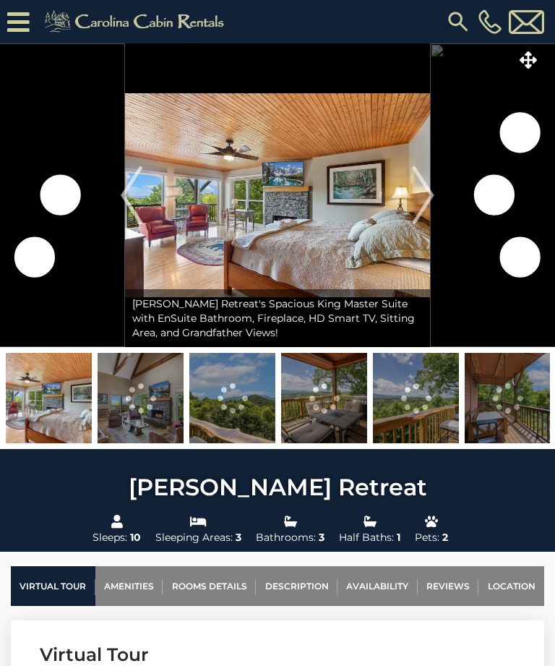
click at [219, 579] on link "Rooms Details" at bounding box center [209, 586] width 93 height 40
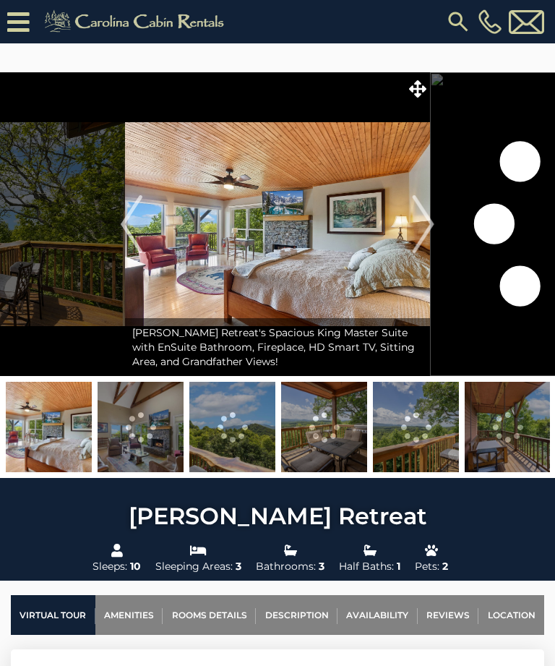
scroll to position [1817, 0]
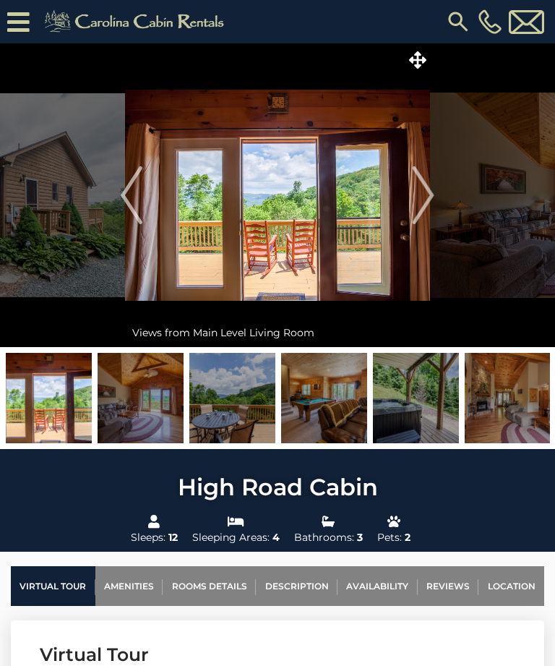
click at [226, 582] on link "Rooms Details" at bounding box center [209, 586] width 93 height 40
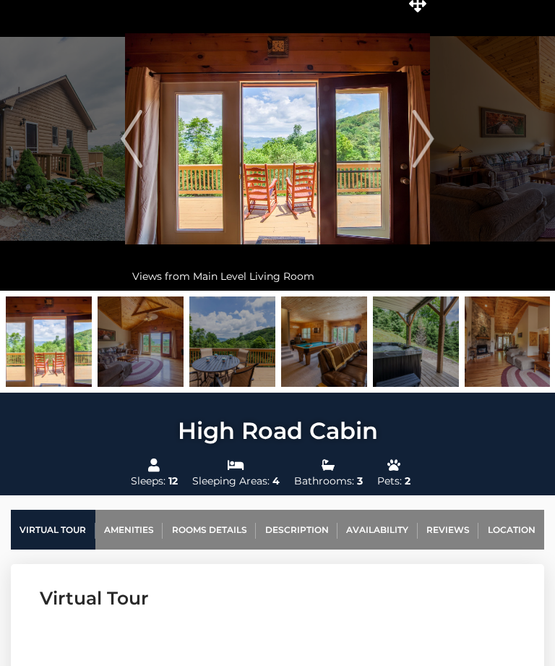
scroll to position [55, 0]
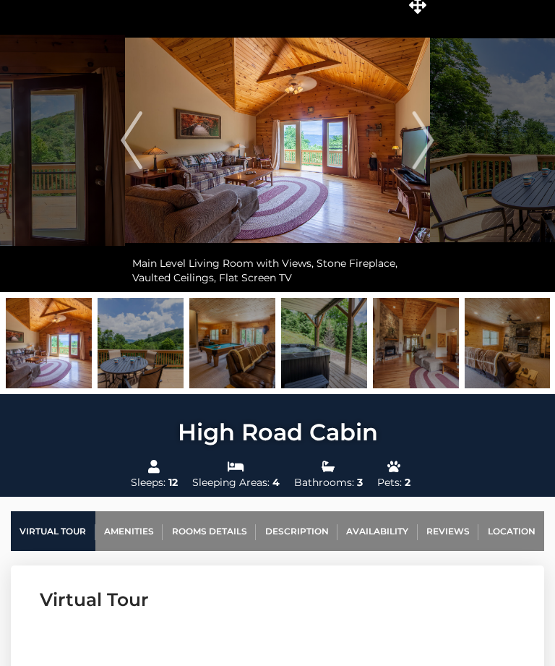
click at [220, 363] on img at bounding box center [232, 343] width 86 height 90
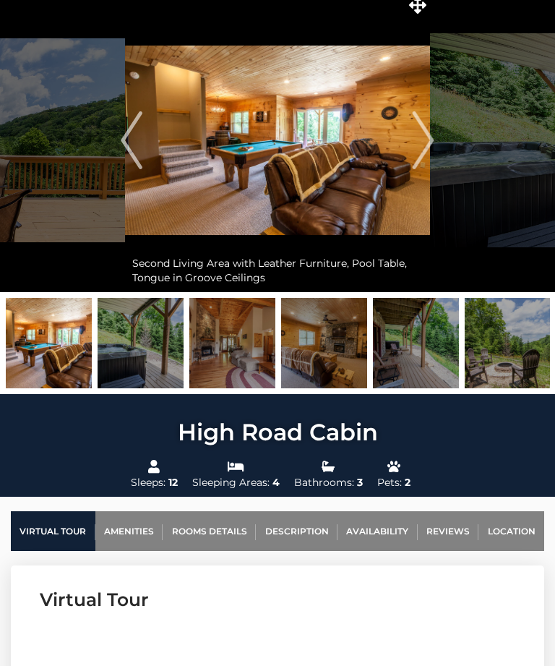
click at [250, 365] on img at bounding box center [232, 343] width 86 height 90
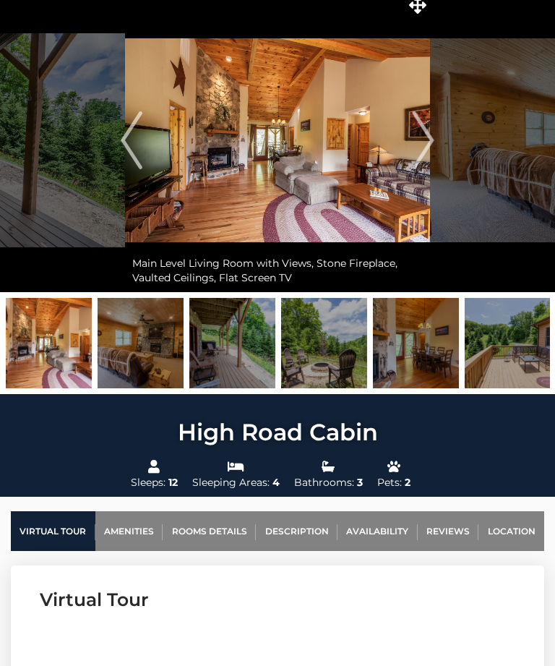
click at [354, 336] on img at bounding box center [324, 343] width 86 height 90
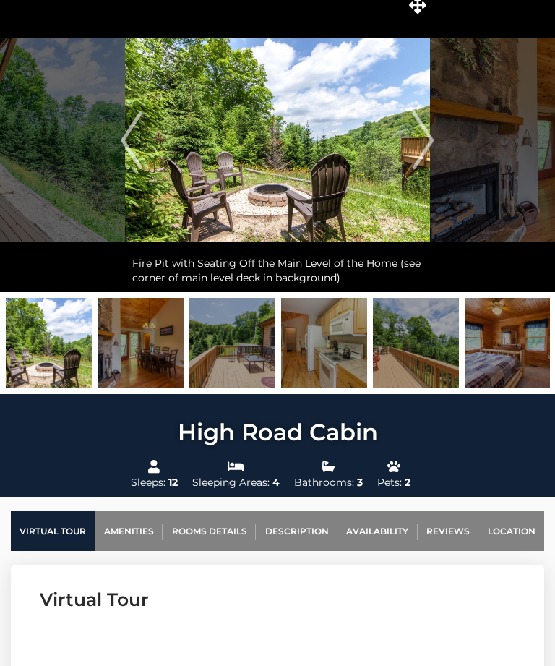
click at [495, 357] on img at bounding box center [508, 343] width 86 height 90
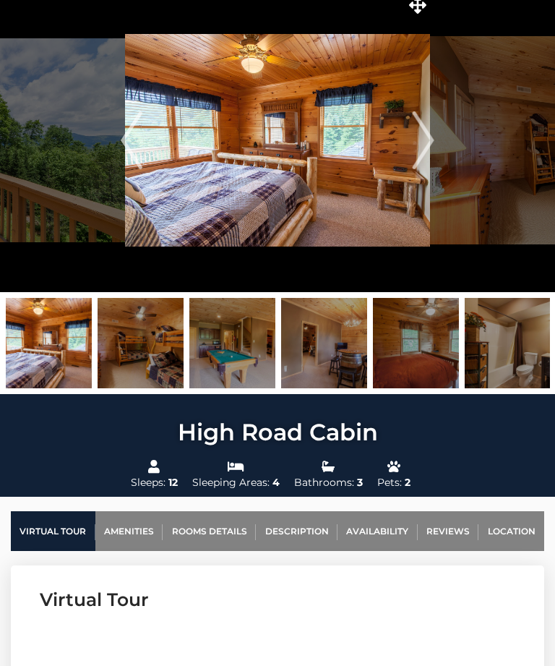
click at [519, 357] on img at bounding box center [508, 343] width 86 height 90
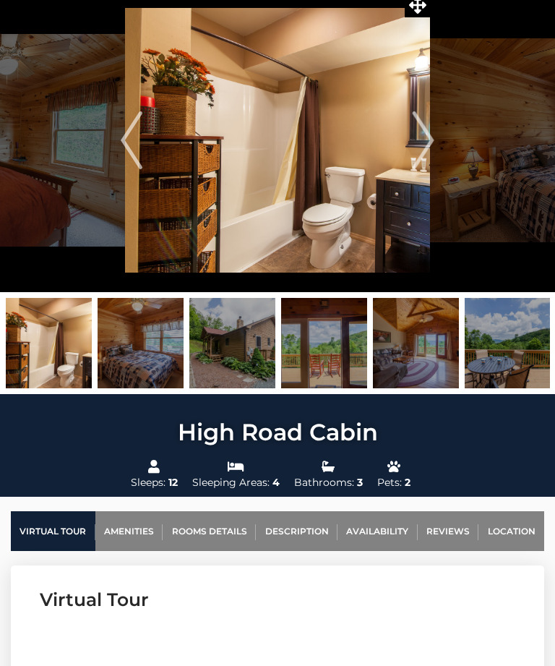
click at [424, 360] on img at bounding box center [416, 343] width 86 height 90
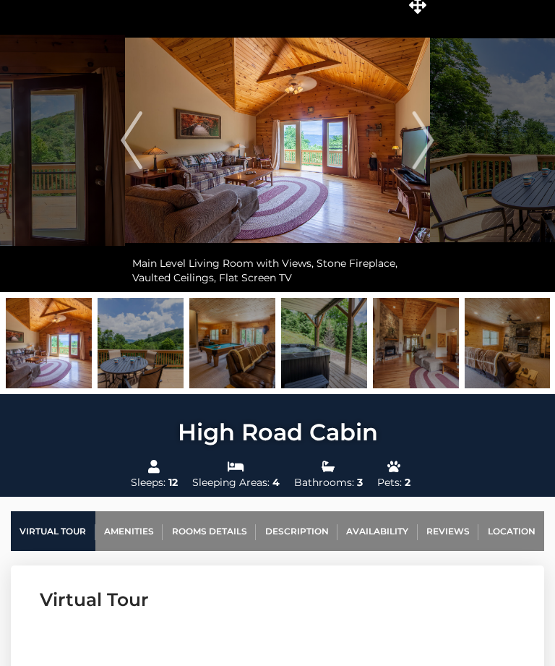
click at [502, 344] on img at bounding box center [508, 343] width 86 height 90
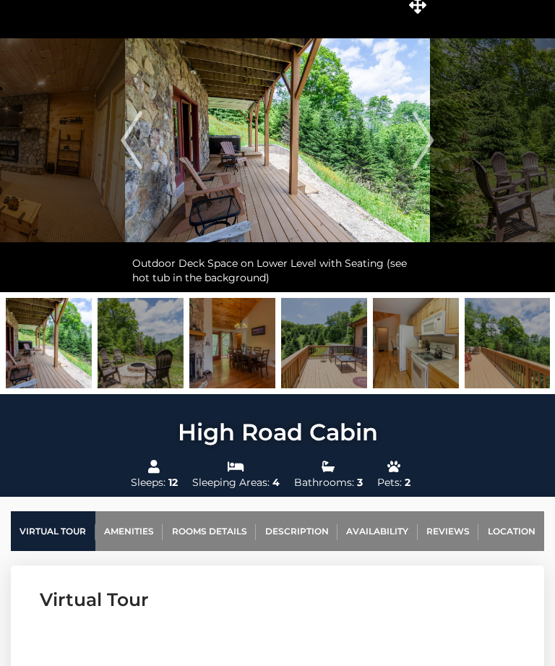
click at [396, 357] on img at bounding box center [416, 343] width 86 height 90
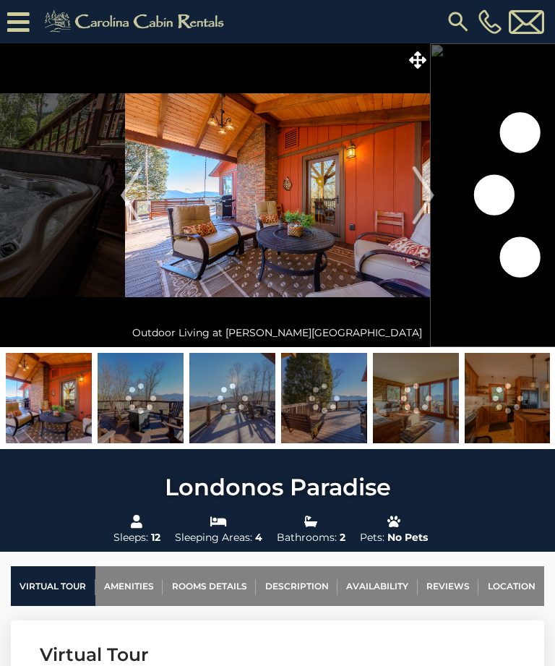
click at [204, 589] on link "Rooms Details" at bounding box center [209, 586] width 93 height 40
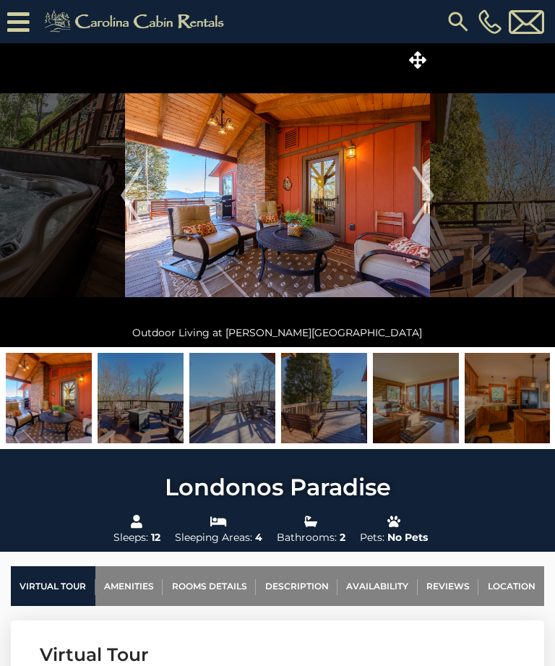
click at [425, 174] on img "Next" at bounding box center [424, 195] width 22 height 58
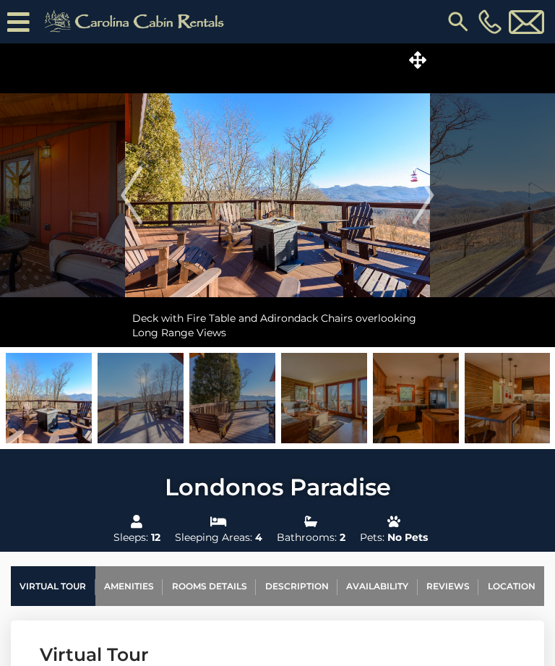
click at [426, 209] on img "Next" at bounding box center [424, 195] width 22 height 58
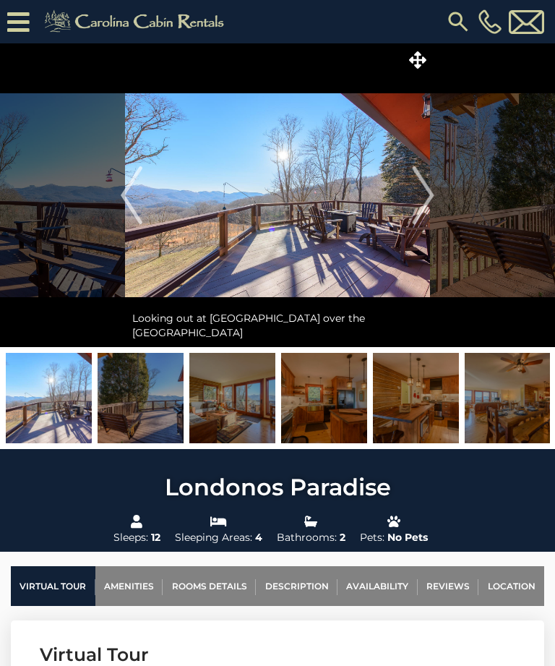
click at [419, 198] on img "Next" at bounding box center [424, 195] width 22 height 58
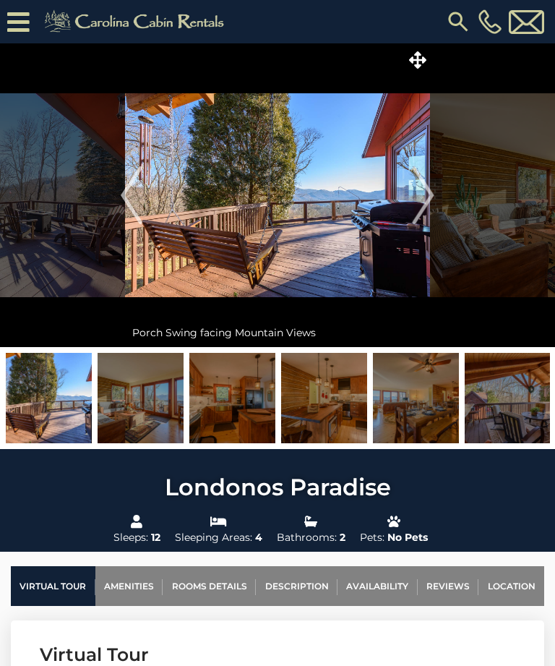
click at [425, 195] on img "Next" at bounding box center [424, 195] width 22 height 58
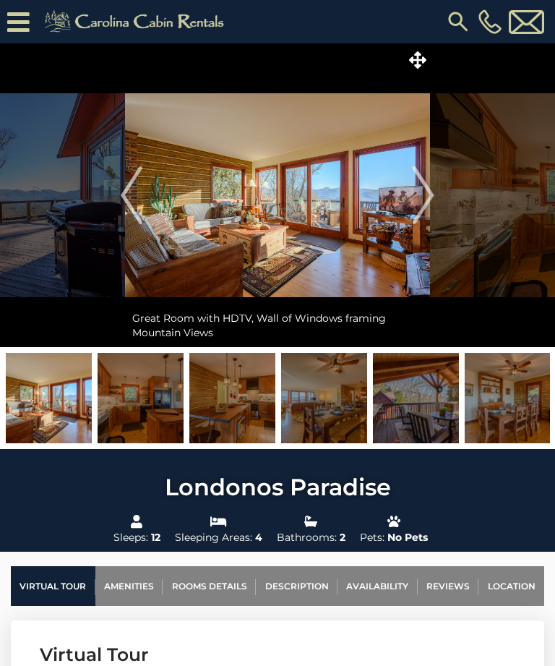
click at [424, 197] on img "Next" at bounding box center [424, 195] width 22 height 58
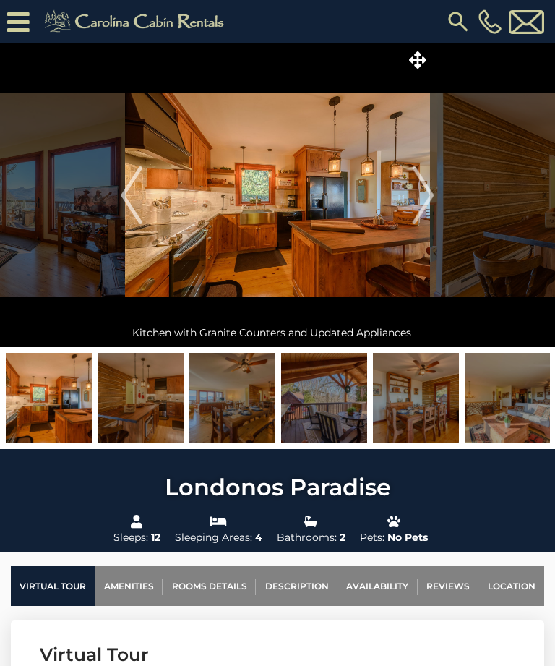
click at [425, 195] on img "Next" at bounding box center [424, 195] width 22 height 58
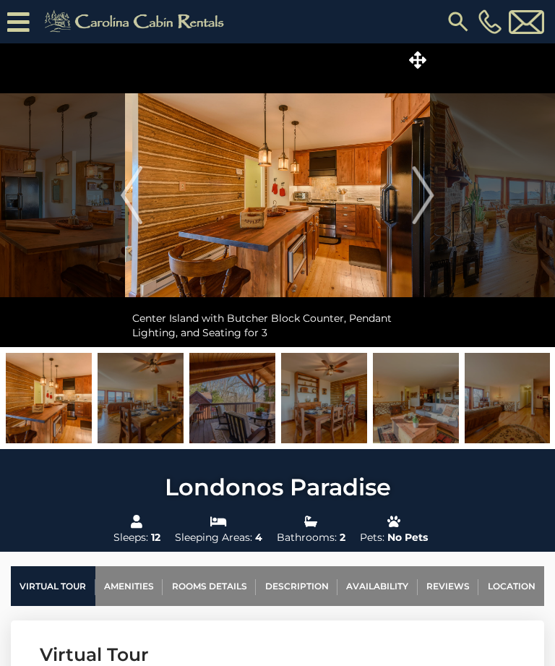
click at [423, 200] on img "Next" at bounding box center [424, 195] width 22 height 58
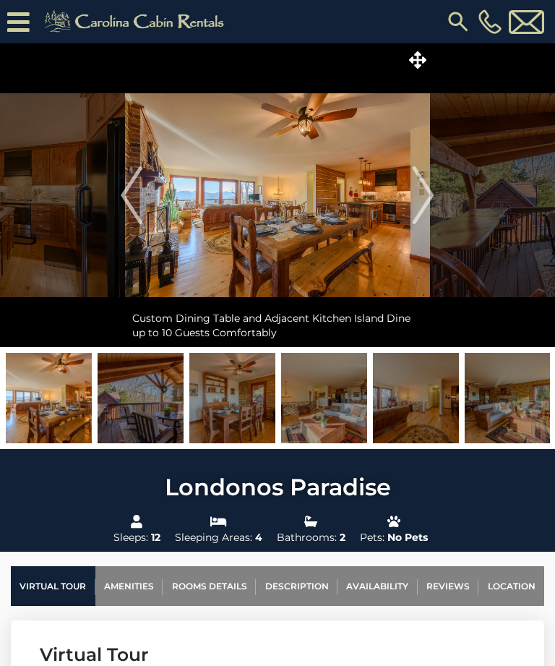
click at [435, 192] on img "Next" at bounding box center [424, 195] width 22 height 58
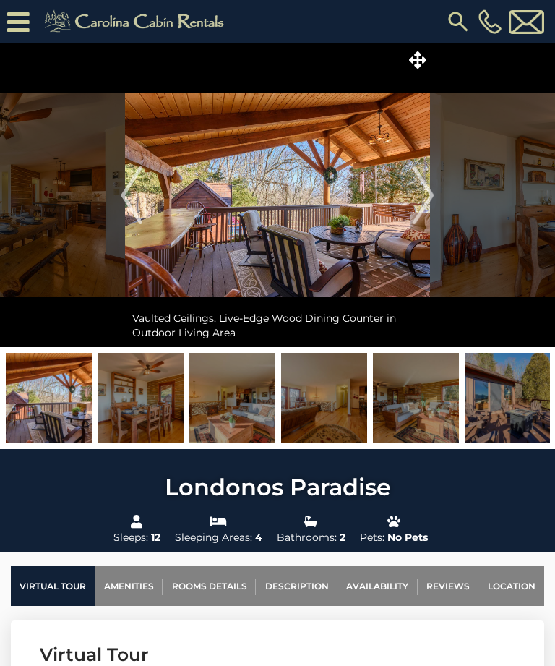
click at [423, 196] on img "Next" at bounding box center [424, 195] width 22 height 58
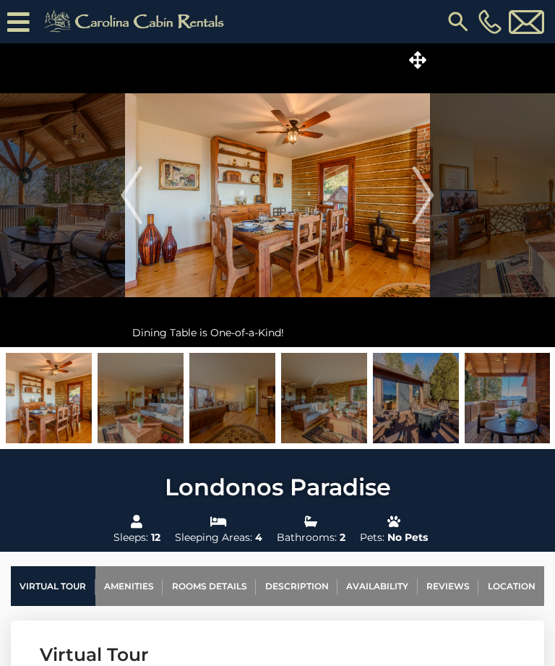
click at [427, 195] on img "Next" at bounding box center [424, 195] width 22 height 58
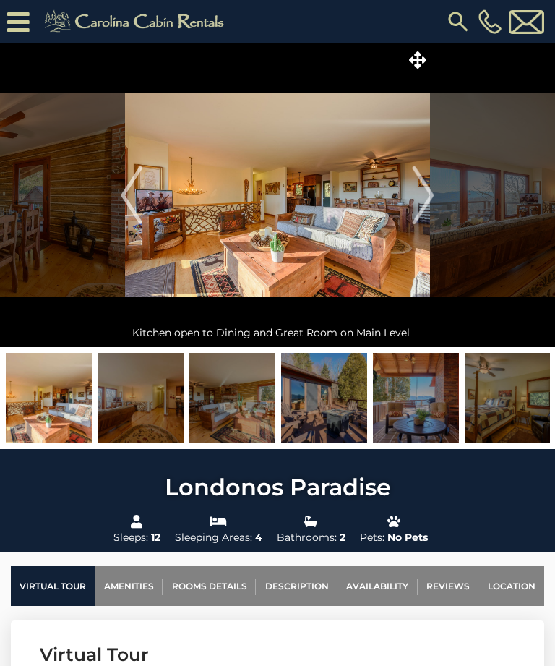
click at [423, 197] on img "Next" at bounding box center [424, 195] width 22 height 58
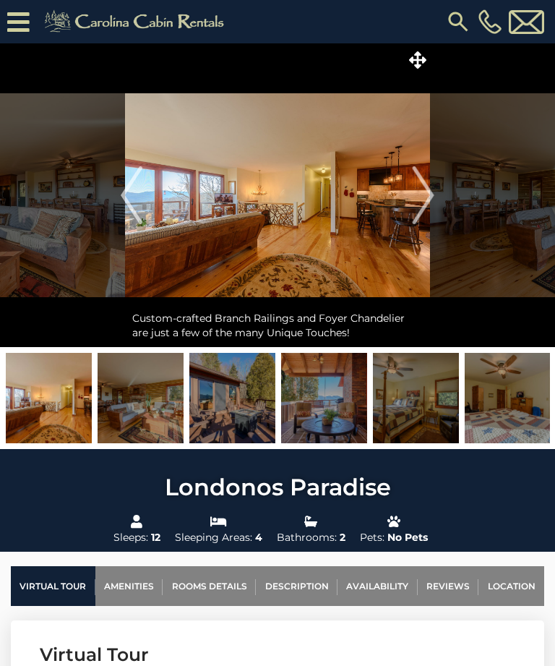
click at [427, 196] on img "Next" at bounding box center [424, 195] width 22 height 58
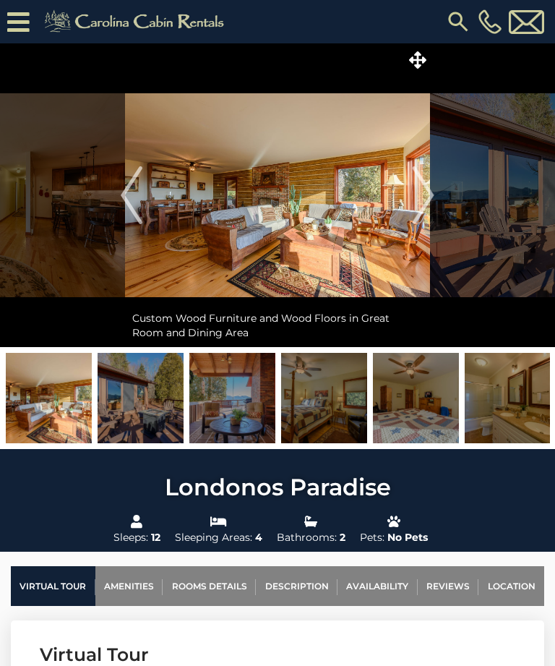
click at [425, 197] on img "Next" at bounding box center [424, 195] width 22 height 58
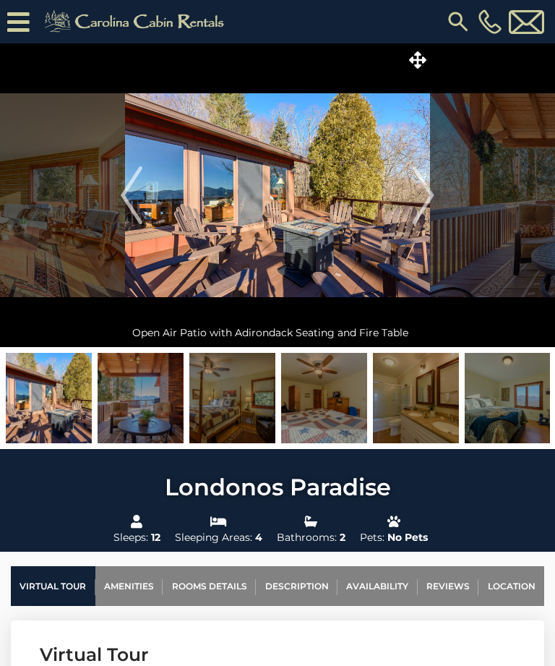
click at [135, 195] on img "Previous" at bounding box center [132, 195] width 22 height 58
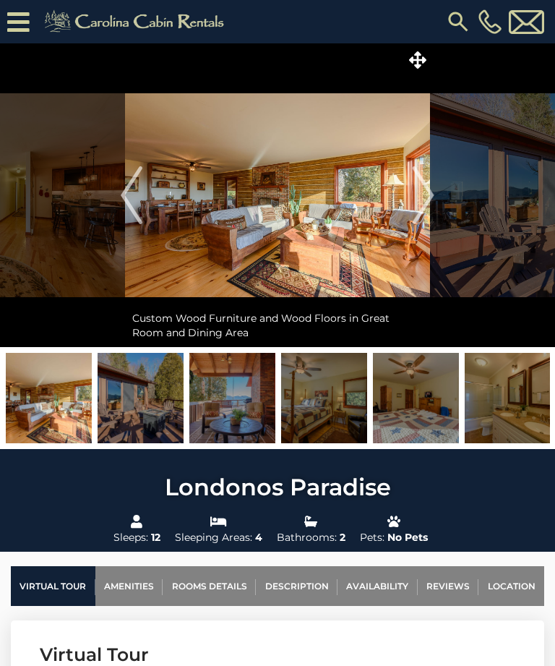
click at [428, 197] on img "Next" at bounding box center [424, 195] width 22 height 58
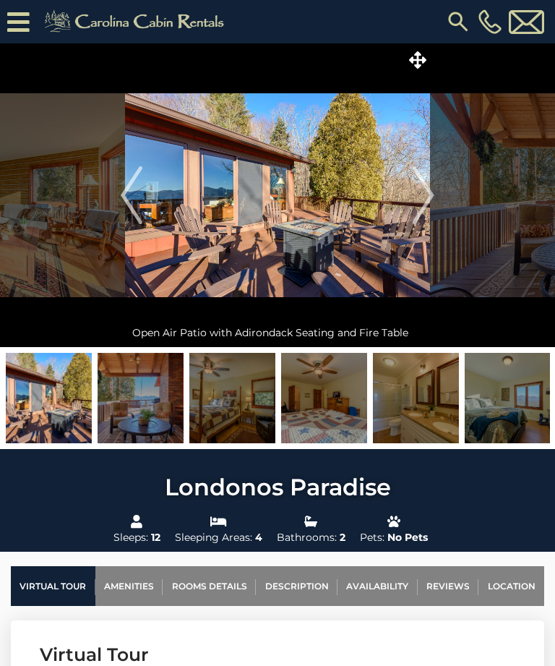
click at [430, 205] on img "Next" at bounding box center [424, 195] width 22 height 58
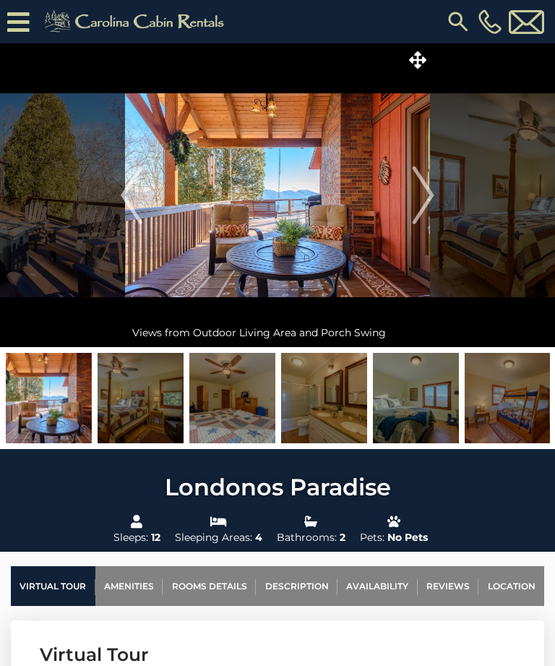
click at [426, 189] on img "Next" at bounding box center [424, 195] width 22 height 58
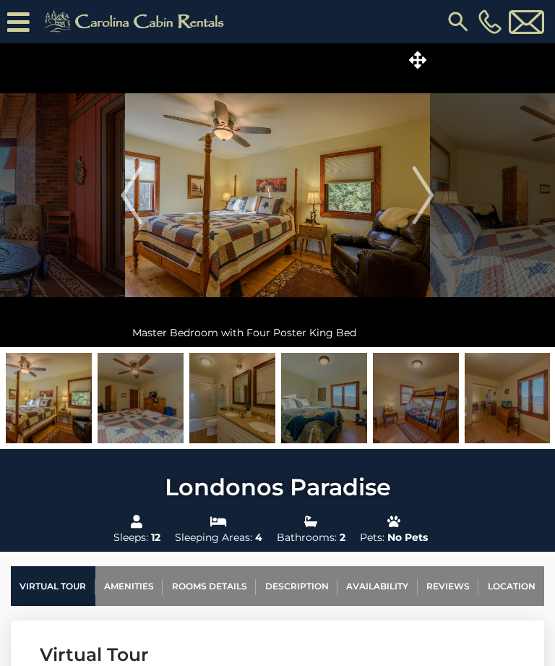
click at [428, 198] on img "Next" at bounding box center [424, 195] width 22 height 58
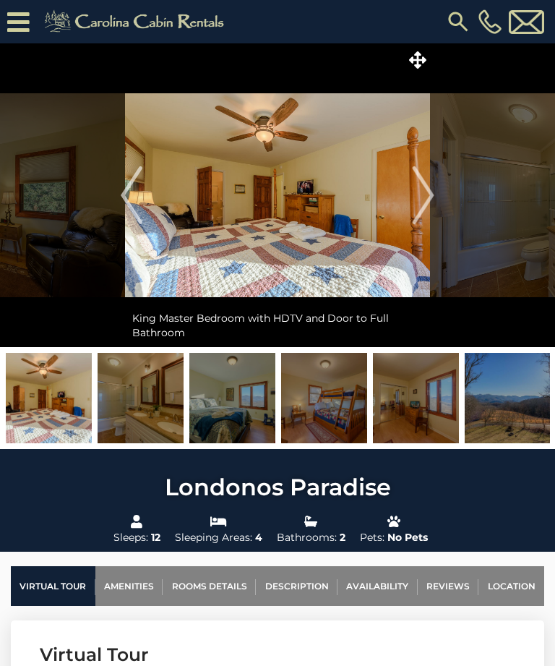
click at [420, 197] on img "Next" at bounding box center [424, 195] width 22 height 58
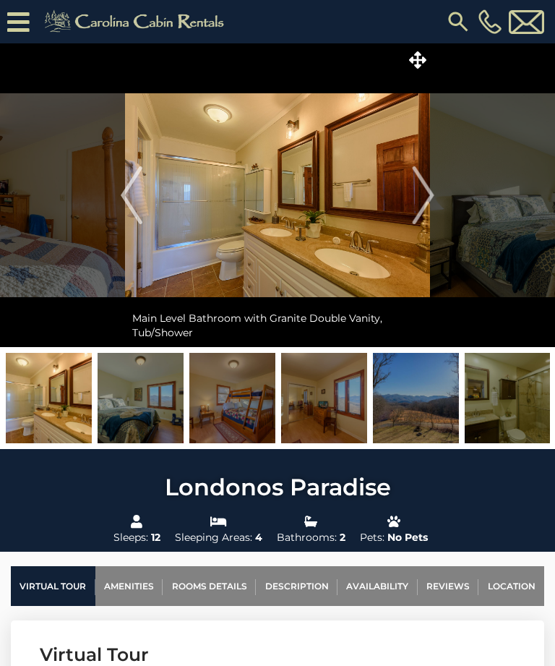
click at [421, 193] on img "Next" at bounding box center [424, 195] width 22 height 58
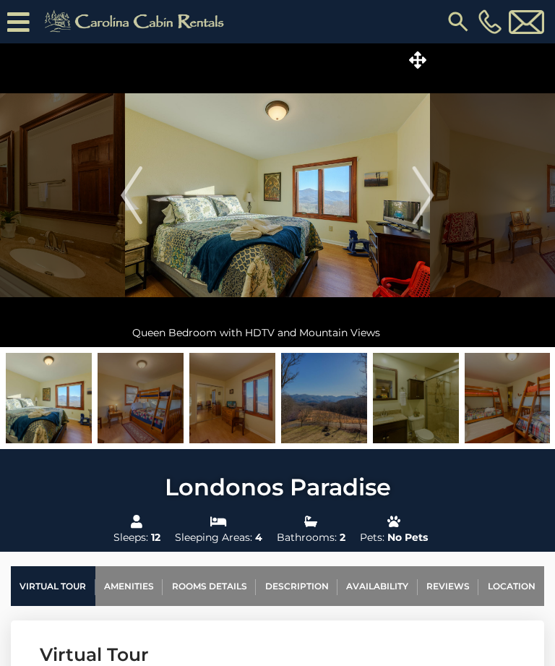
click at [419, 197] on img "Next" at bounding box center [424, 195] width 22 height 58
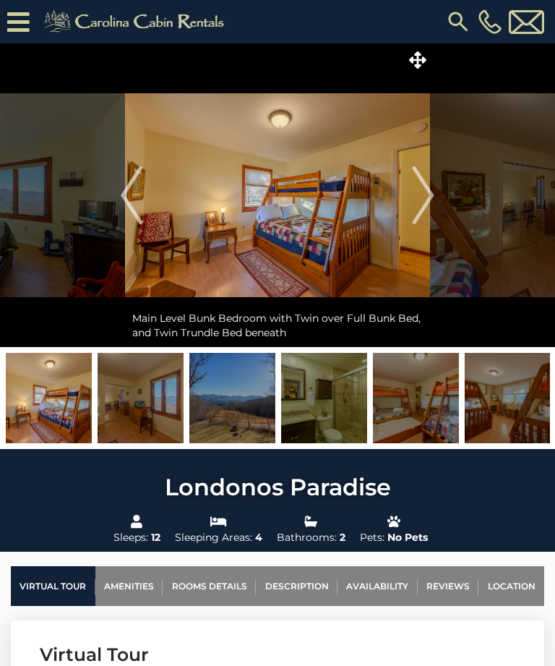
click at [425, 192] on img "Next" at bounding box center [424, 195] width 22 height 58
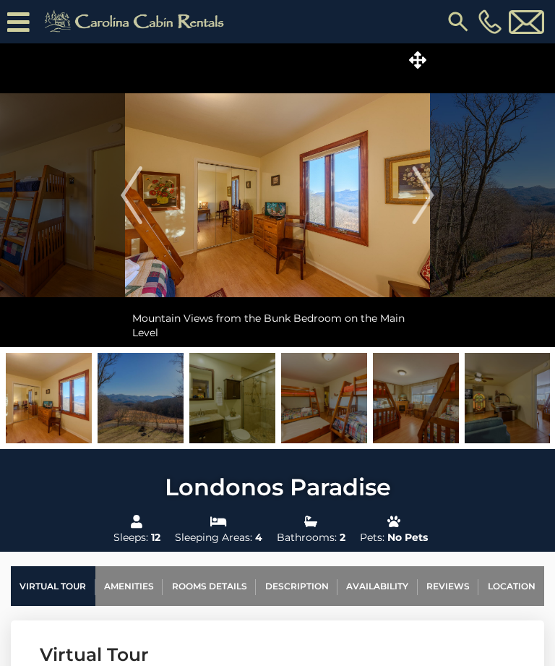
click at [425, 202] on img "Next" at bounding box center [424, 195] width 22 height 58
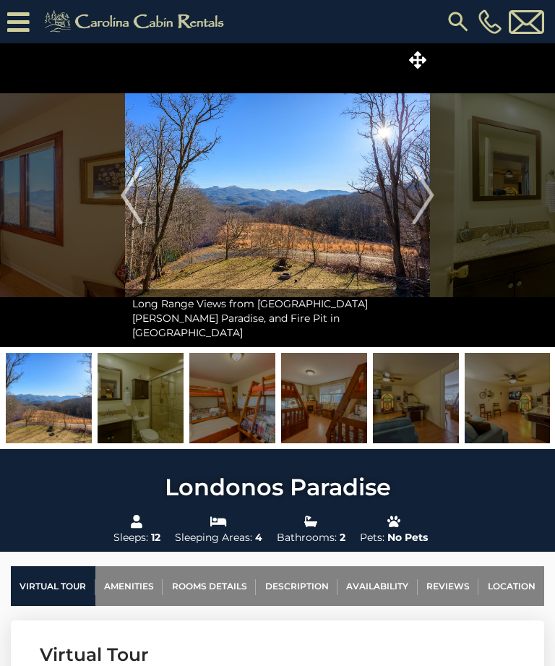
click at [423, 203] on img "Next" at bounding box center [424, 195] width 22 height 58
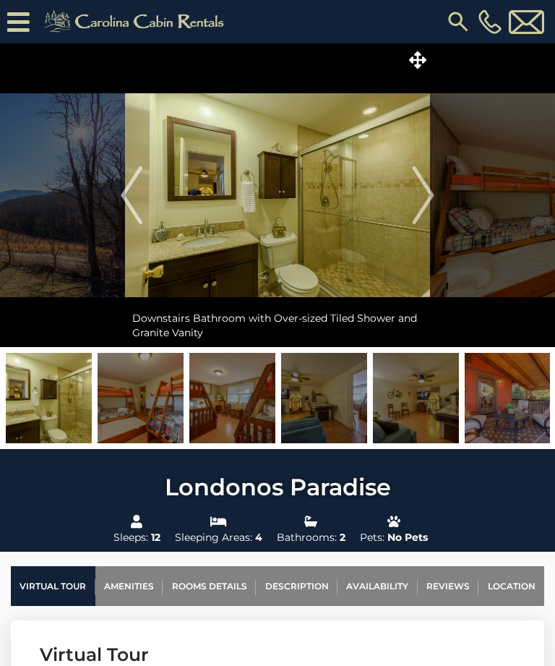
click at [420, 205] on img "Next" at bounding box center [424, 195] width 22 height 58
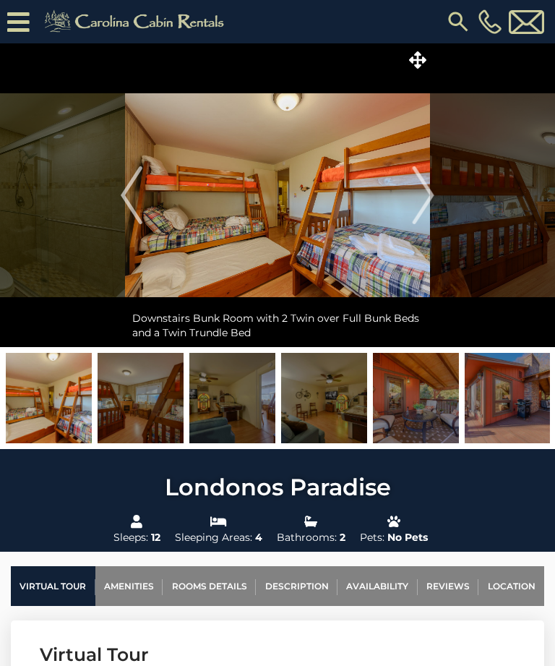
click at [432, 205] on img "Next" at bounding box center [424, 195] width 22 height 58
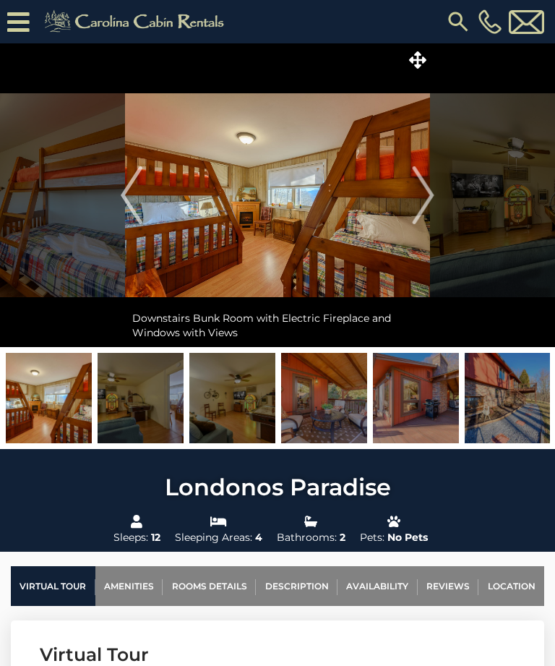
click at [420, 197] on img "Next" at bounding box center [424, 195] width 22 height 58
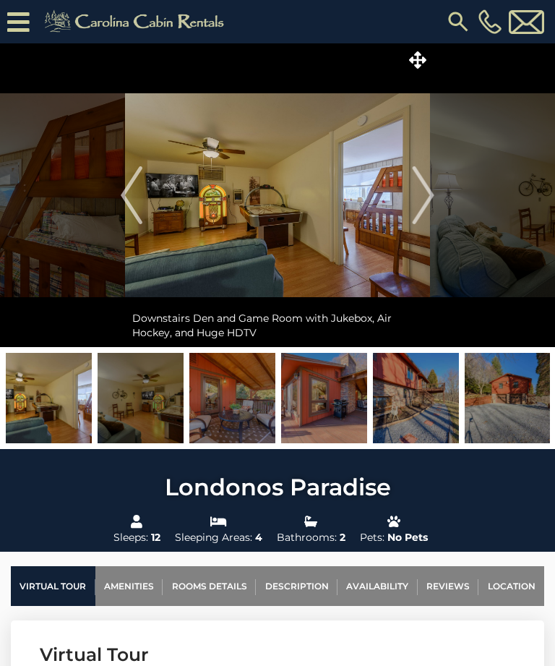
click at [424, 201] on img "Next" at bounding box center [424, 195] width 22 height 58
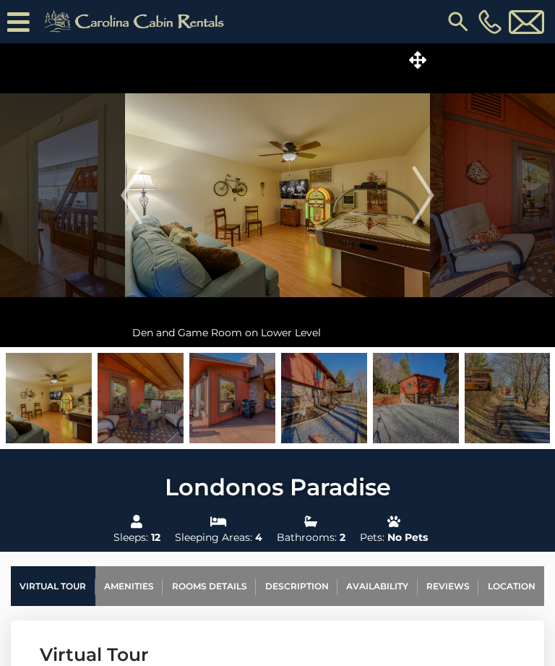
click at [426, 200] on img "Next" at bounding box center [424, 195] width 22 height 58
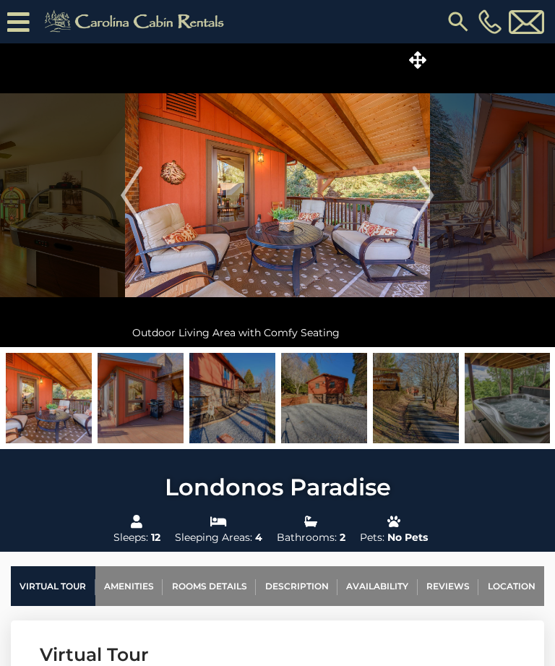
click at [420, 187] on img "Next" at bounding box center [424, 195] width 22 height 58
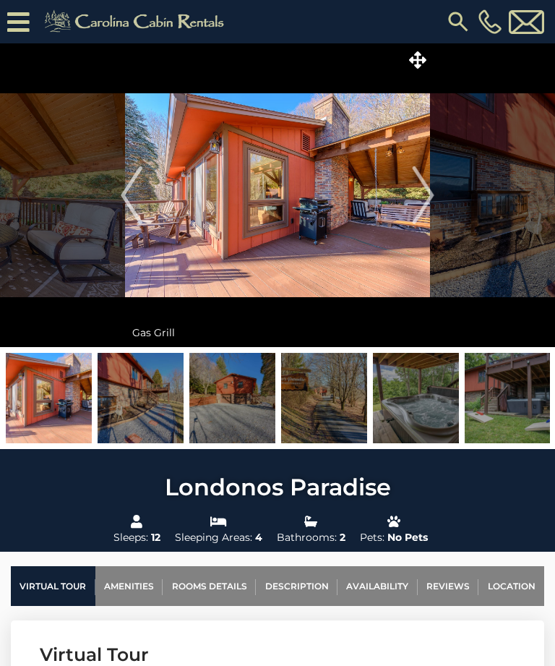
click at [427, 211] on img "Next" at bounding box center [424, 195] width 22 height 58
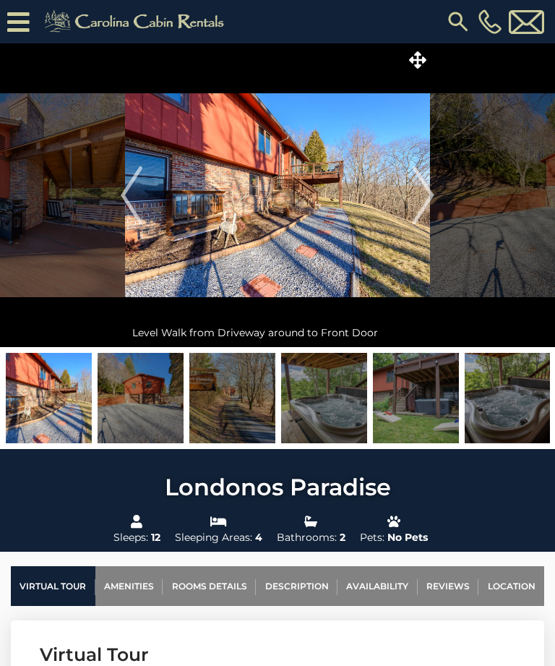
click at [424, 205] on img "Next" at bounding box center [424, 195] width 22 height 58
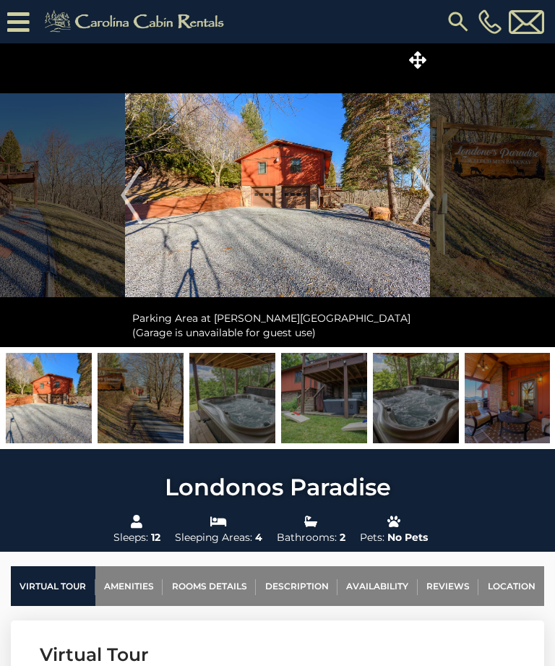
click at [419, 208] on img "Next" at bounding box center [424, 195] width 22 height 58
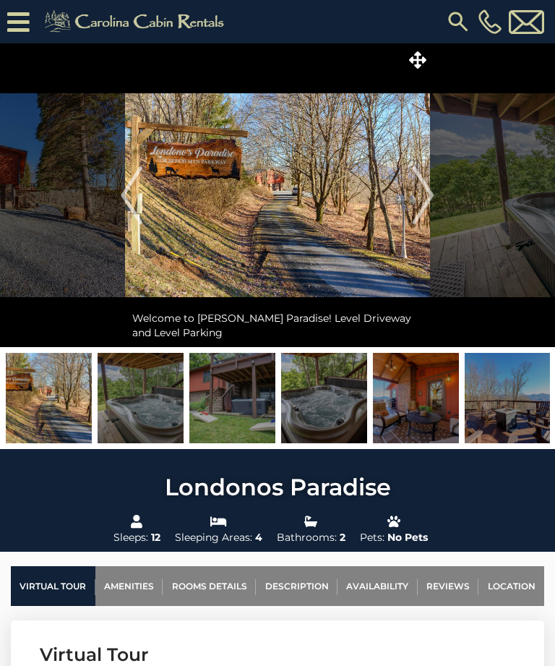
click at [418, 213] on img "Next" at bounding box center [424, 195] width 22 height 58
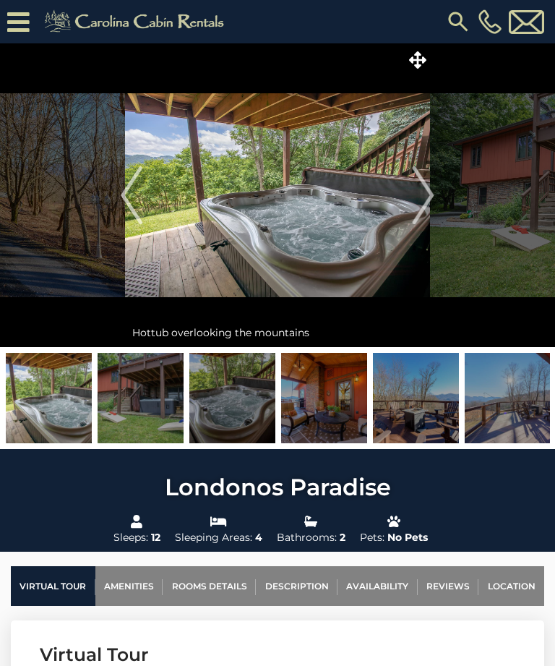
click at [426, 205] on img "Next" at bounding box center [424, 195] width 22 height 58
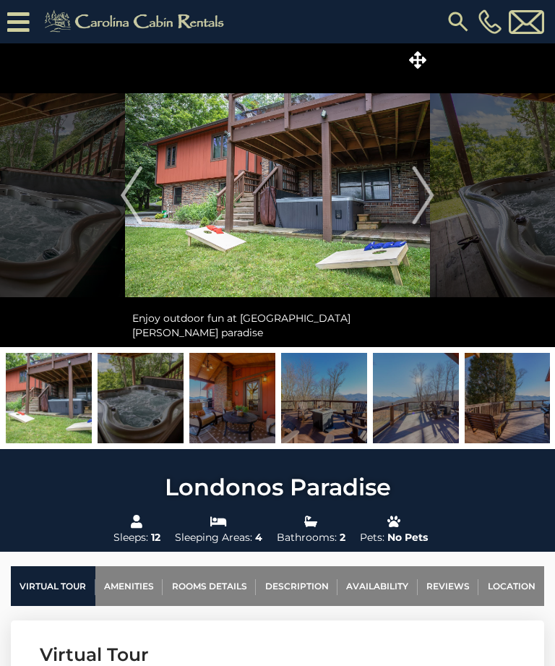
click at [421, 208] on img "Next" at bounding box center [424, 195] width 22 height 58
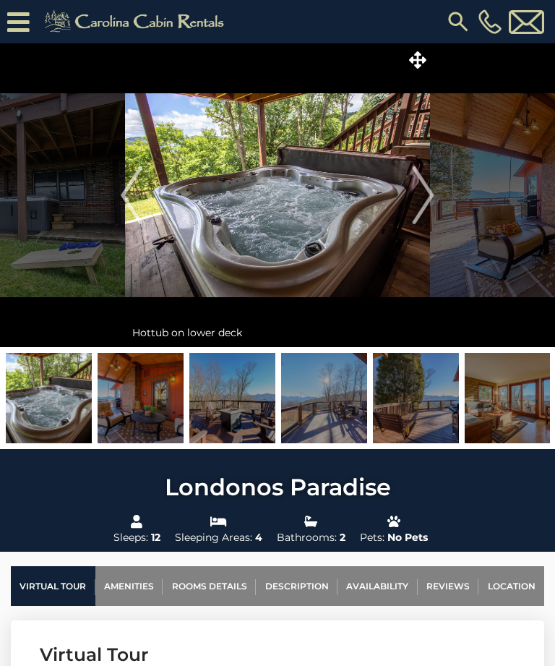
click at [424, 203] on img "Next" at bounding box center [424, 195] width 22 height 58
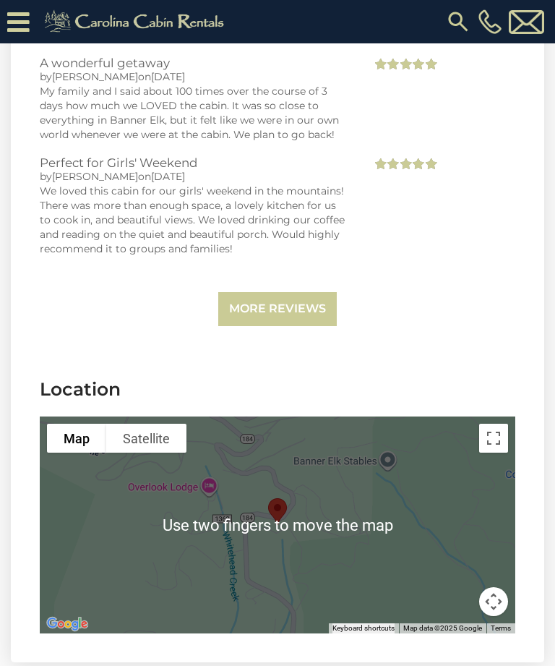
scroll to position [4248, 0]
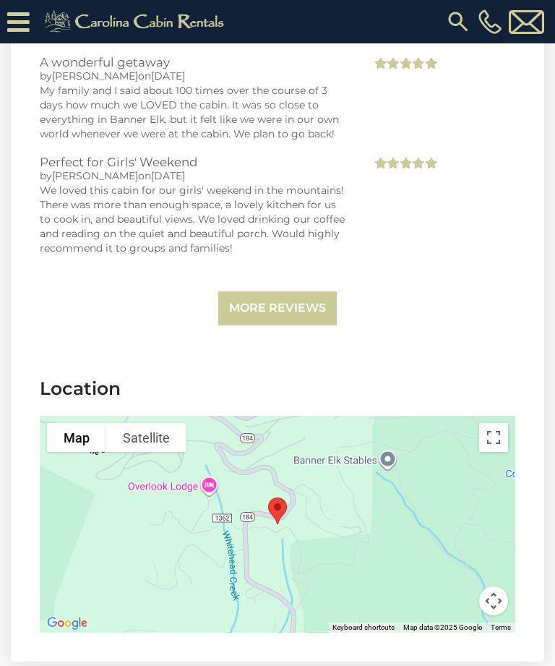
click at [412, 513] on div at bounding box center [278, 524] width 476 height 217
click at [500, 423] on button "Toggle fullscreen view" at bounding box center [494, 437] width 29 height 29
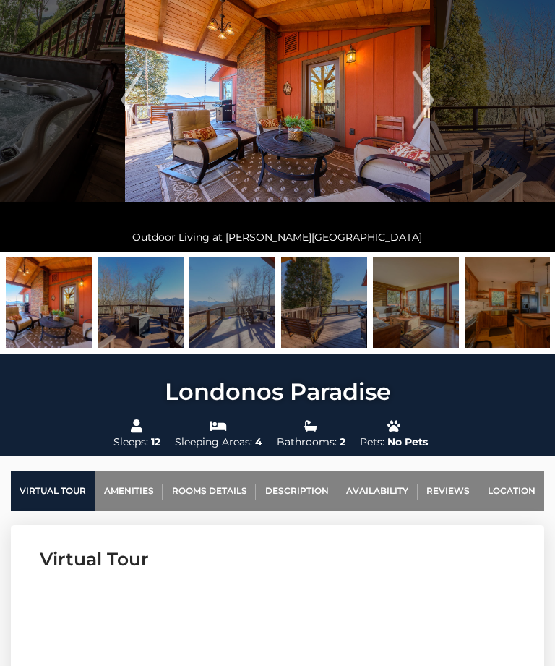
scroll to position [0, 0]
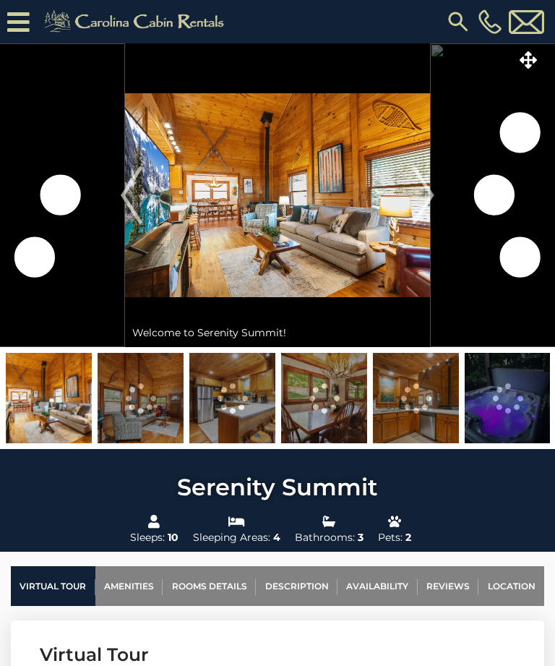
click at [206, 587] on link "Rooms Details" at bounding box center [209, 586] width 93 height 40
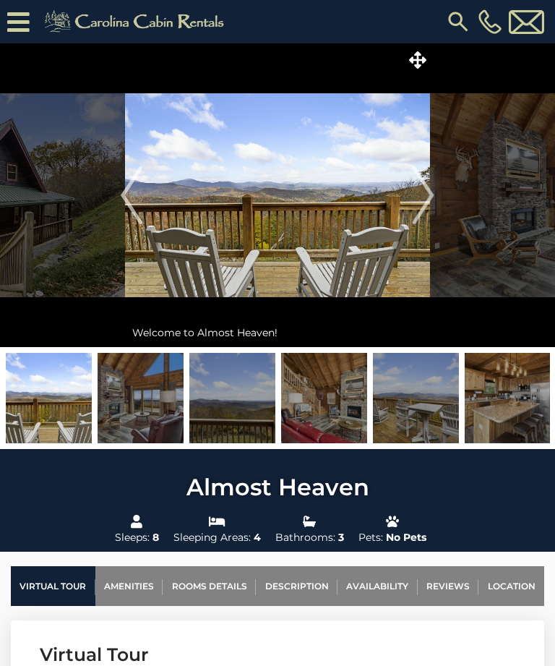
click at [217, 582] on link "Rooms Details" at bounding box center [209, 586] width 93 height 40
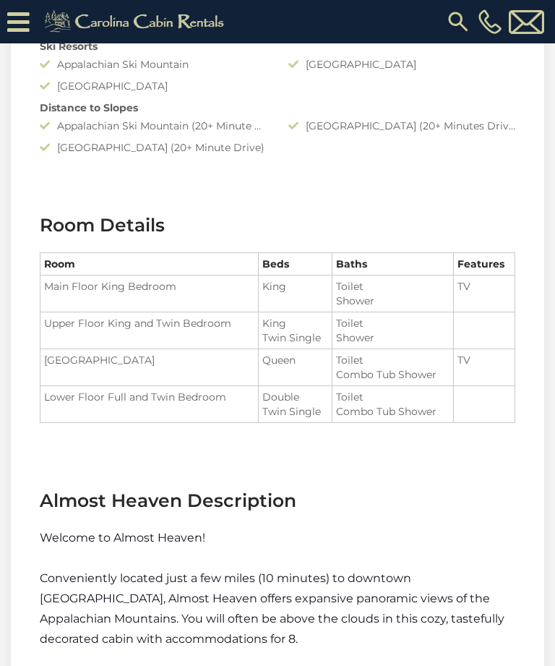
scroll to position [1632, 0]
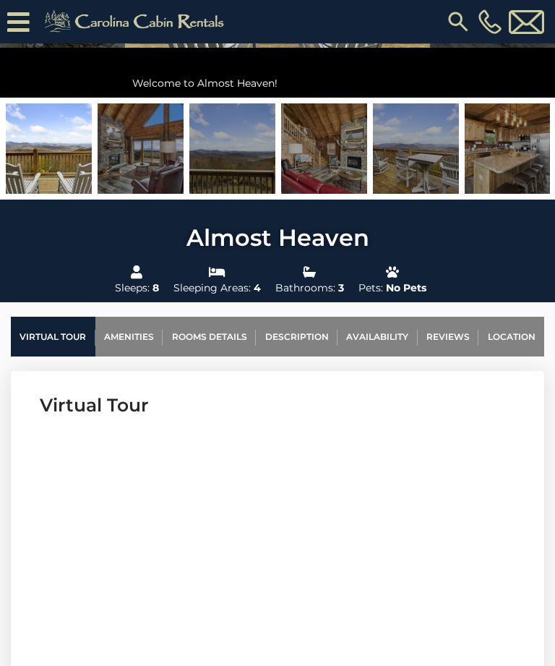
click at [390, 339] on link "Availability" at bounding box center [378, 337] width 80 height 40
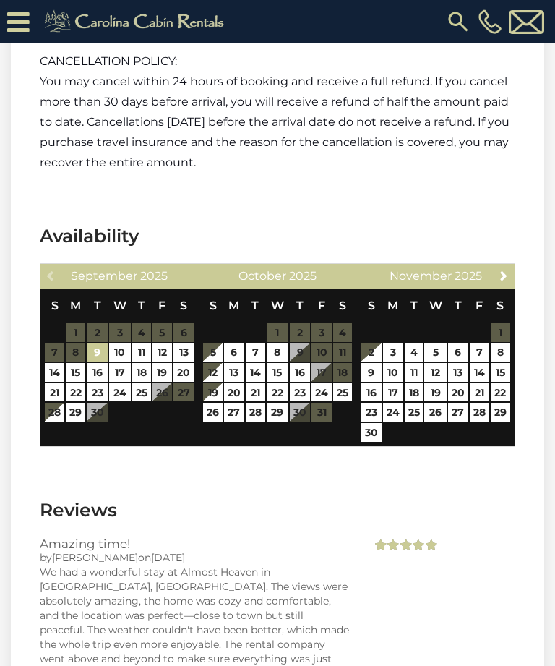
scroll to position [2574, 0]
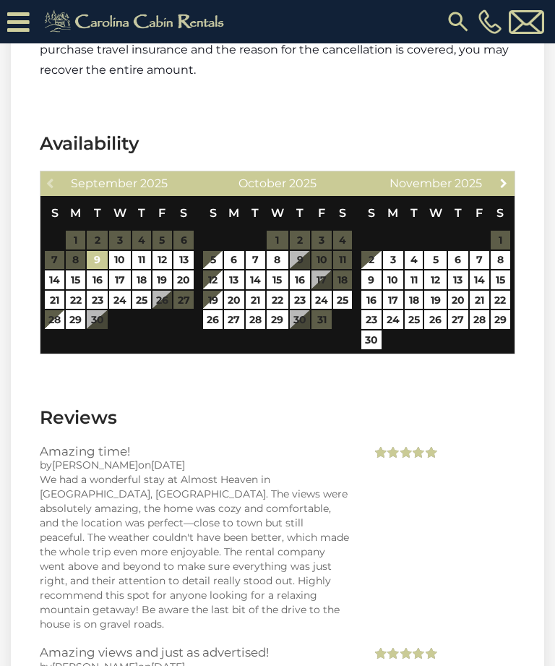
click at [503, 190] on link "Next" at bounding box center [504, 183] width 18 height 18
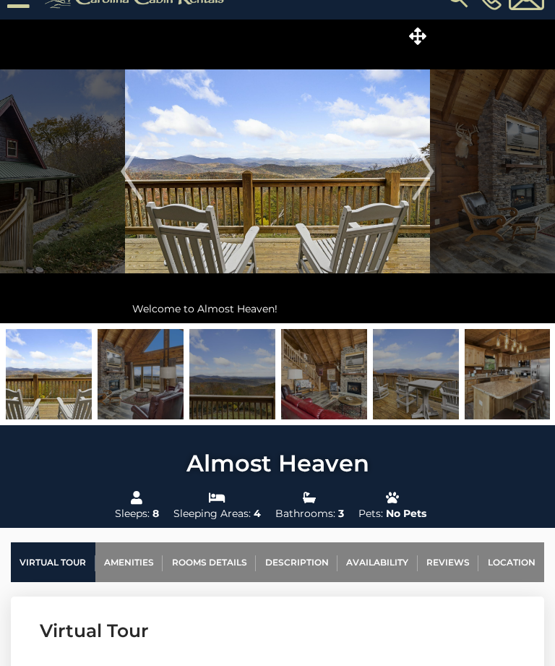
scroll to position [0, 0]
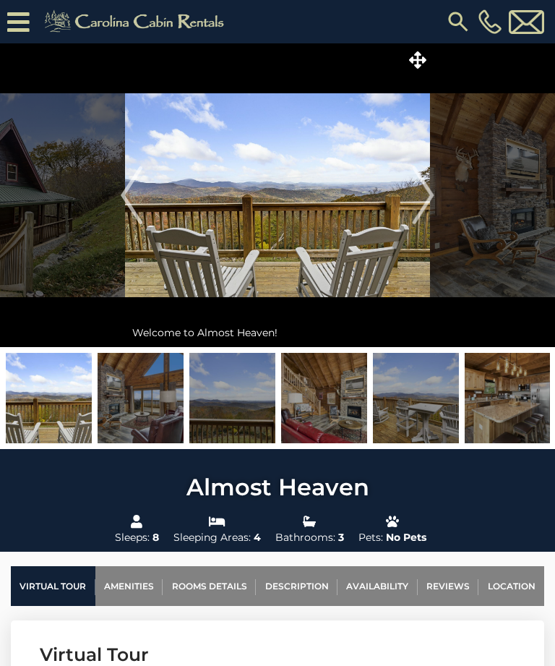
click at [426, 202] on img "Next" at bounding box center [424, 195] width 22 height 58
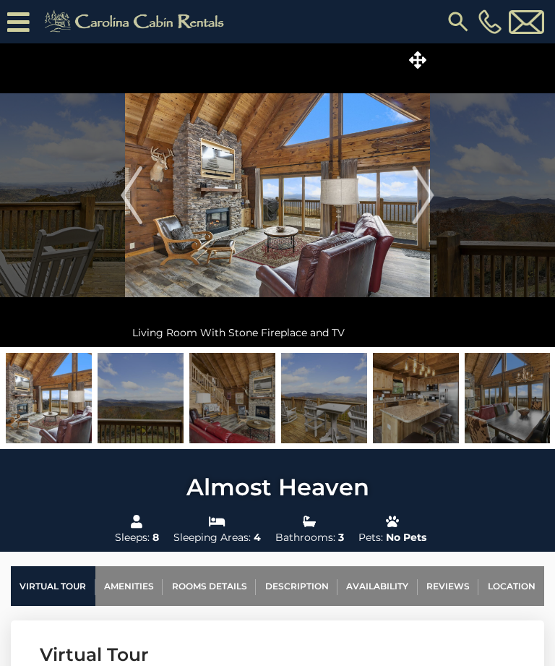
click at [433, 200] on img "Next" at bounding box center [424, 195] width 22 height 58
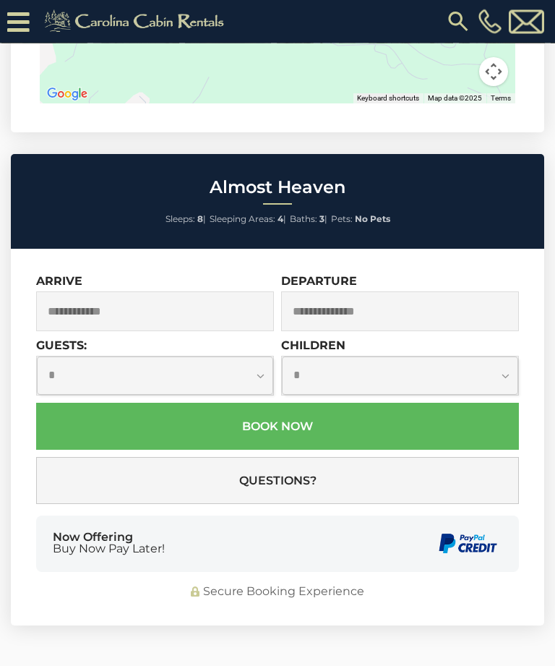
scroll to position [3780, 0]
click at [205, 291] on input "text" at bounding box center [155, 311] width 238 height 40
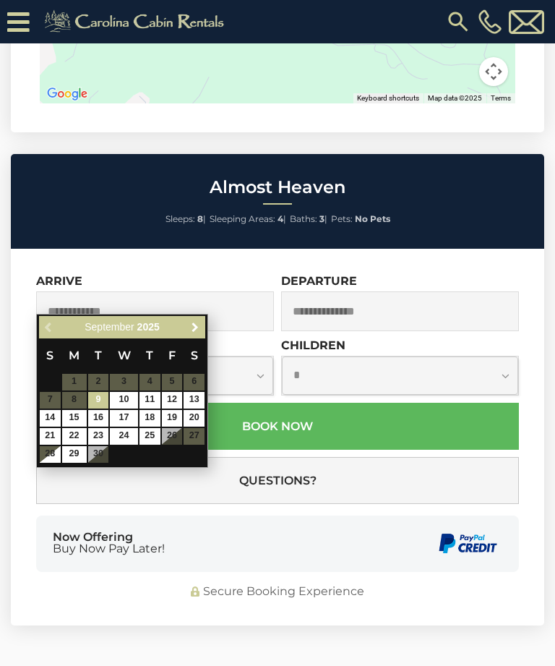
click at [195, 325] on span "Next" at bounding box center [195, 328] width 12 height 12
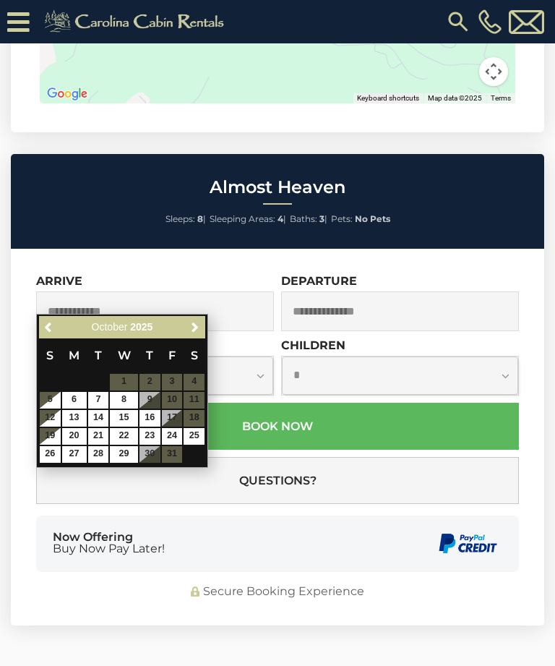
click at [191, 328] on span "Next" at bounding box center [195, 328] width 12 height 12
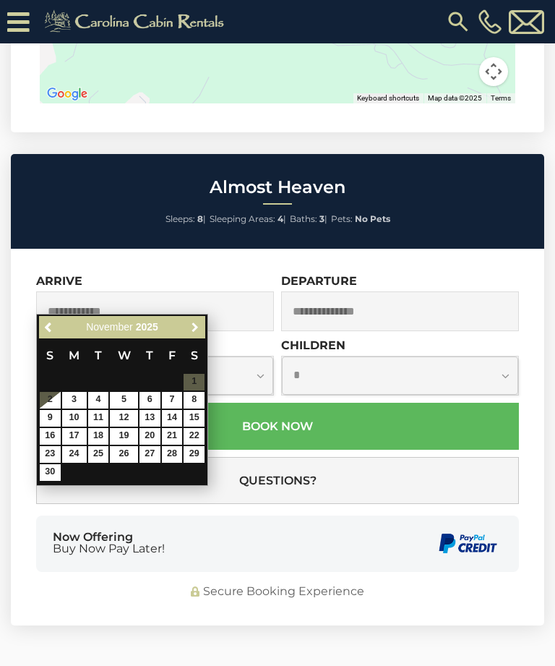
click at [196, 331] on span "Next" at bounding box center [195, 328] width 12 height 12
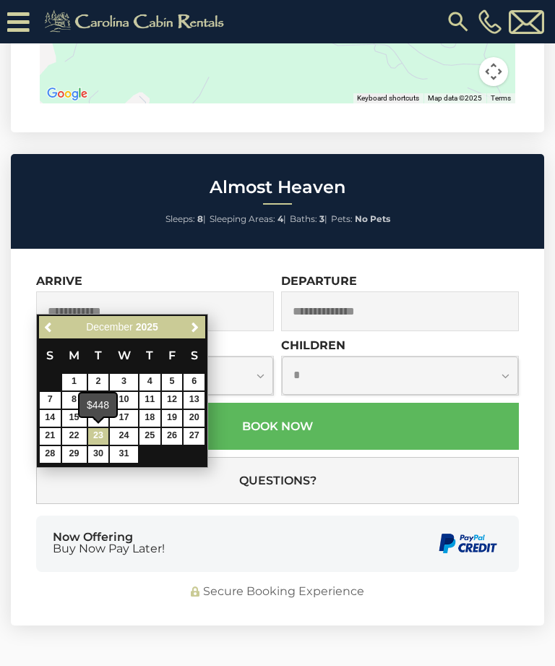
click at [95, 432] on link "23" at bounding box center [98, 436] width 21 height 17
type input "**********"
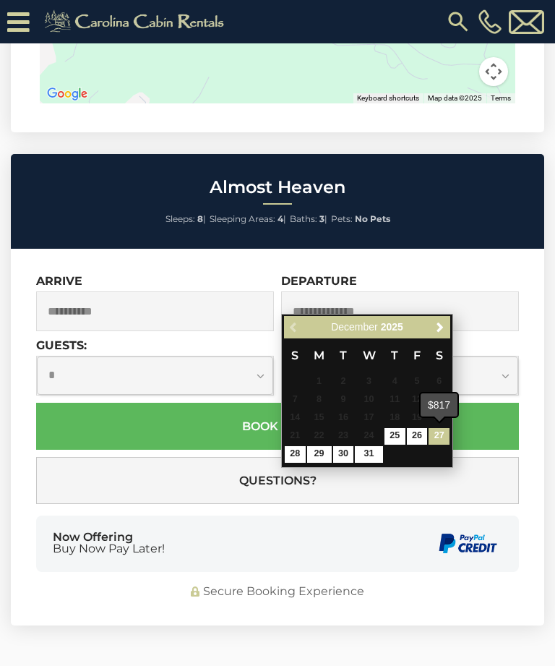
click at [448, 429] on link "27" at bounding box center [439, 436] width 21 height 17
type input "**********"
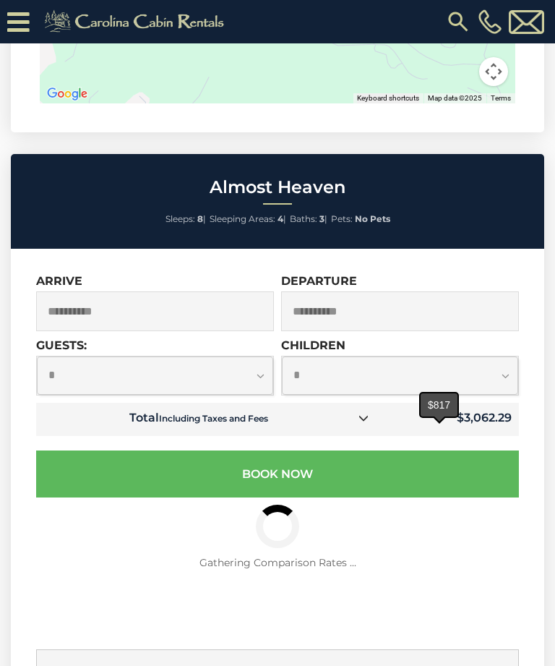
click at [252, 357] on select "**********" at bounding box center [155, 376] width 237 height 38
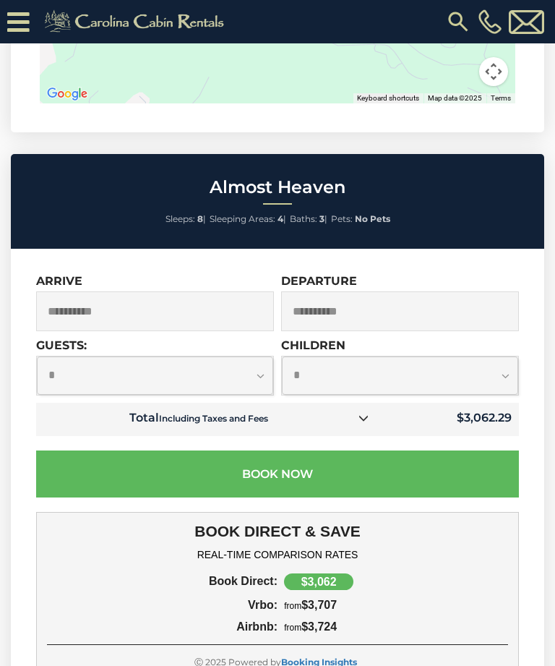
select select "*"
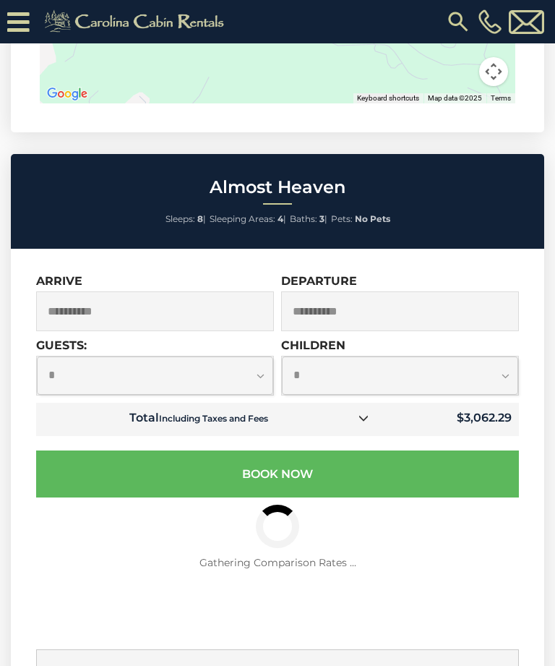
click at [503, 357] on select "**********" at bounding box center [400, 376] width 237 height 38
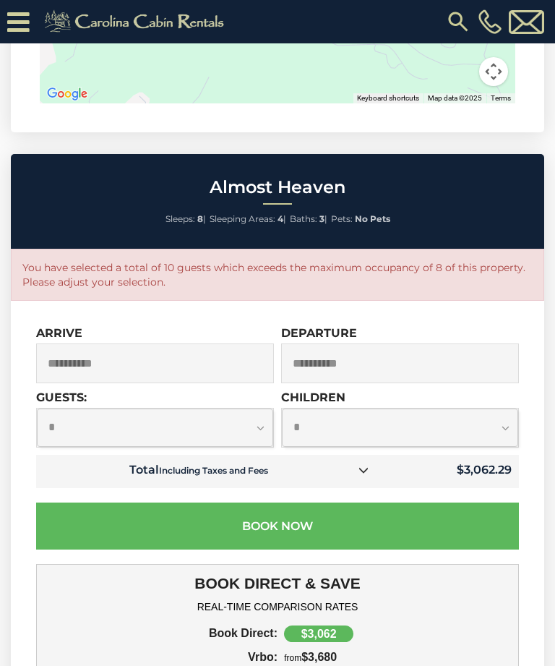
click at [506, 412] on select "**********" at bounding box center [400, 428] width 237 height 38
select select "*"
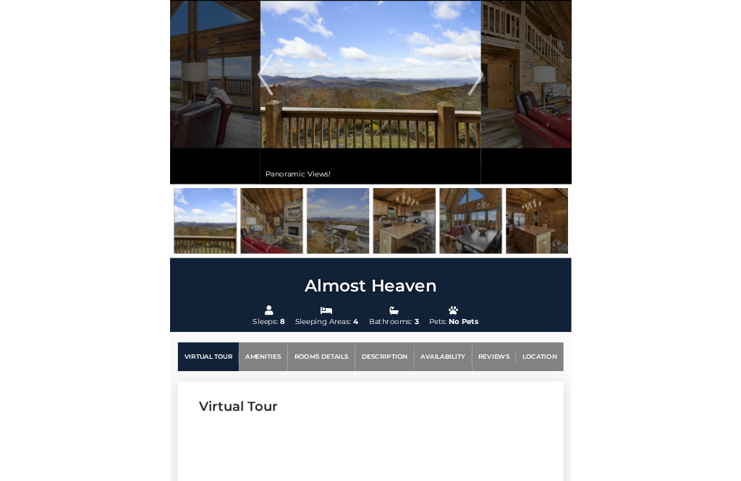
scroll to position [0, 0]
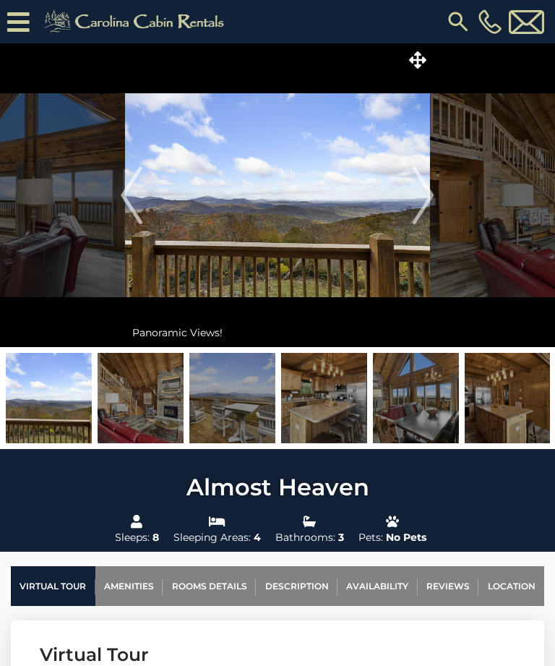
click at [421, 193] on img "Next" at bounding box center [424, 195] width 22 height 58
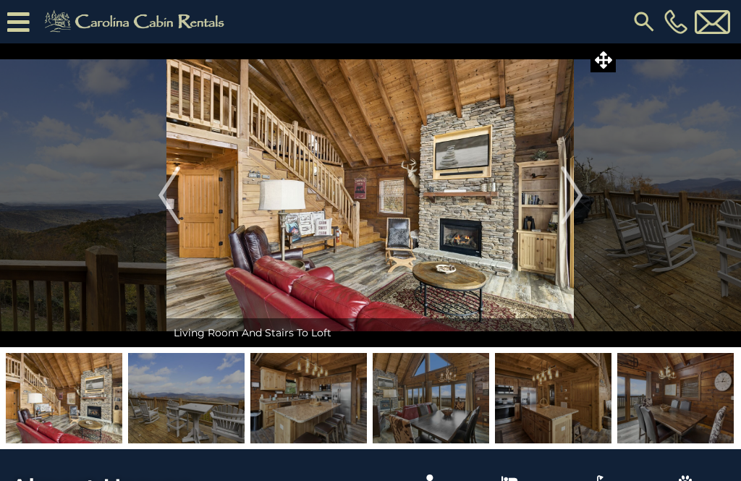
click at [555, 197] on img "Next" at bounding box center [572, 195] width 22 height 58
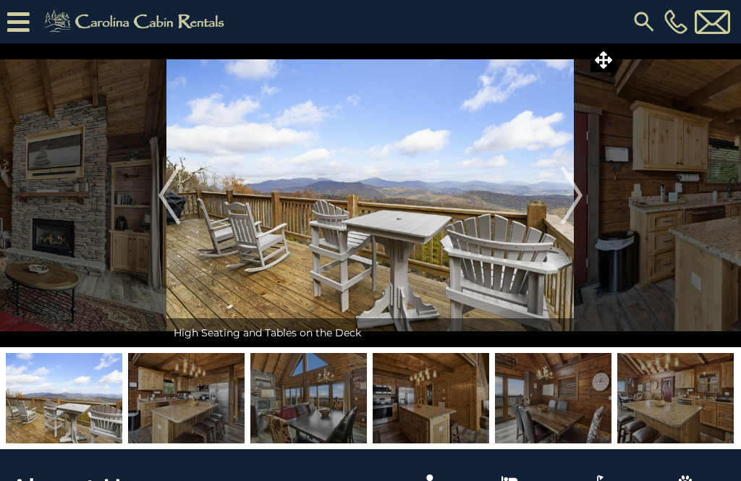
click at [555, 202] on img "Next" at bounding box center [572, 195] width 22 height 58
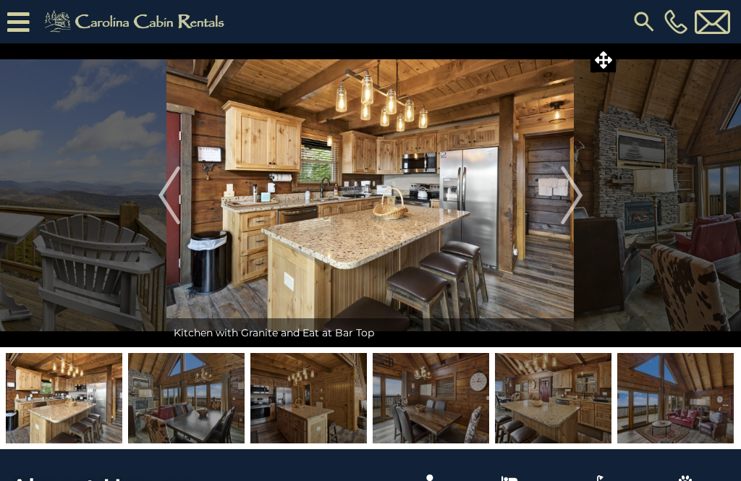
click at [555, 202] on img "Next" at bounding box center [572, 195] width 22 height 58
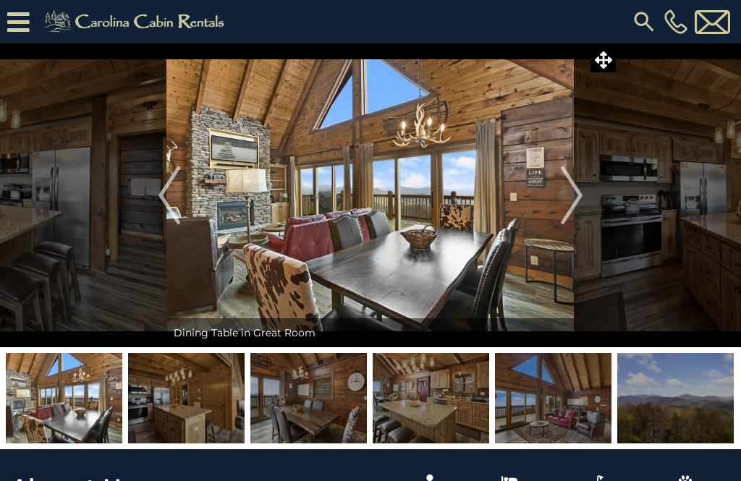
click at [555, 202] on img "Next" at bounding box center [572, 195] width 22 height 58
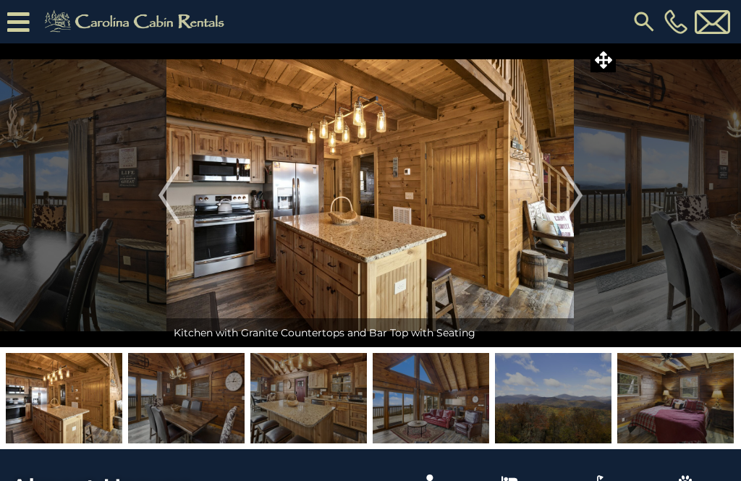
click at [555, 197] on img "Next" at bounding box center [572, 195] width 22 height 58
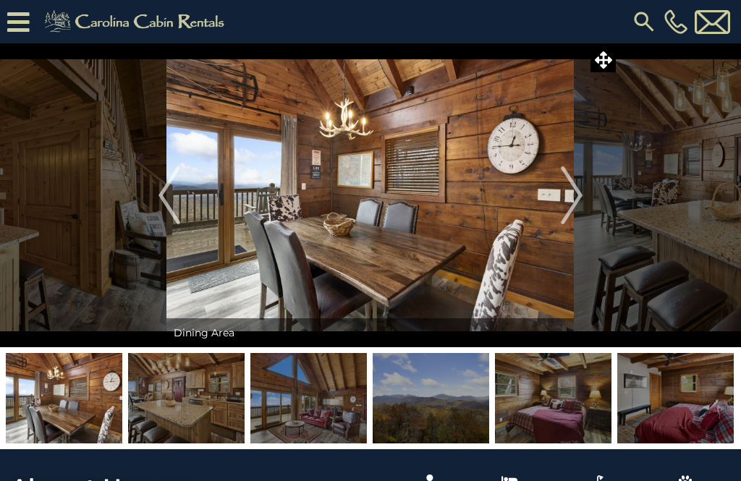
click at [555, 205] on img "Next" at bounding box center [572, 195] width 22 height 58
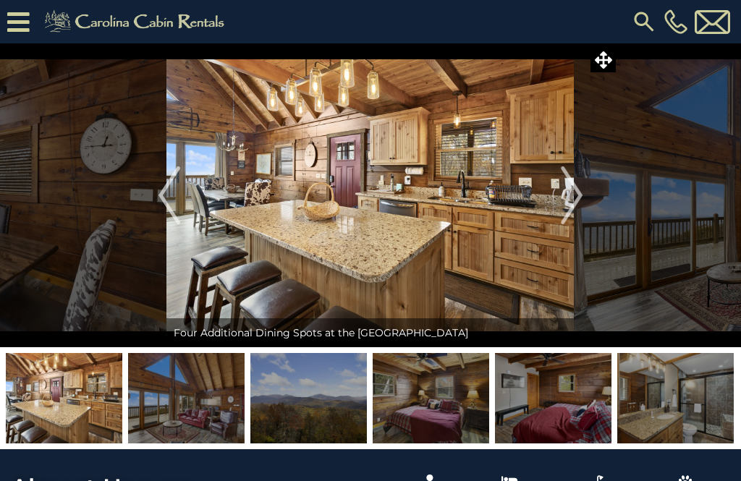
click at [555, 212] on img "Next" at bounding box center [572, 195] width 22 height 58
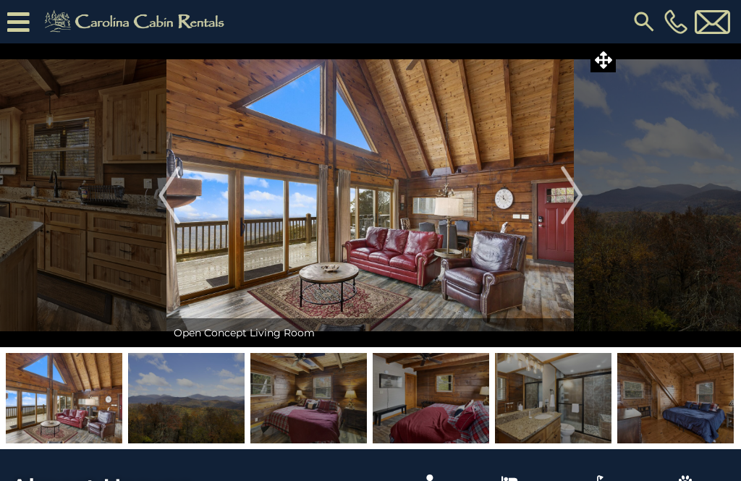
click at [555, 203] on img "Next" at bounding box center [572, 195] width 22 height 58
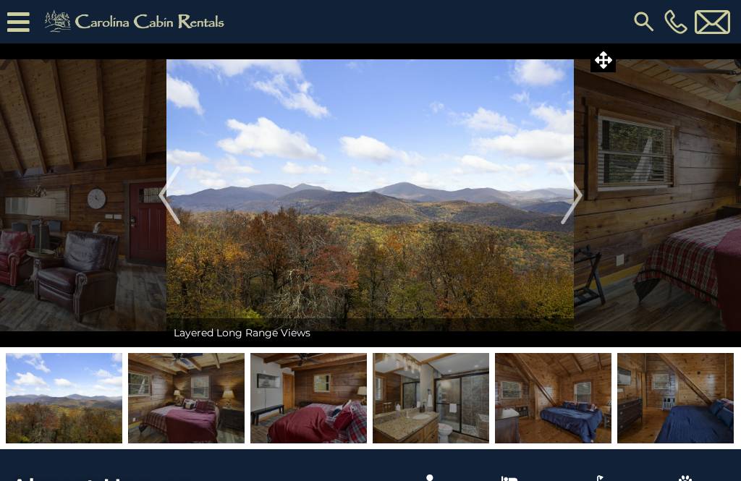
click at [555, 204] on img "Next" at bounding box center [572, 195] width 22 height 58
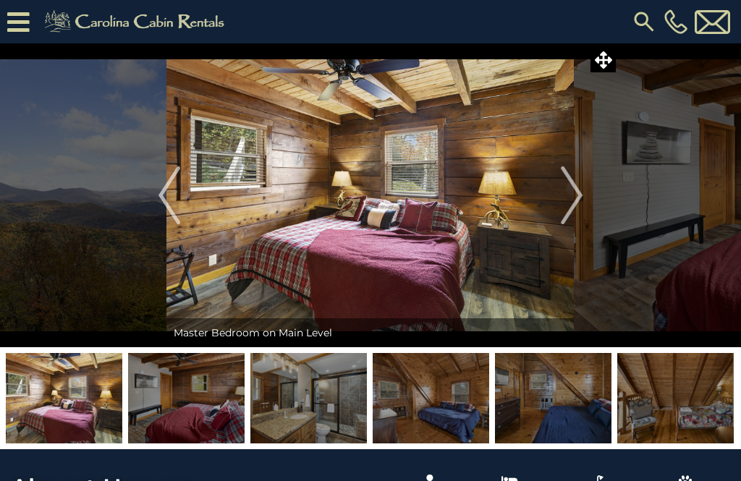
click at [555, 188] on img "Next" at bounding box center [572, 195] width 22 height 58
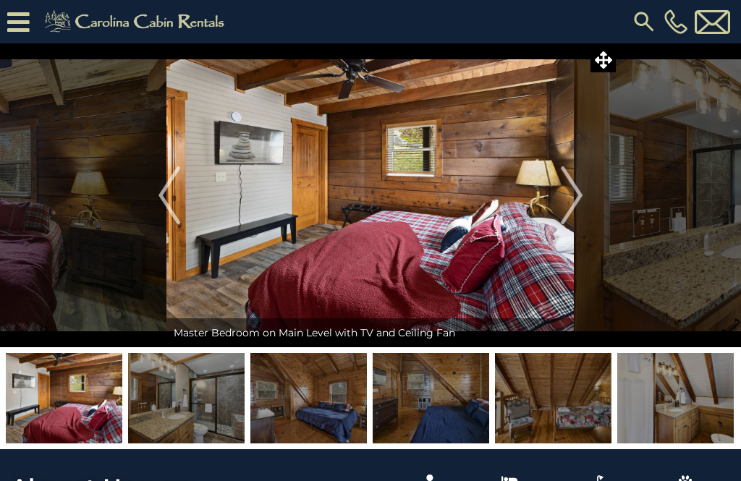
click at [555, 202] on img "Next" at bounding box center [572, 195] width 22 height 58
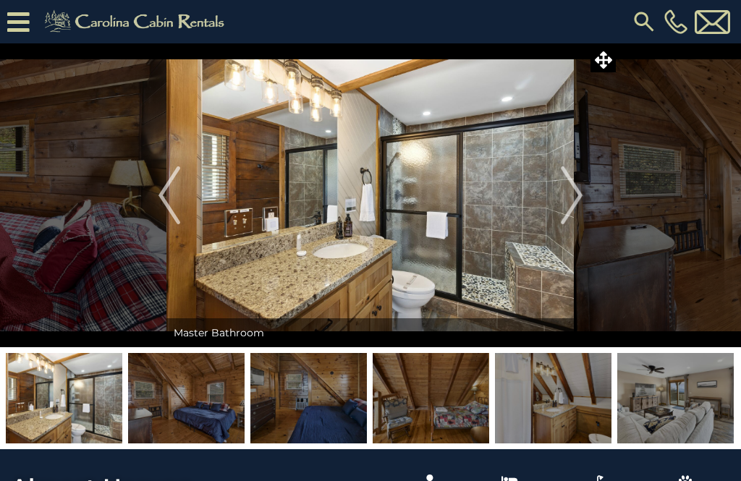
click at [555, 203] on img "Next" at bounding box center [572, 195] width 22 height 58
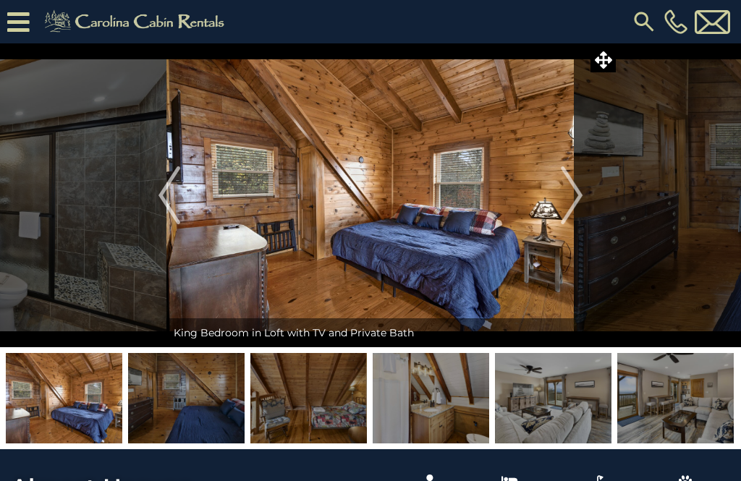
click at [555, 203] on img "Next" at bounding box center [572, 195] width 22 height 58
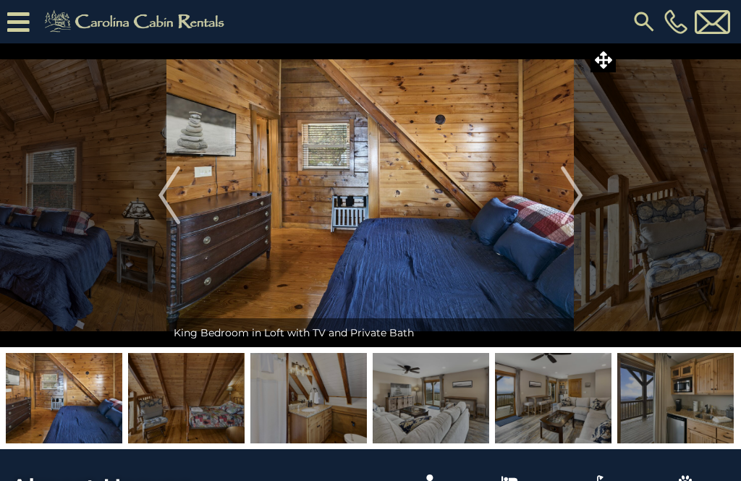
click at [555, 200] on img "Next" at bounding box center [572, 195] width 22 height 58
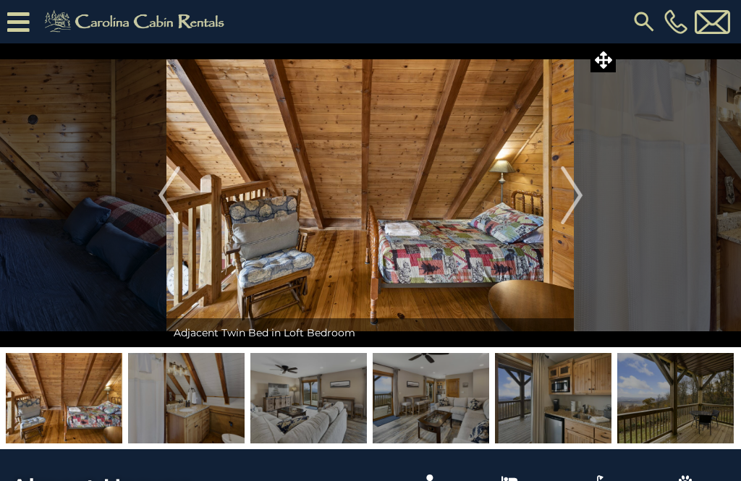
click at [177, 200] on img "Previous" at bounding box center [169, 195] width 22 height 58
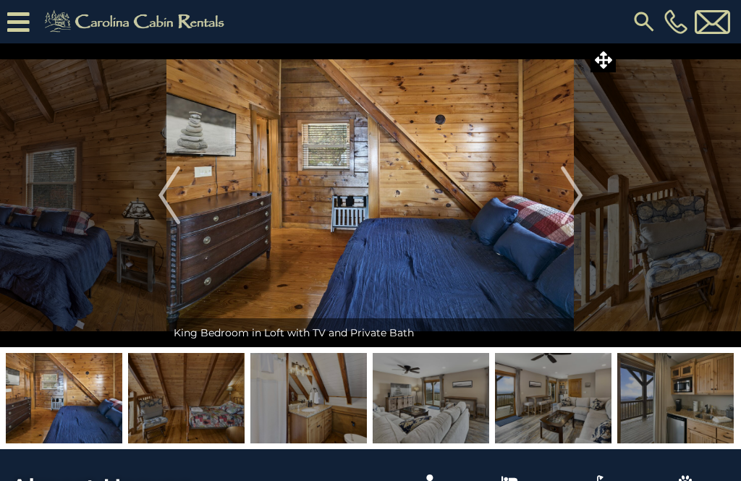
click at [555, 208] on img "Next" at bounding box center [572, 195] width 22 height 58
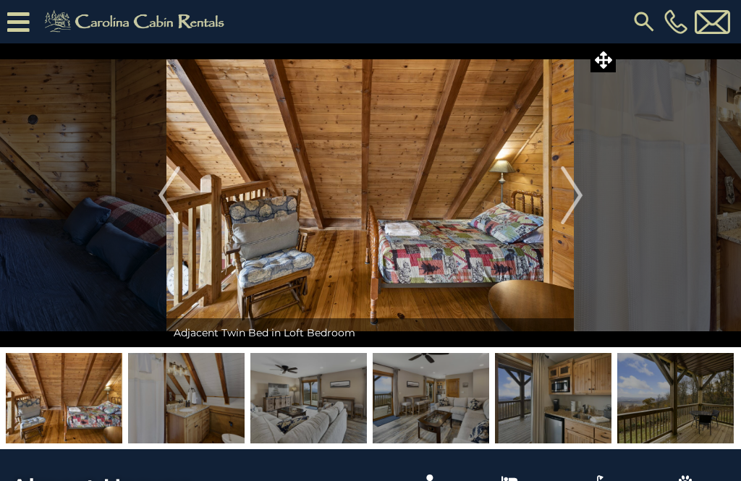
click at [555, 206] on img "Next" at bounding box center [572, 195] width 22 height 58
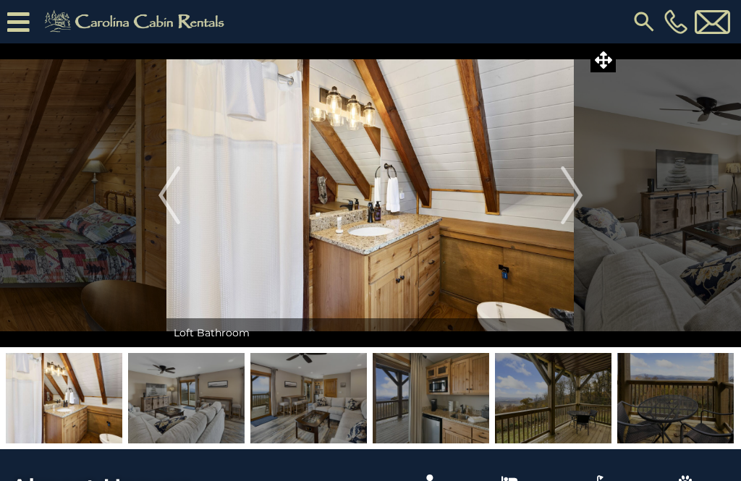
click at [555, 203] on img "Next" at bounding box center [572, 195] width 22 height 58
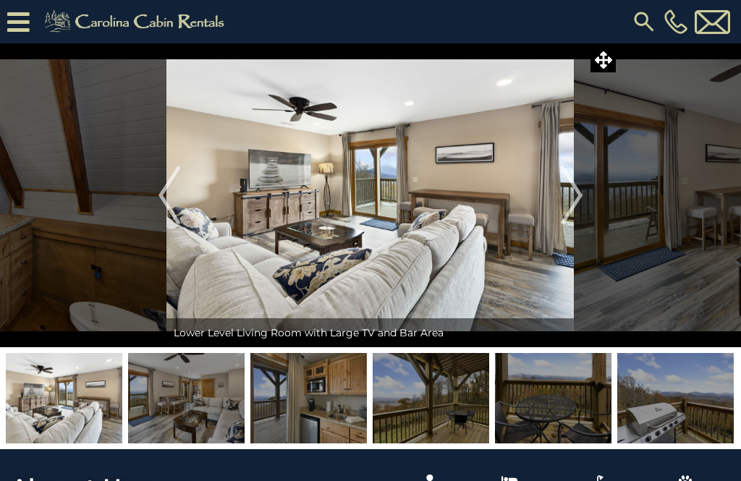
click at [555, 208] on img "Next" at bounding box center [572, 195] width 22 height 58
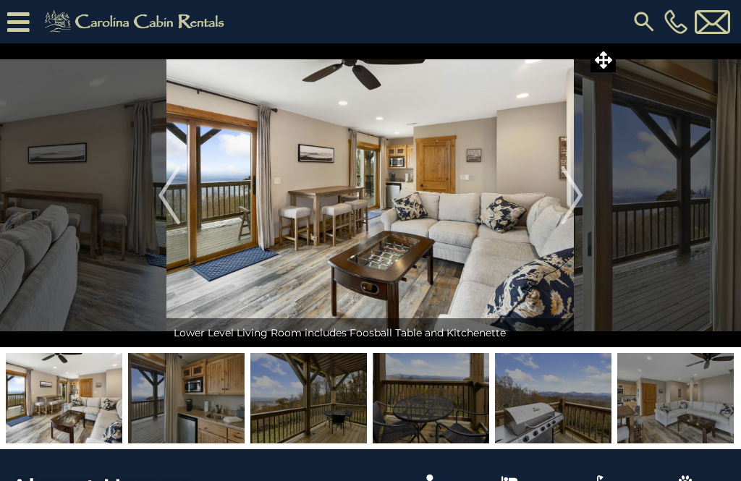
click at [555, 196] on img "Next" at bounding box center [572, 195] width 22 height 58
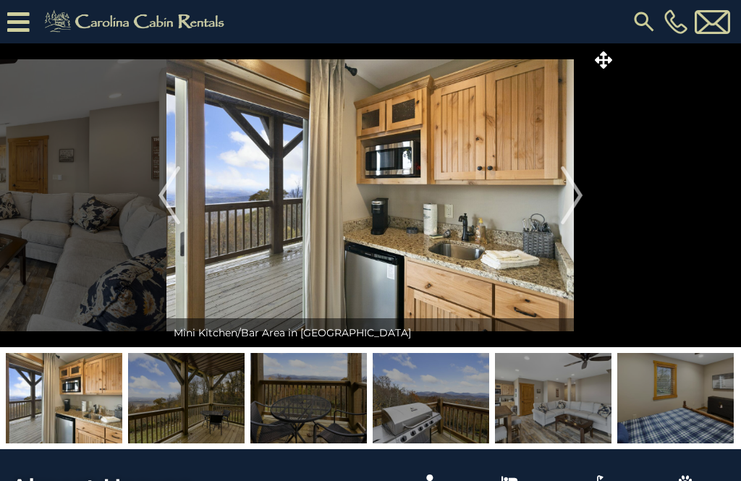
click at [555, 201] on img "Next" at bounding box center [572, 195] width 22 height 58
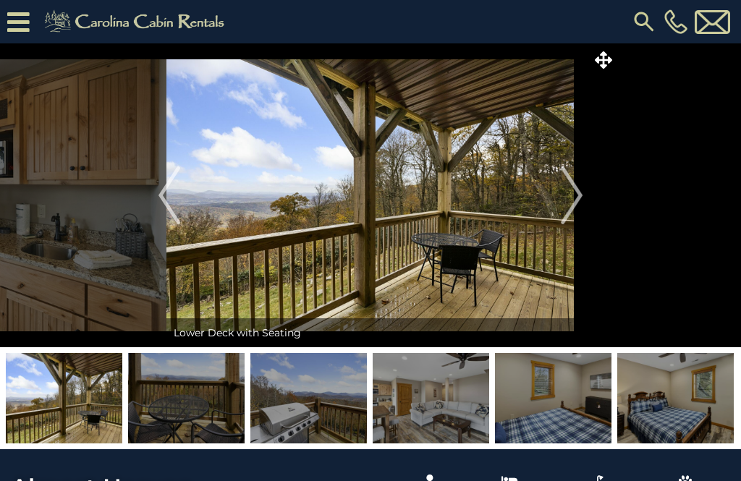
click at [183, 203] on button "Previous" at bounding box center [169, 195] width 30 height 304
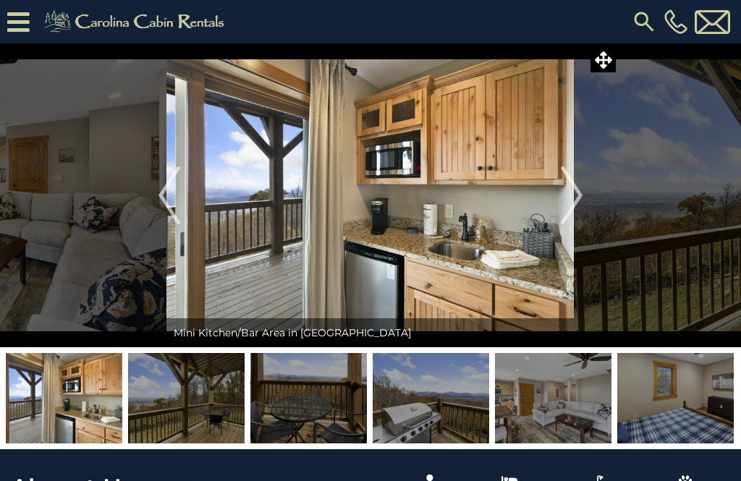
click at [555, 198] on img "Next" at bounding box center [572, 195] width 22 height 58
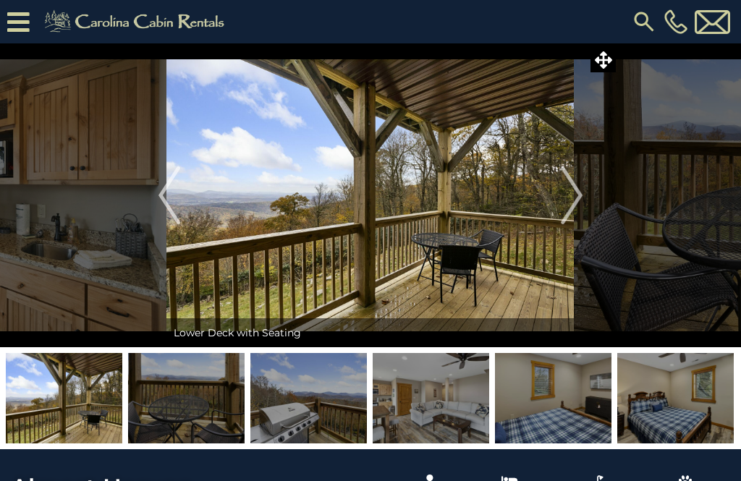
click at [555, 210] on img "Next" at bounding box center [572, 195] width 22 height 58
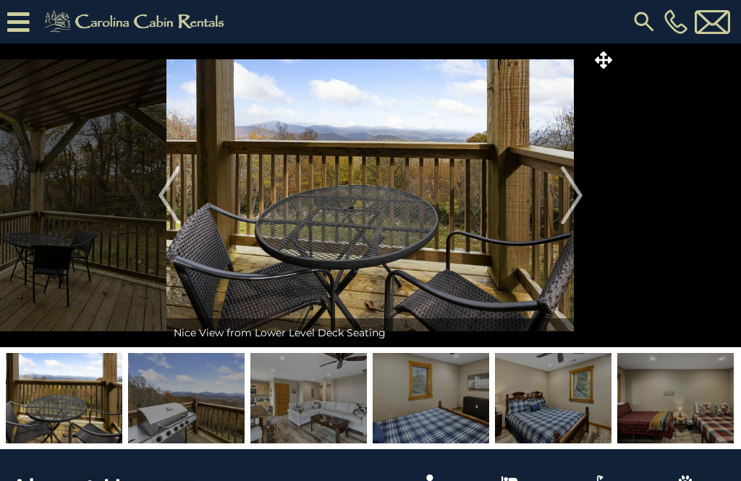
click at [555, 204] on img "Next" at bounding box center [572, 195] width 22 height 58
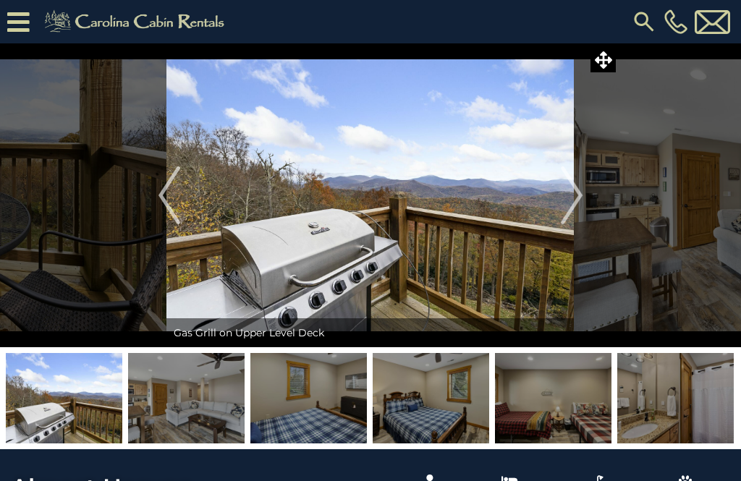
click at [555, 205] on img "Next" at bounding box center [572, 195] width 22 height 58
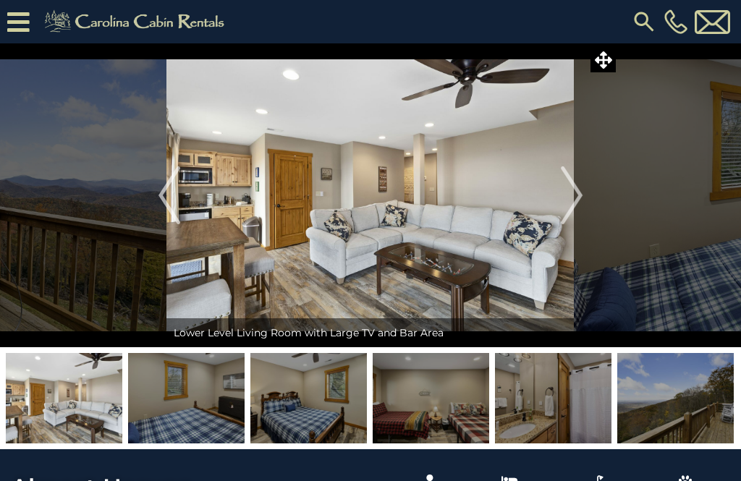
click at [555, 209] on img "Next" at bounding box center [572, 195] width 22 height 58
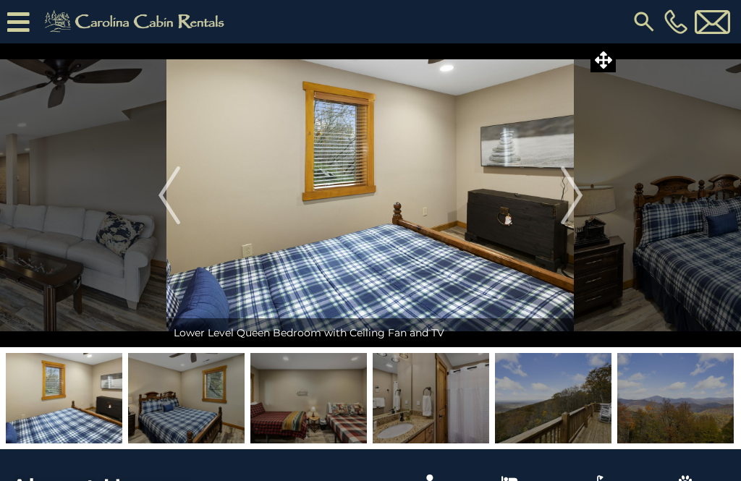
click at [555, 196] on img "Next" at bounding box center [572, 195] width 22 height 58
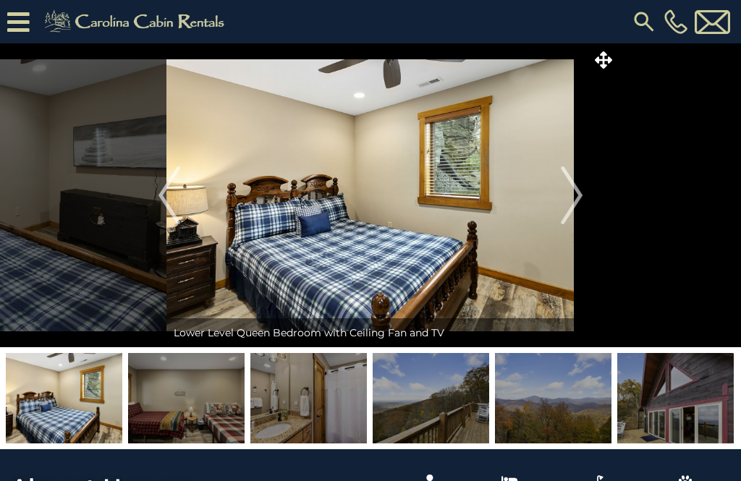
click at [555, 198] on img "Next" at bounding box center [572, 195] width 22 height 58
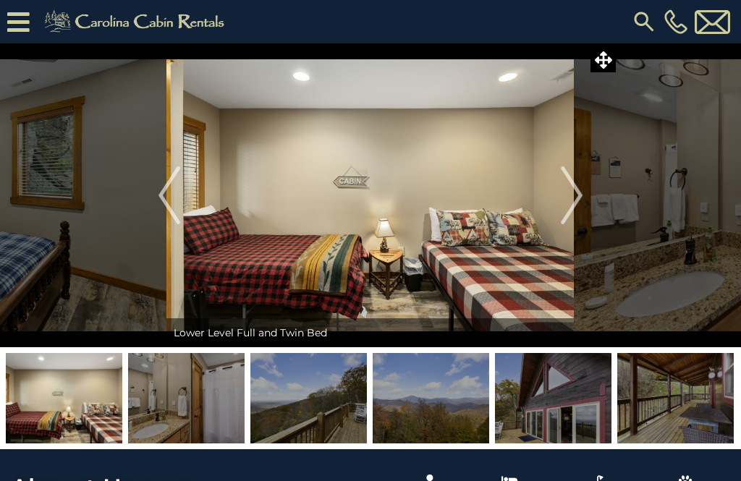
click at [555, 193] on img "Next" at bounding box center [572, 195] width 22 height 58
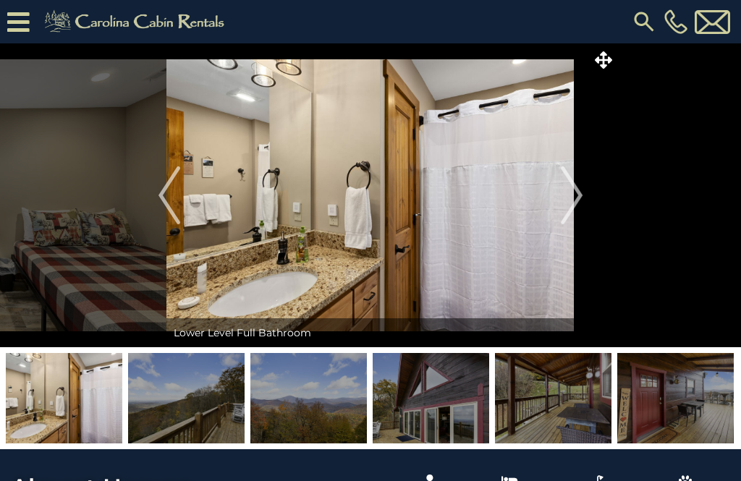
click at [555, 200] on img "Next" at bounding box center [572, 195] width 22 height 58
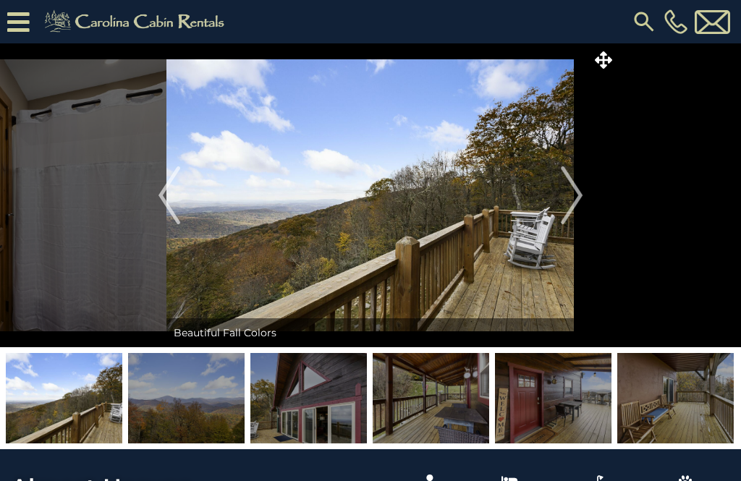
click at [555, 203] on img "Next" at bounding box center [572, 195] width 22 height 58
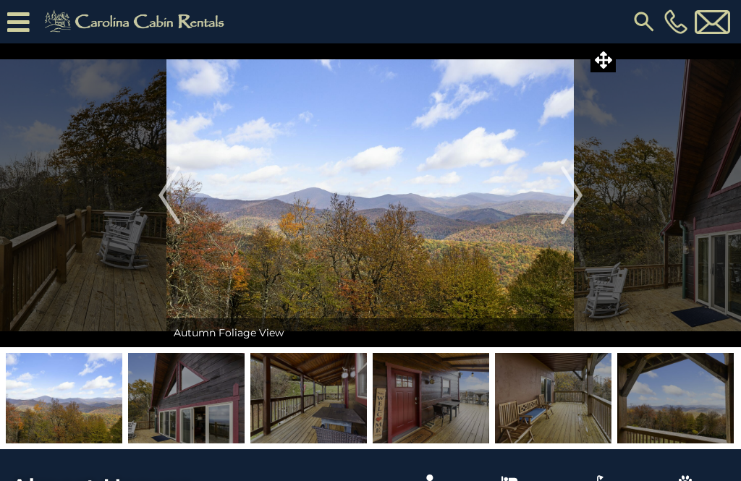
click at [555, 203] on img "Next" at bounding box center [572, 195] width 22 height 58
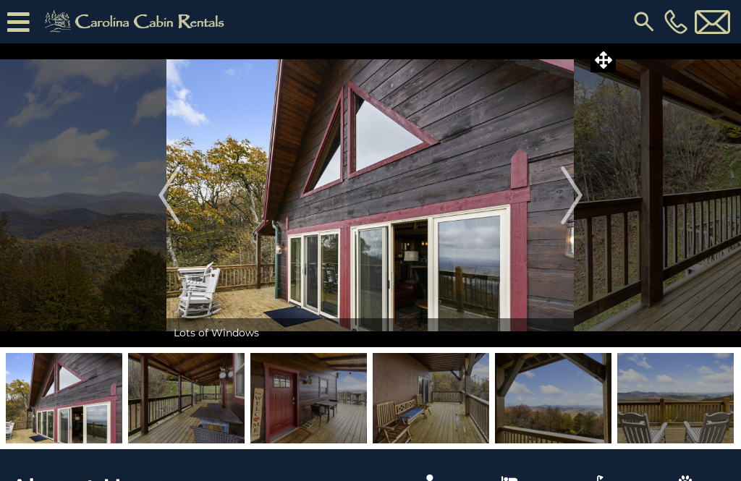
click at [555, 205] on img "Next" at bounding box center [572, 195] width 22 height 58
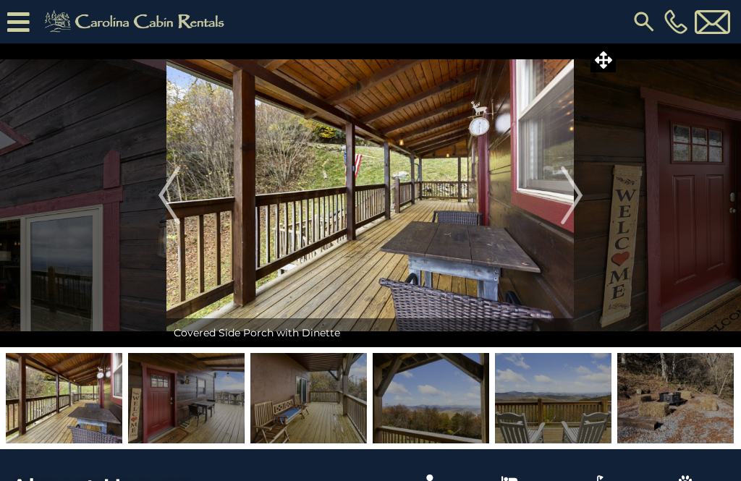
click at [555, 202] on img "Next" at bounding box center [572, 195] width 22 height 58
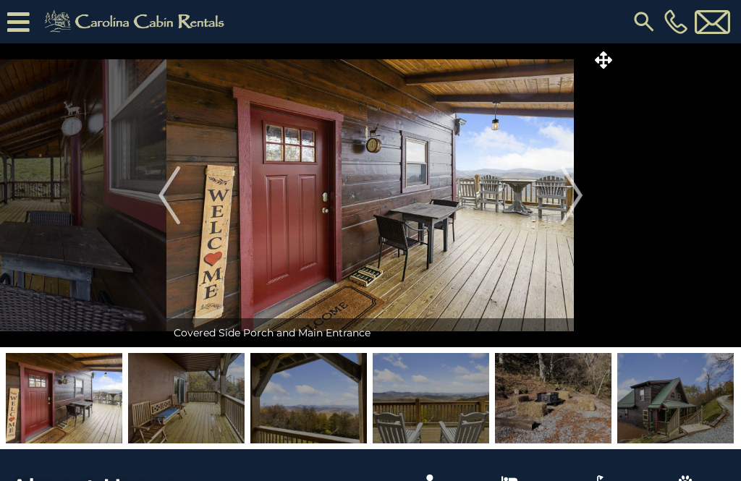
click at [555, 200] on img "Next" at bounding box center [572, 195] width 22 height 58
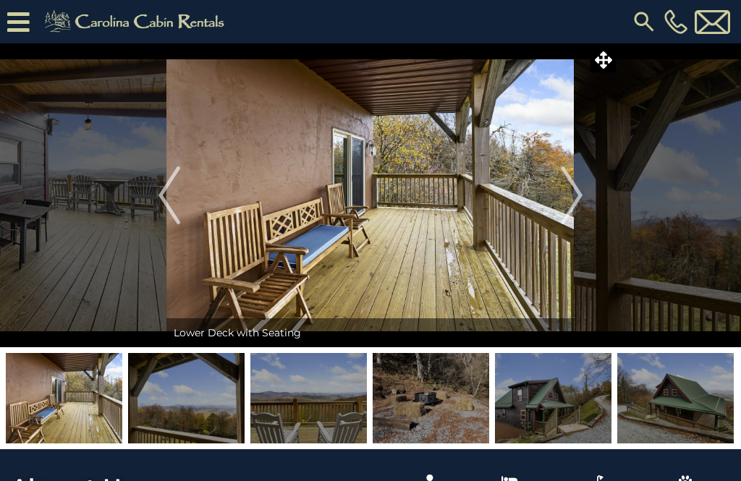
click at [555, 203] on img "Next" at bounding box center [572, 195] width 22 height 58
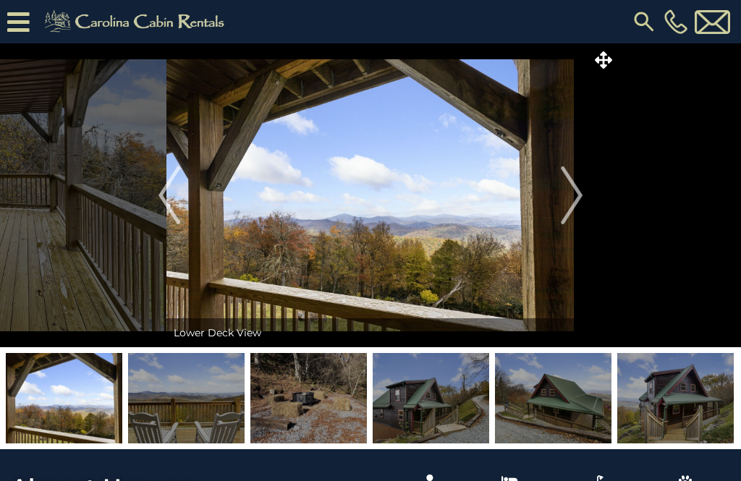
click at [555, 207] on img "Next" at bounding box center [572, 195] width 22 height 58
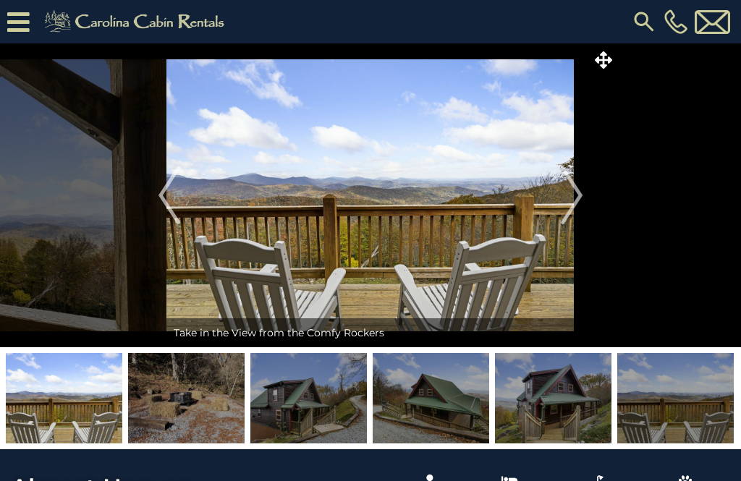
click at [555, 203] on img "Next" at bounding box center [572, 195] width 22 height 58
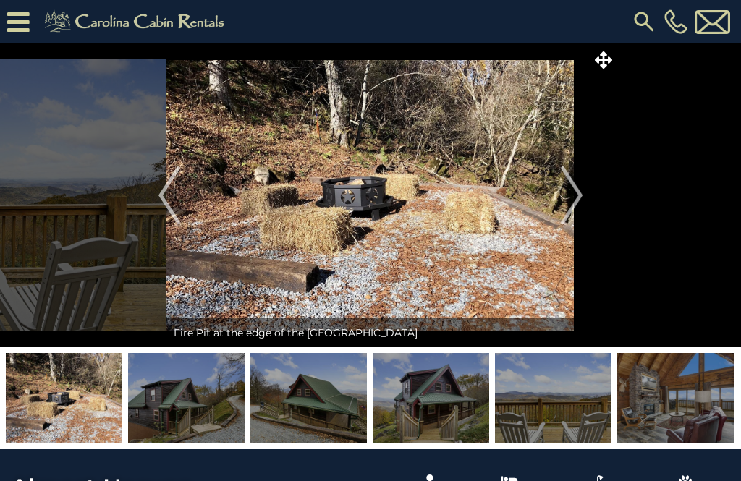
click at [555, 200] on img "Next" at bounding box center [572, 195] width 22 height 58
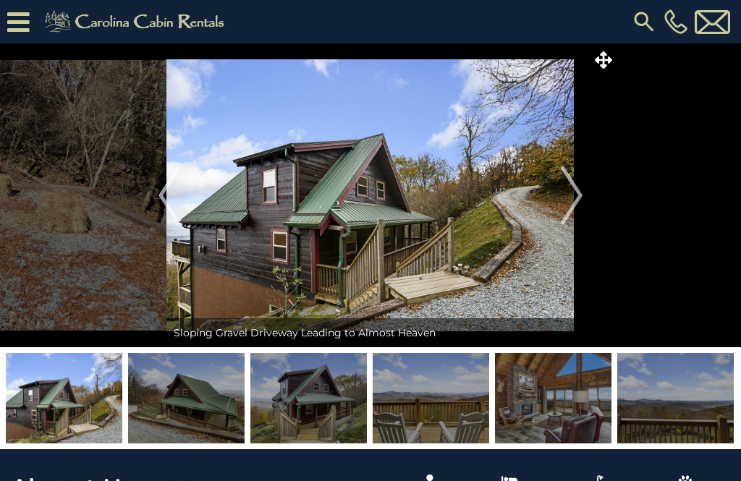
click at [555, 195] on img "Next" at bounding box center [572, 195] width 22 height 58
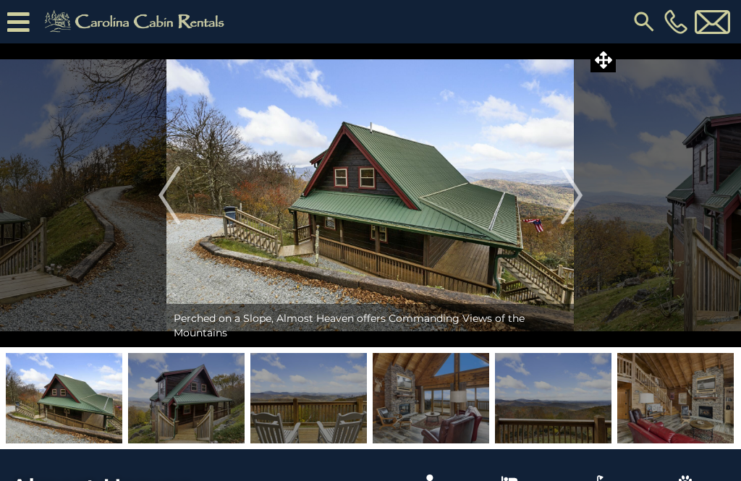
click at [555, 205] on img "Next" at bounding box center [572, 195] width 22 height 58
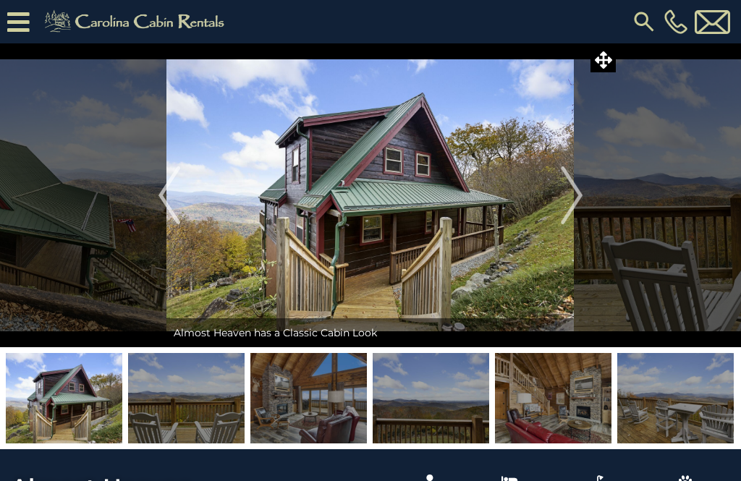
click at [169, 210] on img "Previous" at bounding box center [169, 195] width 22 height 58
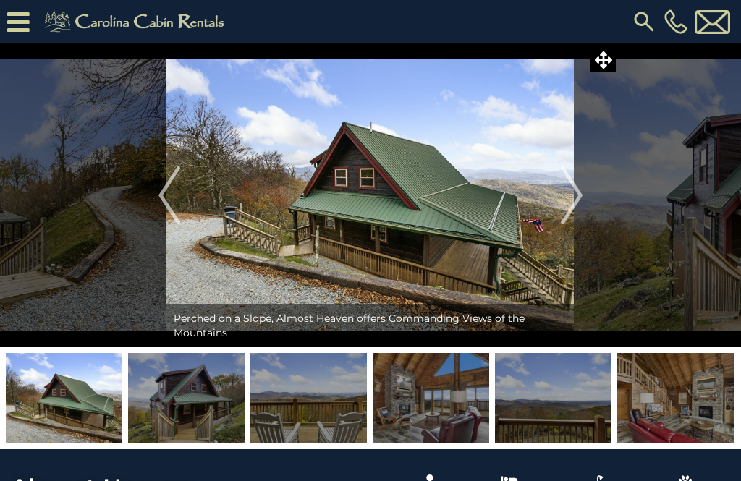
click at [555, 200] on img "Next" at bounding box center [572, 195] width 22 height 58
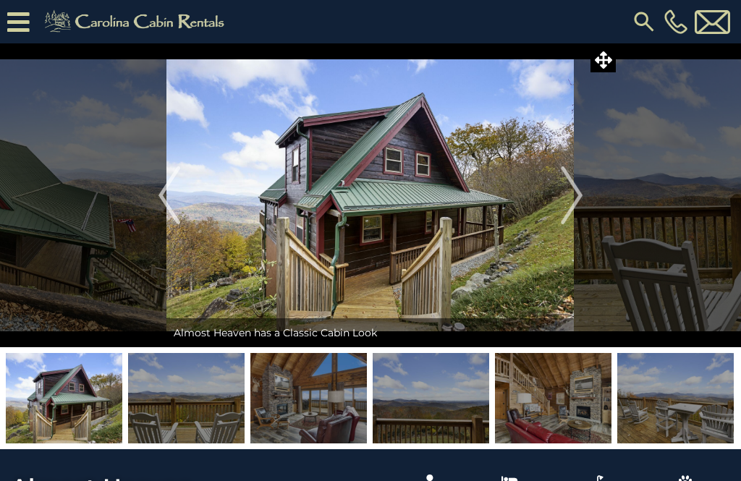
click at [555, 200] on img "Next" at bounding box center [572, 195] width 22 height 58
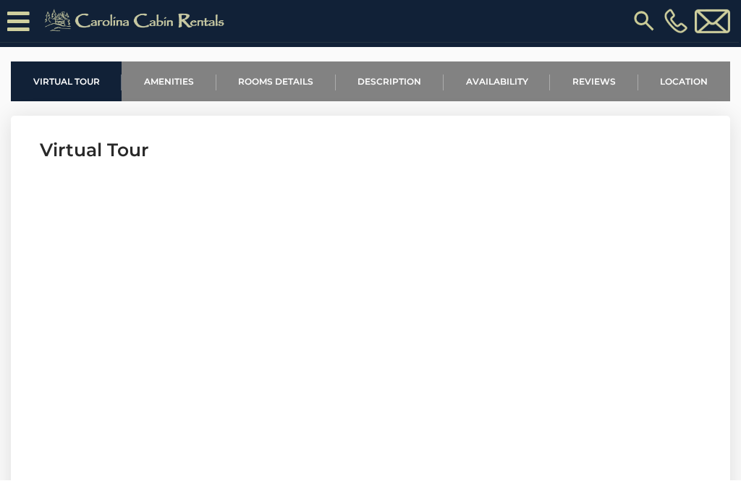
scroll to position [536, 0]
